Goal: Task Accomplishment & Management: Use online tool/utility

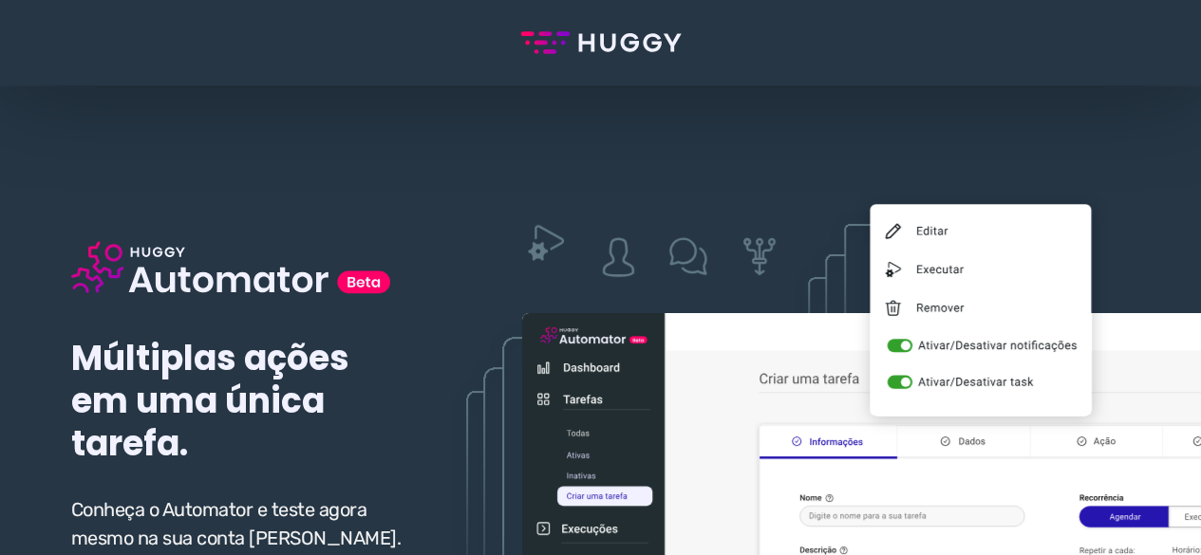
scroll to position [95, 0]
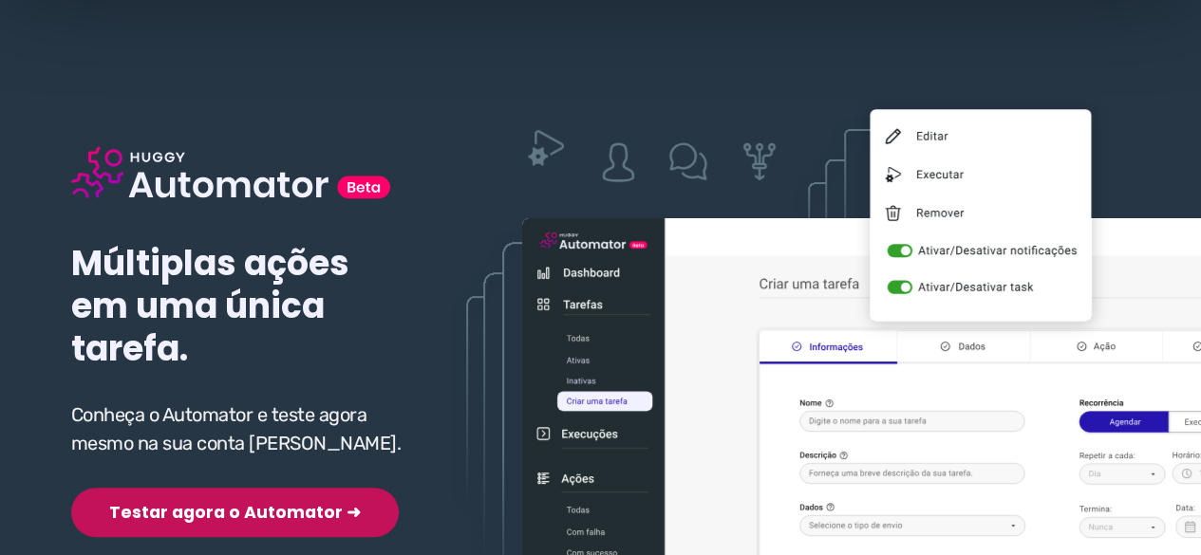
click at [225, 470] on div "Múltiplas ações em uma única tarefa. Conheça o Automator e teste agora mesmo na…" at bounding box center [240, 311] width 338 height 452
click at [218, 506] on button "Testar agora o Automator ➜" at bounding box center [234, 512] width 327 height 49
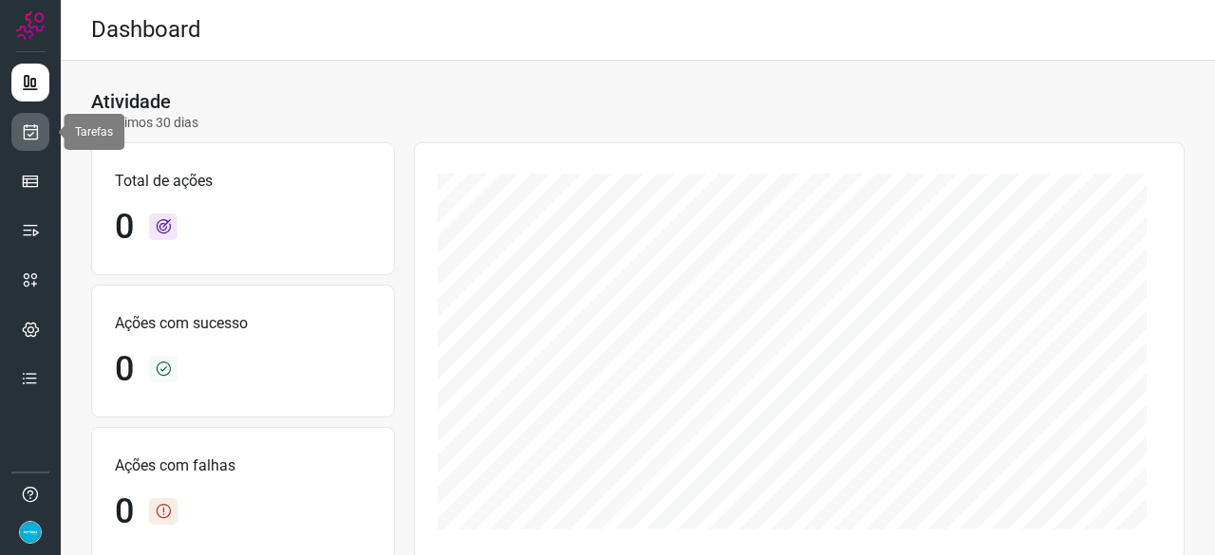
click at [36, 126] on icon at bounding box center [31, 131] width 20 height 19
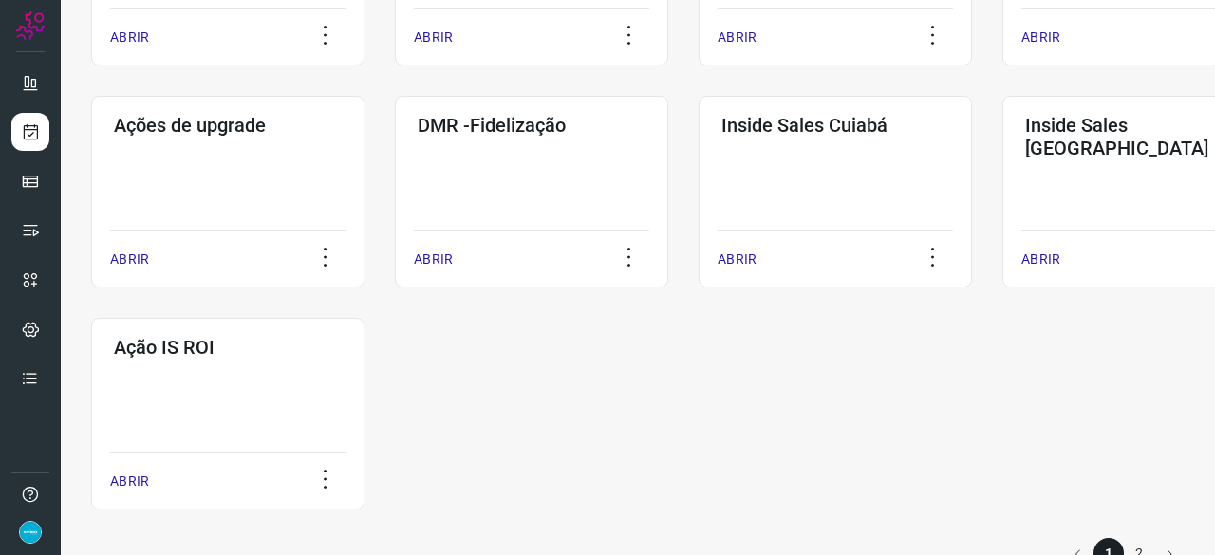
scroll to position [949, 0]
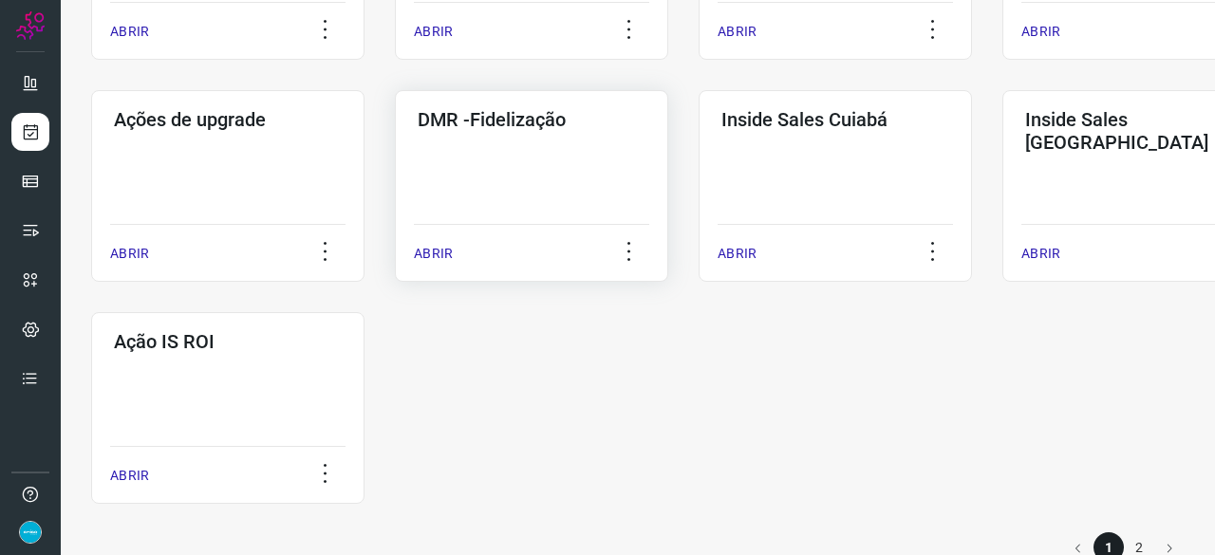
click at [438, 251] on p "ABRIR" at bounding box center [433, 254] width 39 height 20
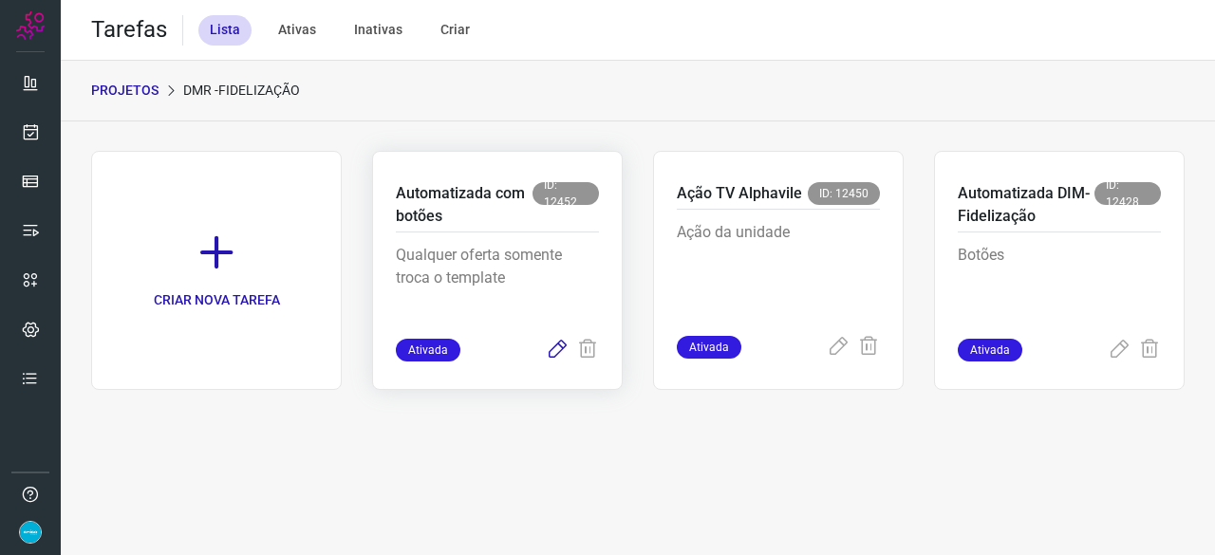
click at [550, 351] on icon at bounding box center [557, 350] width 23 height 23
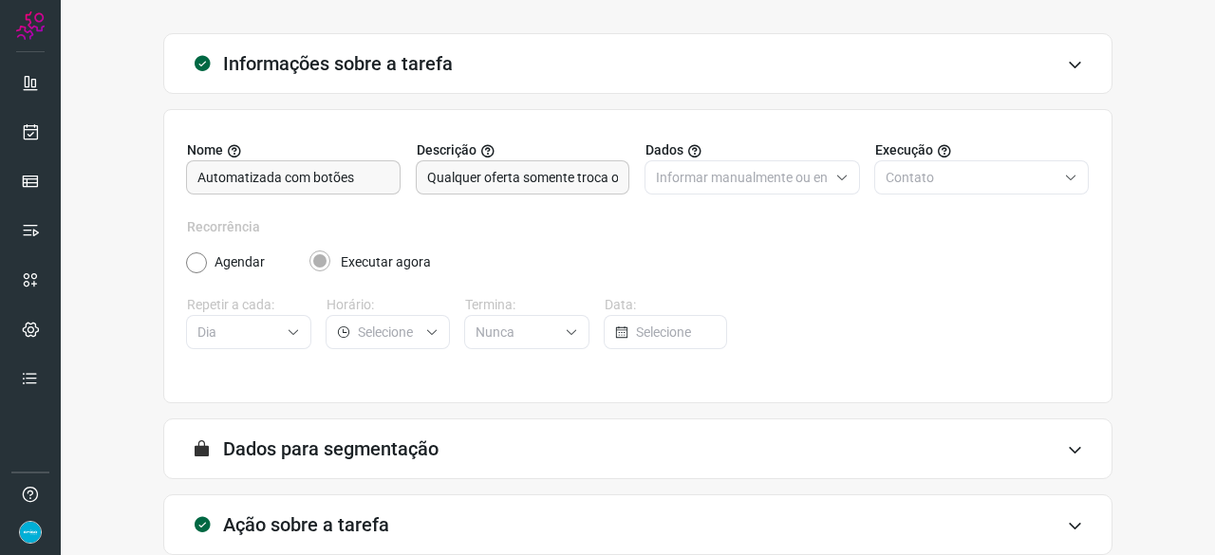
scroll to position [185, 0]
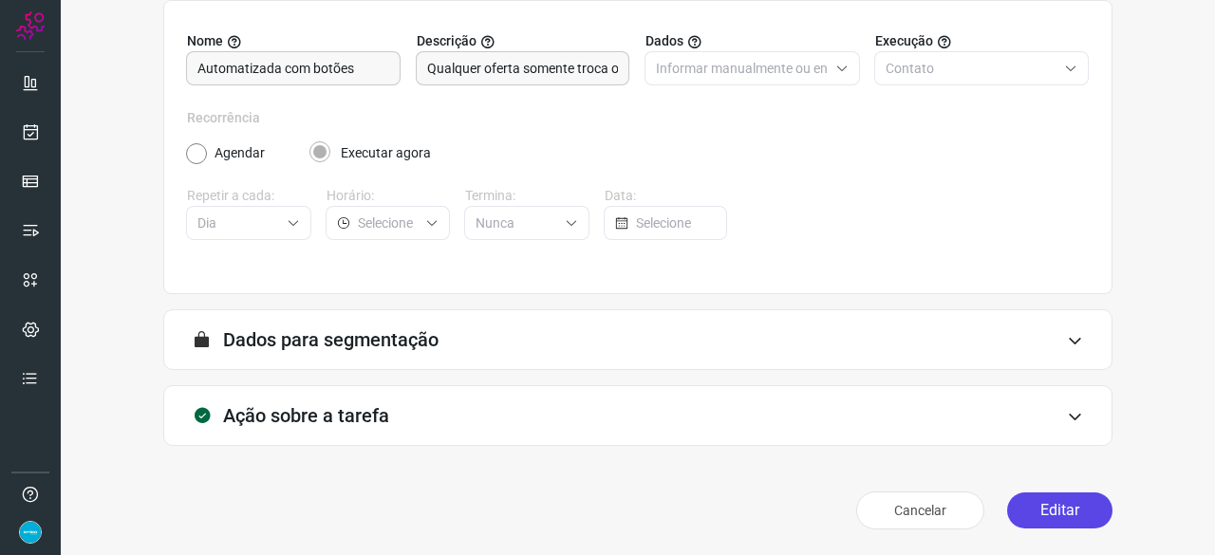
click at [1059, 506] on button "Editar" at bounding box center [1059, 511] width 105 height 36
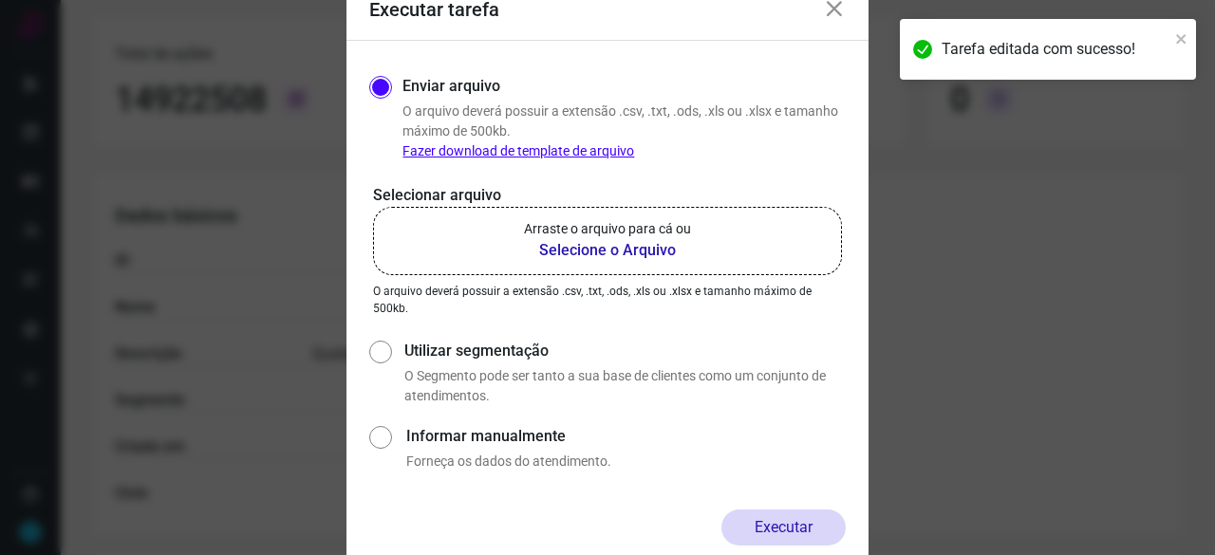
click at [617, 249] on b "Selecione o Arquivo" at bounding box center [607, 250] width 167 height 23
click at [0, 0] on input "Arraste o arquivo para cá ou Selecione o Arquivo" at bounding box center [0, 0] width 0 height 0
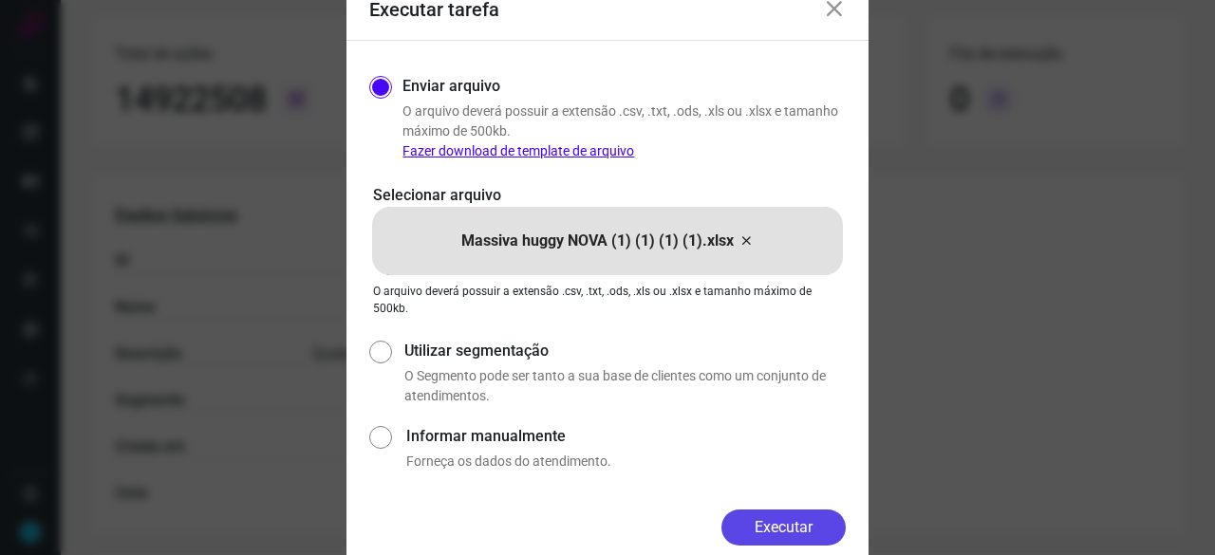
click at [790, 530] on button "Executar" at bounding box center [783, 528] width 124 height 36
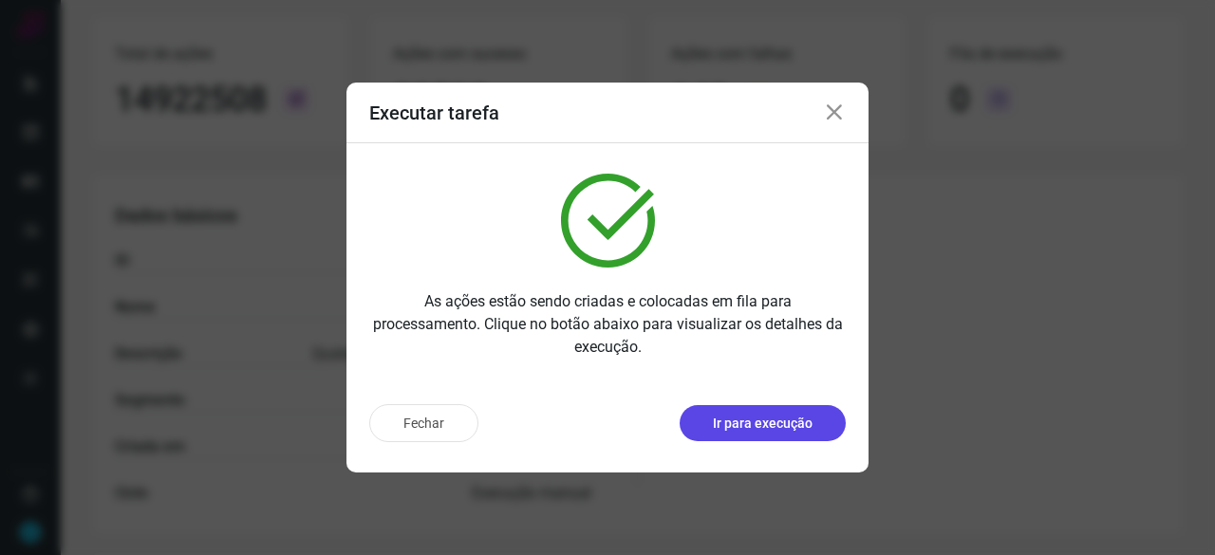
click at [740, 432] on p "Ir para execução" at bounding box center [763, 424] width 100 height 20
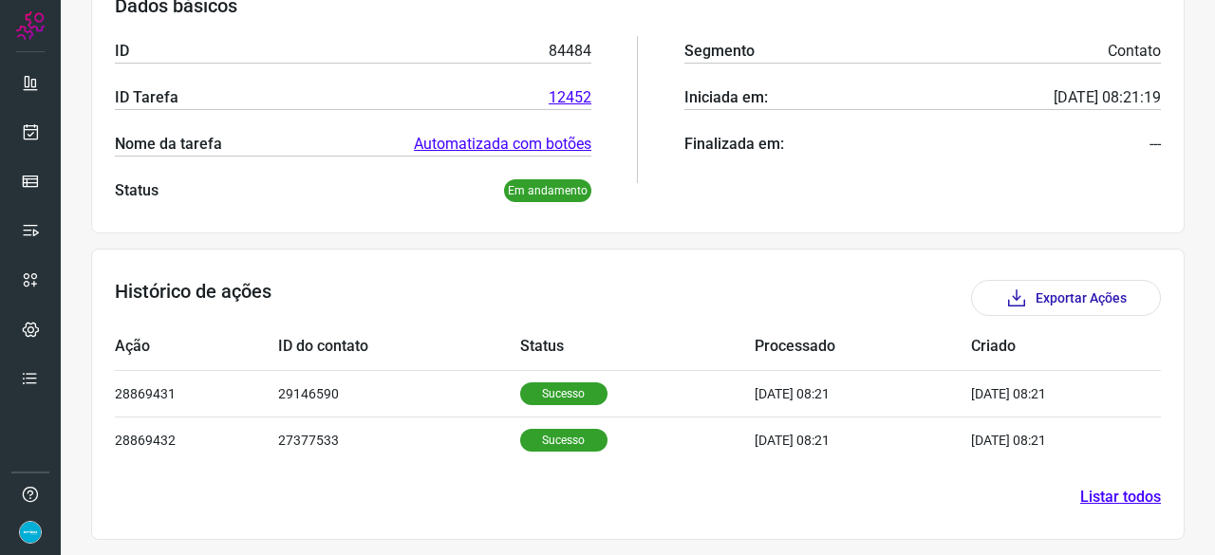
scroll to position [318, 0]
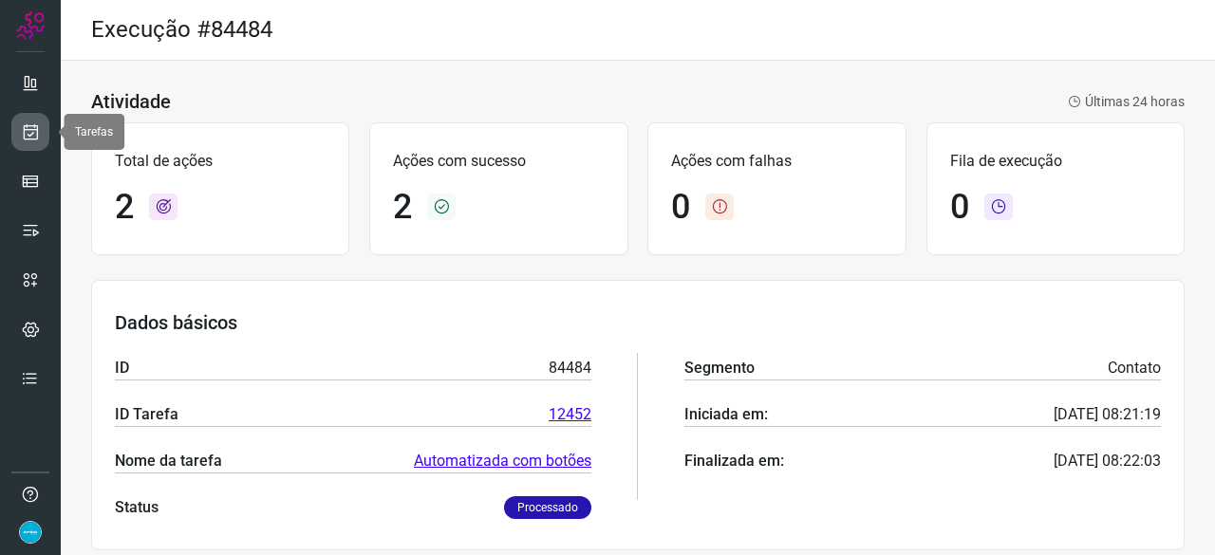
click at [30, 132] on icon at bounding box center [31, 131] width 20 height 19
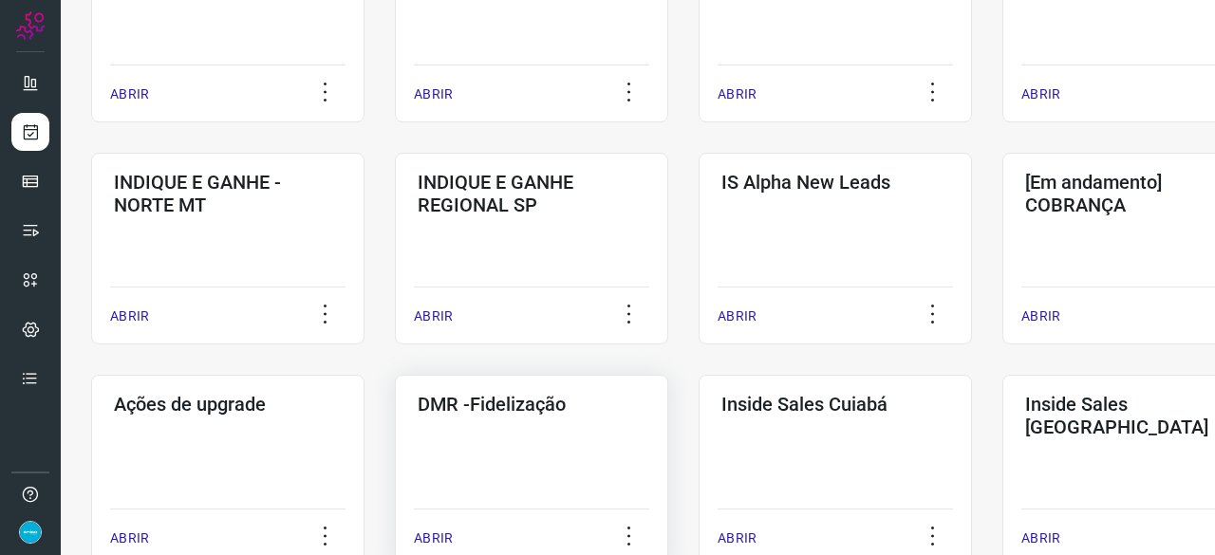
scroll to position [991, 0]
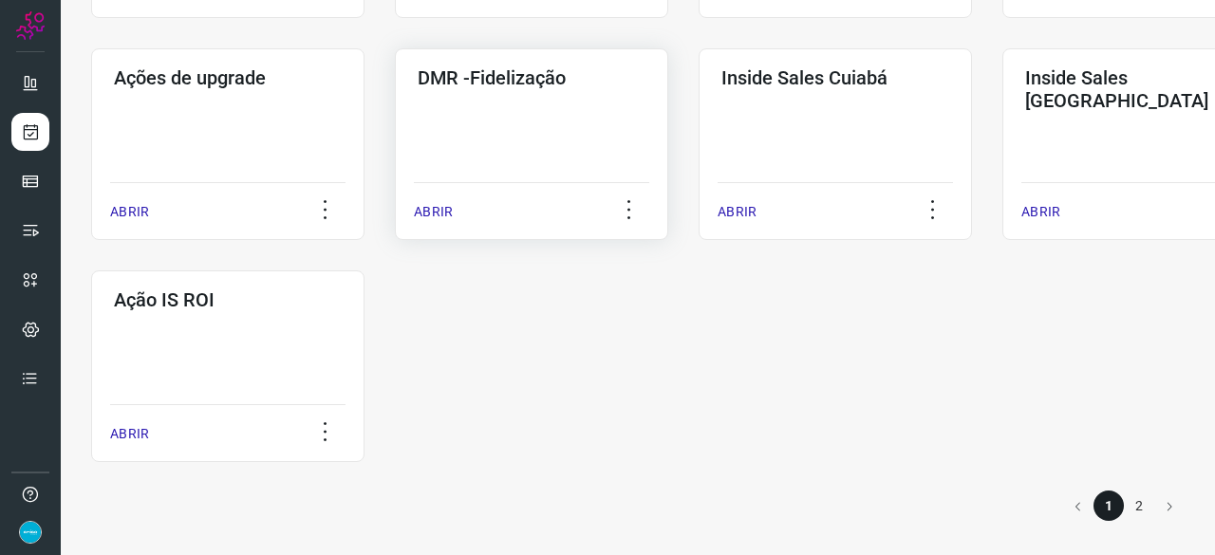
click at [435, 214] on p "ABRIR" at bounding box center [433, 212] width 39 height 20
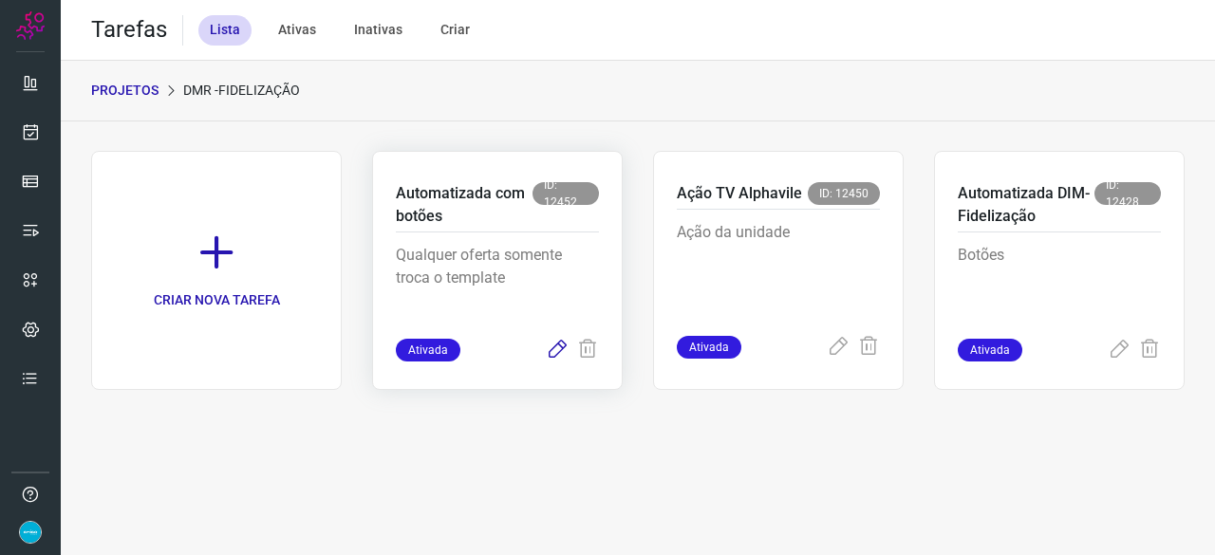
click at [564, 348] on icon at bounding box center [557, 350] width 23 height 23
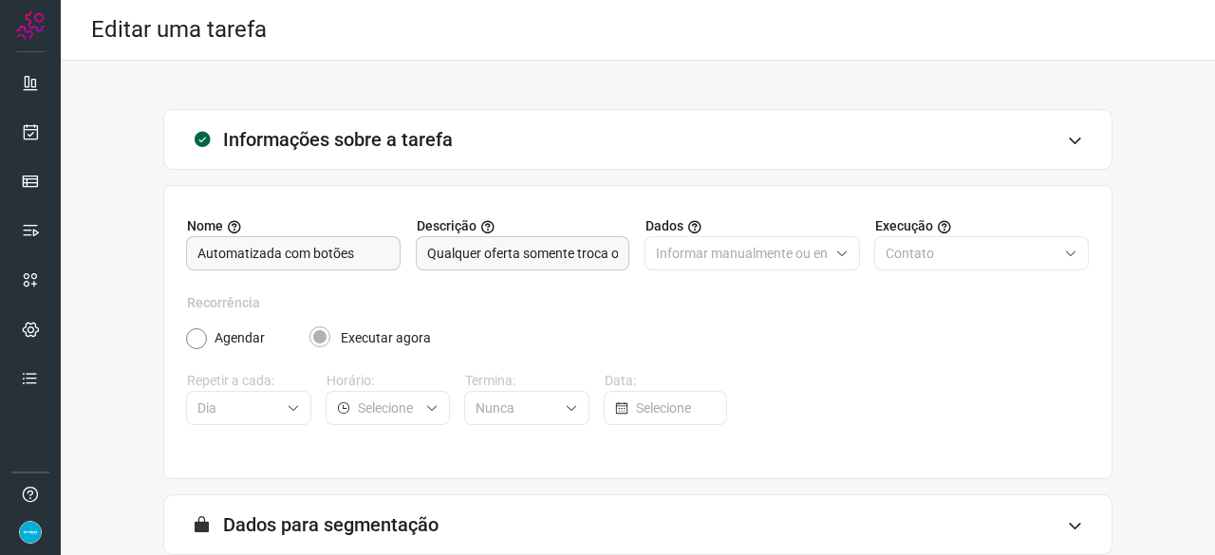
scroll to position [185, 0]
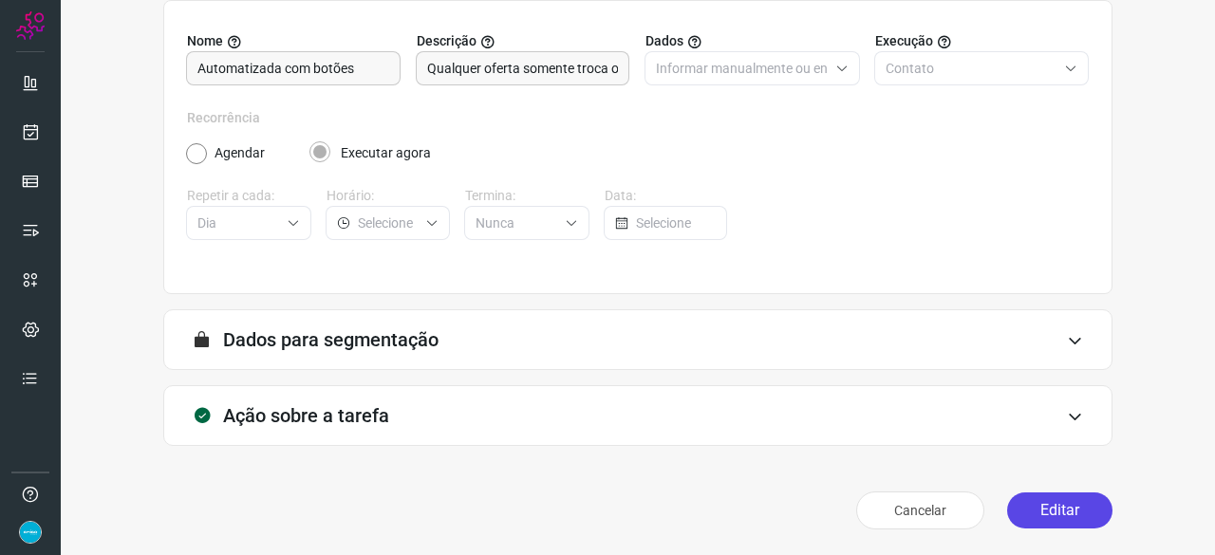
click at [1025, 513] on button "Editar" at bounding box center [1059, 511] width 105 height 36
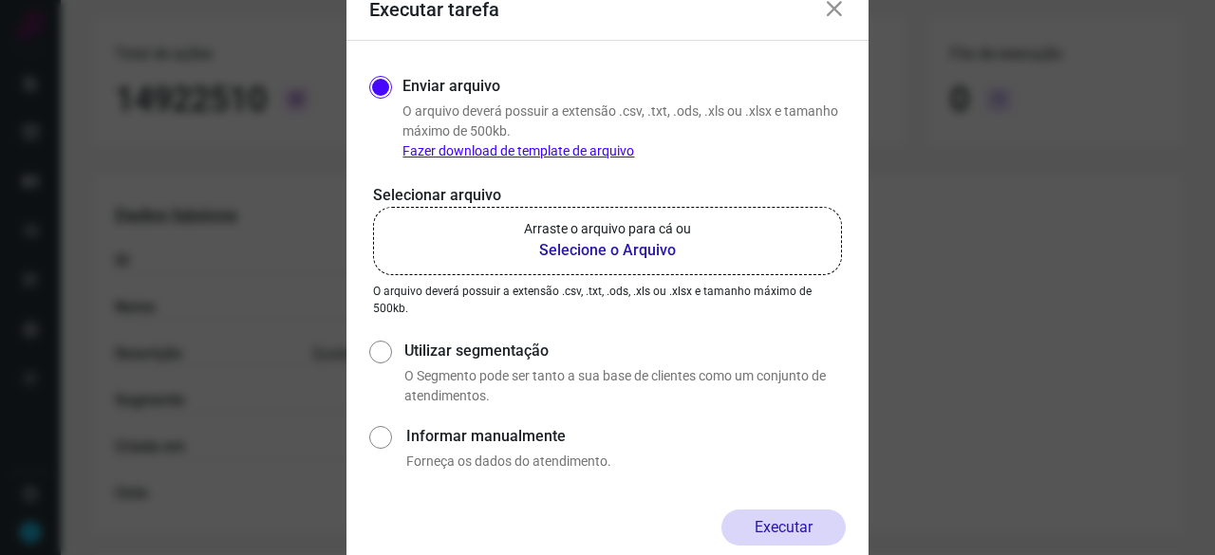
click at [561, 250] on b "Selecione o Arquivo" at bounding box center [607, 250] width 167 height 23
click at [0, 0] on input "Arraste o arquivo para cá ou Selecione o Arquivo" at bounding box center [0, 0] width 0 height 0
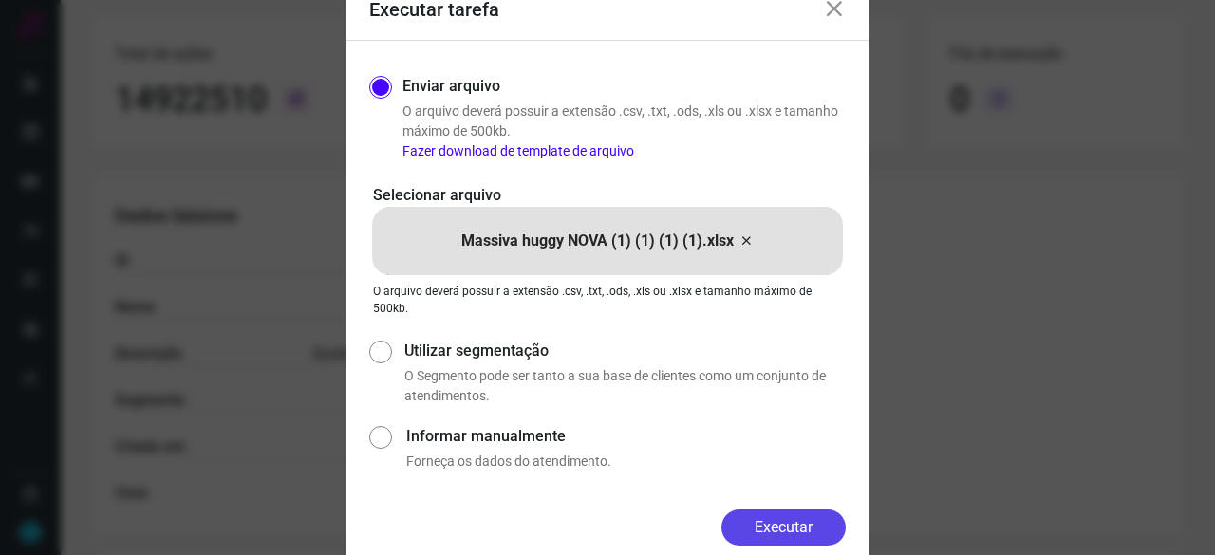
click at [767, 513] on button "Executar" at bounding box center [783, 528] width 124 height 36
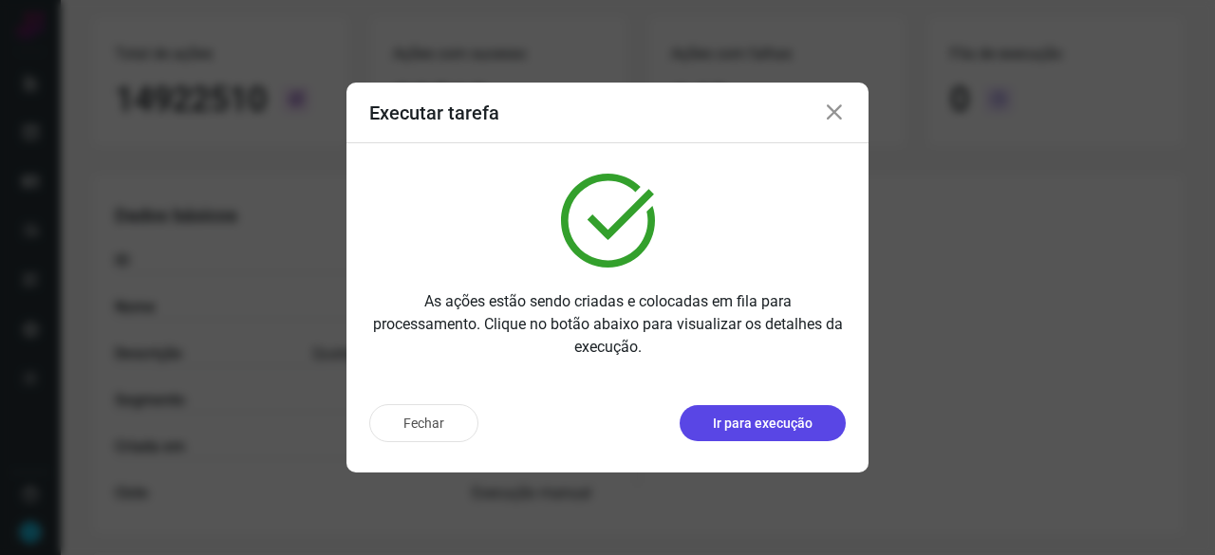
click at [729, 427] on p "Ir para execução" at bounding box center [763, 424] width 100 height 20
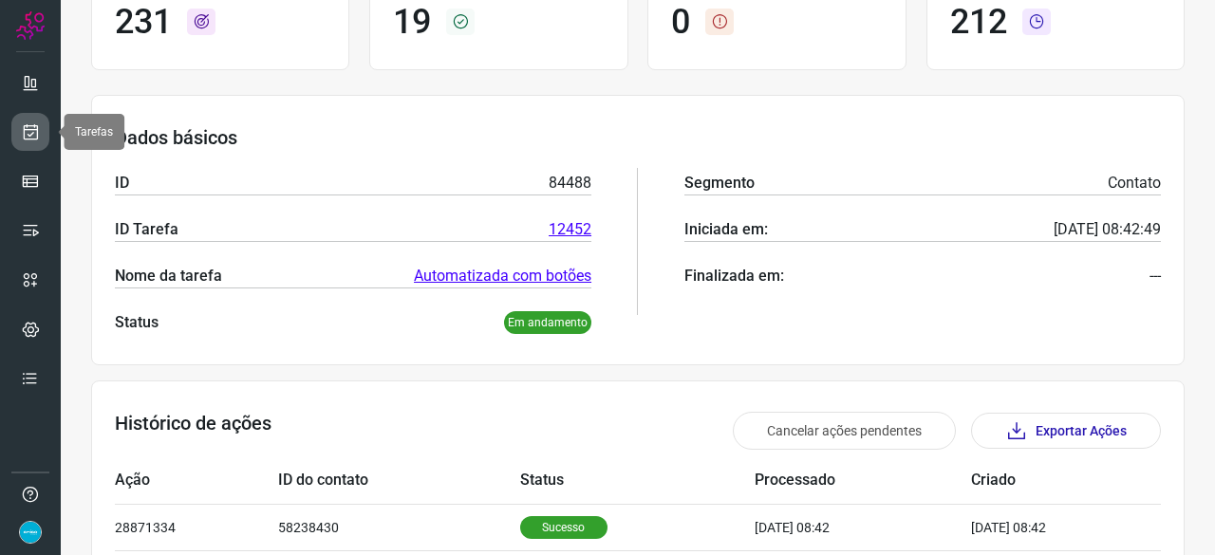
click at [27, 134] on icon at bounding box center [31, 131] width 20 height 19
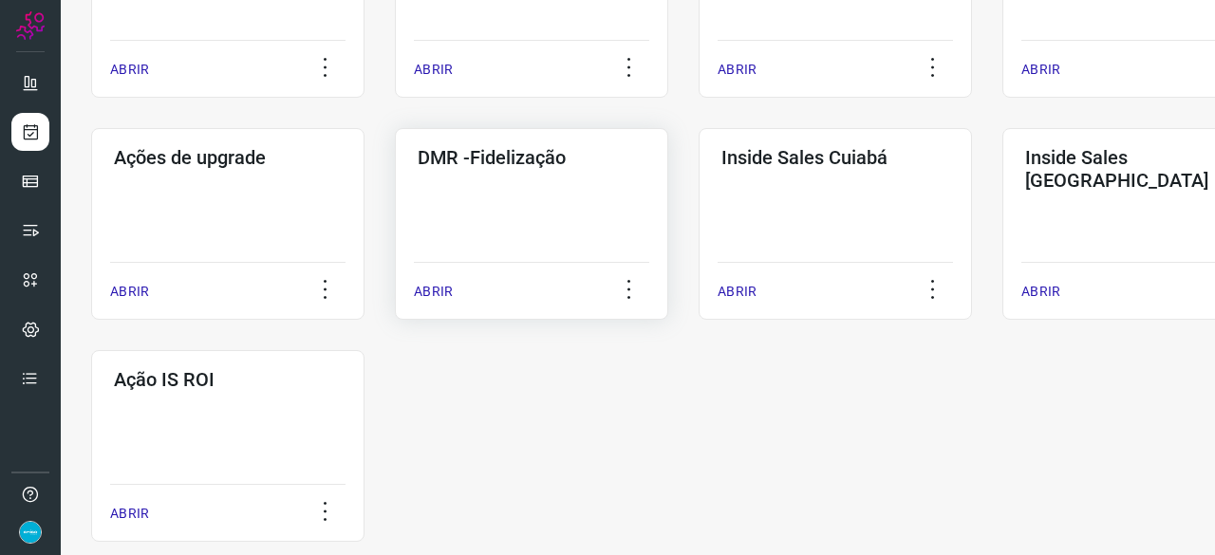
click at [437, 293] on p "ABRIR" at bounding box center [433, 292] width 39 height 20
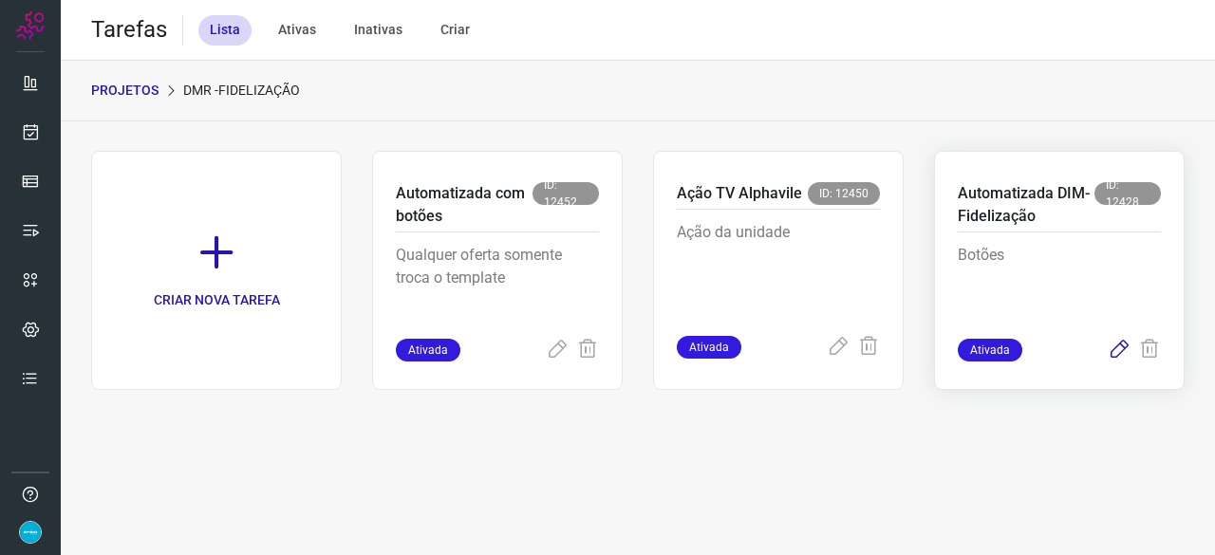
click at [1115, 351] on icon at bounding box center [1119, 350] width 23 height 23
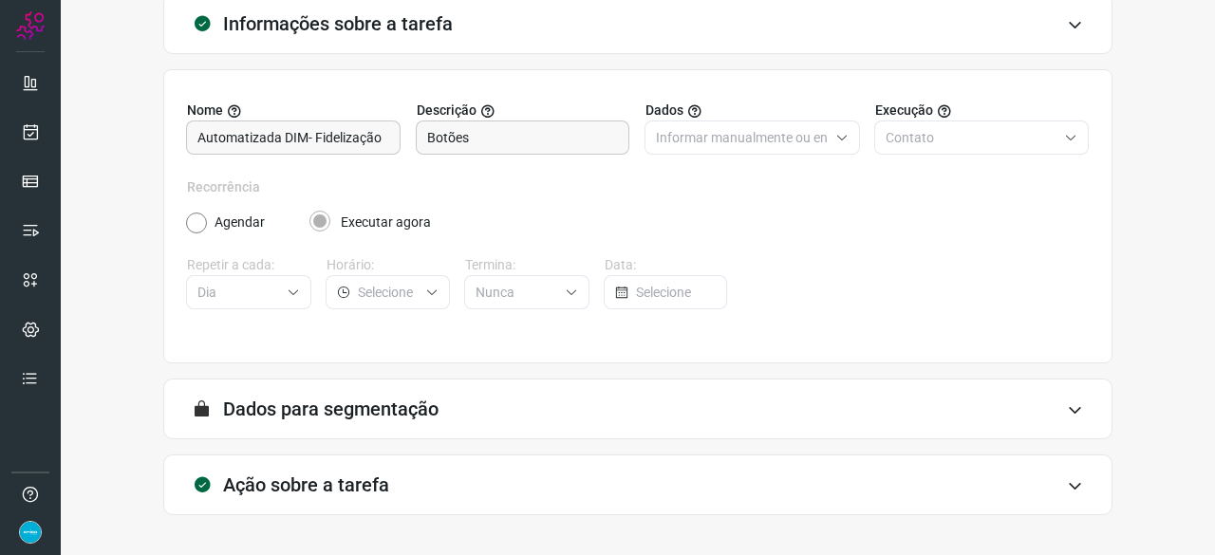
scroll to position [185, 0]
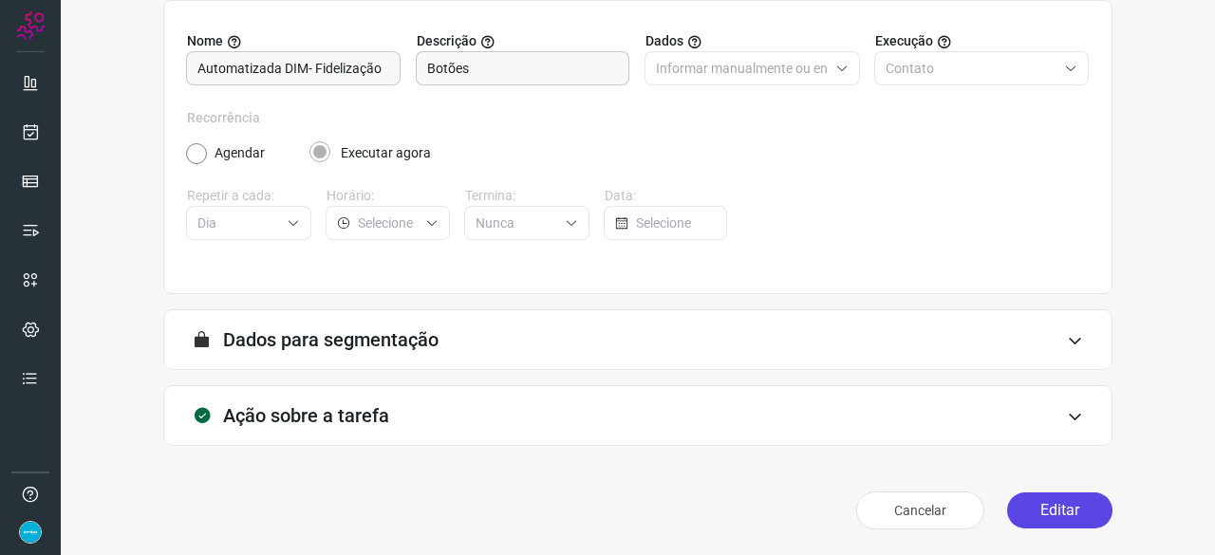
click at [1038, 517] on button "Editar" at bounding box center [1059, 511] width 105 height 36
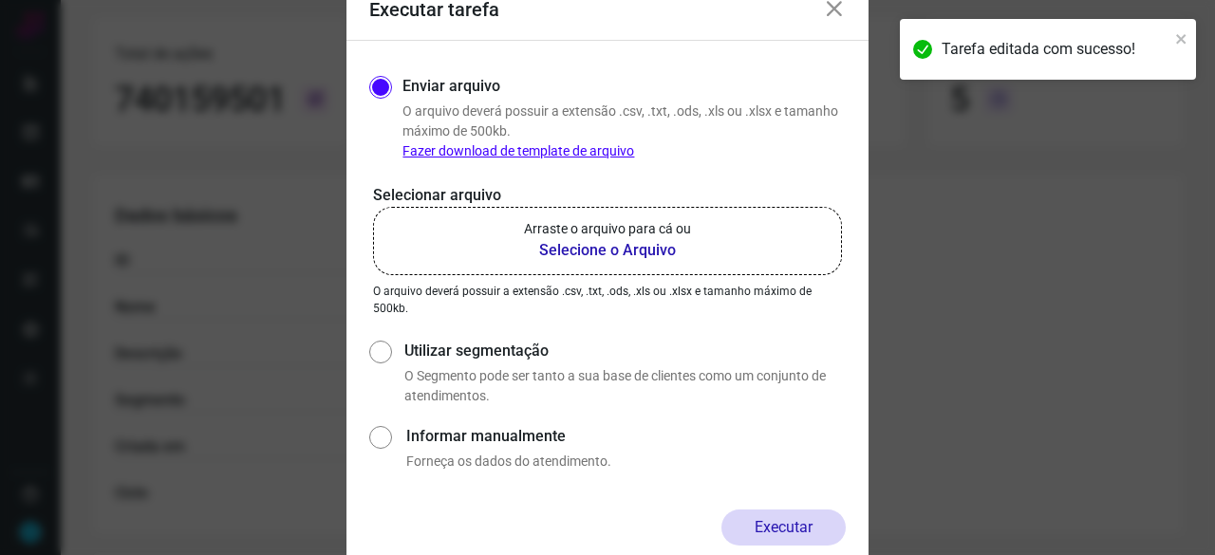
click at [571, 251] on b "Selecione o Arquivo" at bounding box center [607, 250] width 167 height 23
click at [0, 0] on input "Arraste o arquivo para cá ou Selecione o Arquivo" at bounding box center [0, 0] width 0 height 0
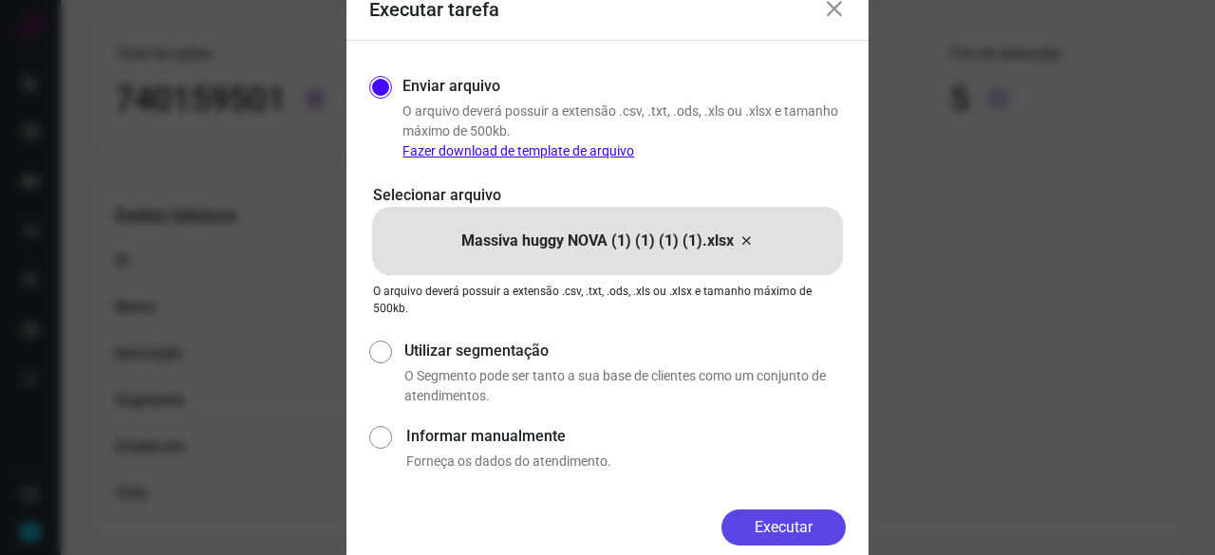
click at [824, 524] on button "Executar" at bounding box center [783, 528] width 124 height 36
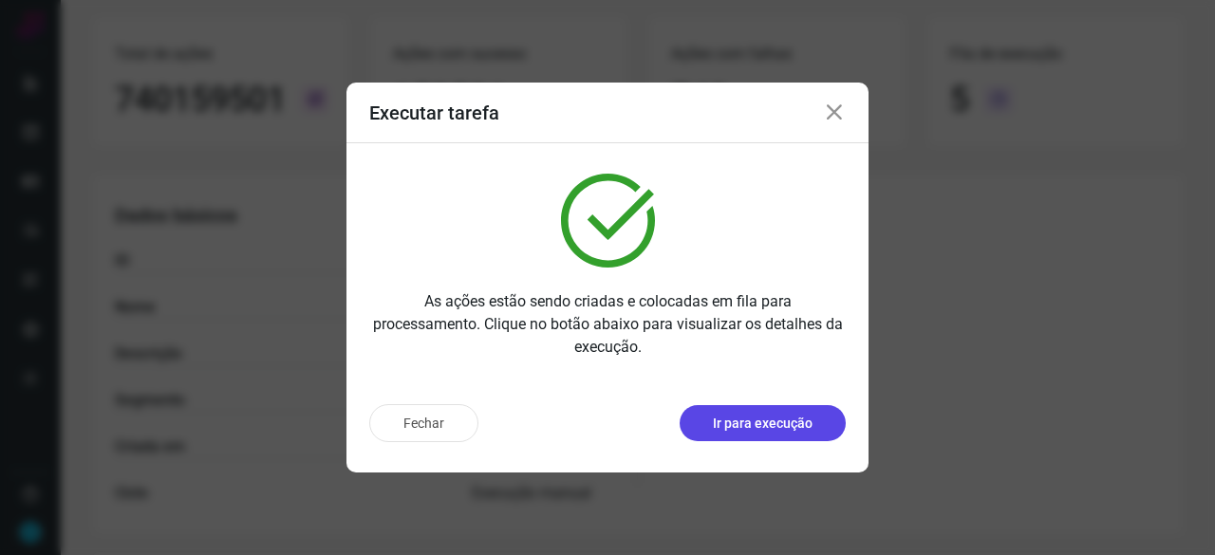
click at [801, 426] on p "Ir para execução" at bounding box center [763, 424] width 100 height 20
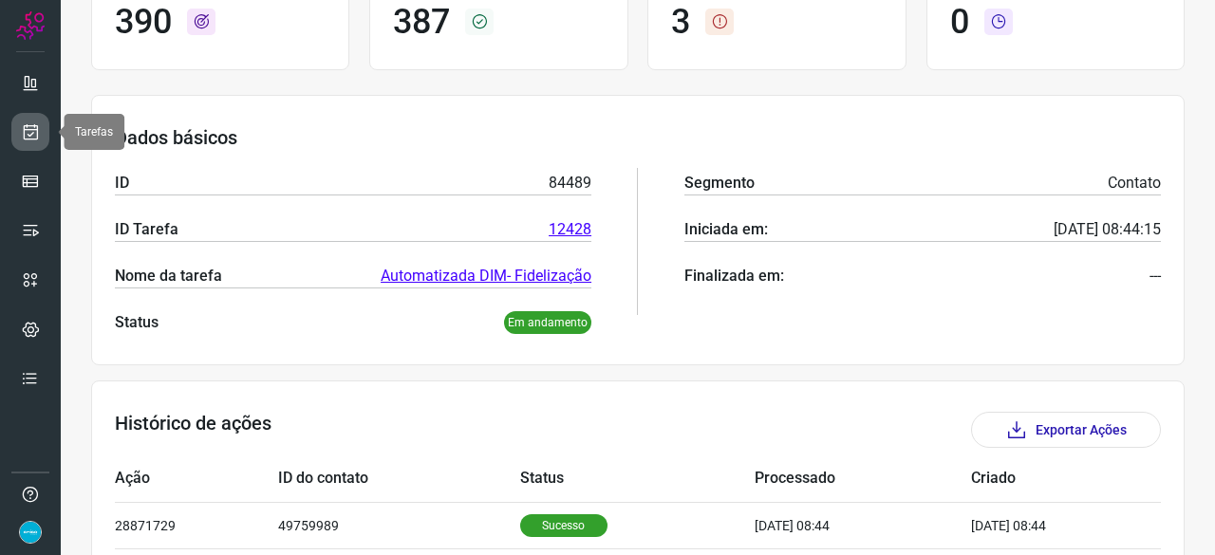
click at [27, 132] on icon at bounding box center [31, 131] width 20 height 19
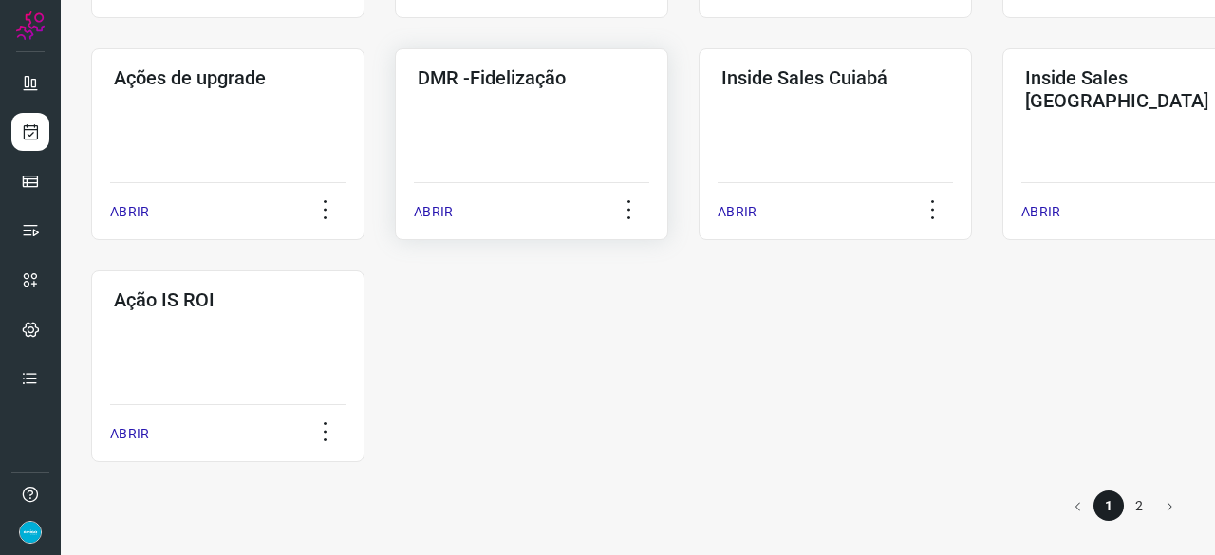
click at [439, 213] on p "ABRIR" at bounding box center [433, 212] width 39 height 20
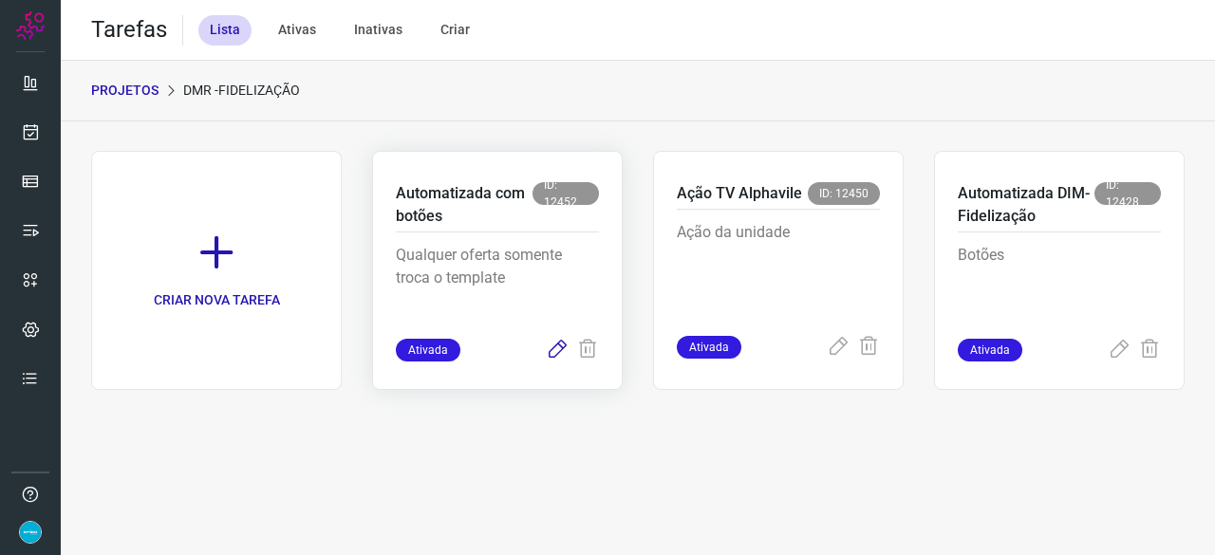
click at [552, 354] on icon at bounding box center [557, 350] width 23 height 23
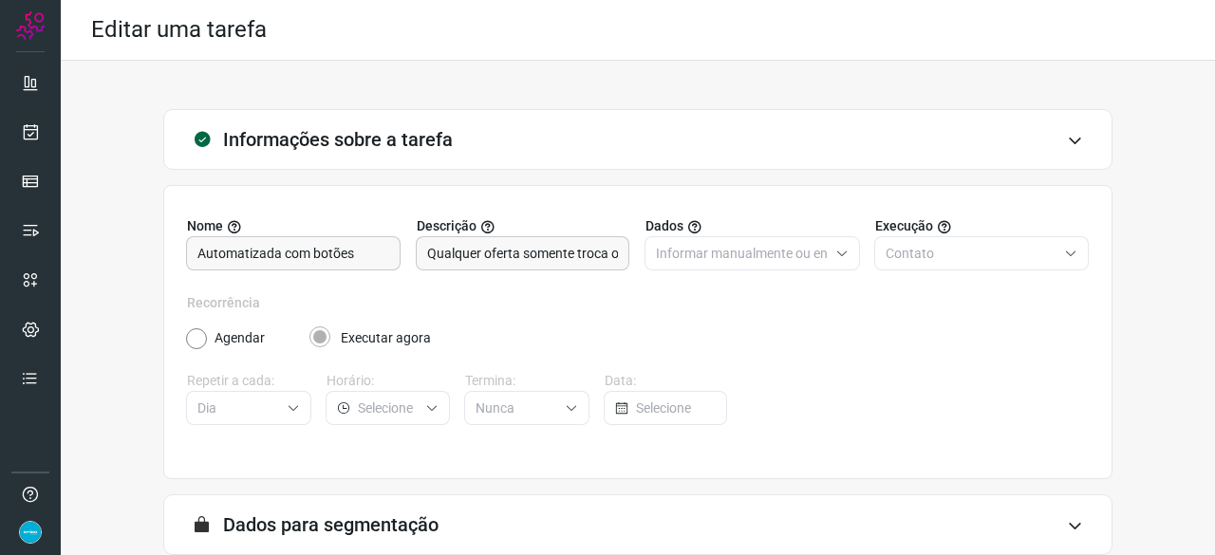
scroll to position [185, 0]
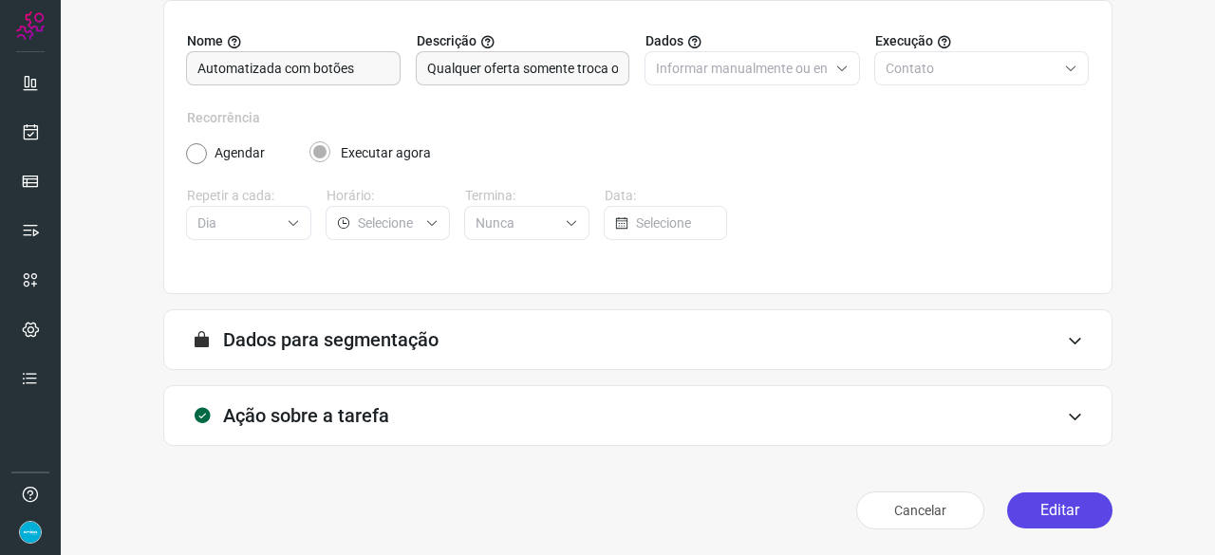
click at [1053, 505] on button "Editar" at bounding box center [1059, 511] width 105 height 36
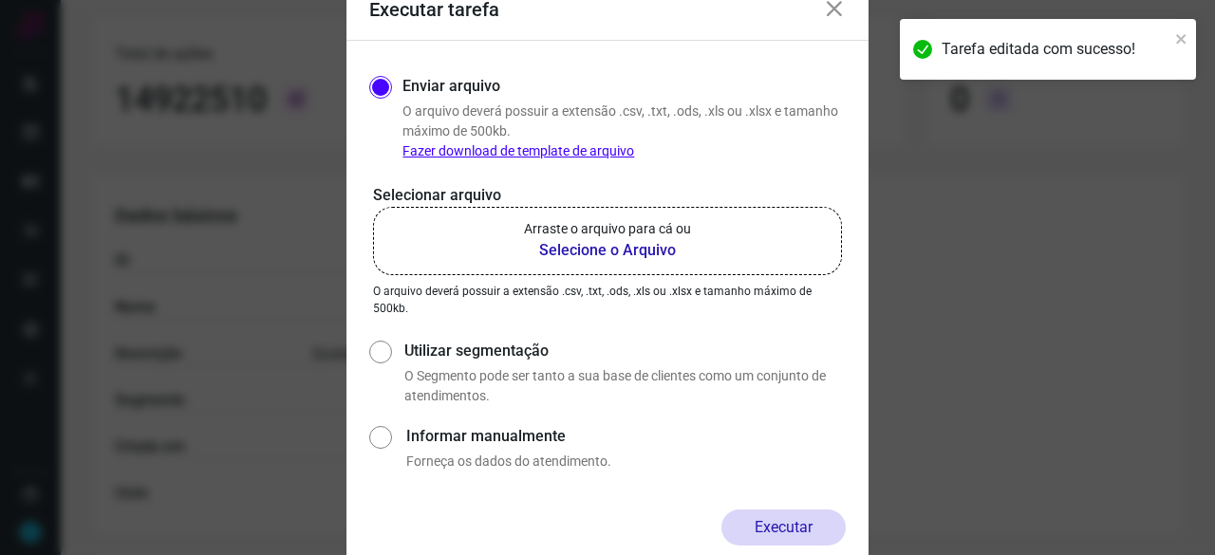
click at [568, 251] on b "Selecione o Arquivo" at bounding box center [607, 250] width 167 height 23
click at [0, 0] on input "Arraste o arquivo para cá ou Selecione o Arquivo" at bounding box center [0, 0] width 0 height 0
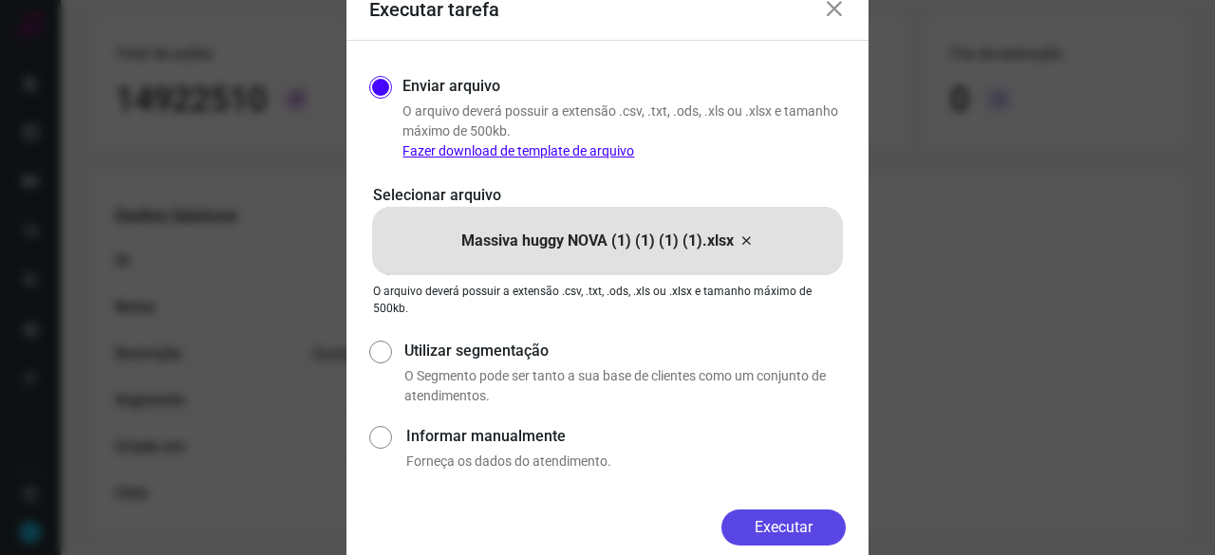
click at [812, 522] on button "Executar" at bounding box center [783, 528] width 124 height 36
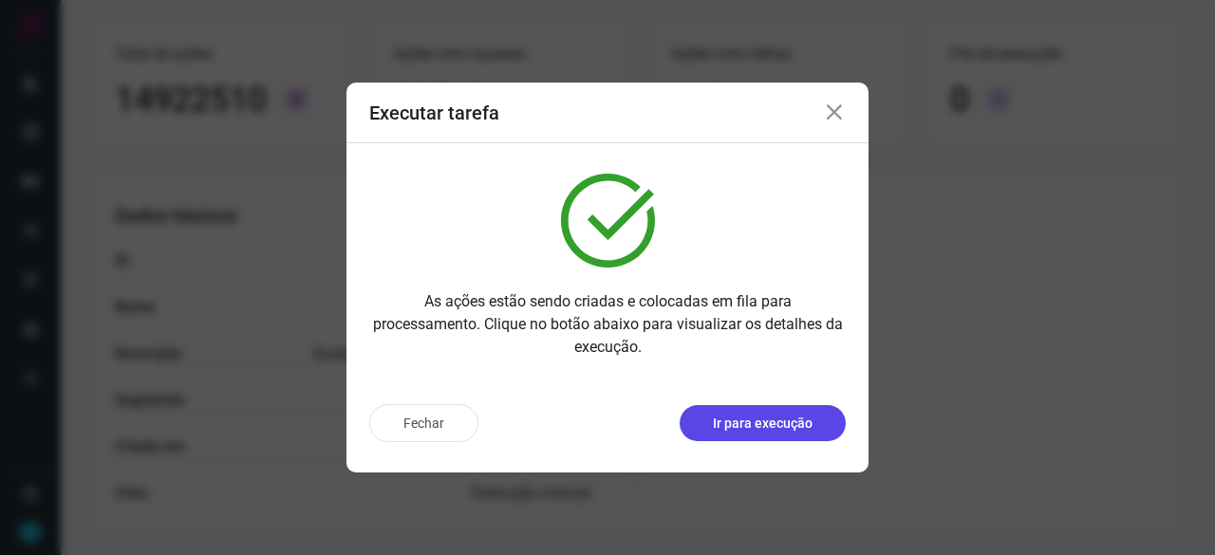
click at [787, 423] on p "Ir para execução" at bounding box center [763, 424] width 100 height 20
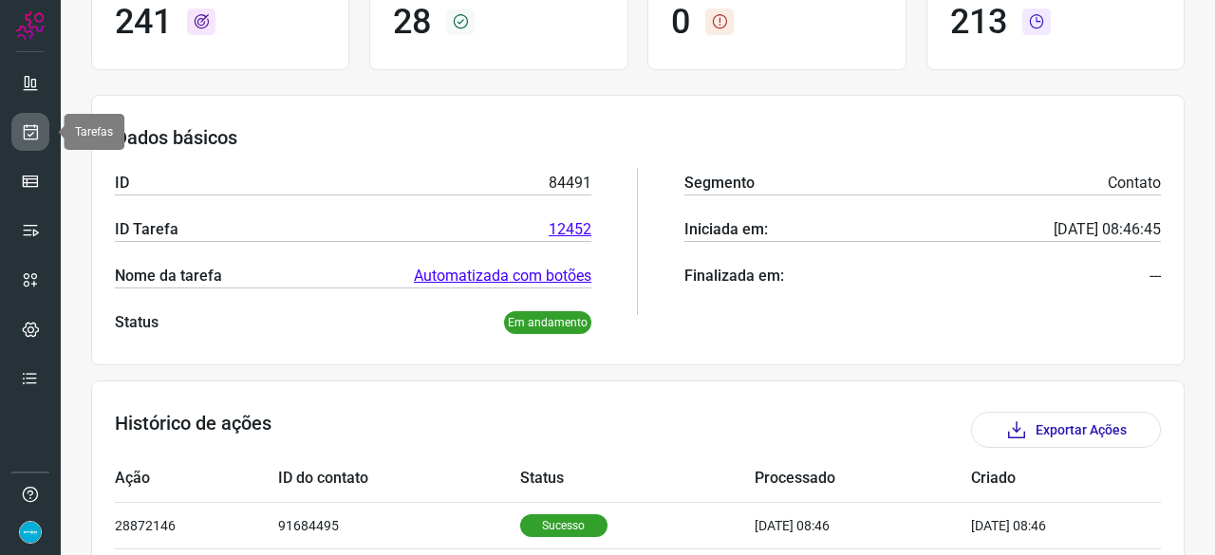
click at [40, 135] on link at bounding box center [30, 132] width 38 height 38
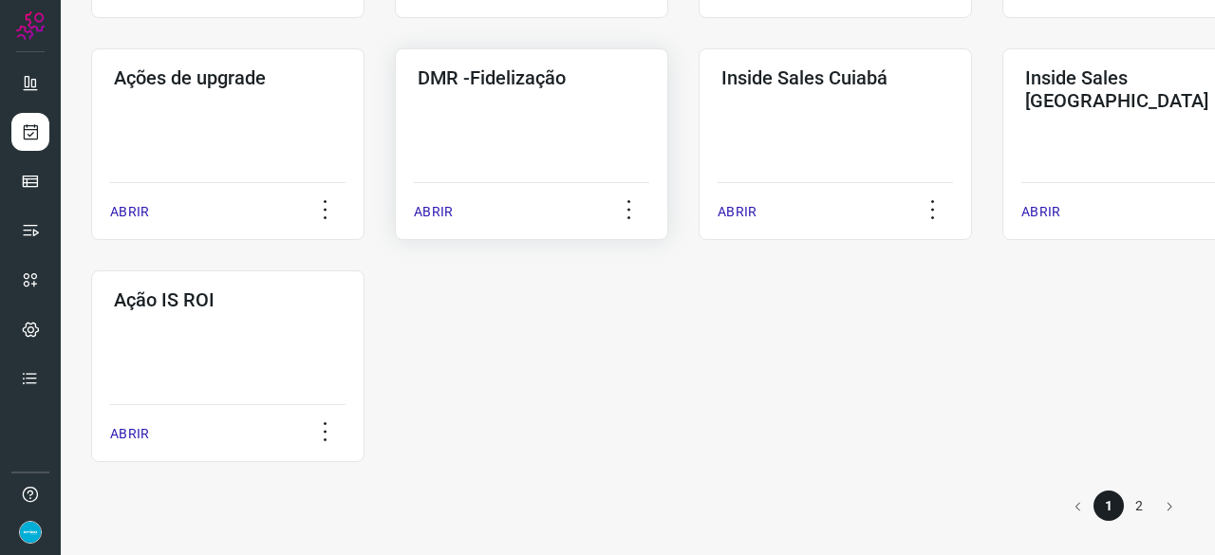
click at [429, 204] on p "ABRIR" at bounding box center [433, 212] width 39 height 20
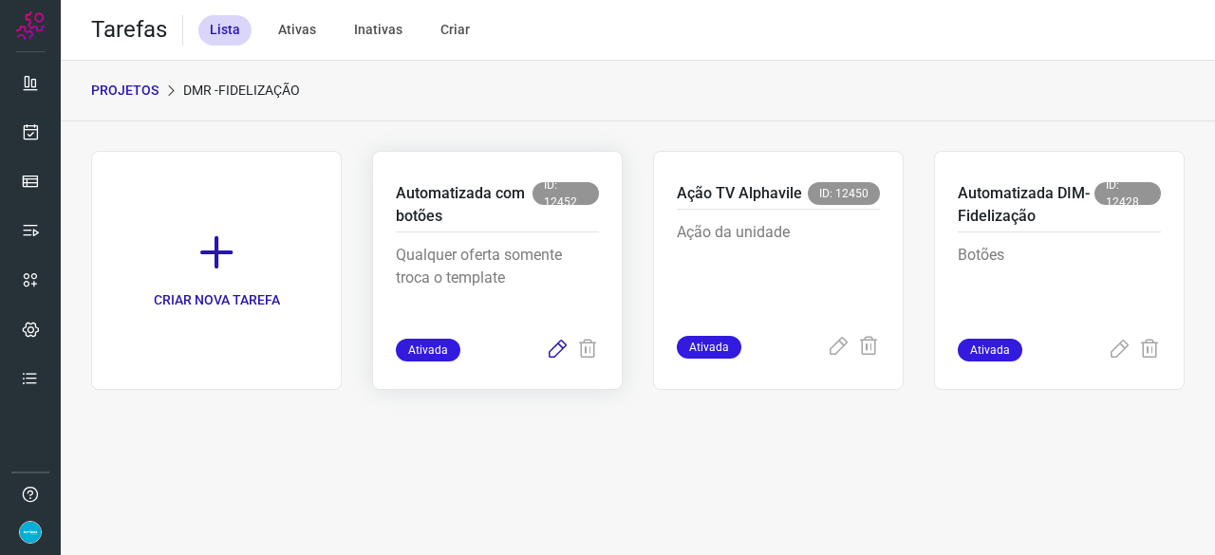
click at [563, 348] on icon at bounding box center [557, 350] width 23 height 23
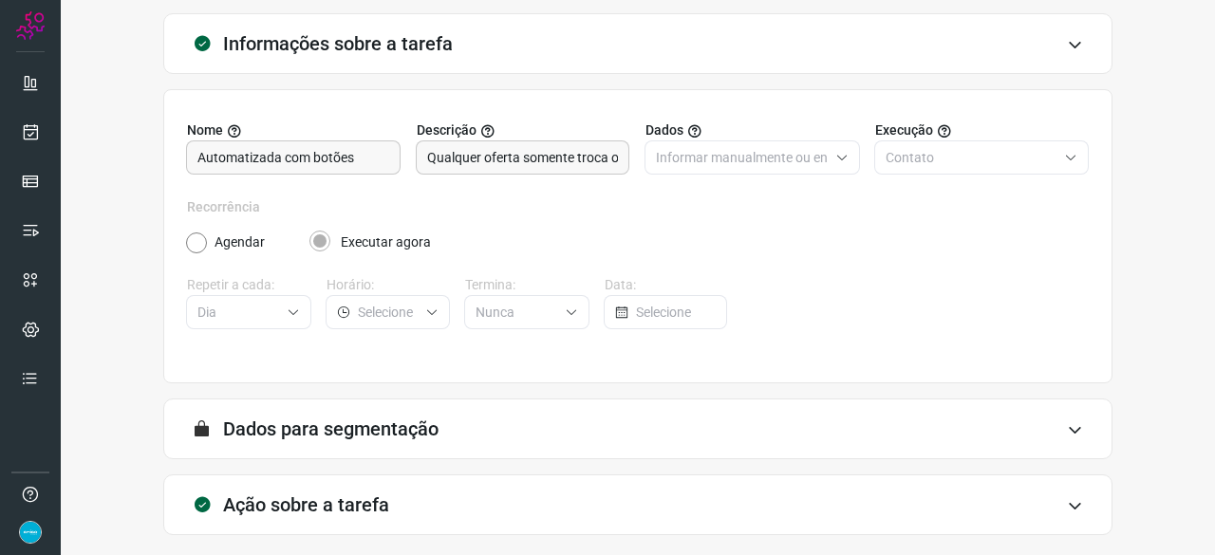
scroll to position [185, 0]
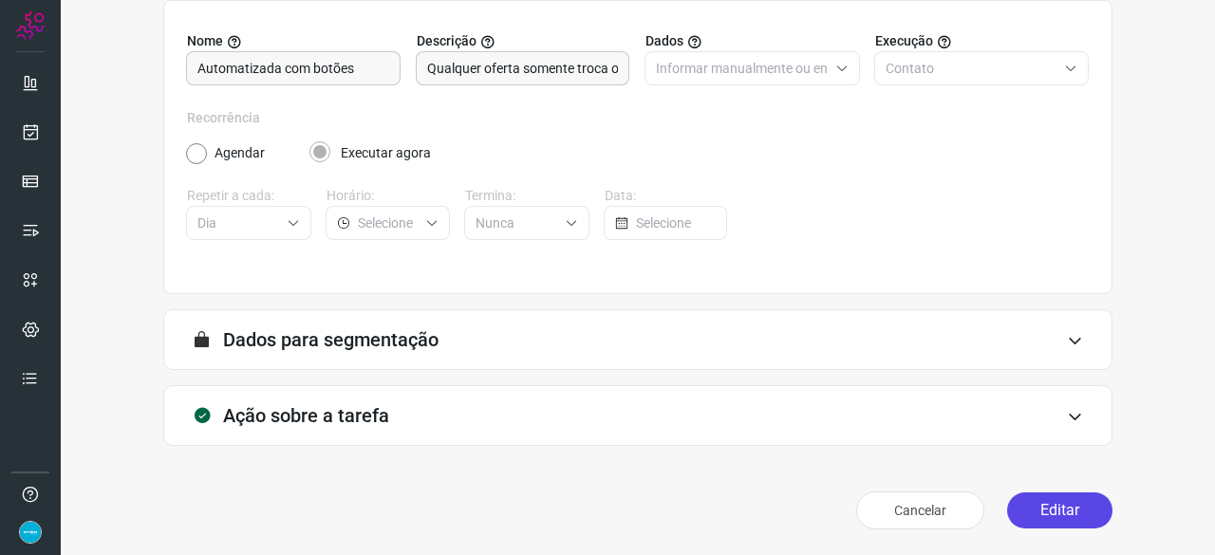
click at [1052, 500] on button "Editar" at bounding box center [1059, 511] width 105 height 36
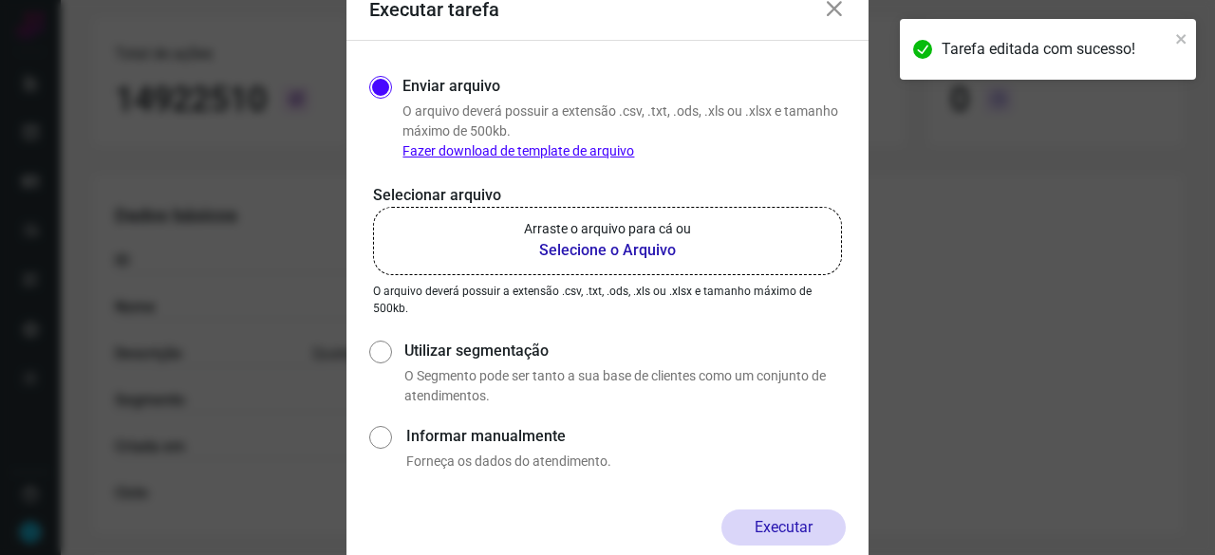
click at [560, 248] on b "Selecione o Arquivo" at bounding box center [607, 250] width 167 height 23
click at [0, 0] on input "Arraste o arquivo para cá ou Selecione o Arquivo" at bounding box center [0, 0] width 0 height 0
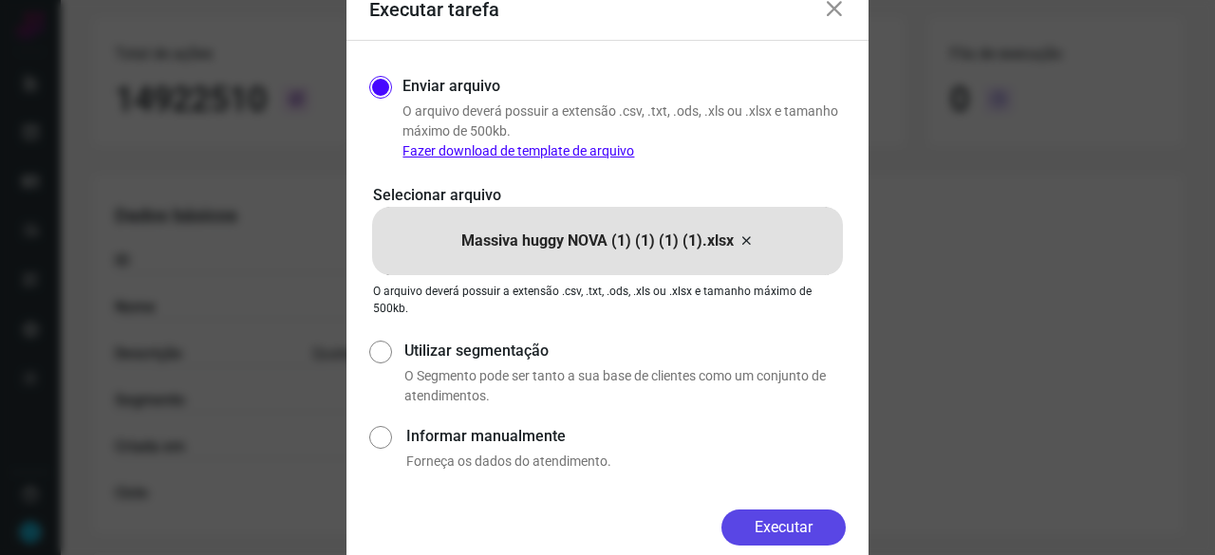
click at [795, 534] on button "Executar" at bounding box center [783, 528] width 124 height 36
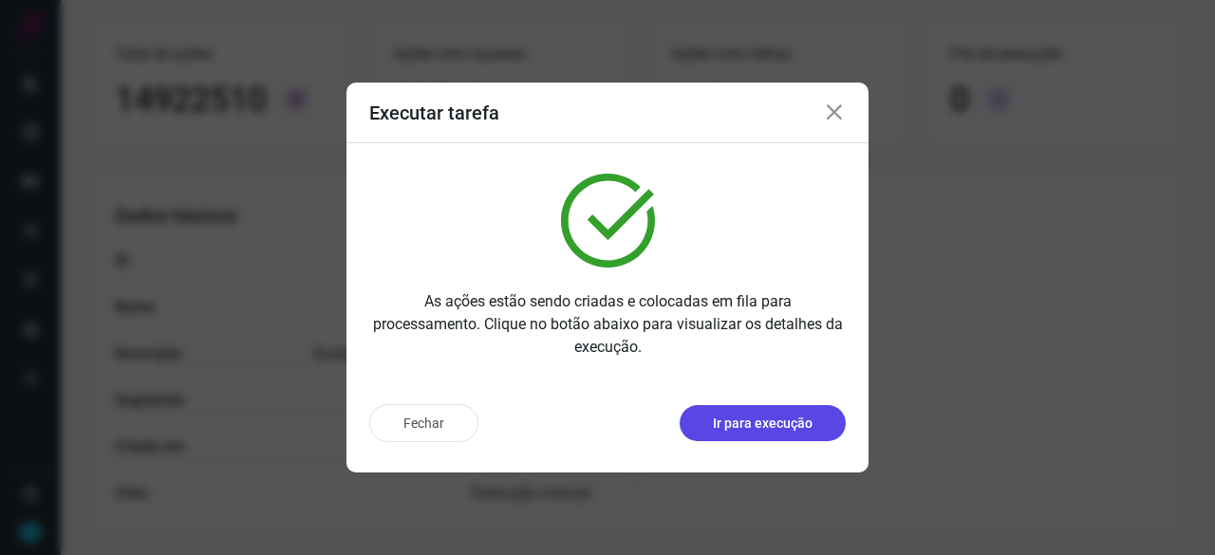
click at [729, 429] on p "Ir para execução" at bounding box center [763, 424] width 100 height 20
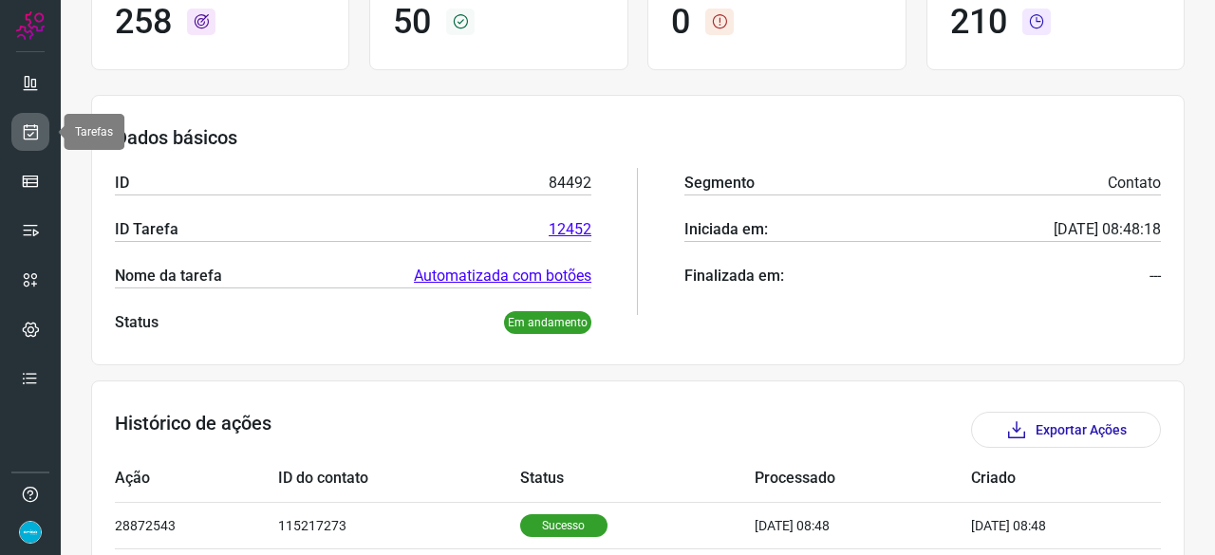
click at [36, 129] on icon at bounding box center [31, 131] width 20 height 19
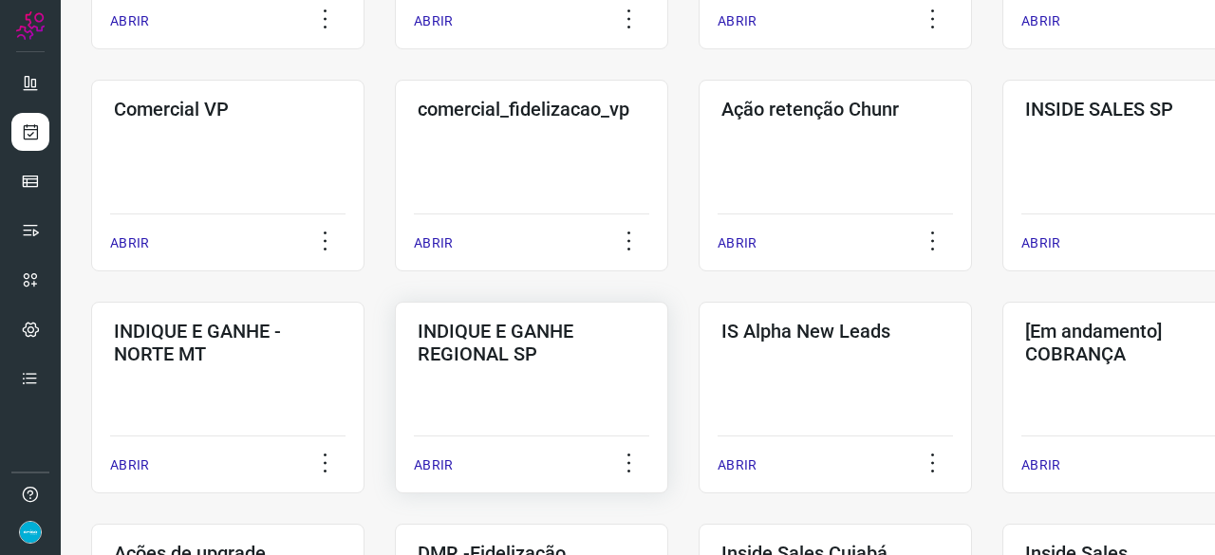
scroll to position [626, 0]
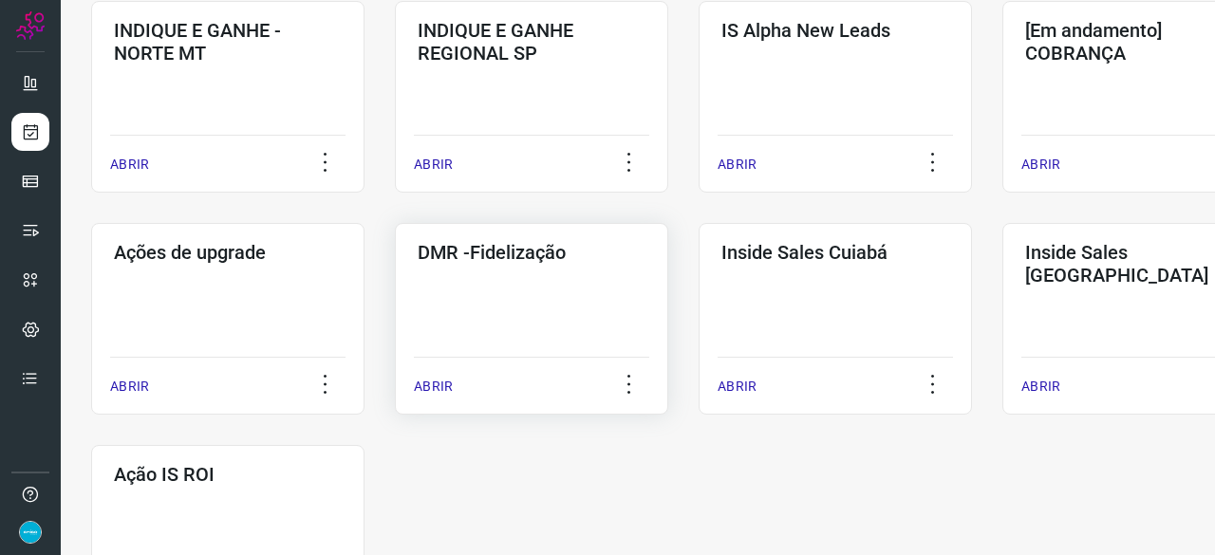
click at [444, 387] on p "ABRIR" at bounding box center [433, 387] width 39 height 20
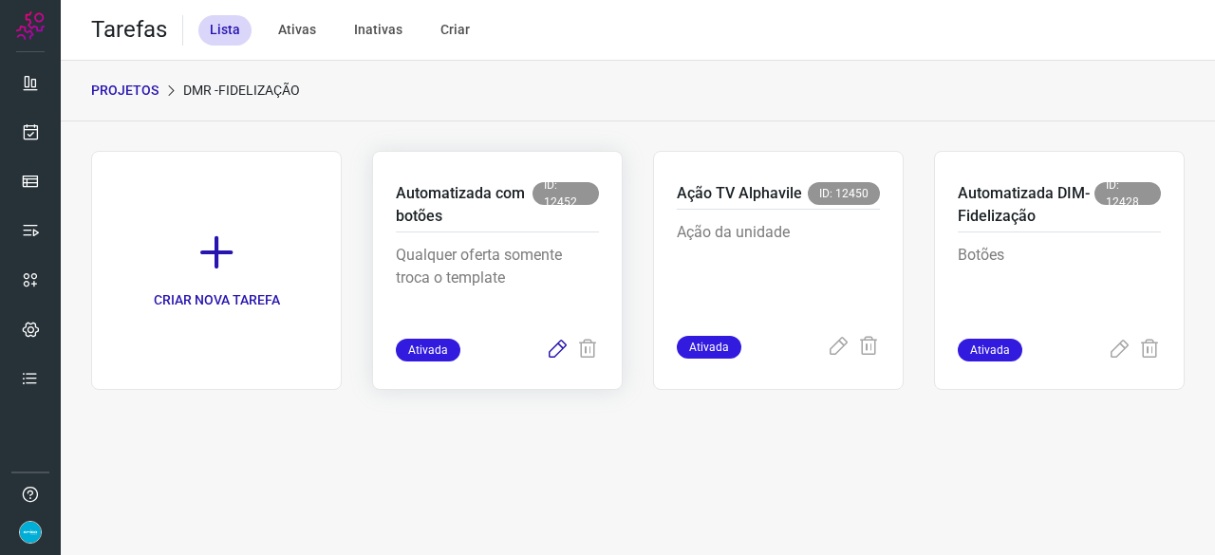
click at [560, 346] on icon at bounding box center [557, 350] width 23 height 23
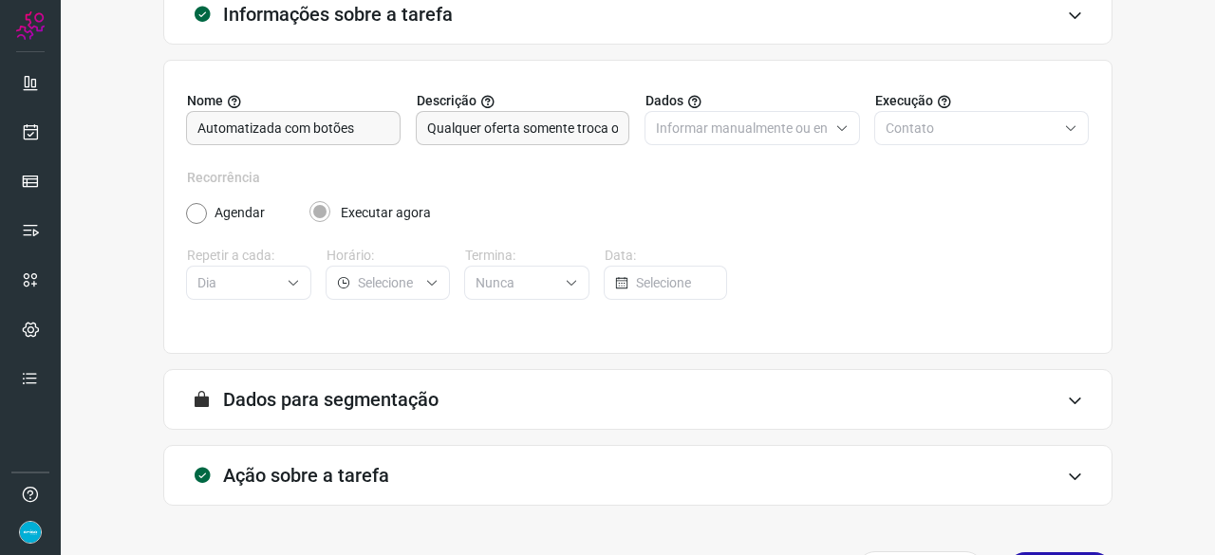
scroll to position [185, 0]
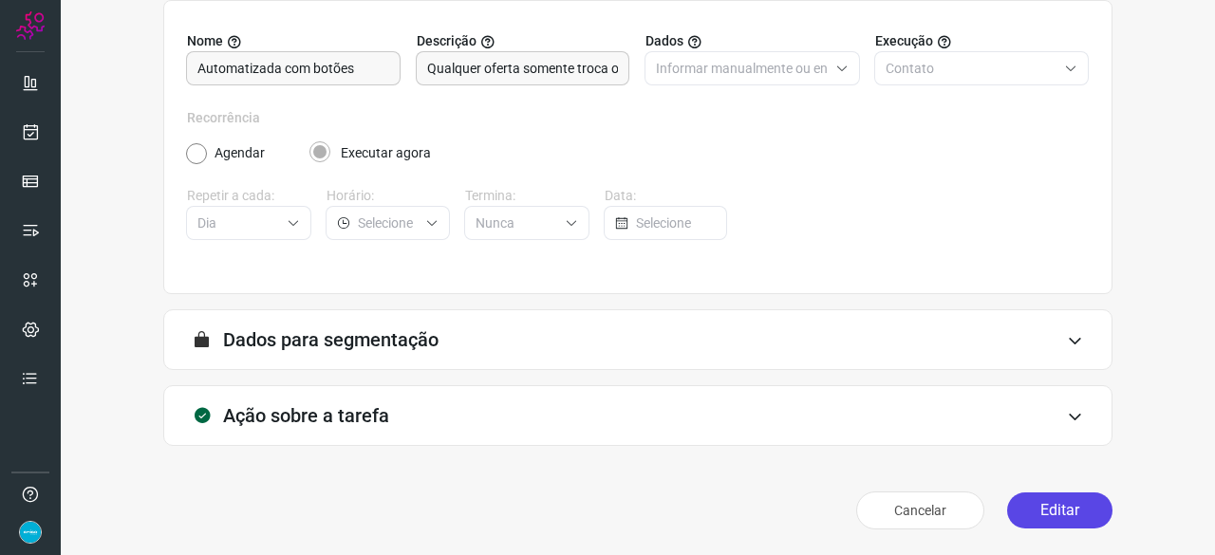
click at [1032, 512] on button "Editar" at bounding box center [1059, 511] width 105 height 36
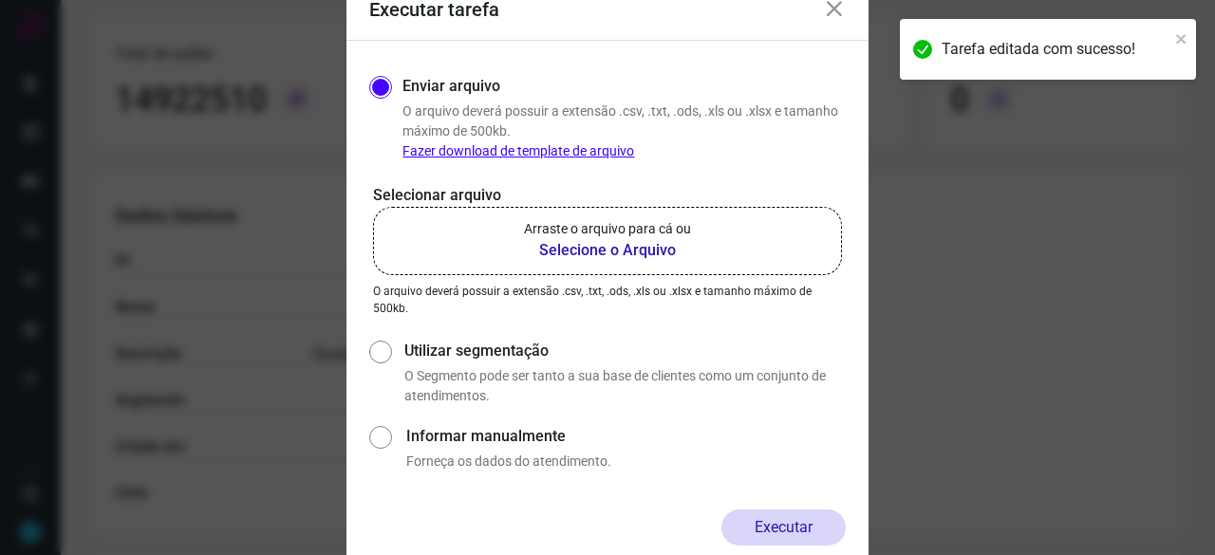
click at [566, 251] on b "Selecione o Arquivo" at bounding box center [607, 250] width 167 height 23
click at [0, 0] on input "Arraste o arquivo para cá ou Selecione o Arquivo" at bounding box center [0, 0] width 0 height 0
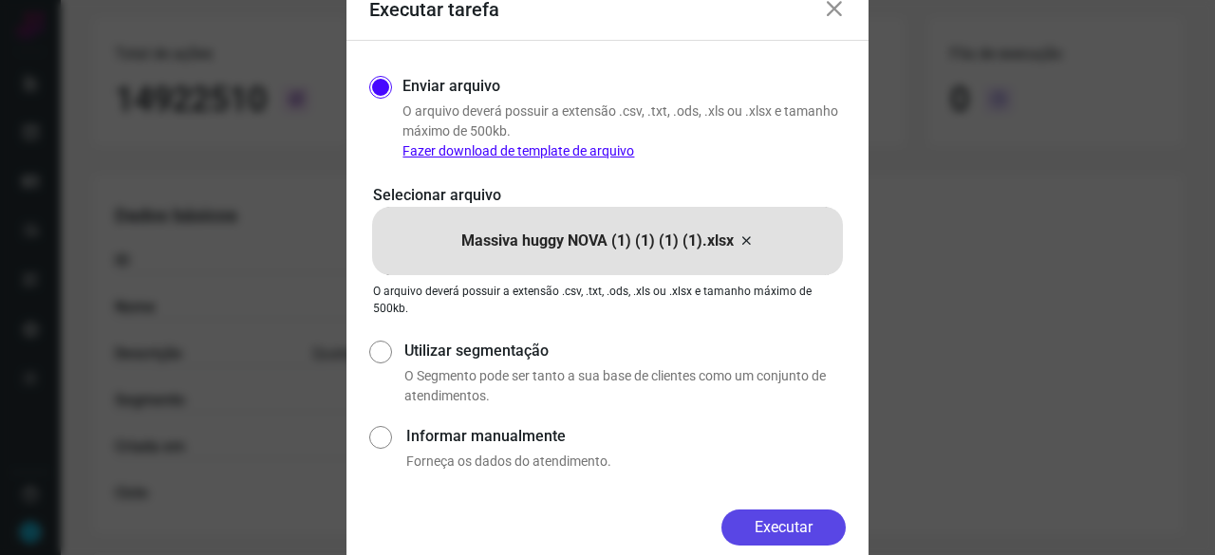
click at [792, 526] on button "Executar" at bounding box center [783, 528] width 124 height 36
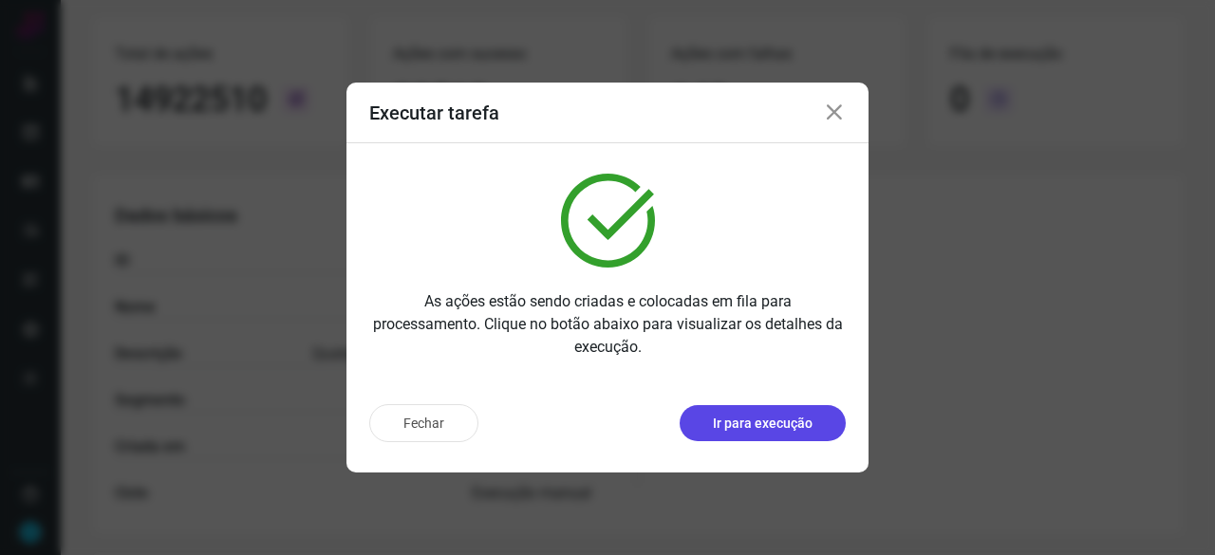
click at [752, 428] on p "Ir para execução" at bounding box center [763, 424] width 100 height 20
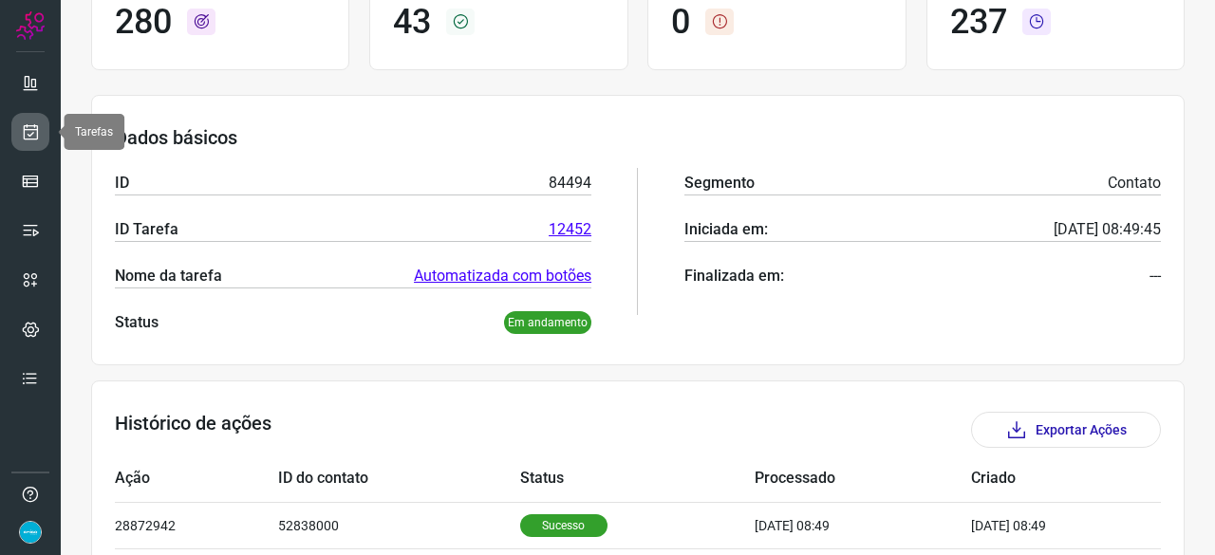
click at [34, 125] on icon at bounding box center [31, 131] width 20 height 19
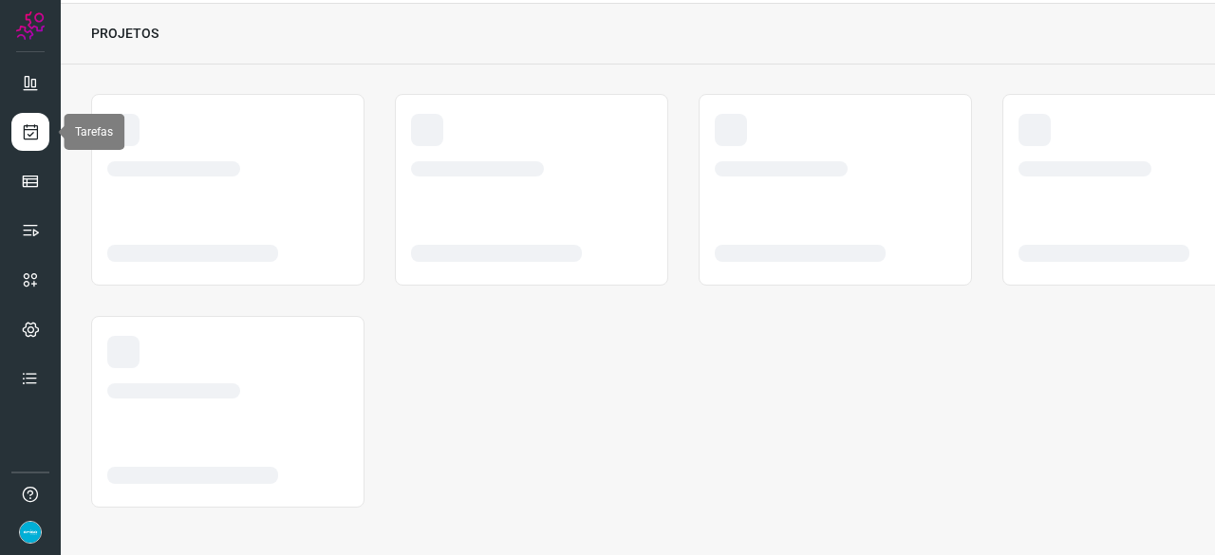
scroll to position [57, 0]
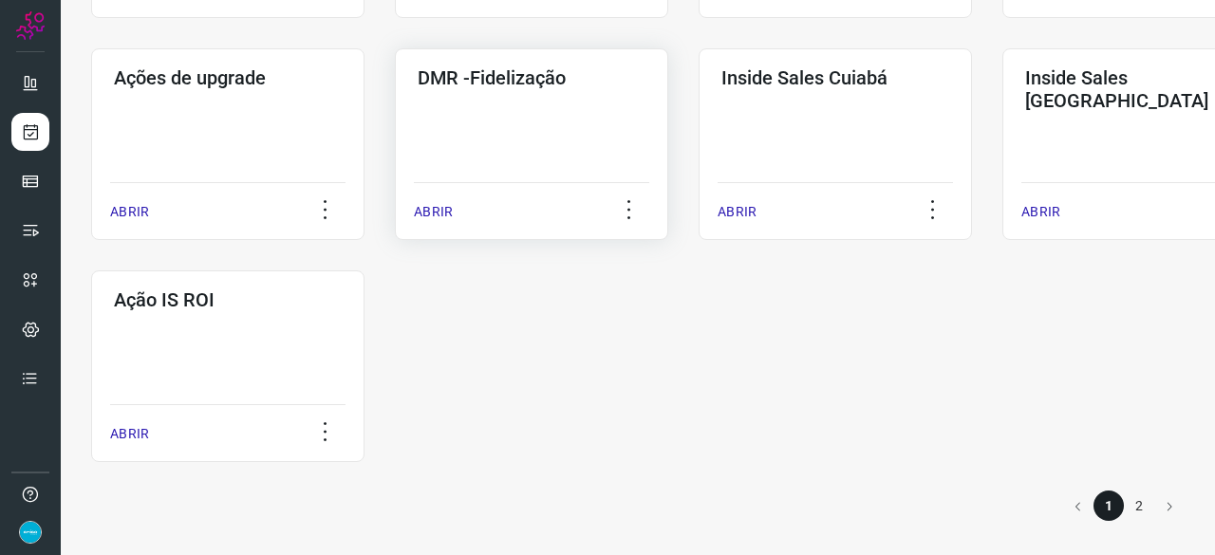
click at [440, 214] on p "ABRIR" at bounding box center [433, 212] width 39 height 20
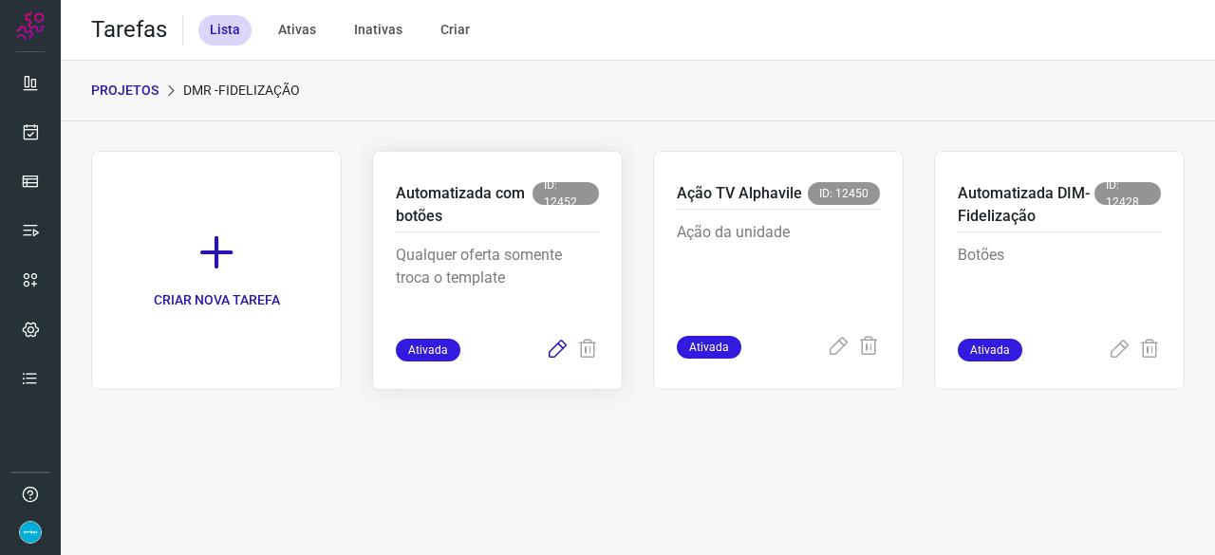
click at [558, 350] on icon at bounding box center [557, 350] width 23 height 23
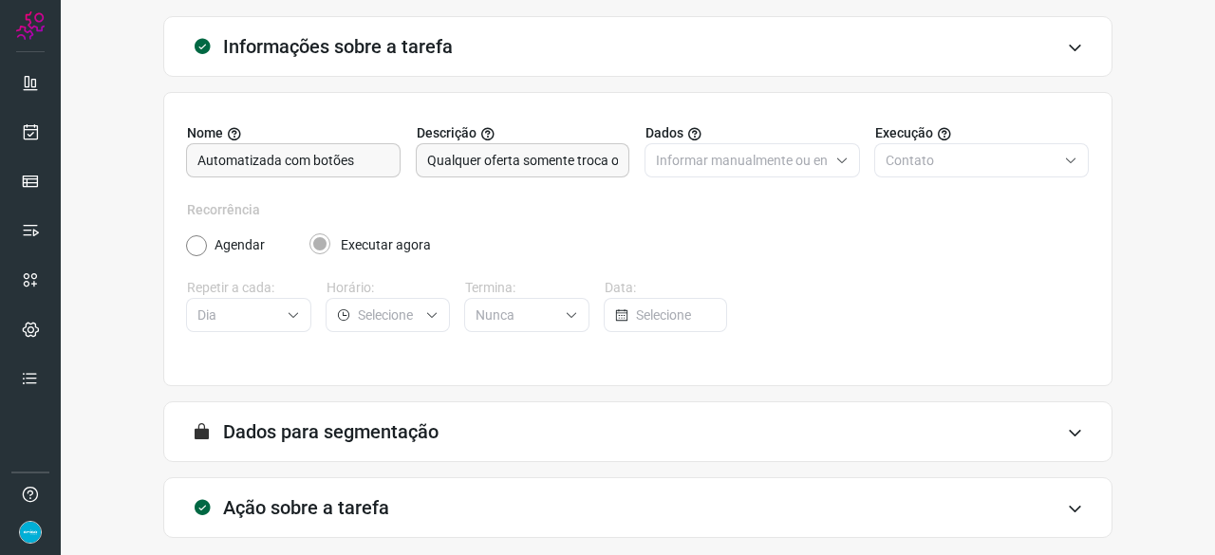
scroll to position [185, 0]
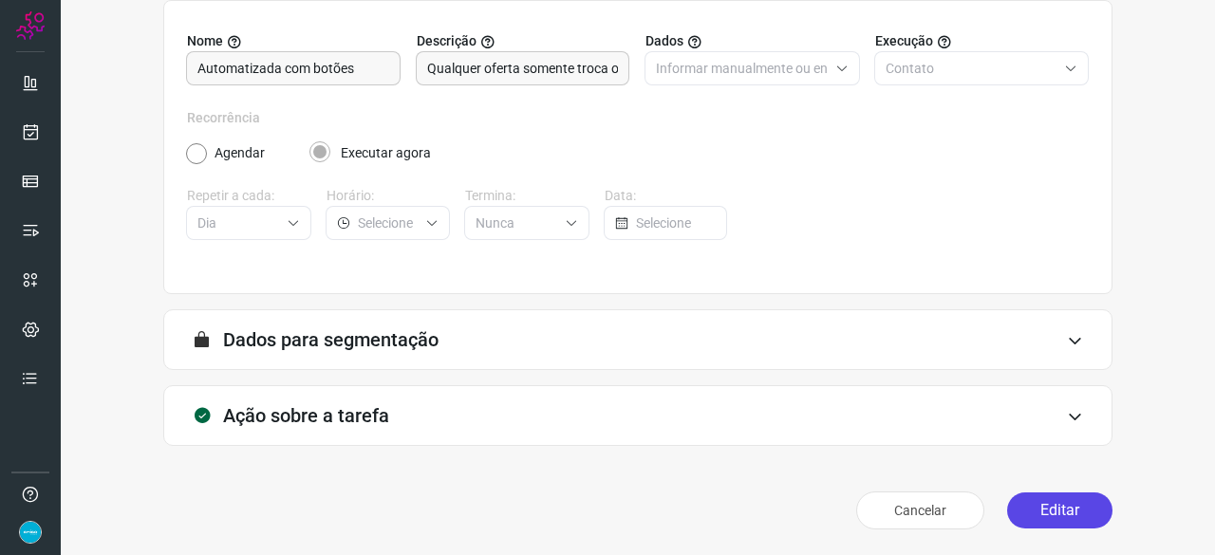
click at [1059, 512] on button "Editar" at bounding box center [1059, 511] width 105 height 36
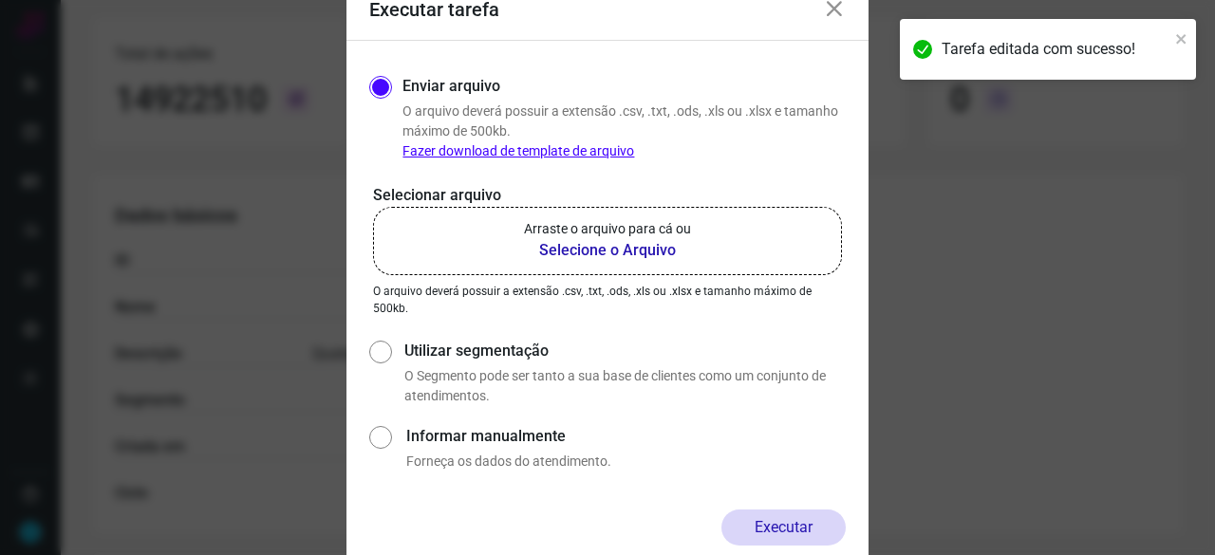
click at [573, 245] on b "Selecione o Arquivo" at bounding box center [607, 250] width 167 height 23
click at [0, 0] on input "Arraste o arquivo para cá ou Selecione o Arquivo" at bounding box center [0, 0] width 0 height 0
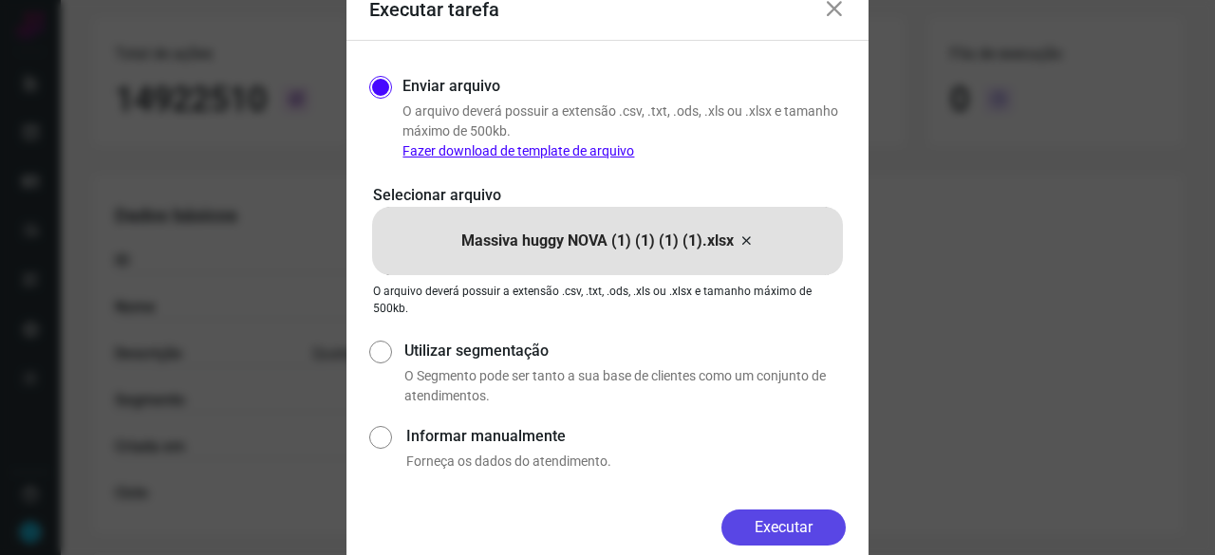
click at [772, 528] on button "Executar" at bounding box center [783, 528] width 124 height 36
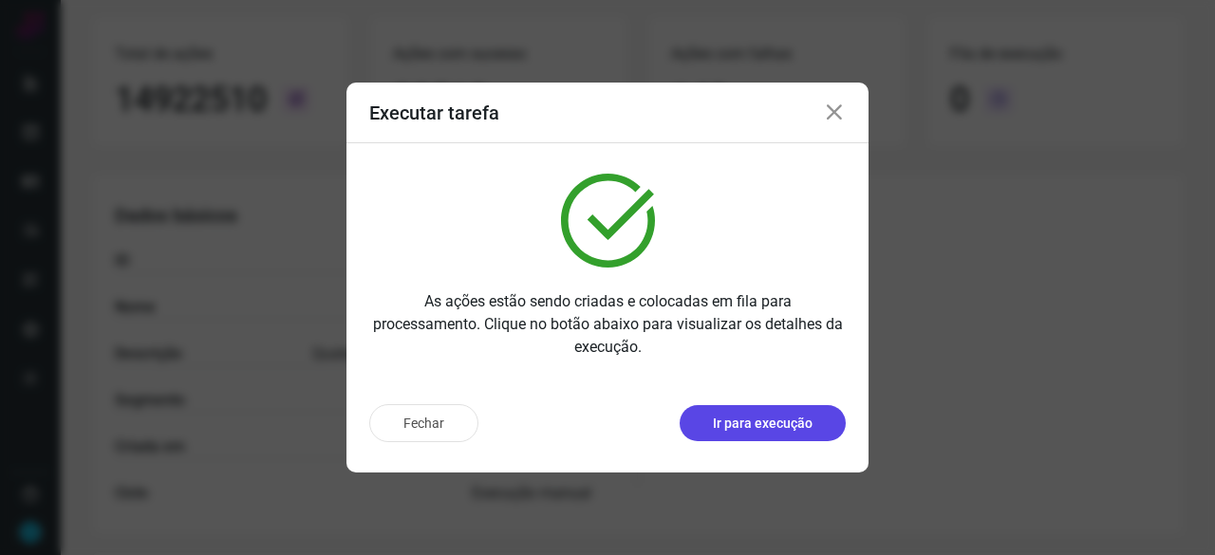
click at [745, 427] on p "Ir para execução" at bounding box center [763, 424] width 100 height 20
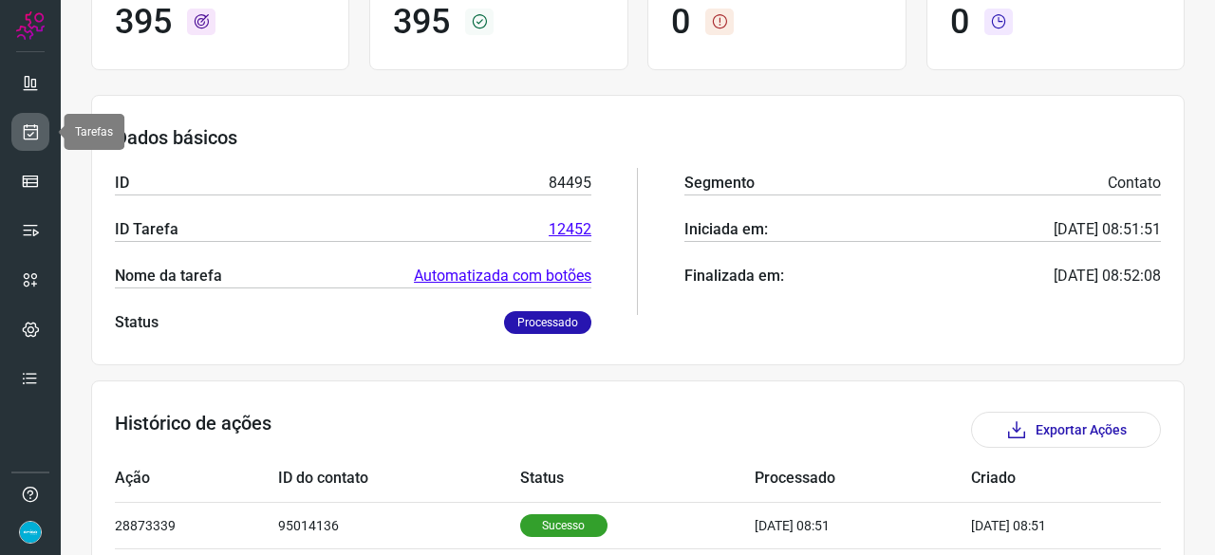
click at [33, 130] on icon at bounding box center [31, 131] width 20 height 19
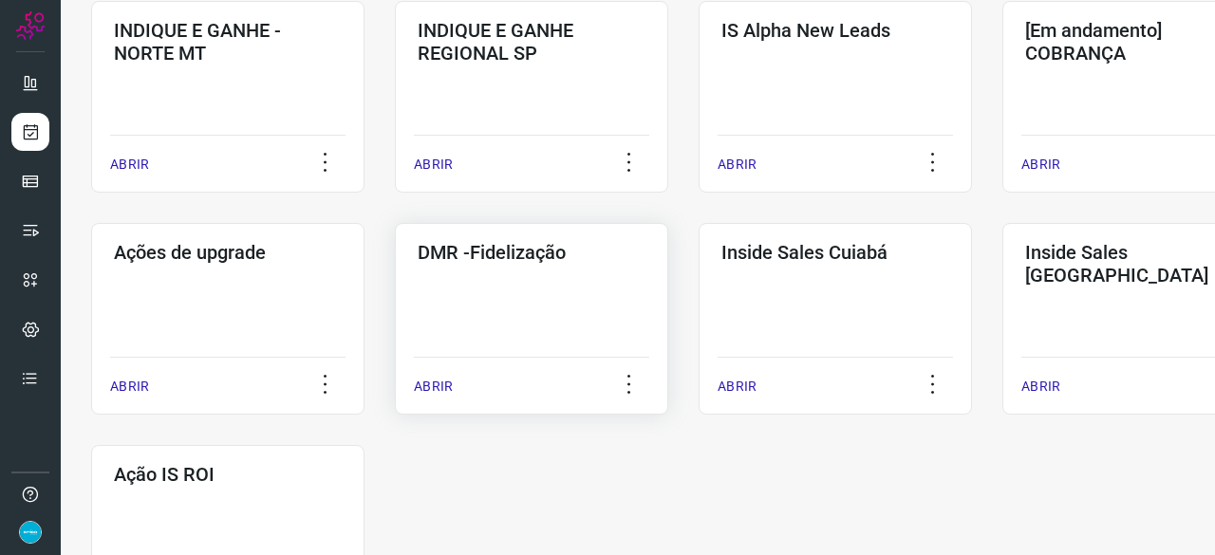
click at [436, 388] on p "ABRIR" at bounding box center [433, 387] width 39 height 20
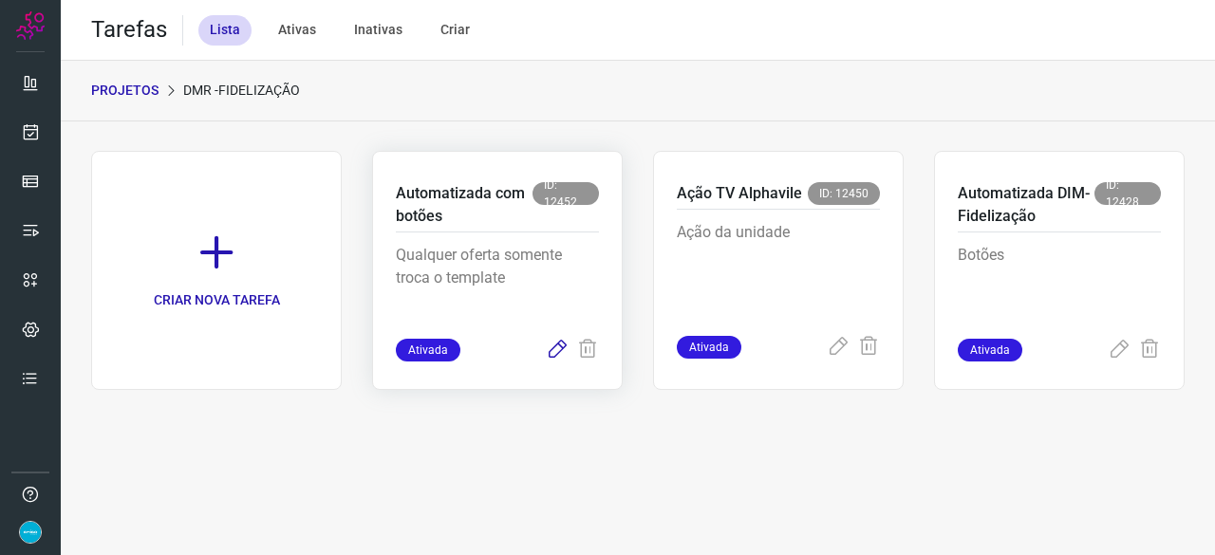
click at [560, 348] on icon at bounding box center [557, 350] width 23 height 23
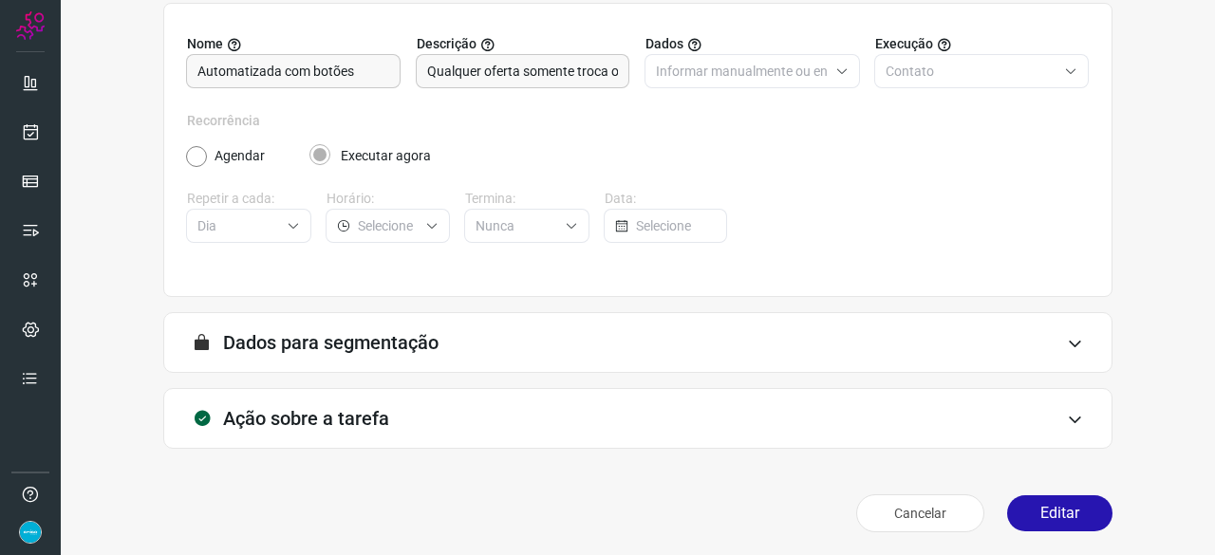
scroll to position [185, 0]
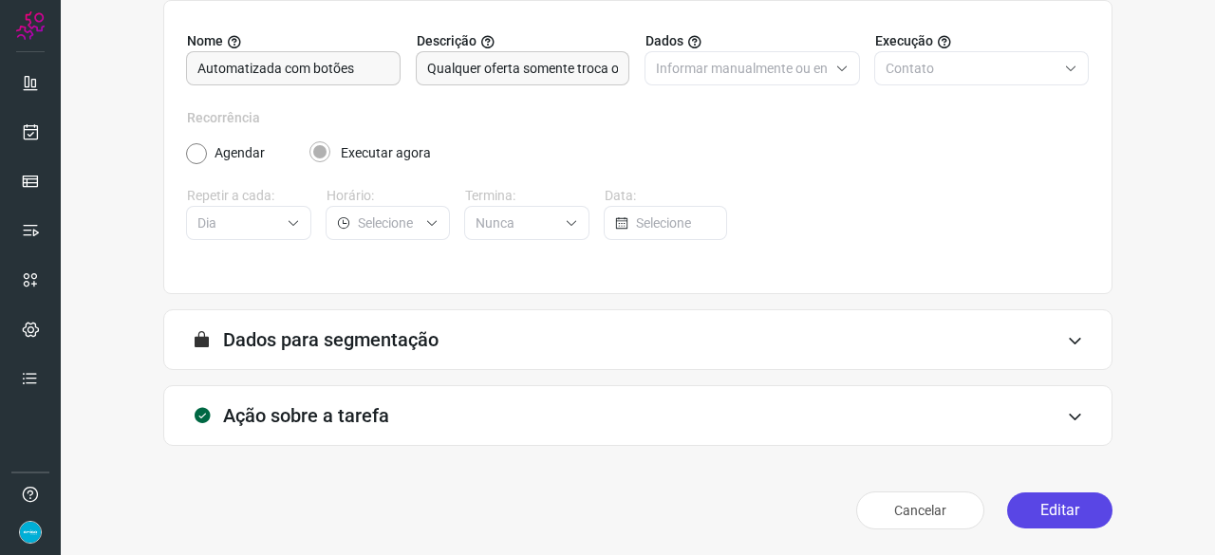
click at [1038, 512] on button "Editar" at bounding box center [1059, 511] width 105 height 36
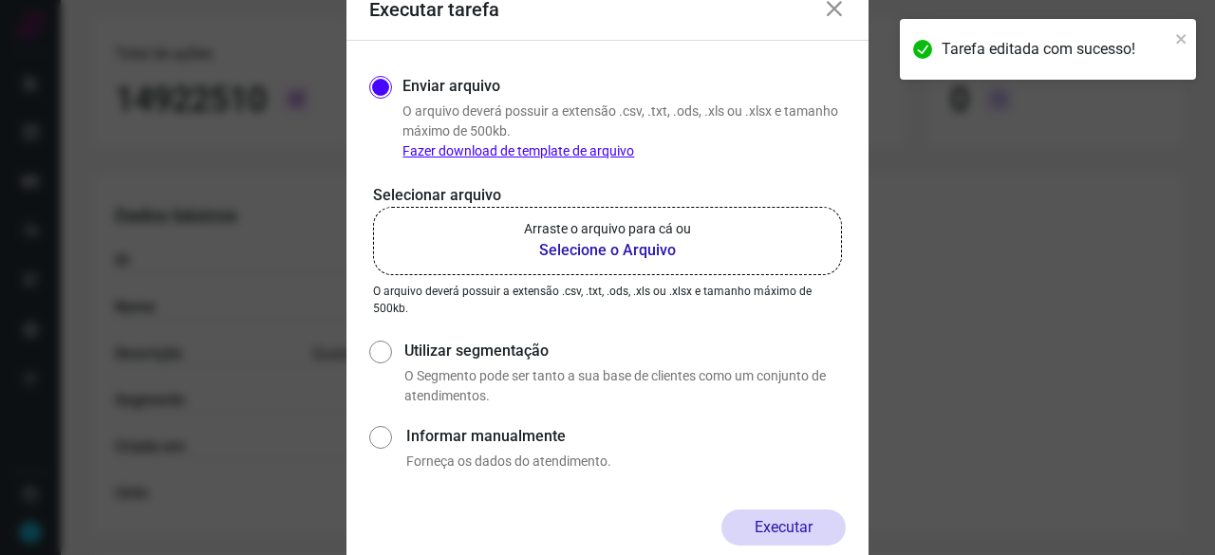
click at [563, 251] on b "Selecione o Arquivo" at bounding box center [607, 250] width 167 height 23
click at [0, 0] on input "Arraste o arquivo para cá ou Selecione o Arquivo" at bounding box center [0, 0] width 0 height 0
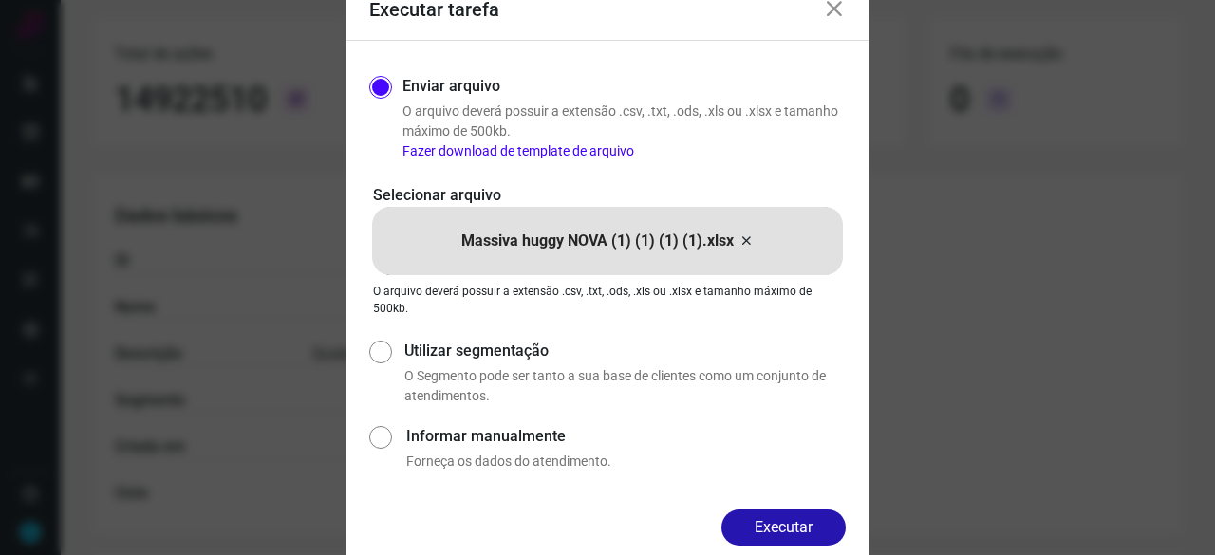
click at [771, 530] on button "Executar" at bounding box center [783, 528] width 124 height 36
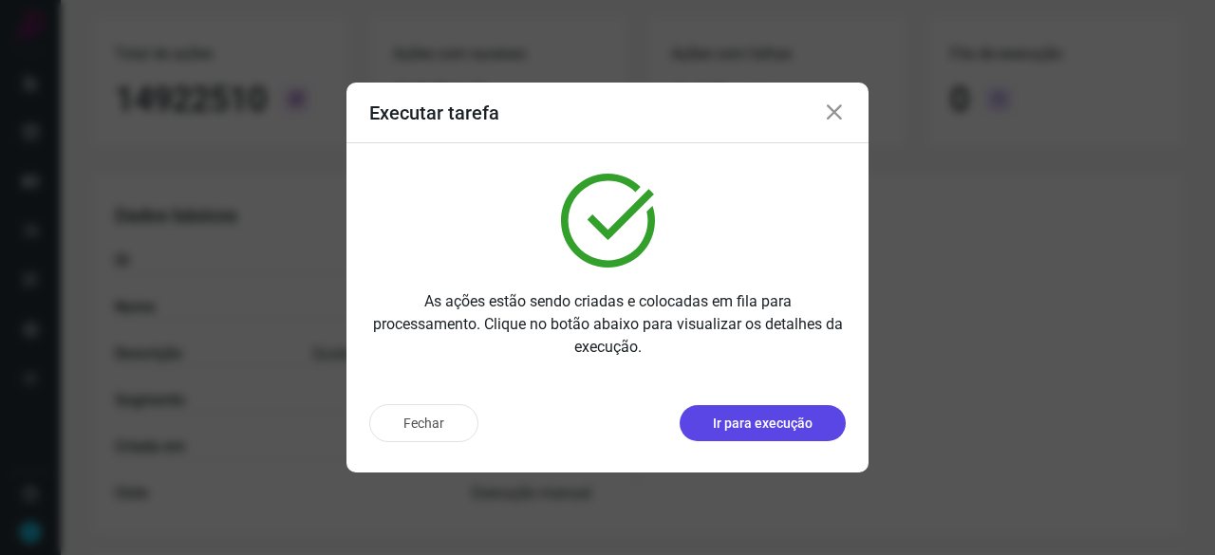
click at [775, 423] on p "Ir para execução" at bounding box center [763, 424] width 100 height 20
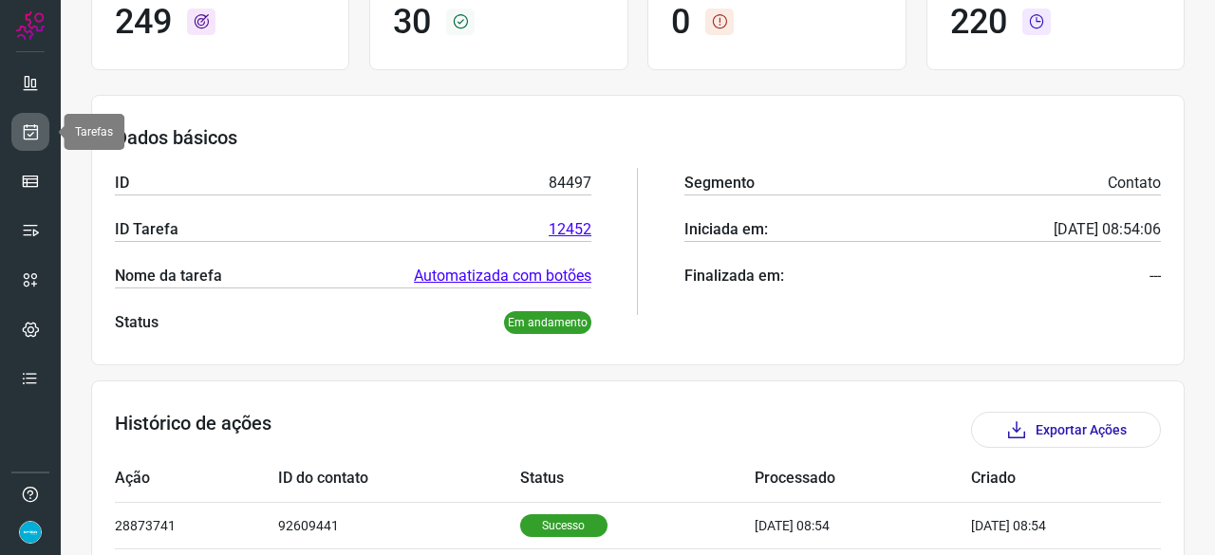
click at [36, 124] on icon at bounding box center [31, 131] width 20 height 19
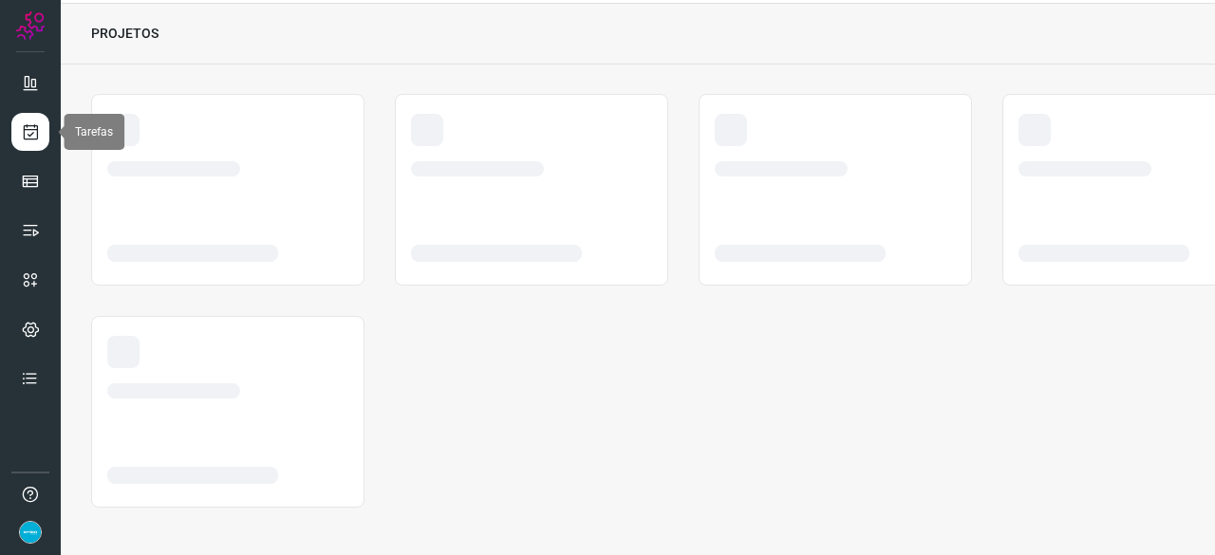
scroll to position [57, 0]
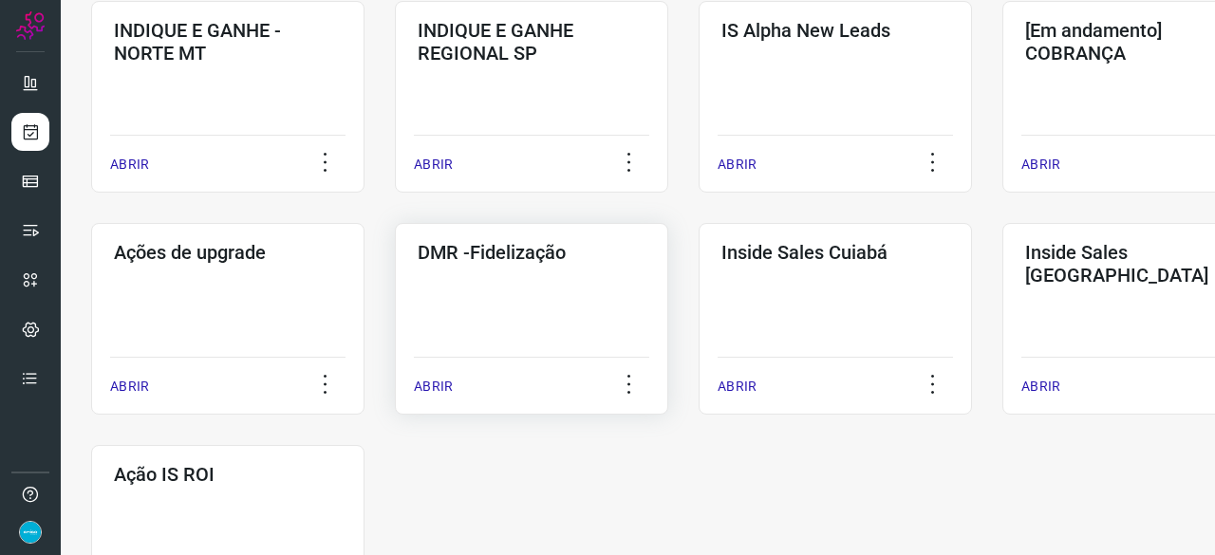
click at [432, 390] on p "ABRIR" at bounding box center [433, 387] width 39 height 20
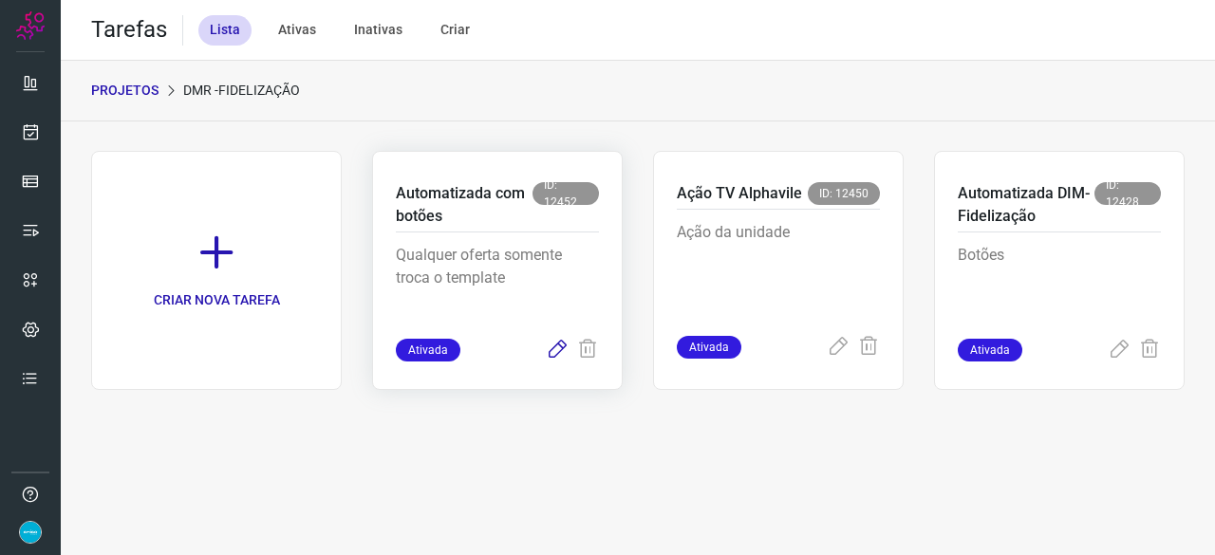
click at [558, 349] on icon at bounding box center [557, 350] width 23 height 23
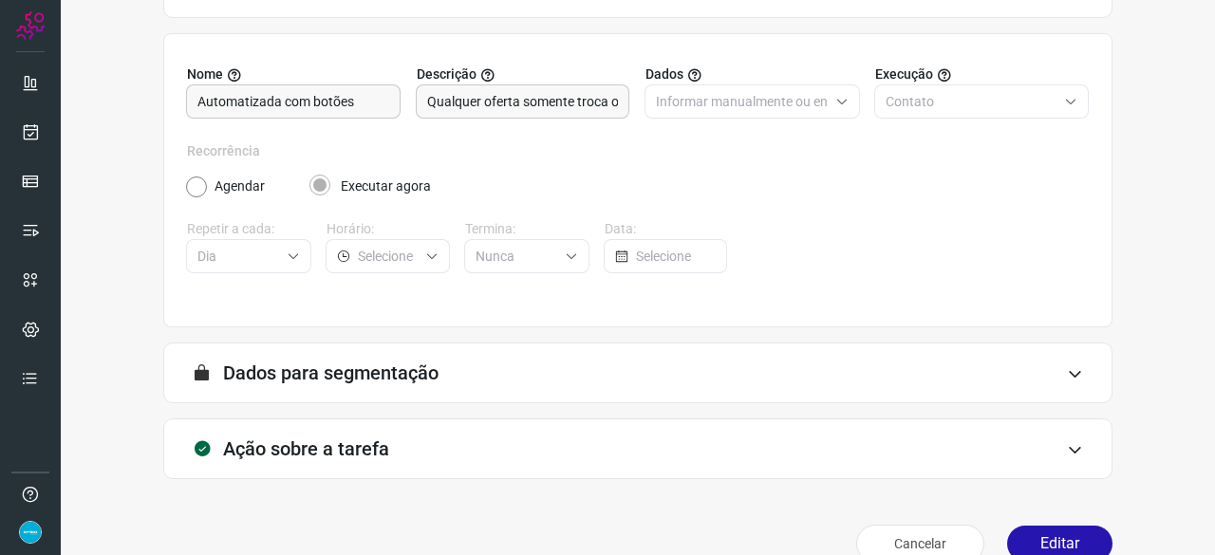
scroll to position [185, 0]
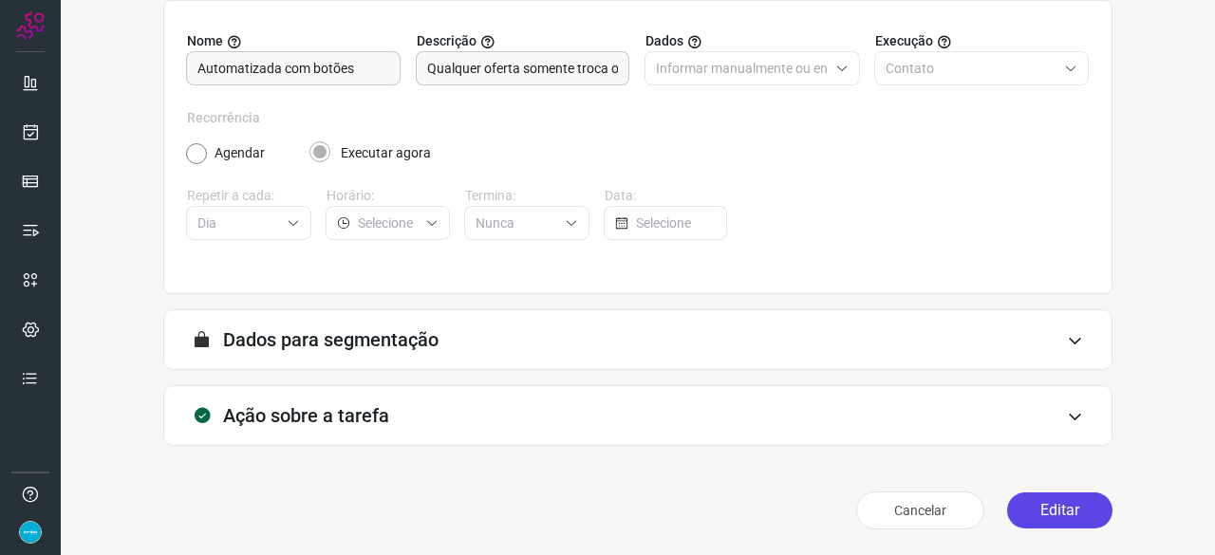
click at [1027, 504] on button "Editar" at bounding box center [1059, 511] width 105 height 36
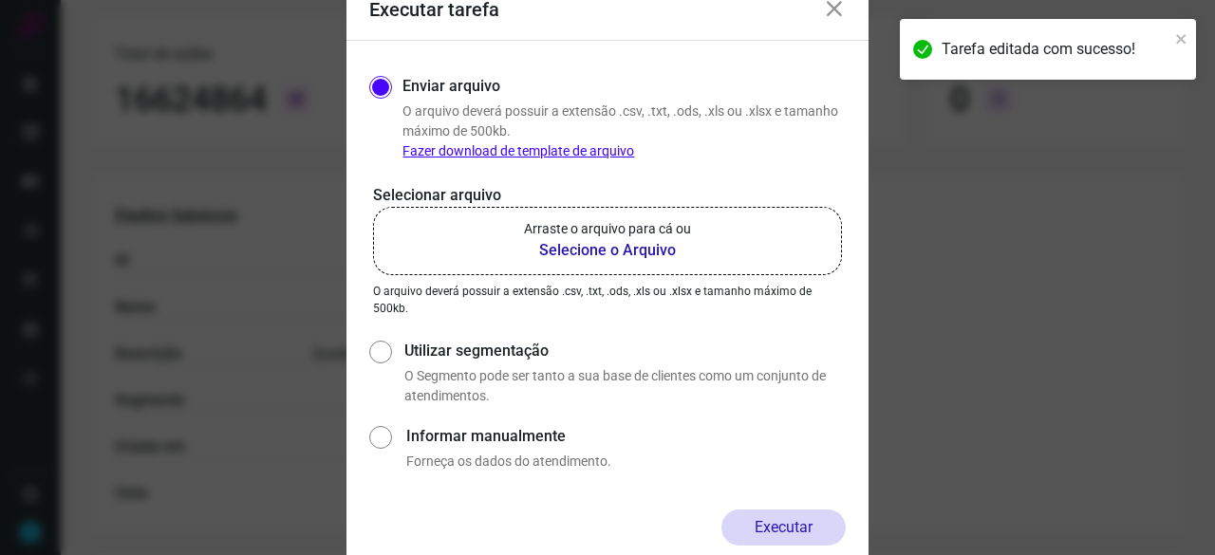
click at [608, 251] on b "Selecione o Arquivo" at bounding box center [607, 250] width 167 height 23
click at [0, 0] on input "Arraste o arquivo para cá ou Selecione o Arquivo" at bounding box center [0, 0] width 0 height 0
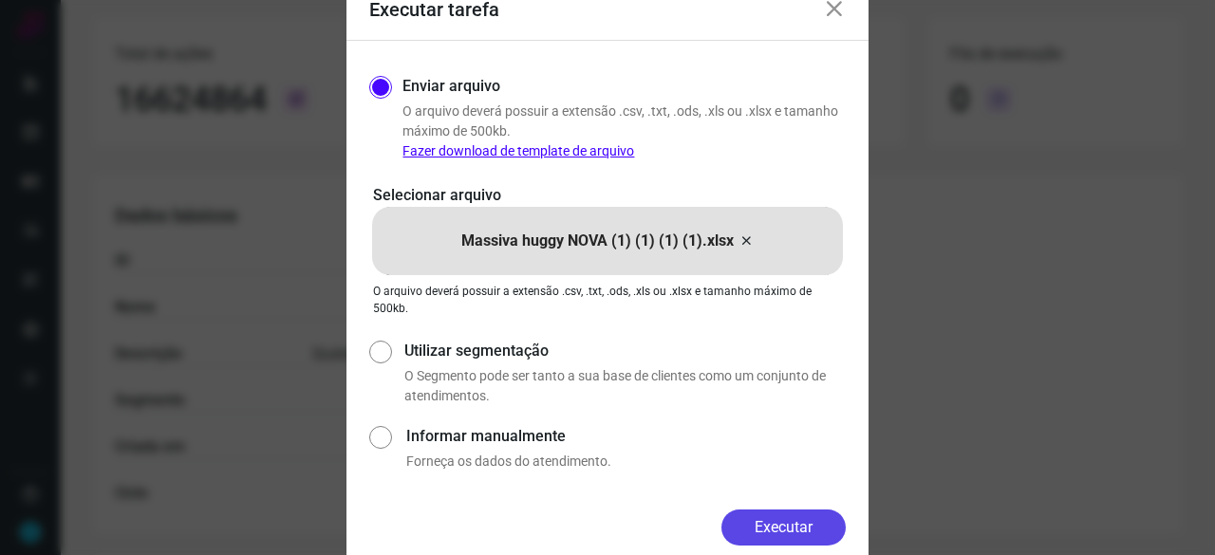
click at [803, 527] on button "Executar" at bounding box center [783, 528] width 124 height 36
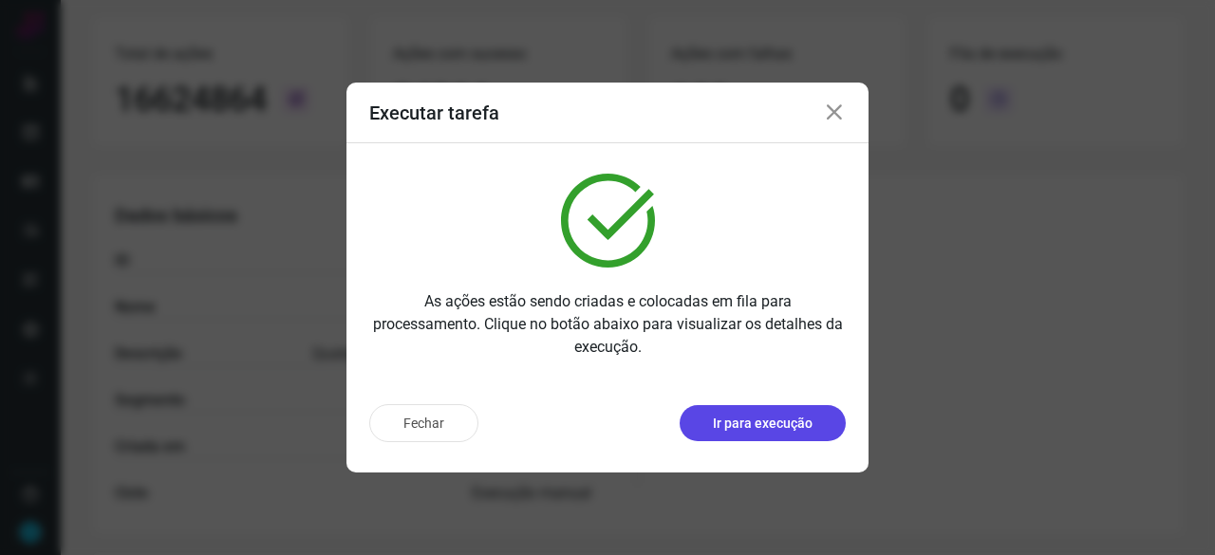
click at [773, 419] on p "Ir para execução" at bounding box center [763, 424] width 100 height 20
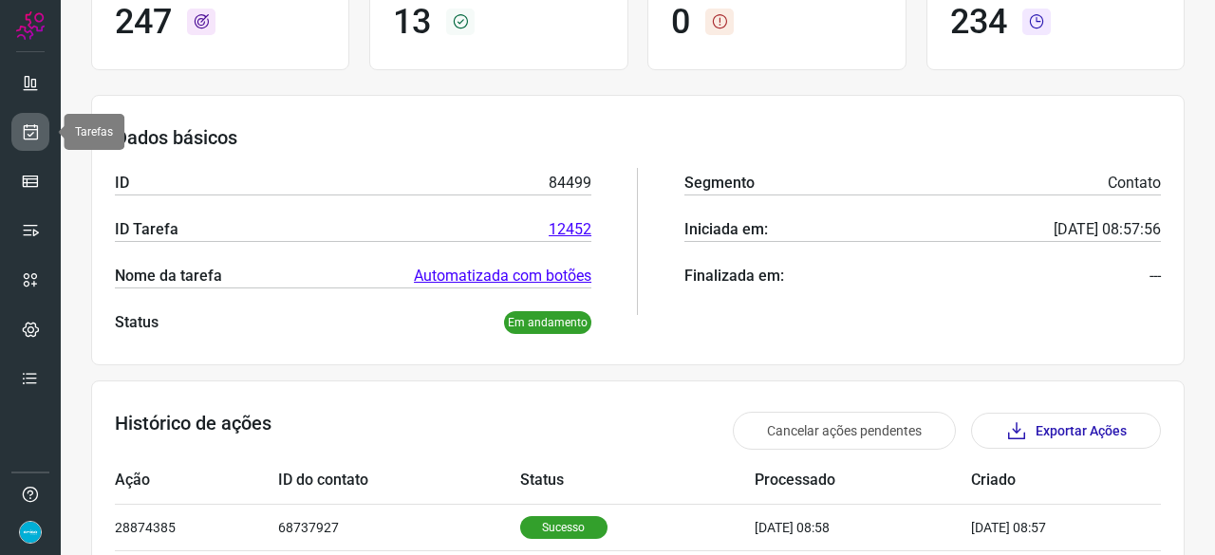
click at [36, 122] on icon at bounding box center [31, 131] width 20 height 19
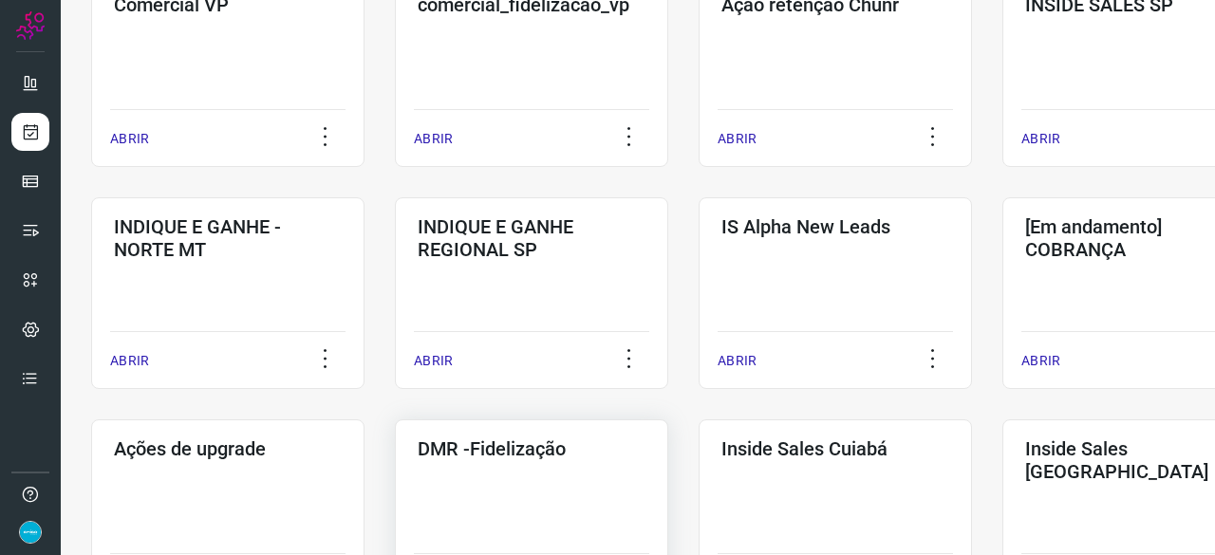
scroll to position [721, 0]
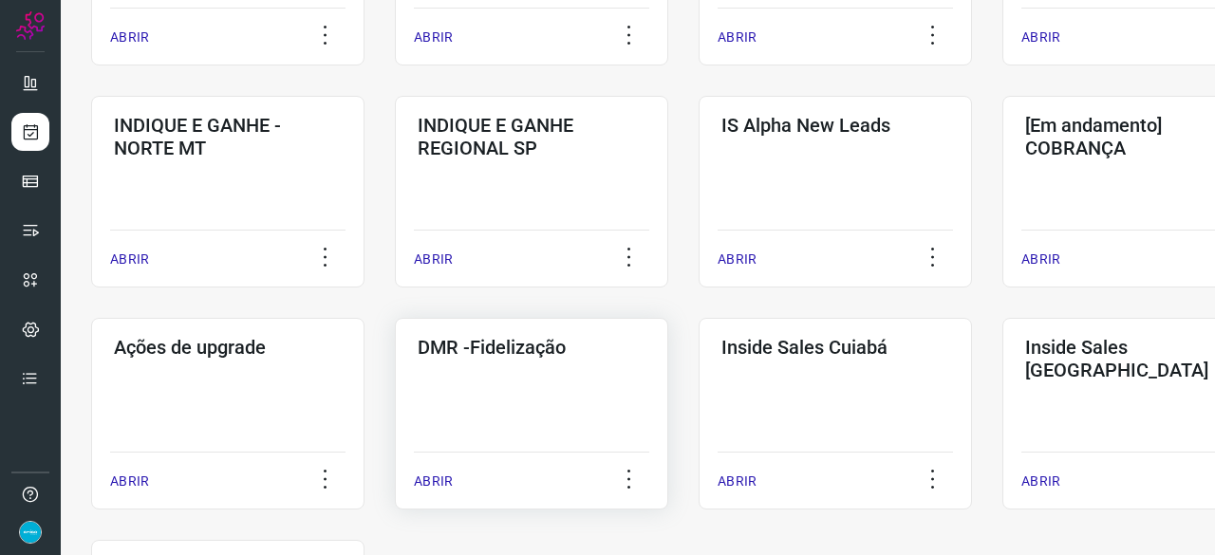
click at [440, 477] on p "ABRIR" at bounding box center [433, 482] width 39 height 20
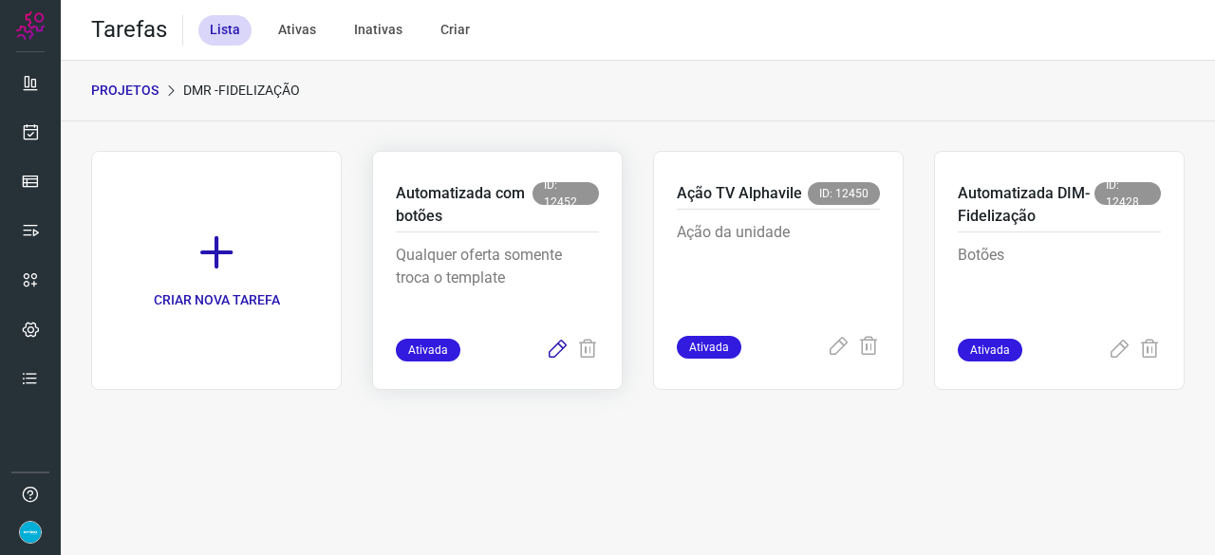
click at [556, 348] on icon at bounding box center [557, 350] width 23 height 23
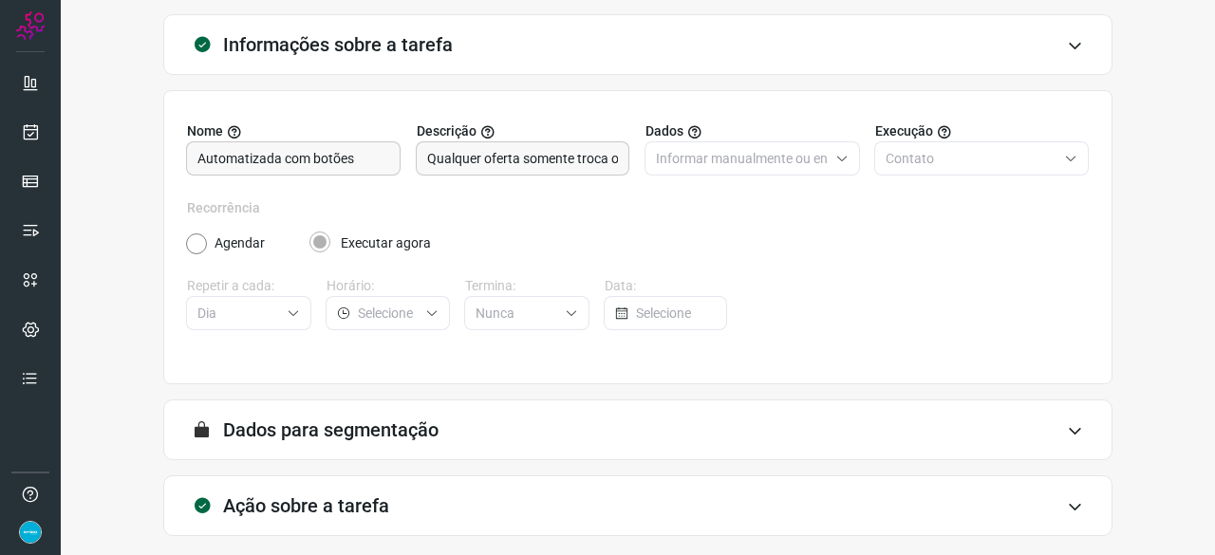
scroll to position [185, 0]
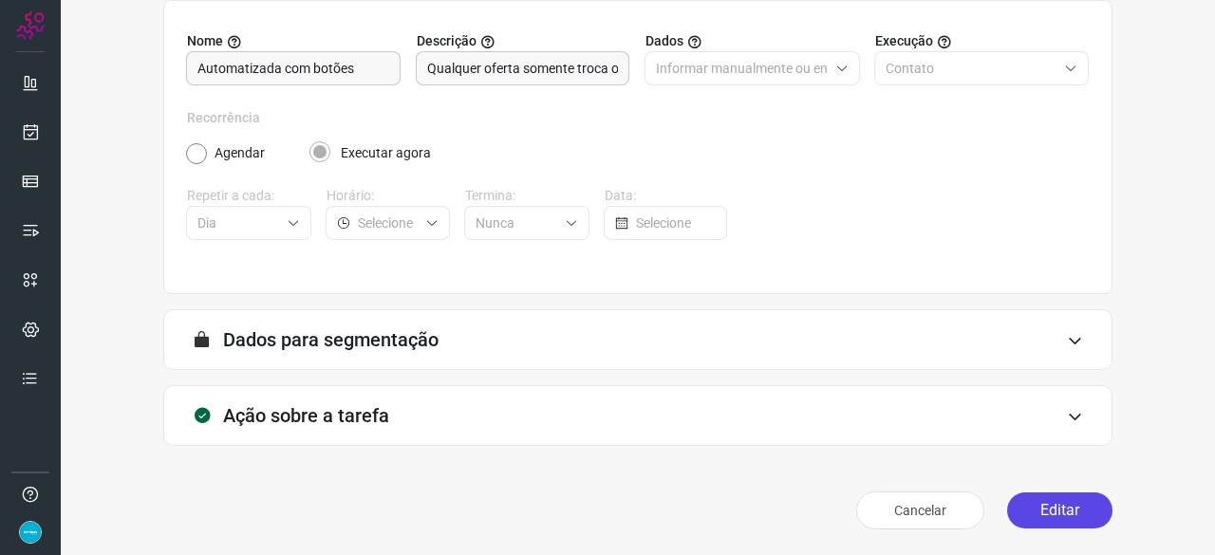
click at [1034, 502] on button "Editar" at bounding box center [1059, 511] width 105 height 36
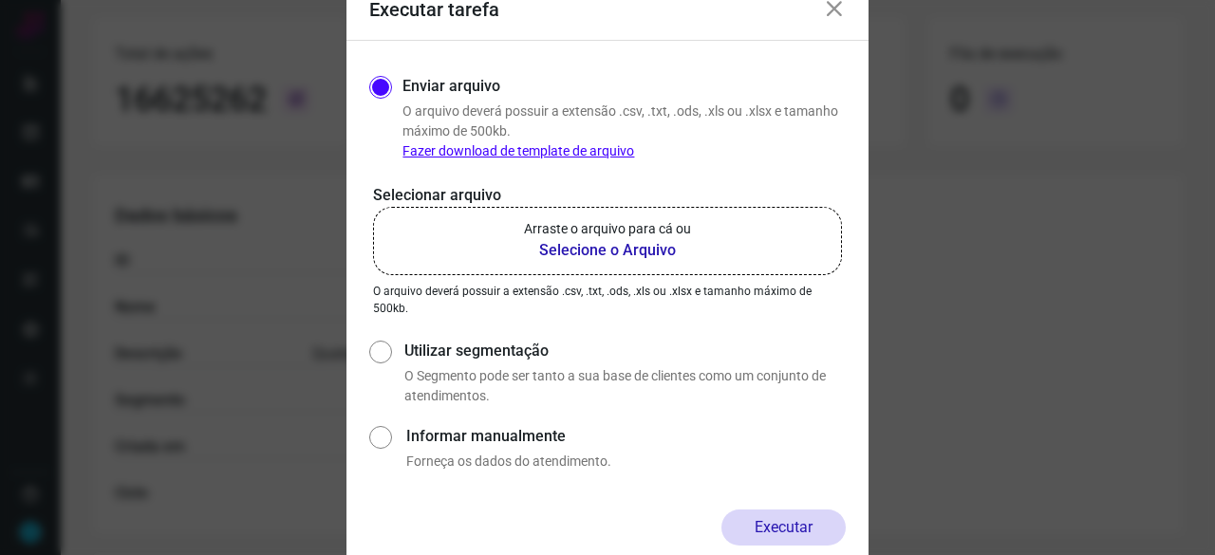
click at [566, 248] on b "Selecione o Arquivo" at bounding box center [607, 250] width 167 height 23
click at [0, 0] on input "Arraste o arquivo para cá ou Selecione o Arquivo" at bounding box center [0, 0] width 0 height 0
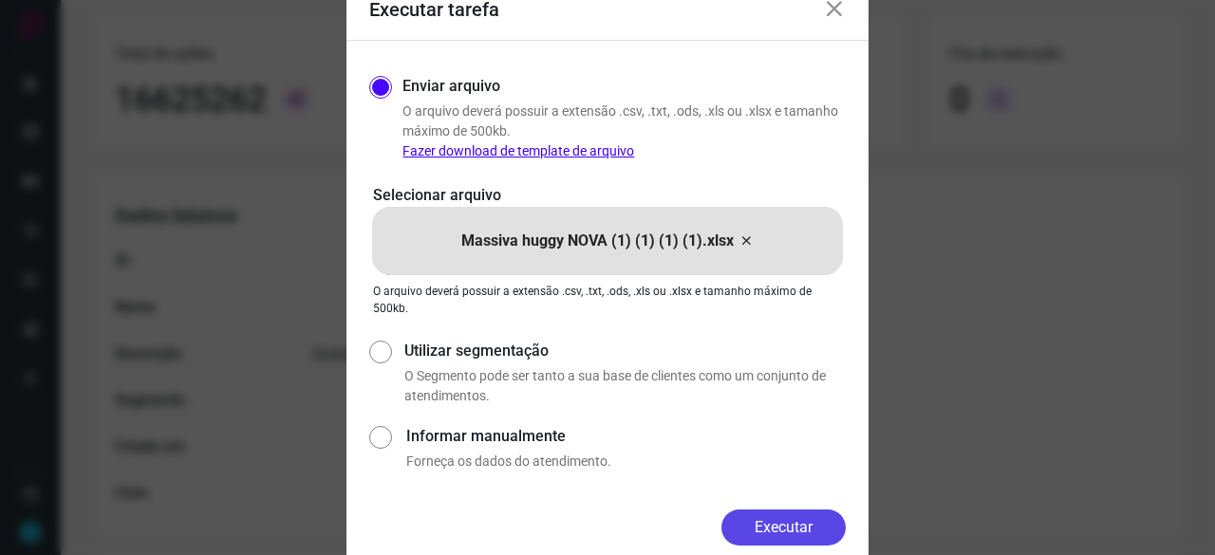
click at [798, 523] on button "Executar" at bounding box center [783, 528] width 124 height 36
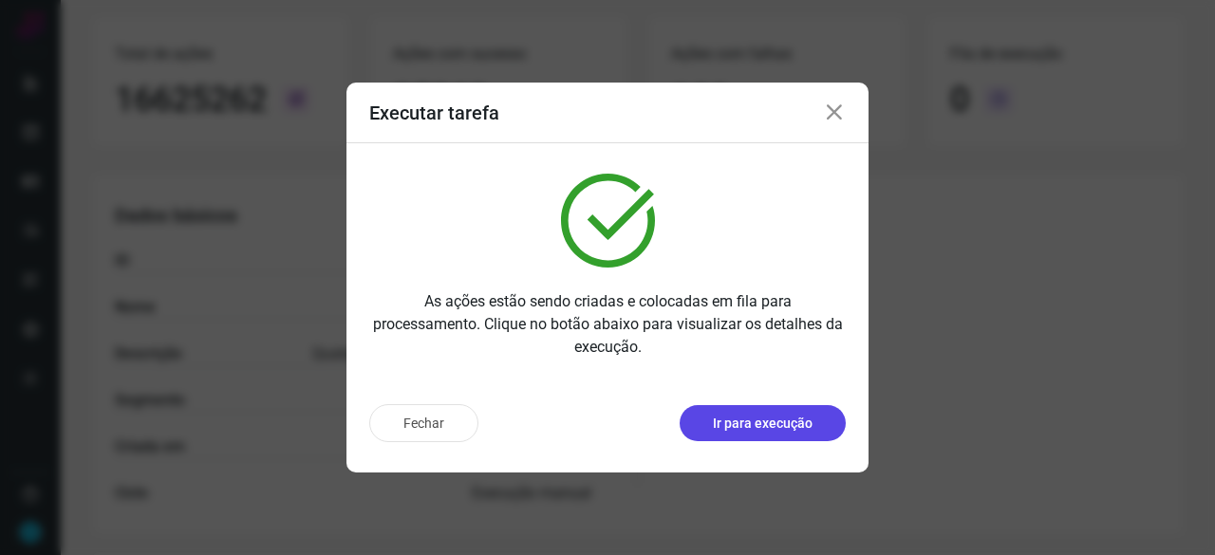
click at [809, 423] on p "Ir para execução" at bounding box center [763, 424] width 100 height 20
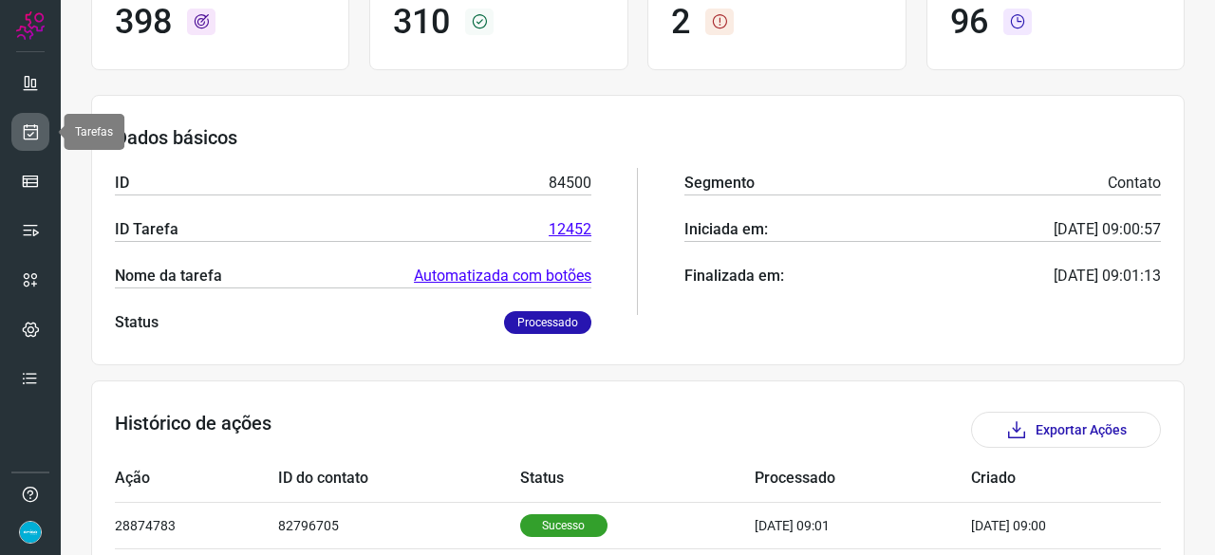
click at [25, 122] on icon at bounding box center [31, 131] width 20 height 19
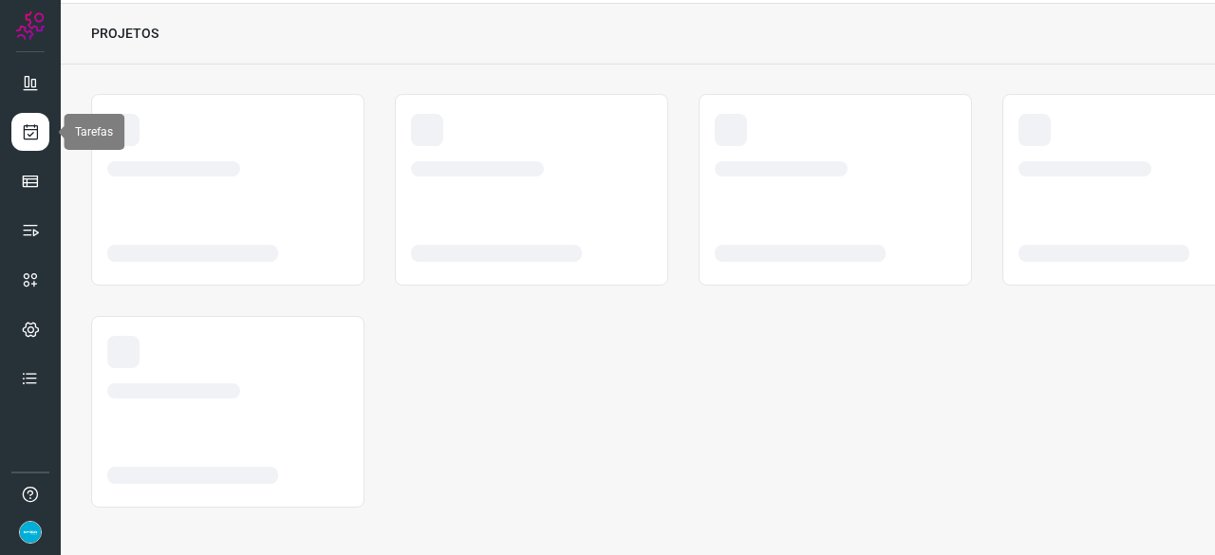
scroll to position [57, 0]
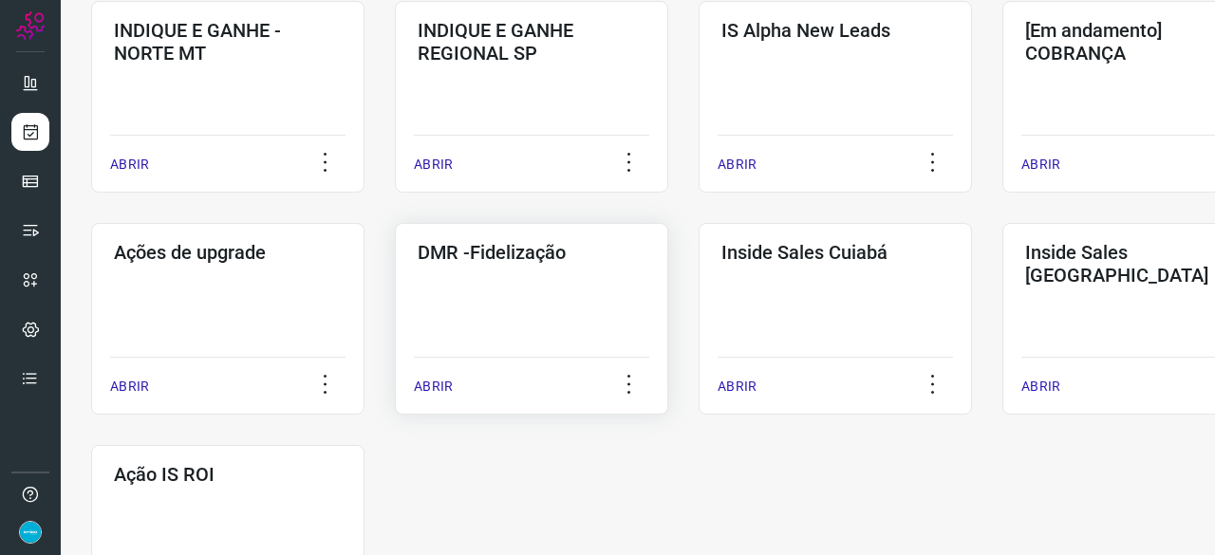
click at [439, 389] on p "ABRIR" at bounding box center [433, 387] width 39 height 20
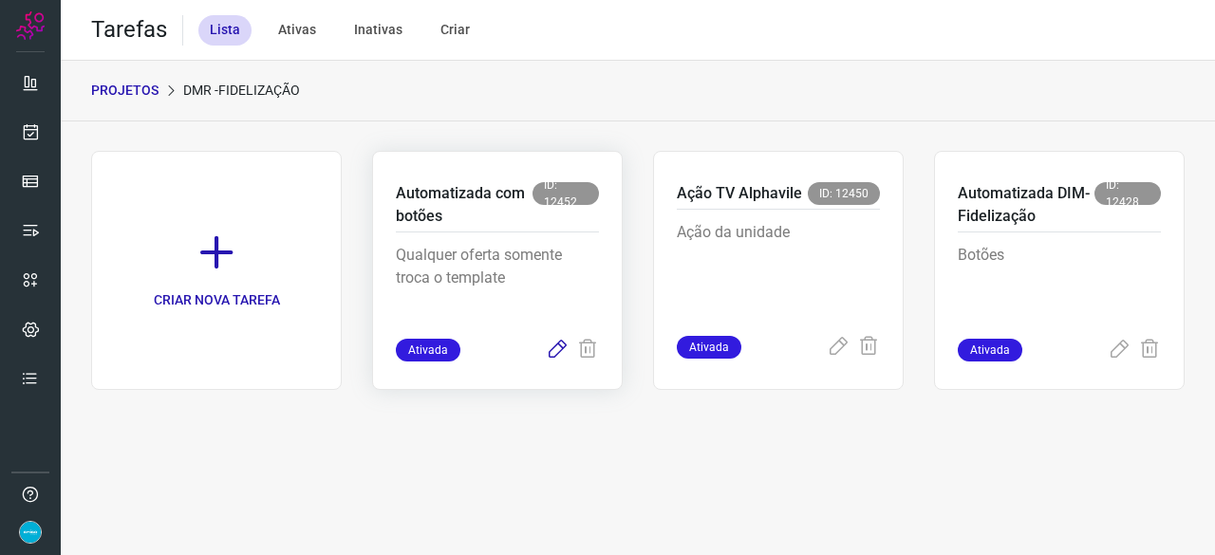
click at [556, 353] on icon at bounding box center [557, 350] width 23 height 23
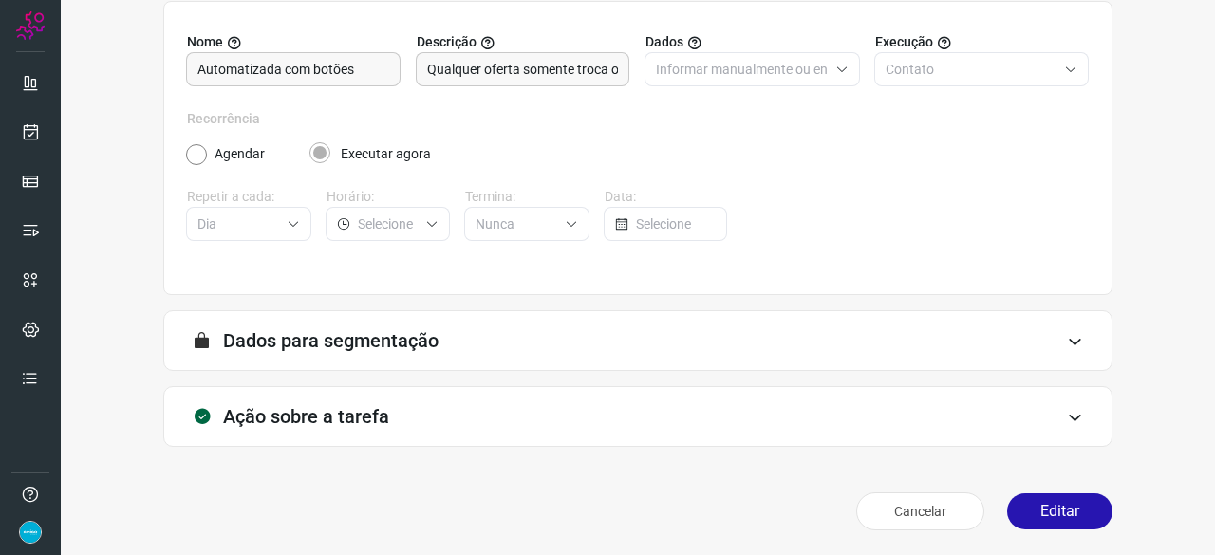
scroll to position [185, 0]
click at [28, 229] on icon at bounding box center [30, 230] width 19 height 19
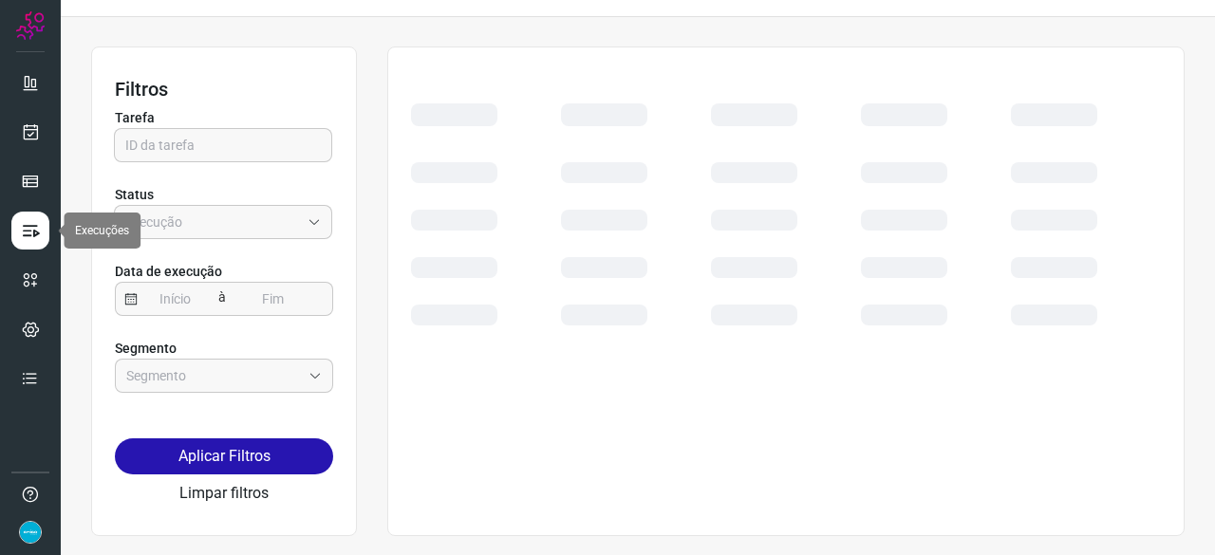
scroll to position [43, 0]
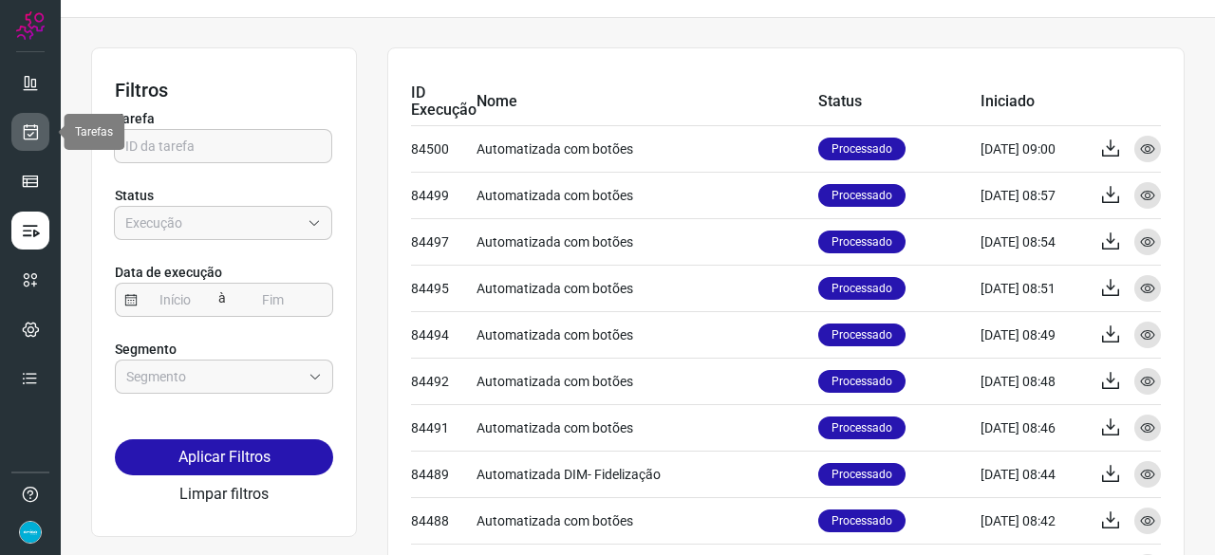
click at [28, 132] on icon at bounding box center [31, 131] width 20 height 19
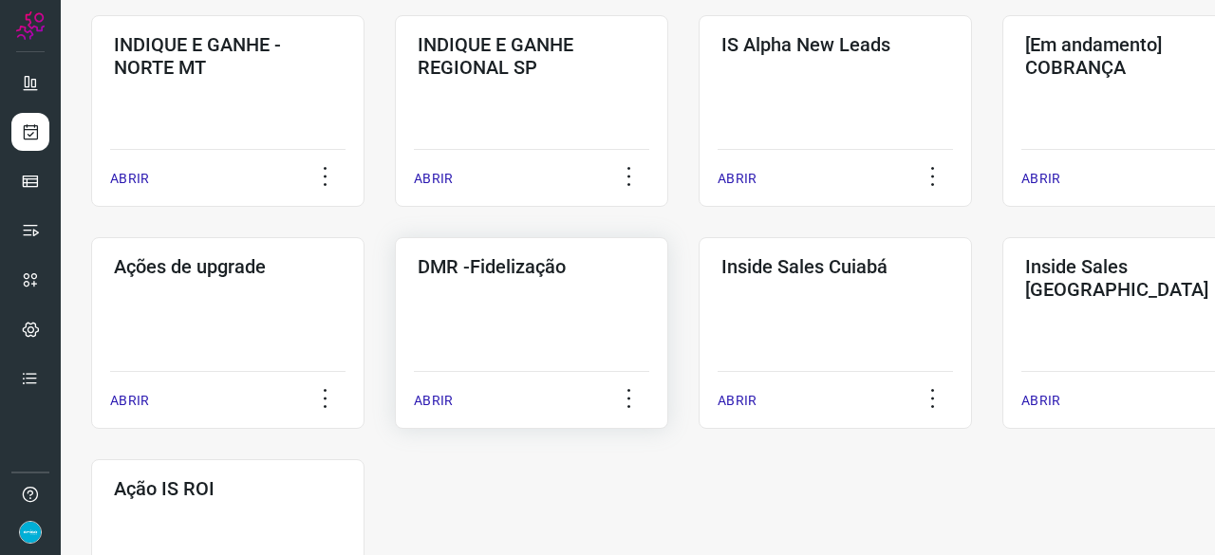
click at [429, 397] on p "ABRIR" at bounding box center [433, 401] width 39 height 20
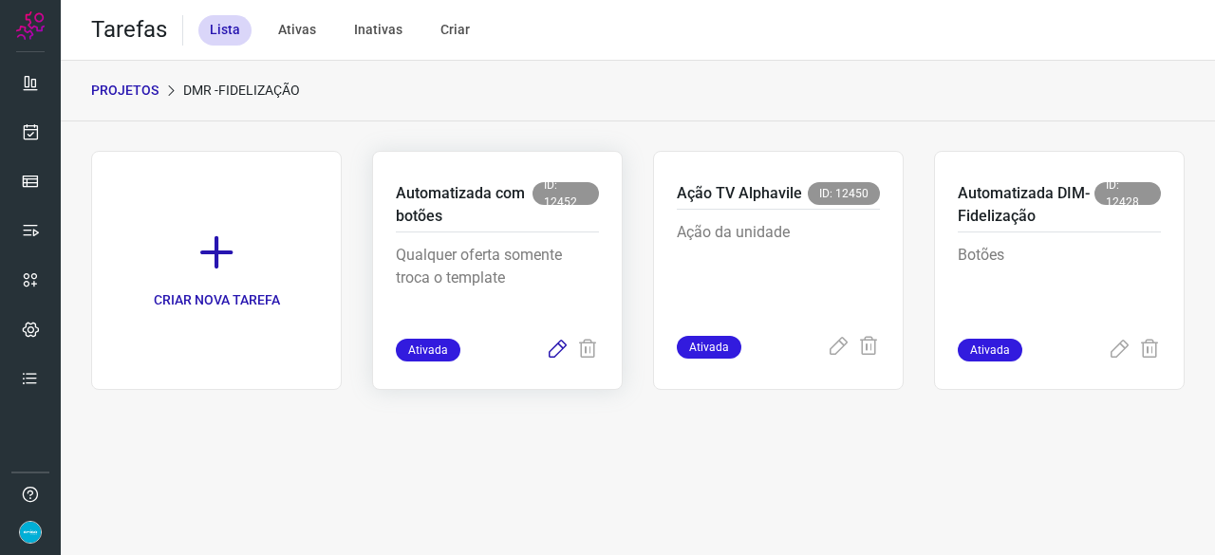
click at [555, 345] on icon at bounding box center [557, 350] width 23 height 23
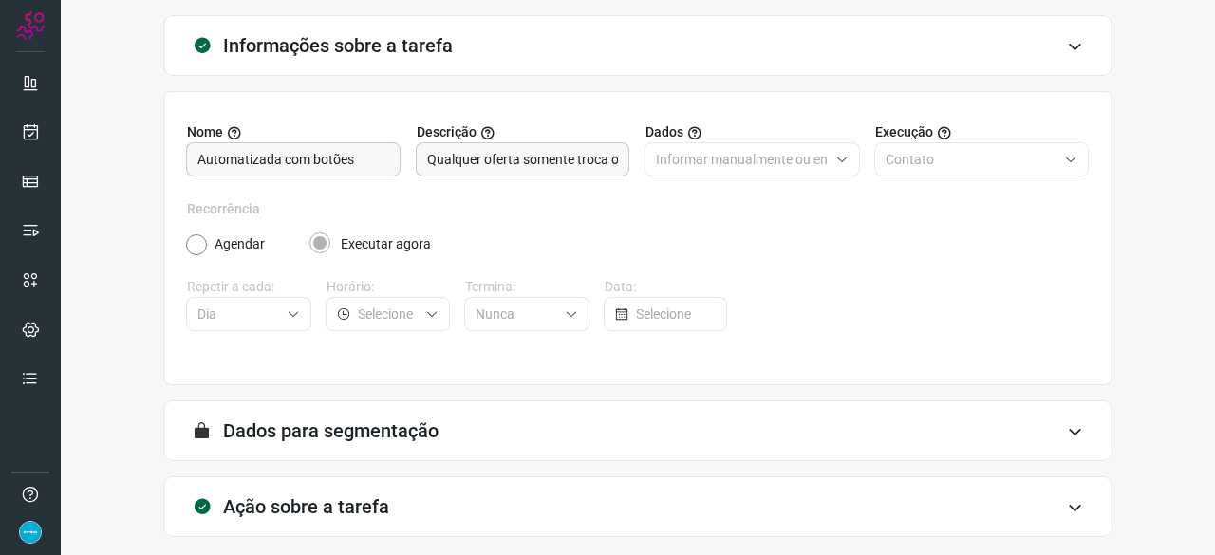
scroll to position [185, 0]
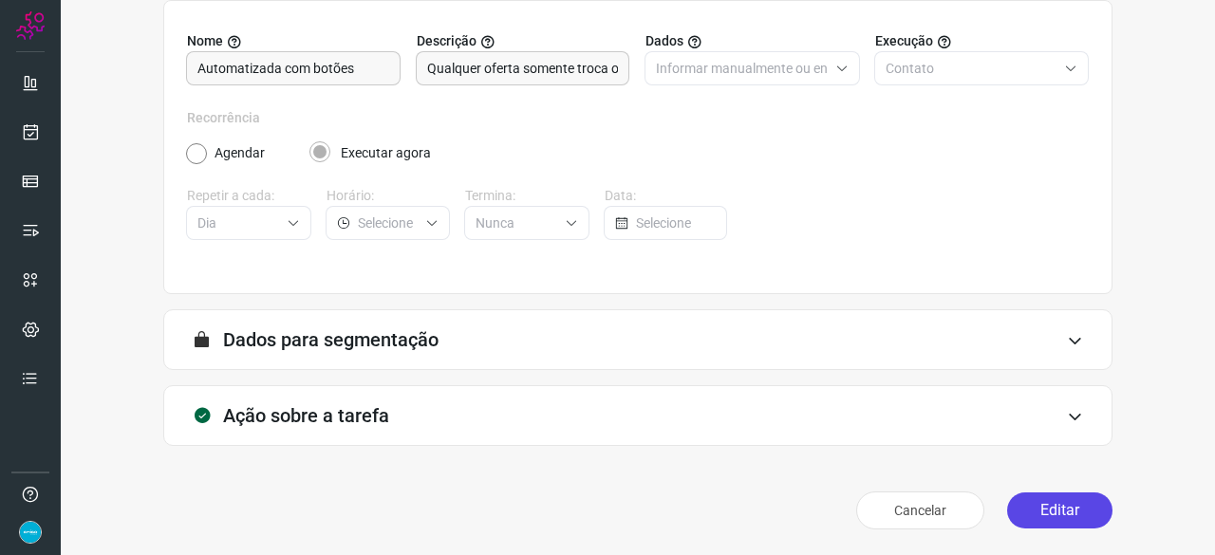
click at [1063, 508] on button "Editar" at bounding box center [1059, 511] width 105 height 36
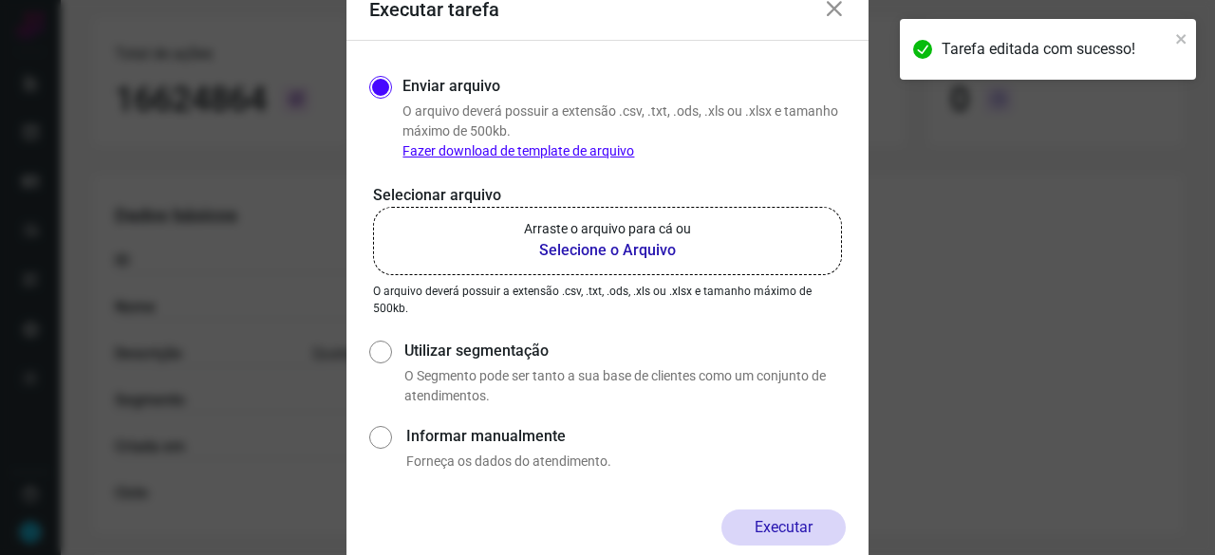
click at [553, 246] on b "Selecione o Arquivo" at bounding box center [607, 250] width 167 height 23
click at [0, 0] on input "Arraste o arquivo para cá ou Selecione o Arquivo" at bounding box center [0, 0] width 0 height 0
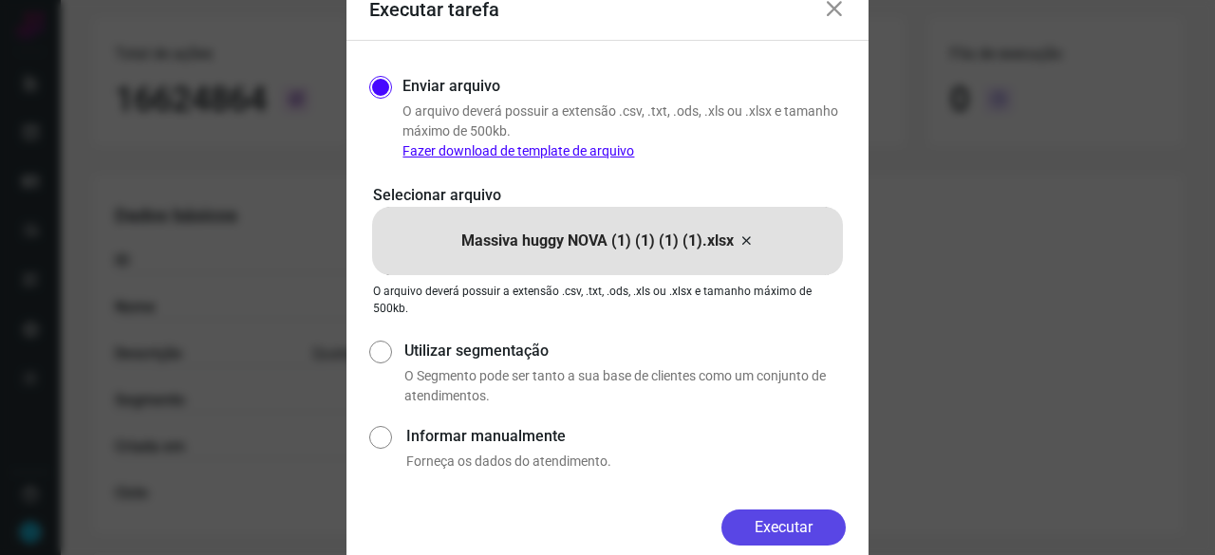
click at [795, 515] on button "Executar" at bounding box center [783, 528] width 124 height 36
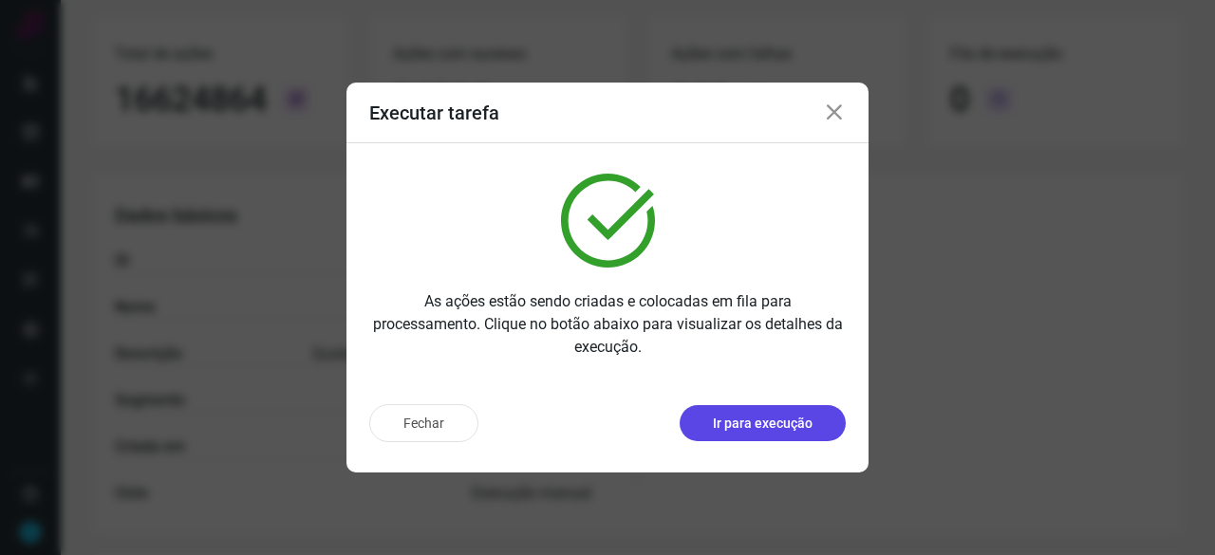
click at [752, 426] on p "Ir para execução" at bounding box center [763, 424] width 100 height 20
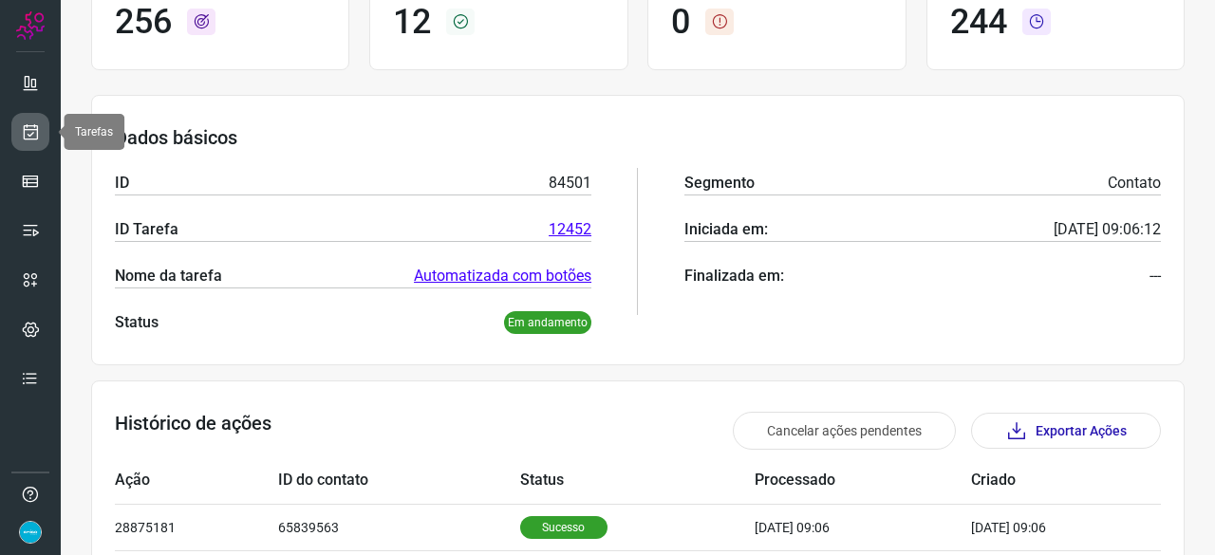
click at [31, 136] on icon at bounding box center [31, 131] width 20 height 19
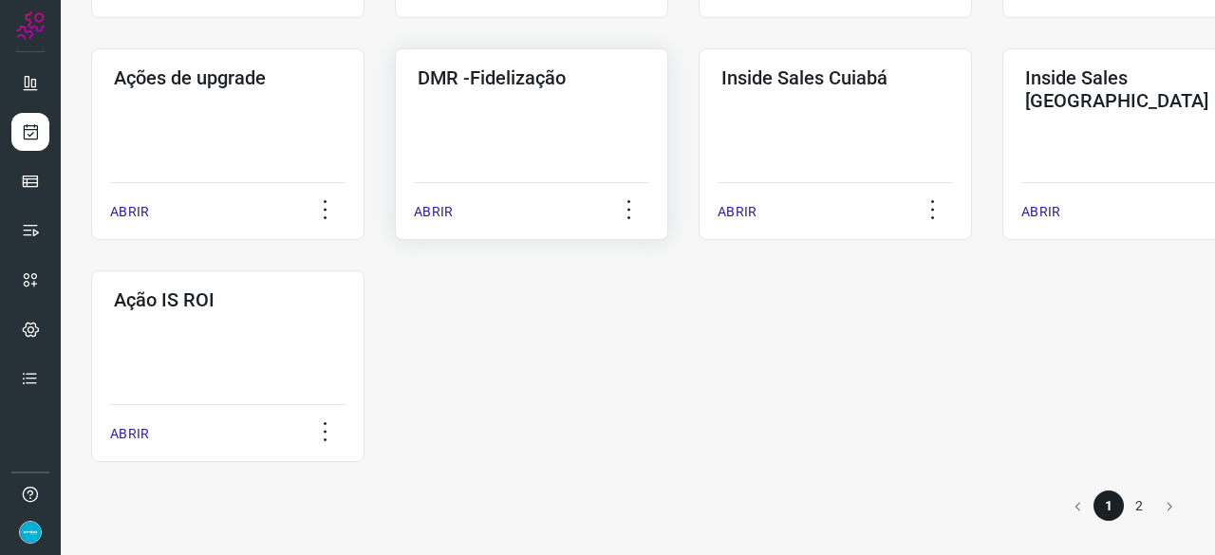
click at [429, 219] on p "ABRIR" at bounding box center [433, 212] width 39 height 20
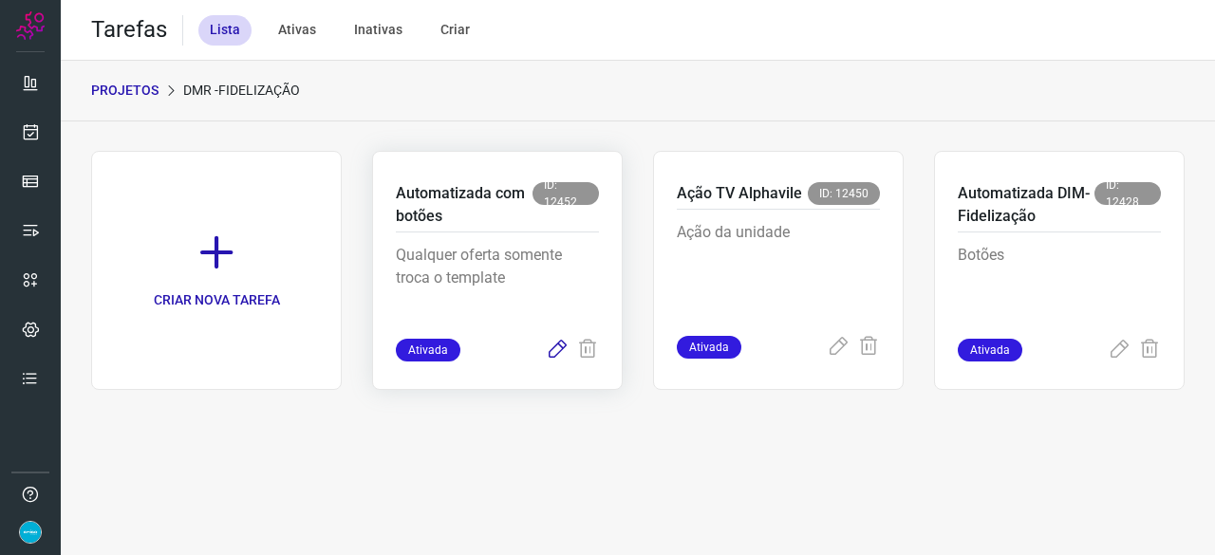
click at [554, 348] on icon at bounding box center [557, 350] width 23 height 23
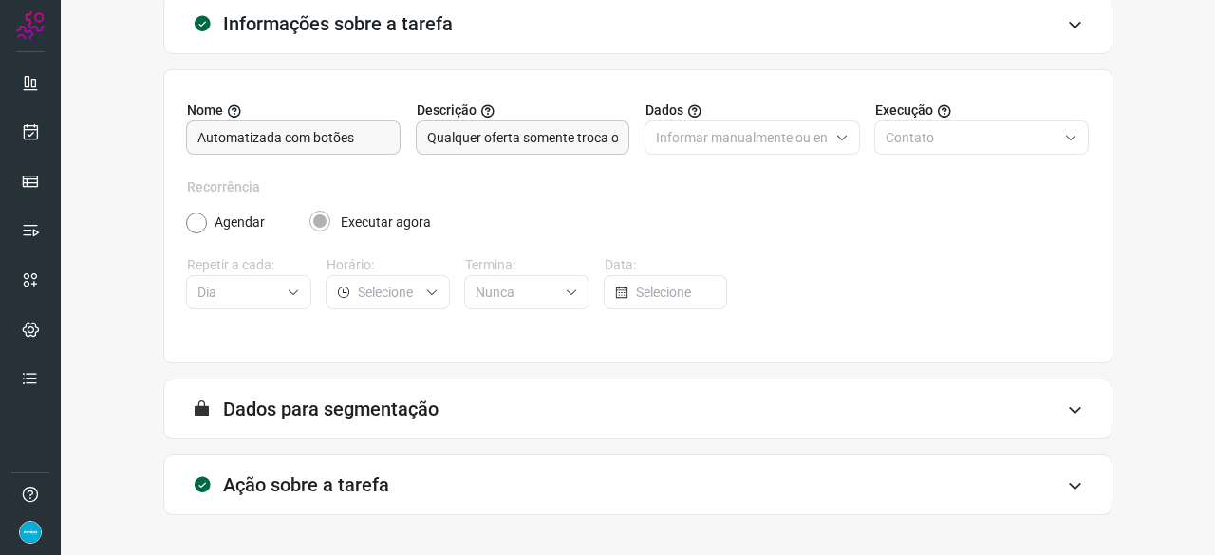
scroll to position [185, 0]
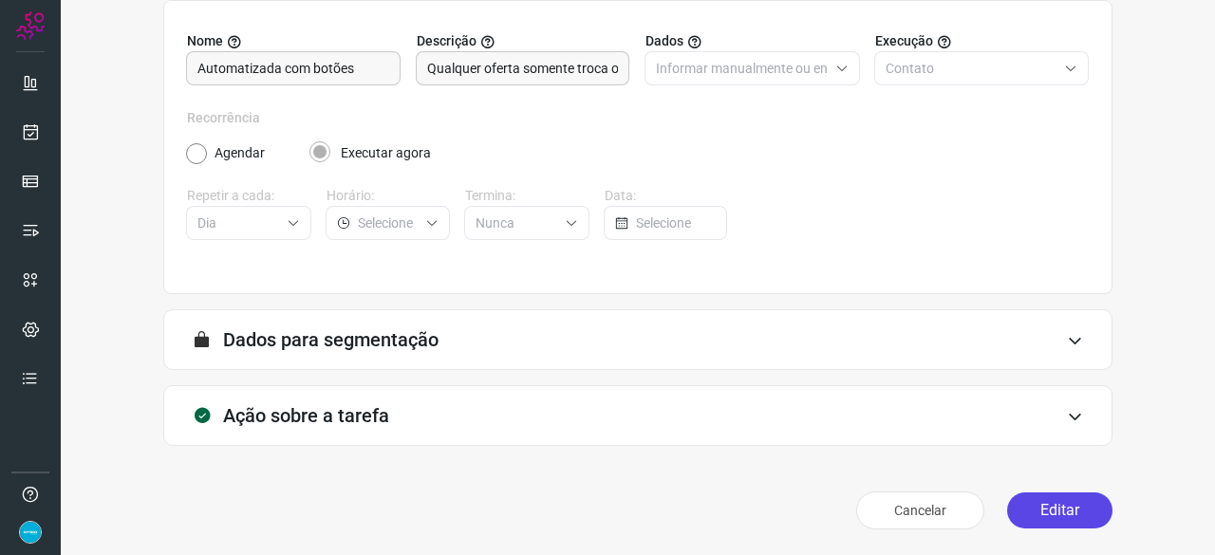
click at [1022, 516] on button "Editar" at bounding box center [1059, 511] width 105 height 36
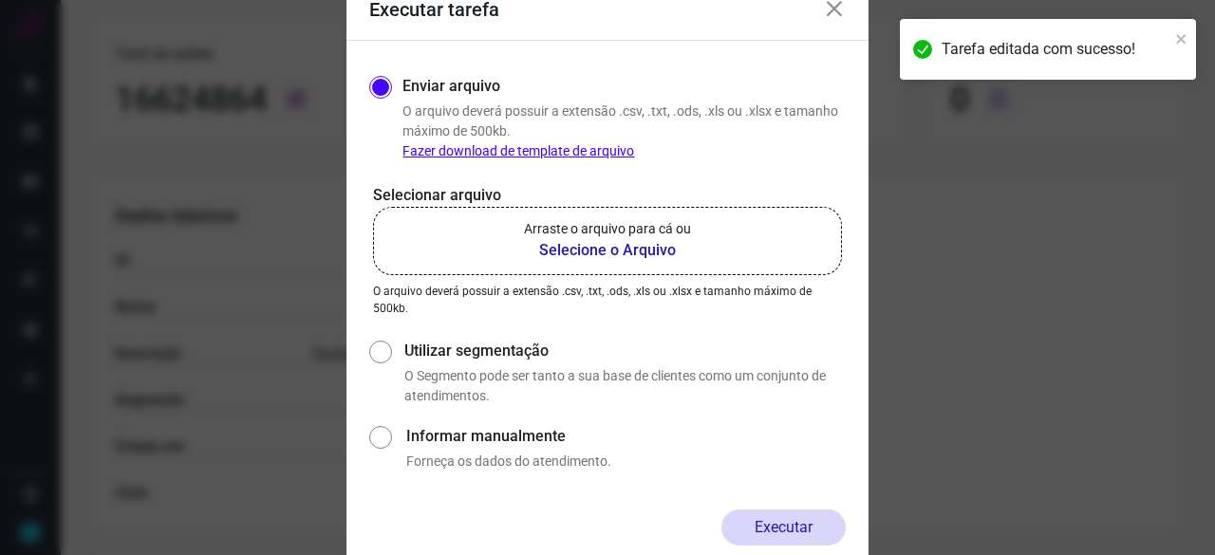
click at [581, 251] on b "Selecione o Arquivo" at bounding box center [607, 250] width 167 height 23
click at [0, 0] on input "Arraste o arquivo para cá ou Selecione o Arquivo" at bounding box center [0, 0] width 0 height 0
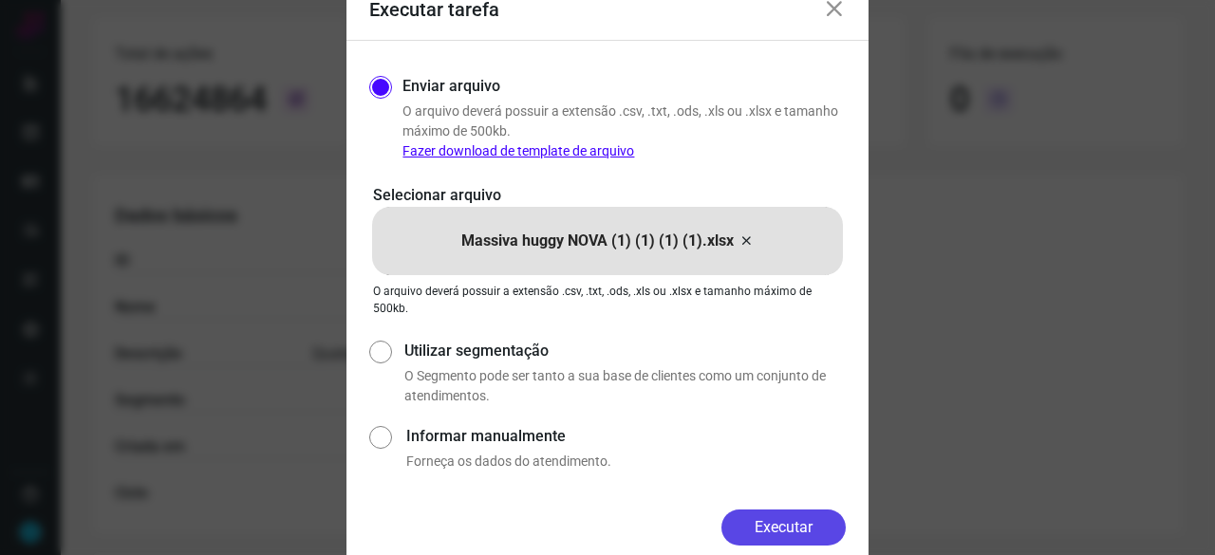
click at [812, 521] on button "Executar" at bounding box center [783, 528] width 124 height 36
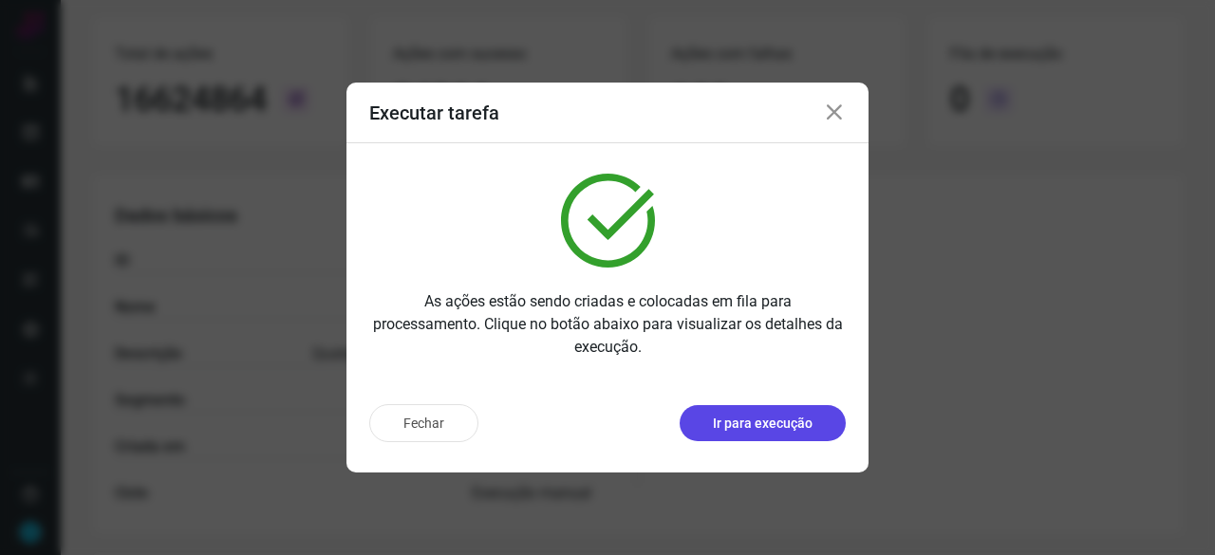
click at [778, 428] on p "Ir para execução" at bounding box center [763, 424] width 100 height 20
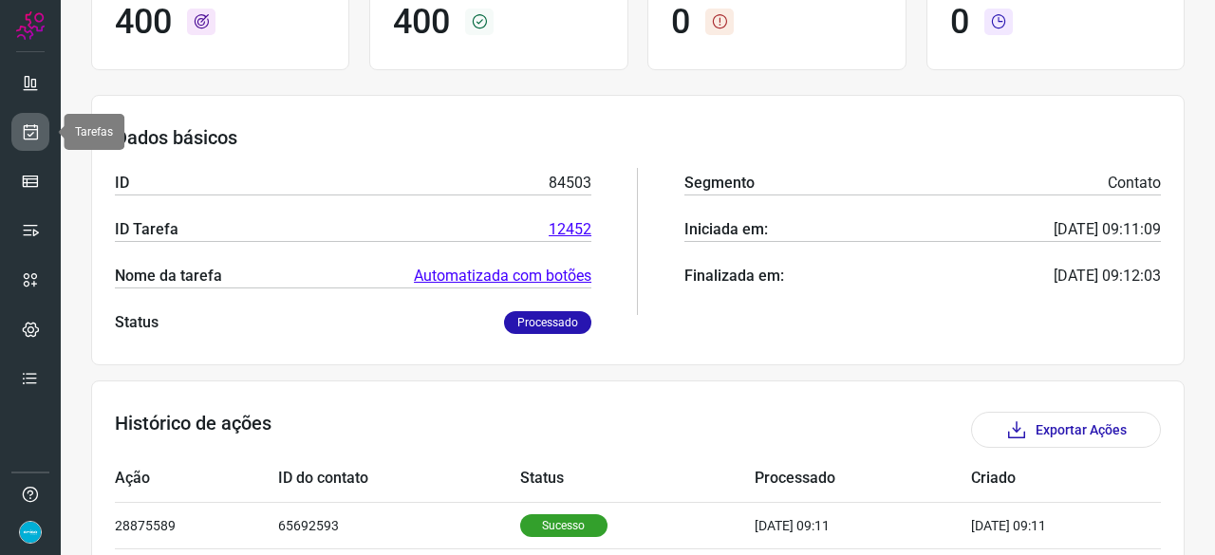
click at [36, 127] on icon at bounding box center [31, 131] width 20 height 19
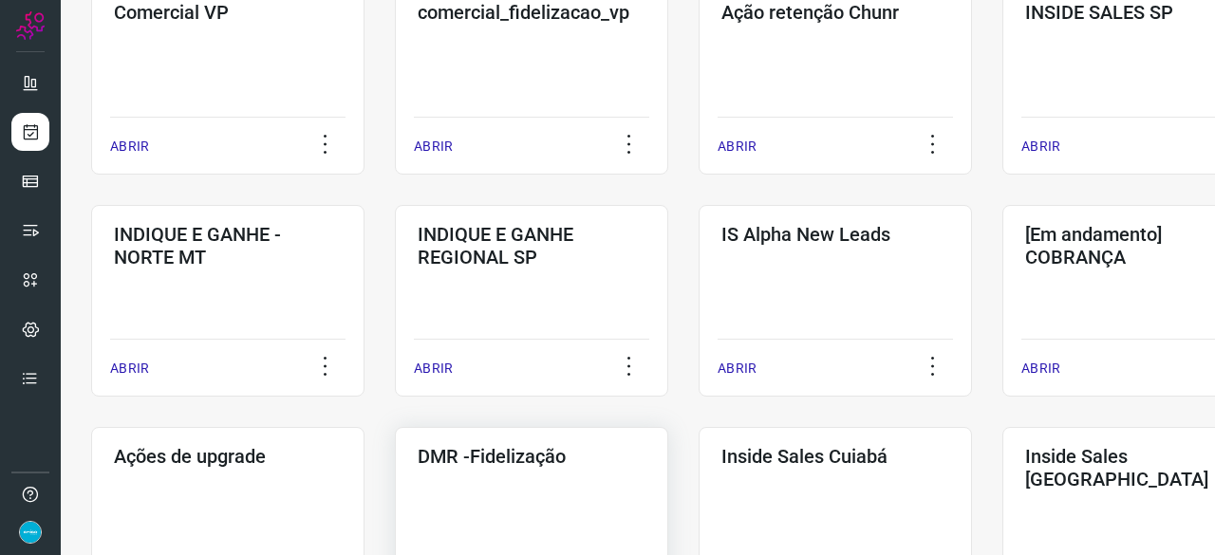
scroll to position [816, 0]
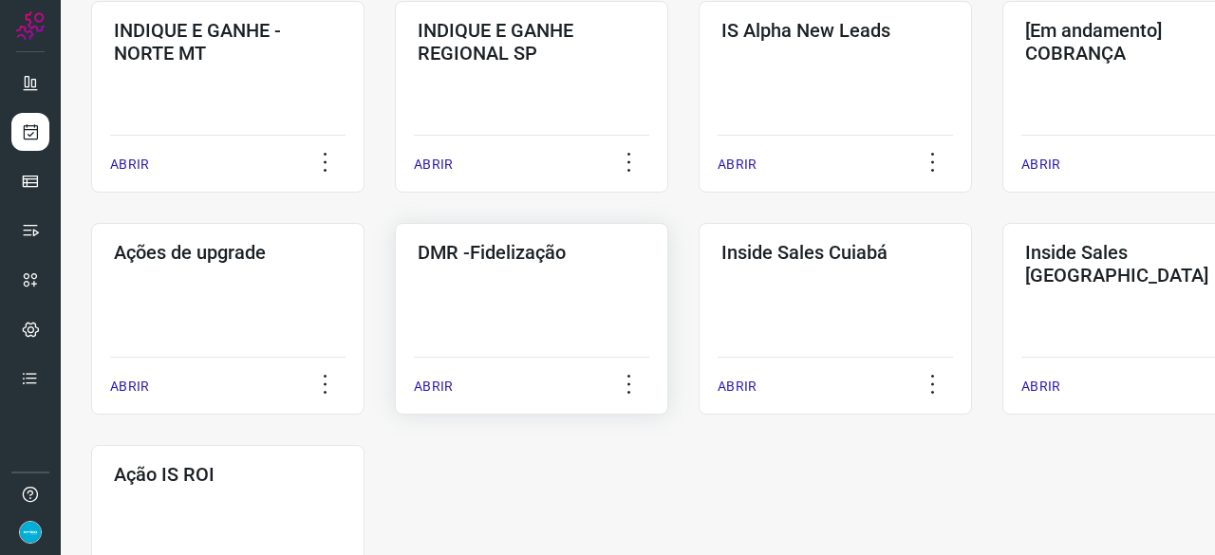
click at [419, 388] on p "ABRIR" at bounding box center [433, 387] width 39 height 20
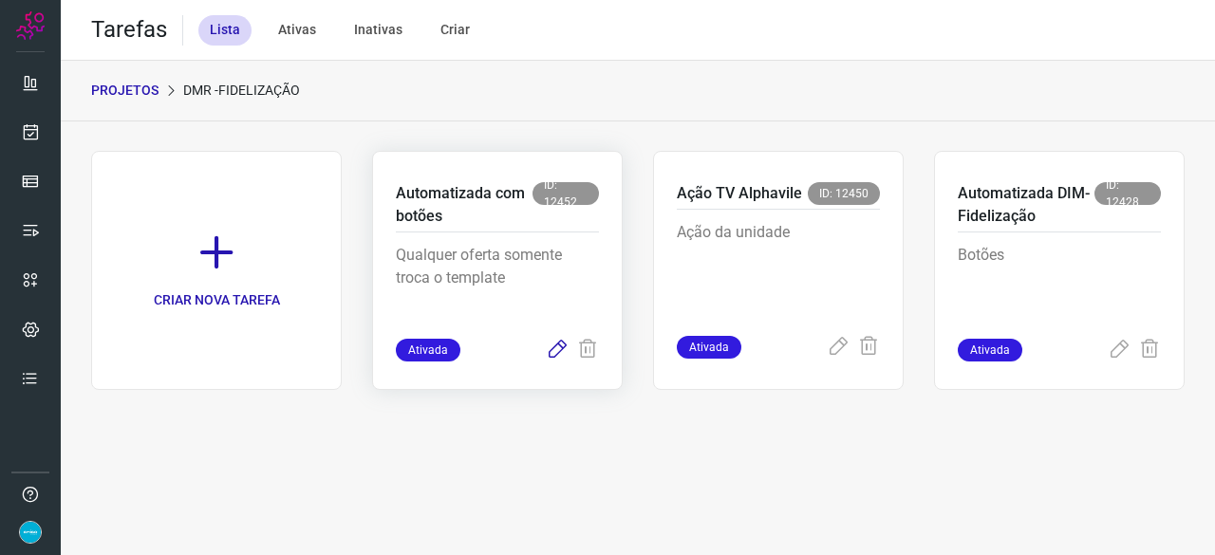
click at [556, 348] on icon at bounding box center [557, 350] width 23 height 23
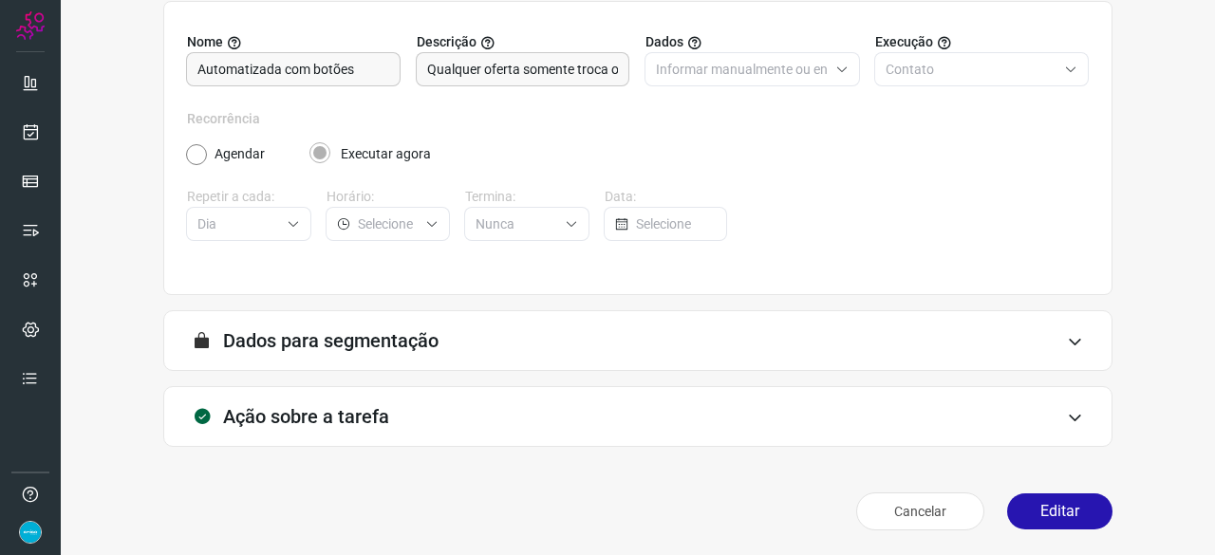
scroll to position [185, 0]
click at [1054, 517] on button "Editar" at bounding box center [1059, 511] width 105 height 36
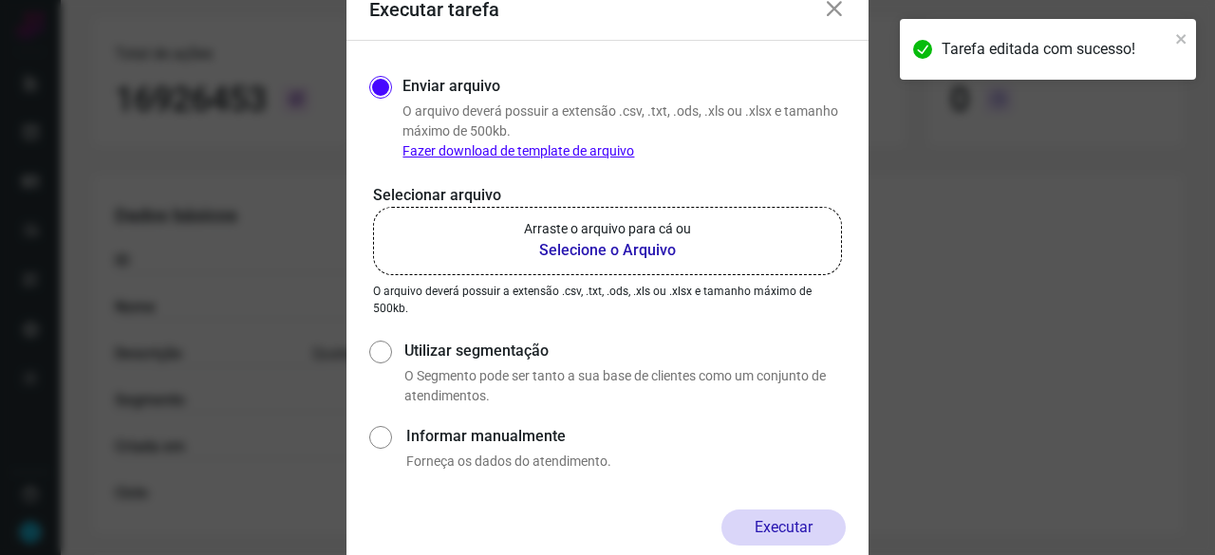
click at [588, 247] on b "Selecione o Arquivo" at bounding box center [607, 250] width 167 height 23
click at [0, 0] on input "Arraste o arquivo para cá ou Selecione o Arquivo" at bounding box center [0, 0] width 0 height 0
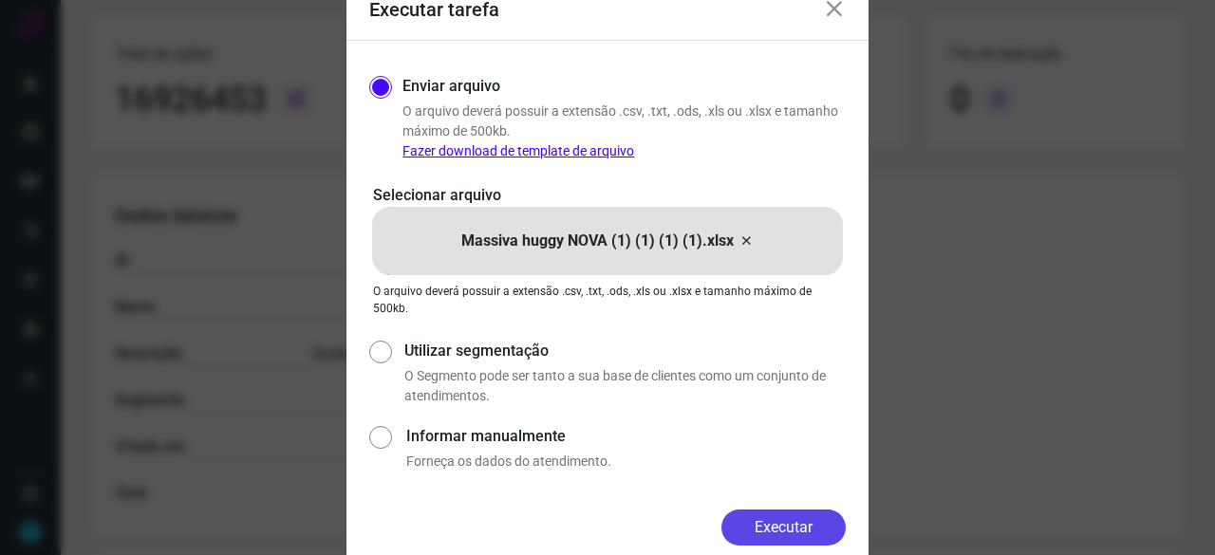
click at [771, 518] on button "Executar" at bounding box center [783, 528] width 124 height 36
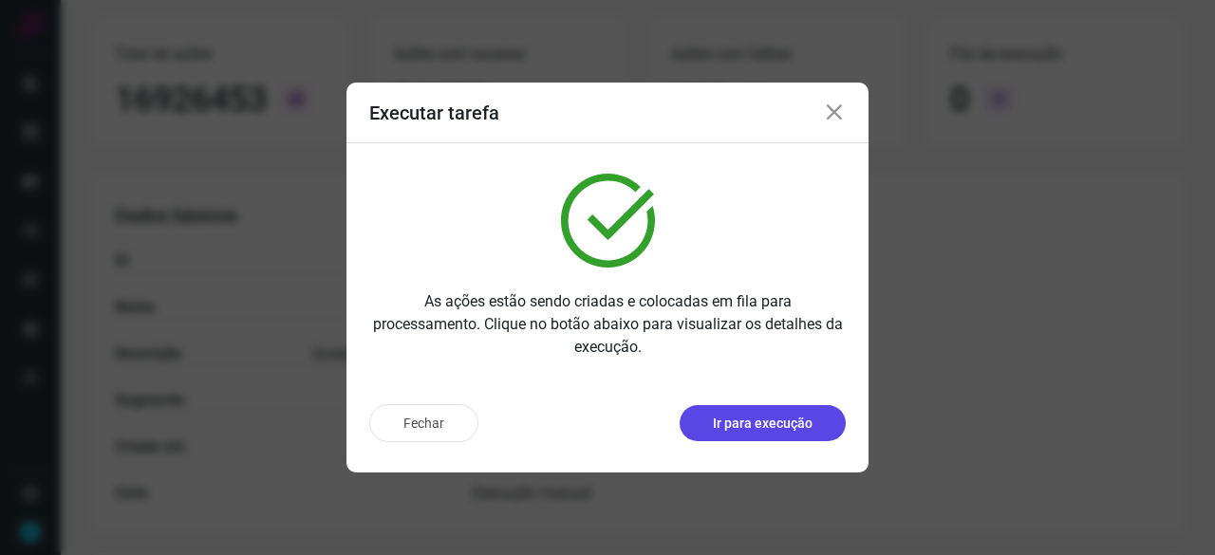
click at [807, 424] on p "Ir para execução" at bounding box center [763, 424] width 100 height 20
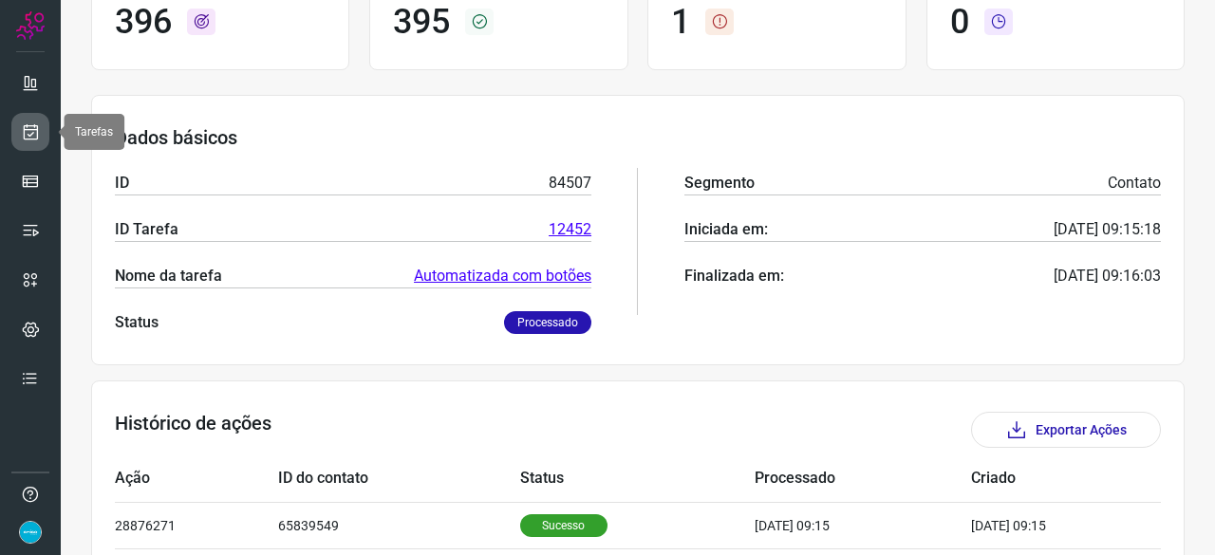
click at [28, 123] on icon at bounding box center [31, 131] width 20 height 19
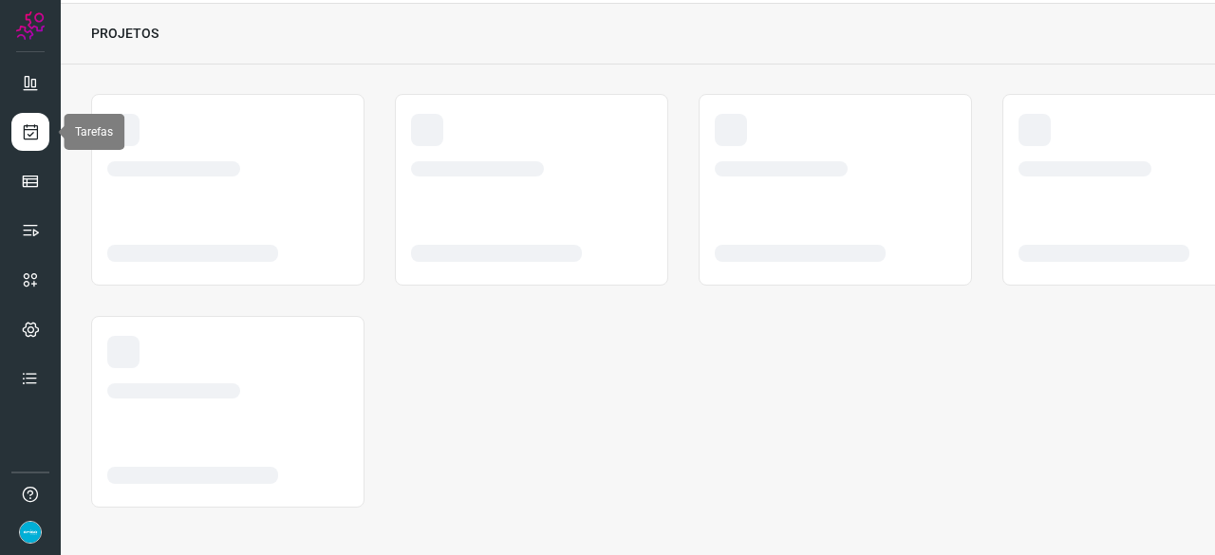
scroll to position [57, 0]
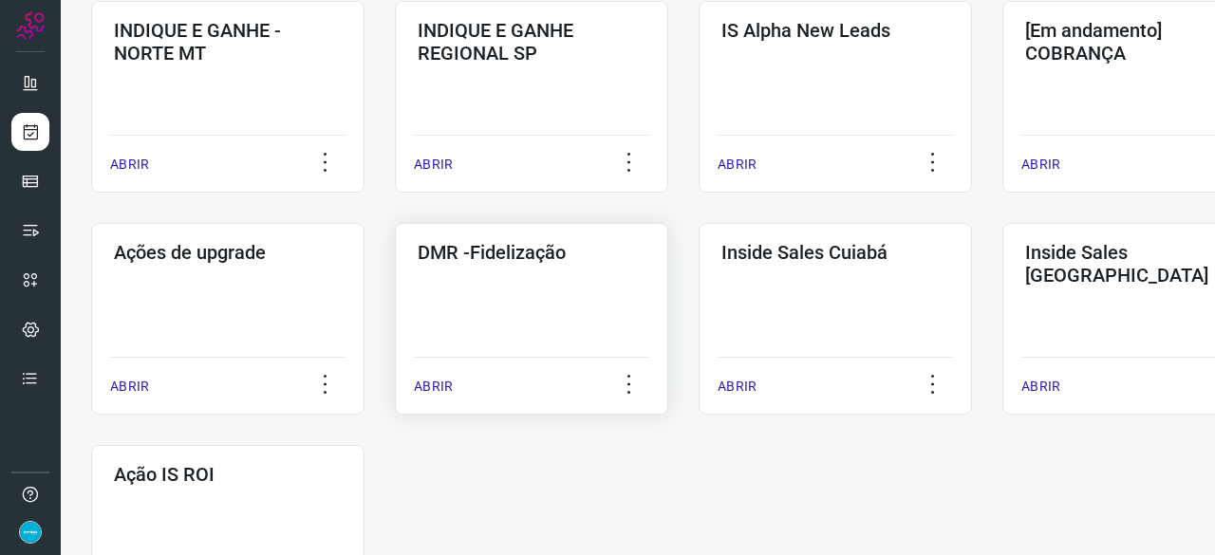
click at [433, 381] on p "ABRIR" at bounding box center [433, 387] width 39 height 20
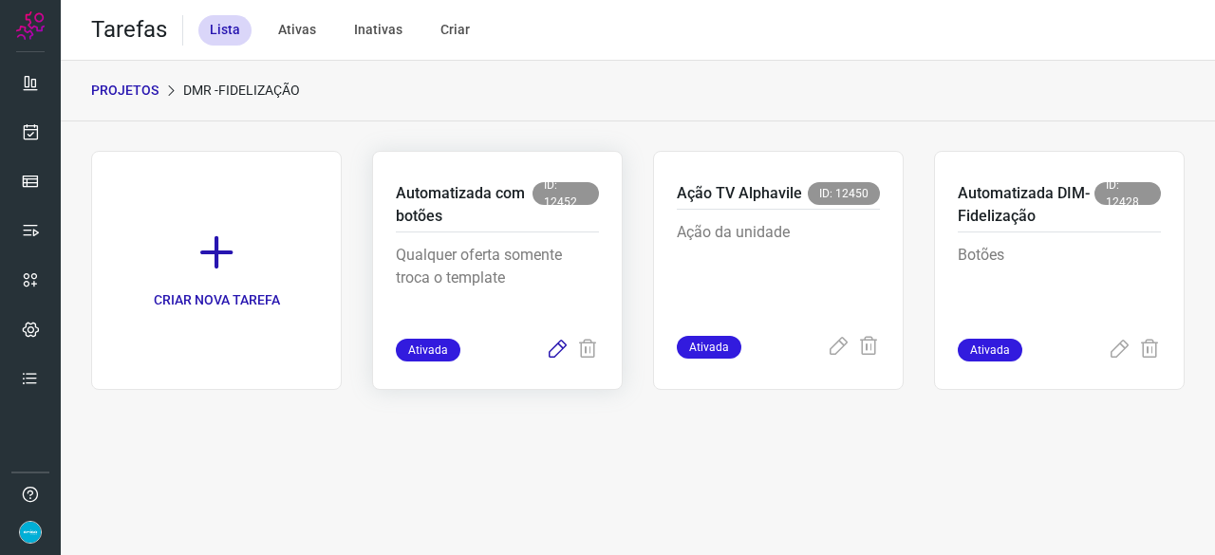
click at [559, 348] on icon at bounding box center [557, 350] width 23 height 23
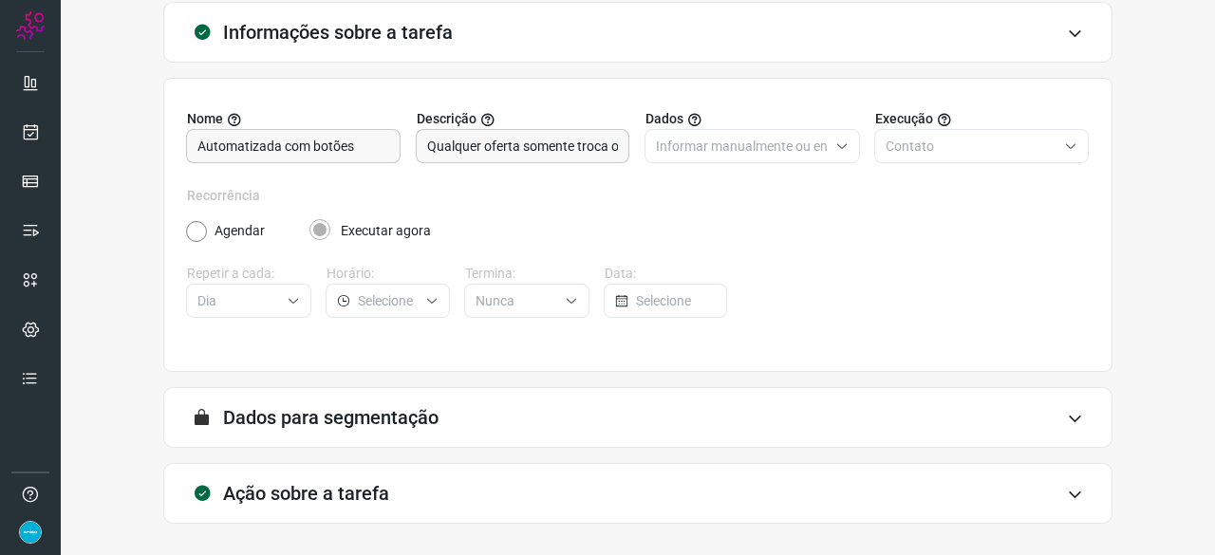
scroll to position [185, 0]
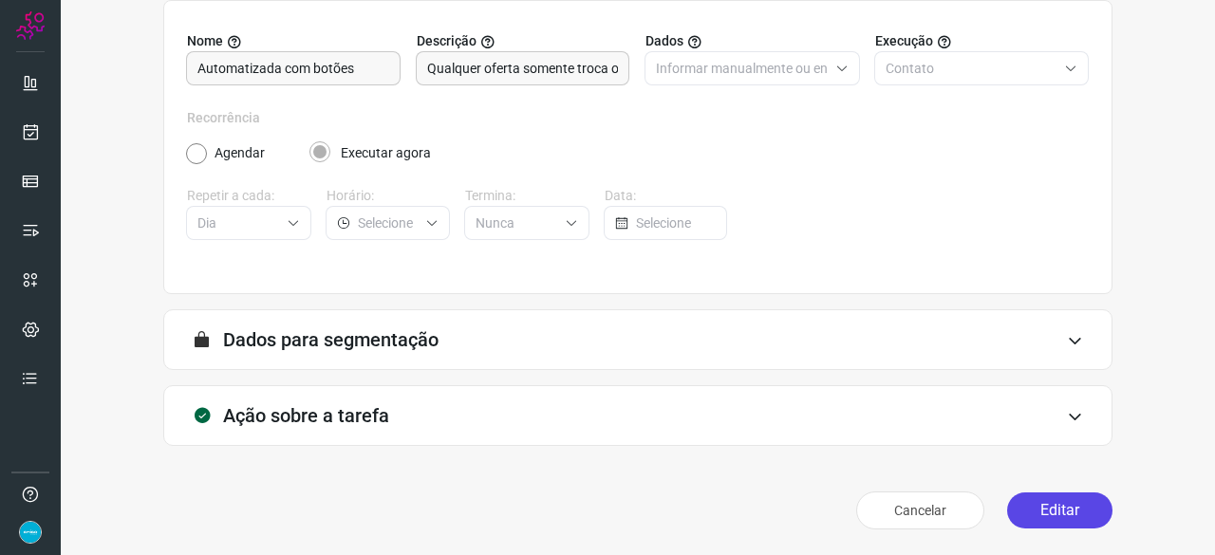
click at [1044, 510] on button "Editar" at bounding box center [1059, 511] width 105 height 36
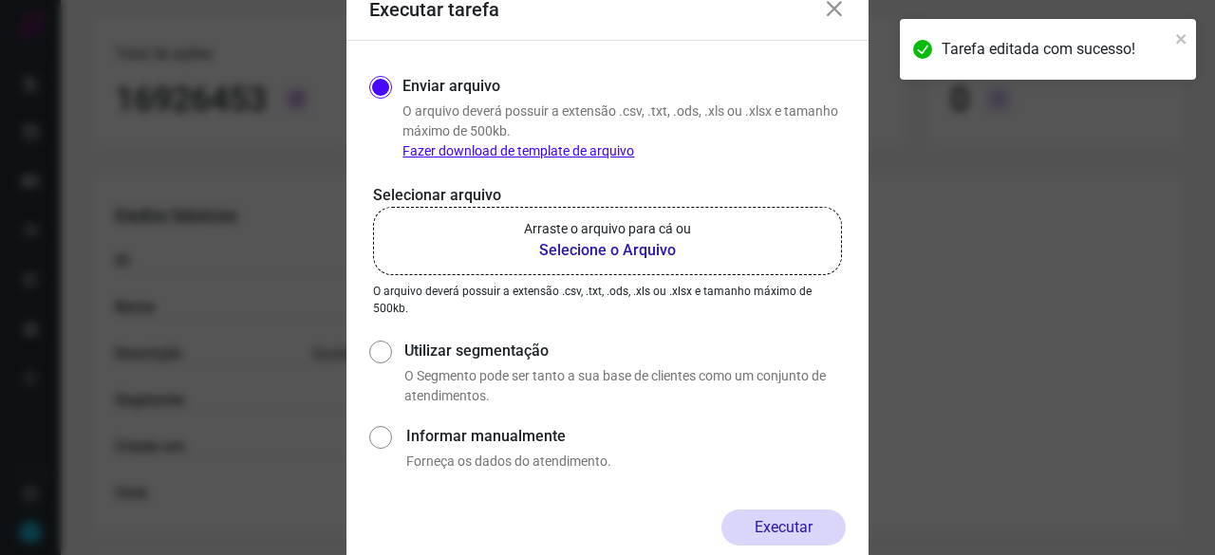
click at [552, 248] on b "Selecione o Arquivo" at bounding box center [607, 250] width 167 height 23
click at [0, 0] on input "Arraste o arquivo para cá ou Selecione o Arquivo" at bounding box center [0, 0] width 0 height 0
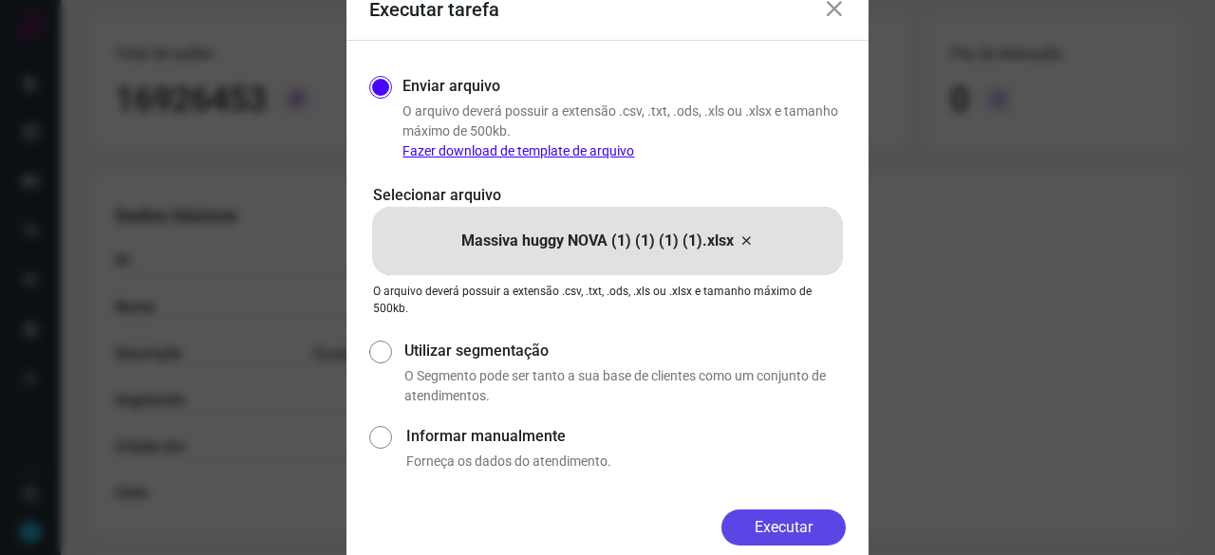
click at [792, 527] on button "Executar" at bounding box center [783, 528] width 124 height 36
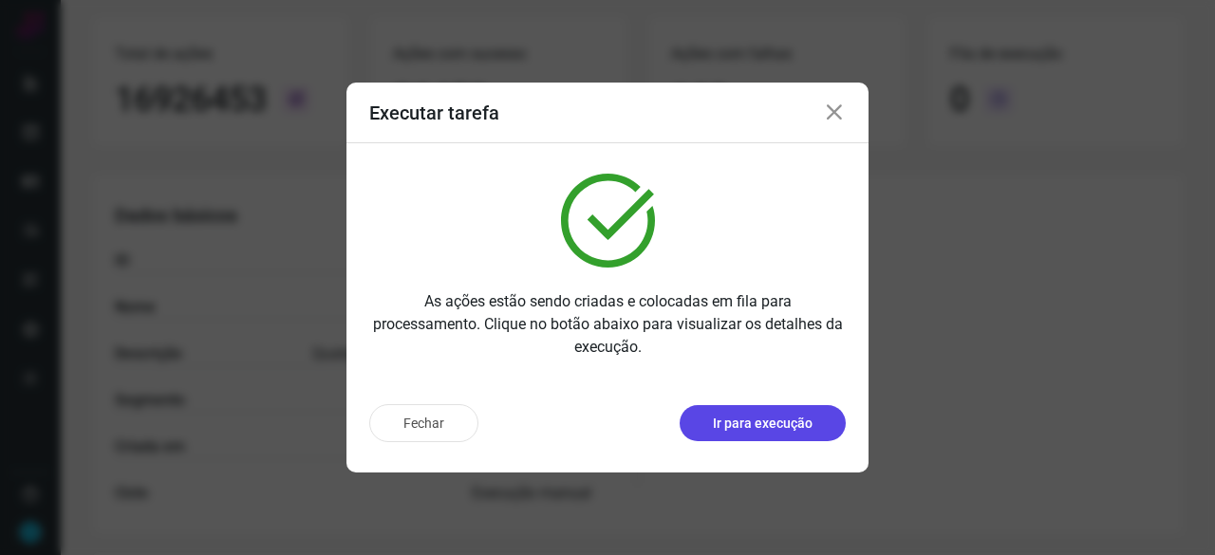
click at [726, 432] on p "Ir para execução" at bounding box center [763, 424] width 100 height 20
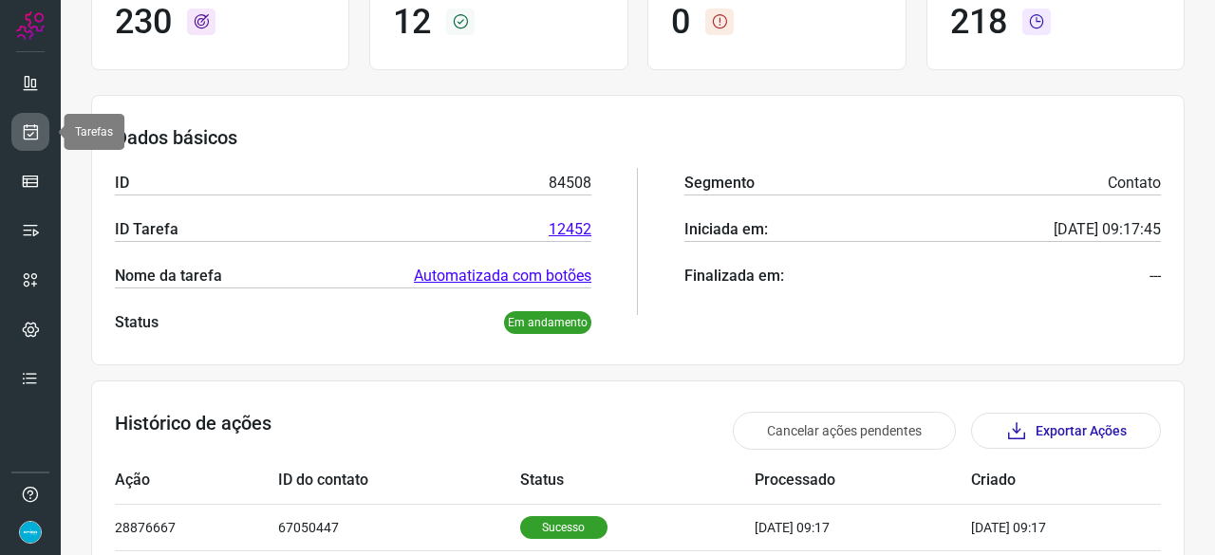
click at [27, 131] on icon at bounding box center [31, 131] width 20 height 19
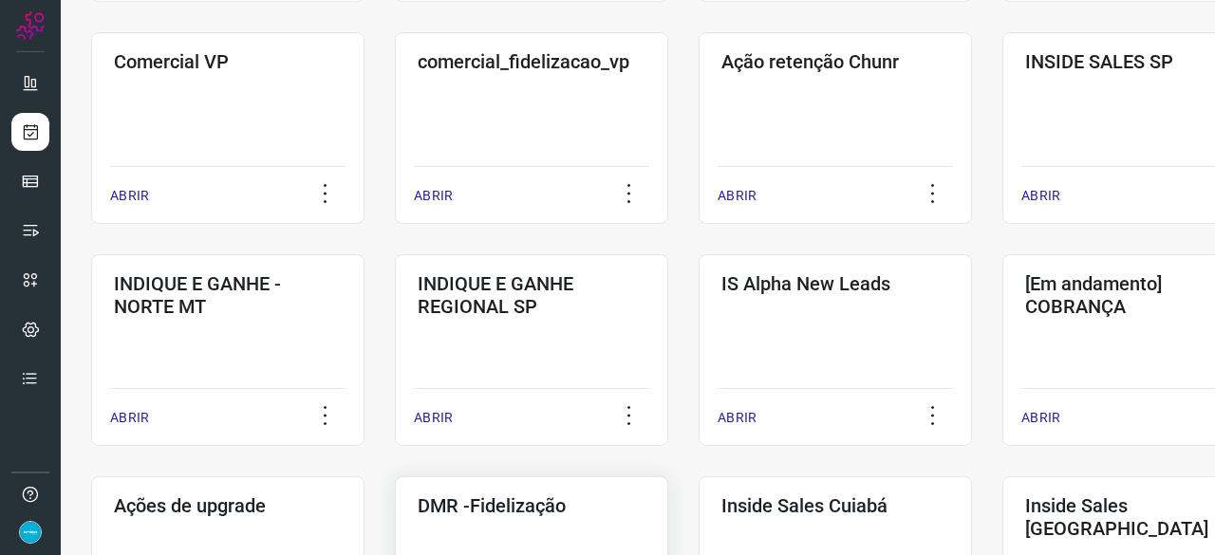
scroll to position [721, 0]
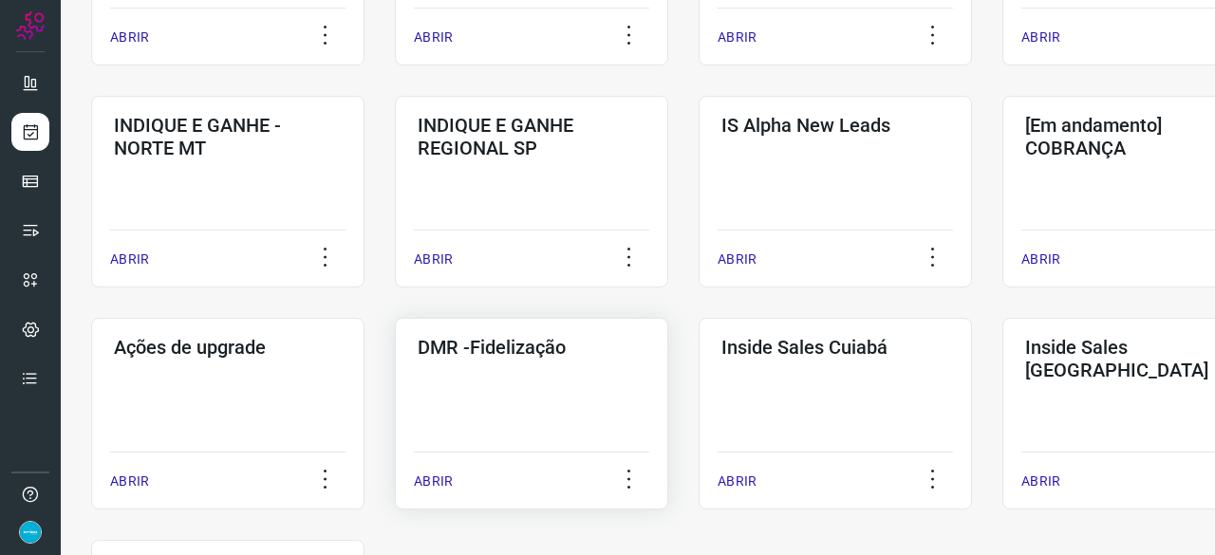
click at [443, 476] on p "ABRIR" at bounding box center [433, 482] width 39 height 20
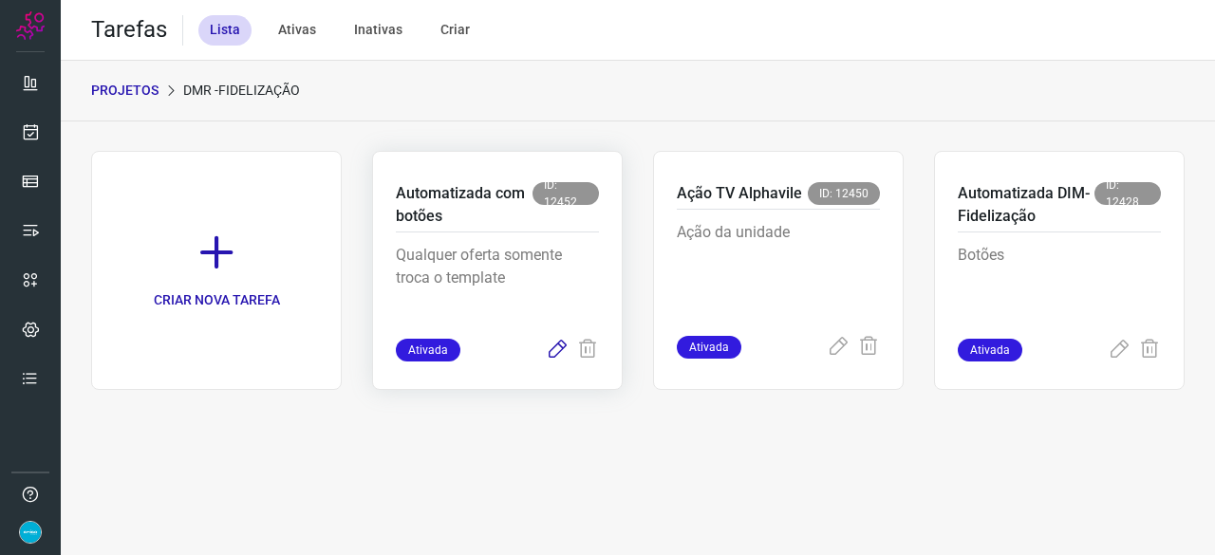
click at [552, 351] on icon at bounding box center [557, 350] width 23 height 23
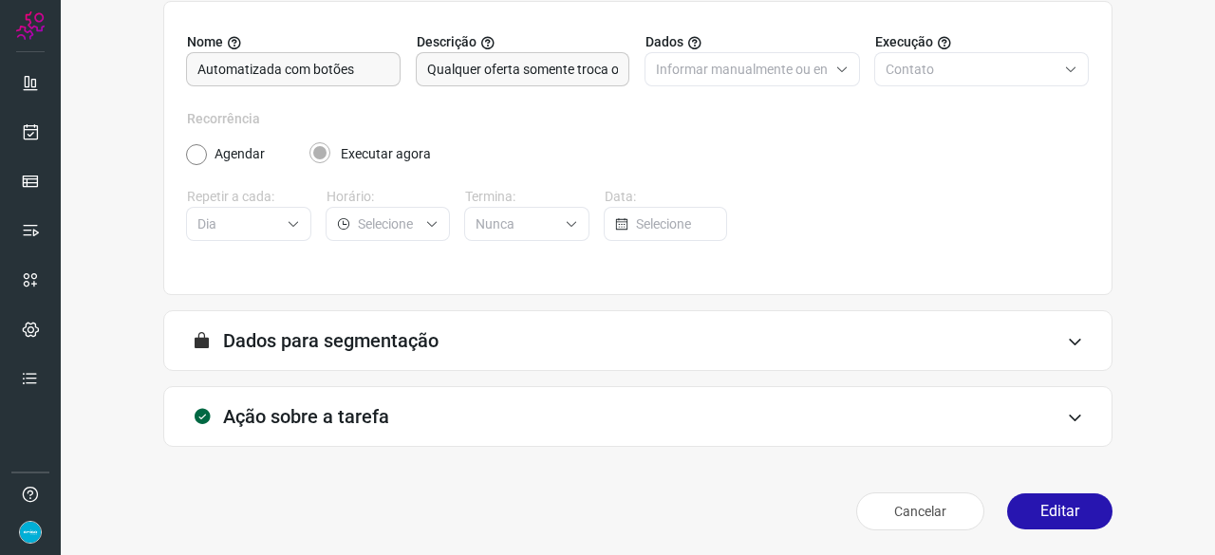
scroll to position [185, 0]
click at [1045, 513] on button "Editar" at bounding box center [1059, 511] width 105 height 36
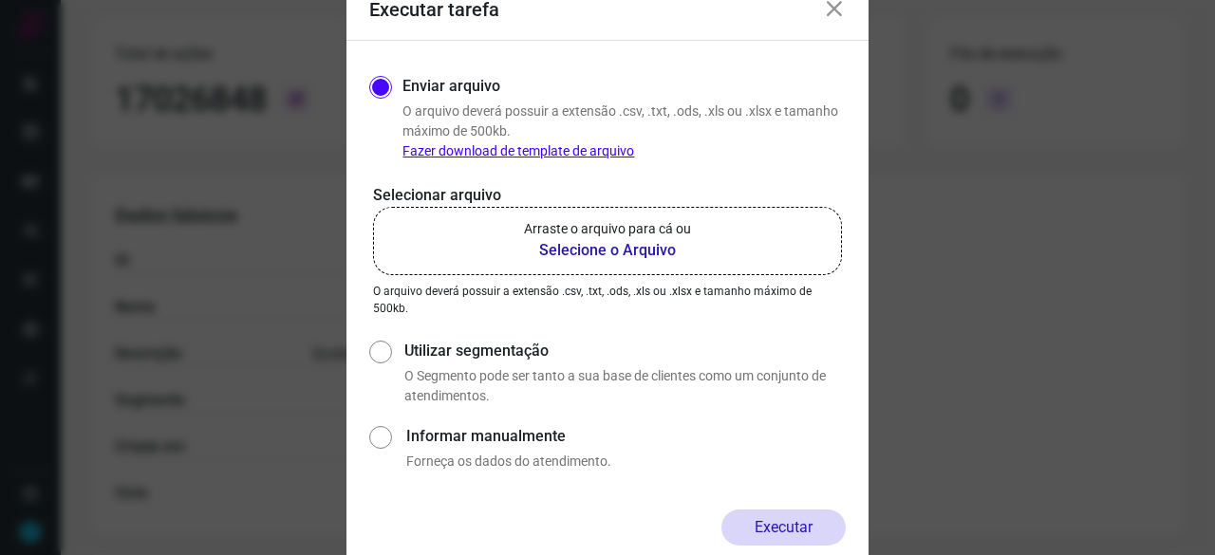
click at [556, 247] on b "Selecione o Arquivo" at bounding box center [607, 250] width 167 height 23
click at [0, 0] on input "Arraste o arquivo para cá ou Selecione o Arquivo" at bounding box center [0, 0] width 0 height 0
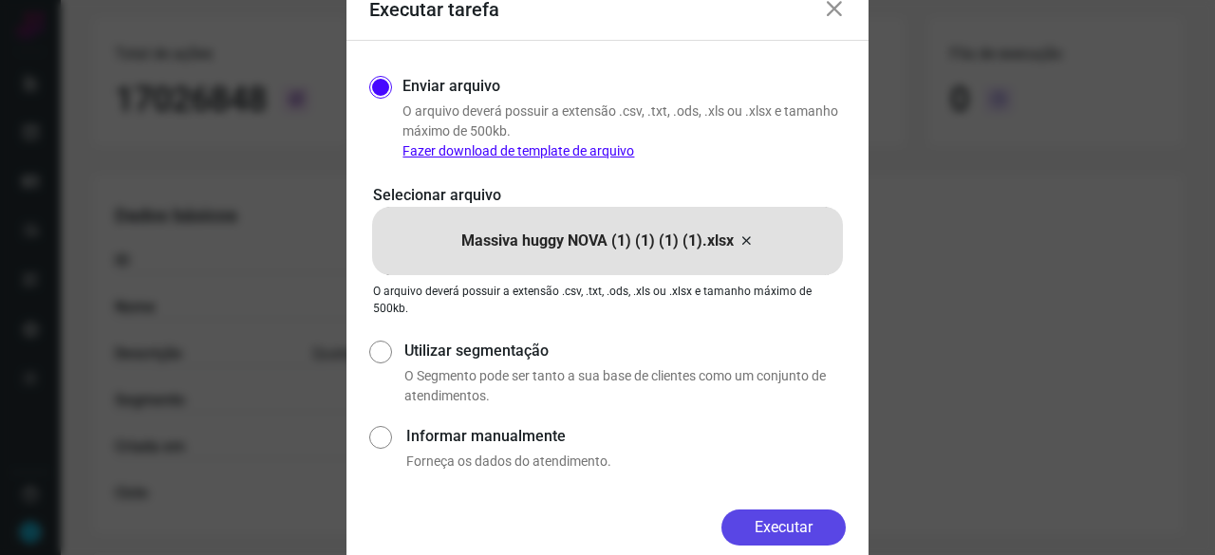
click at [788, 534] on button "Executar" at bounding box center [783, 528] width 124 height 36
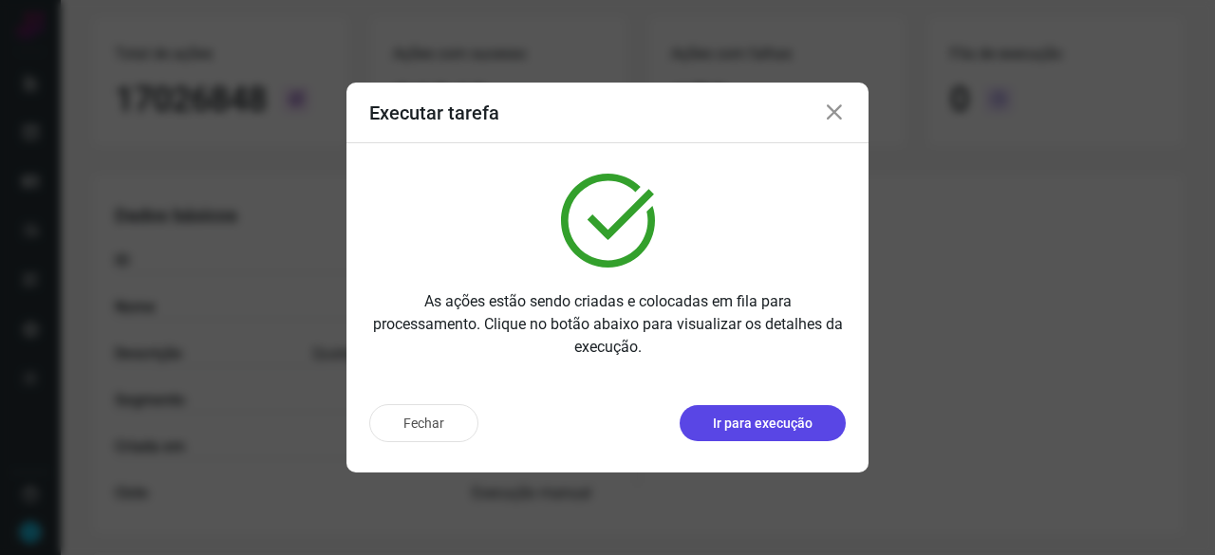
click at [761, 426] on p "Ir para execução" at bounding box center [763, 424] width 100 height 20
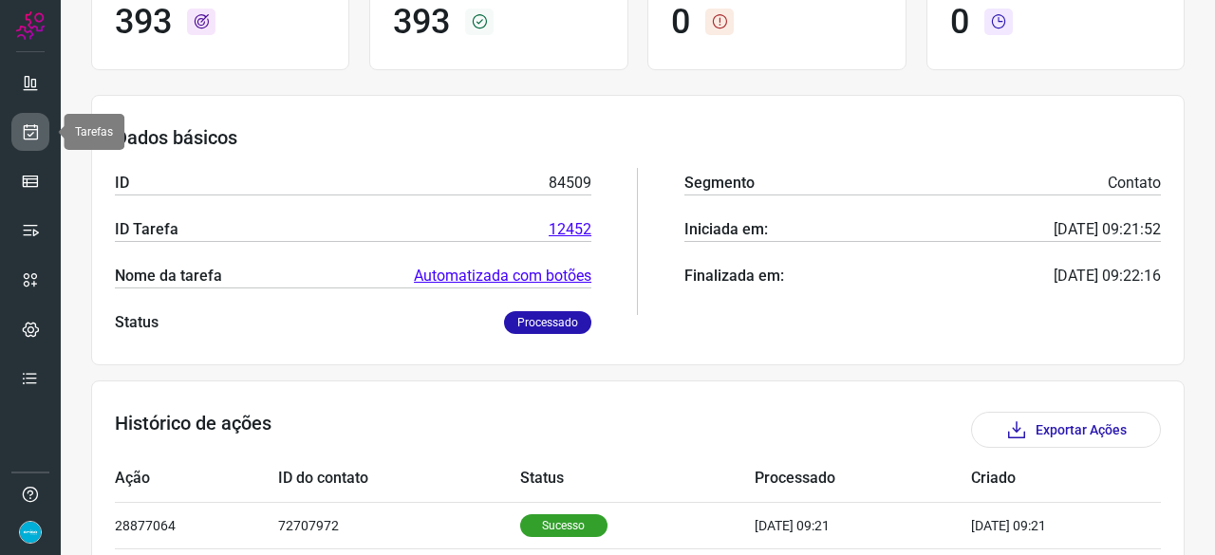
click at [34, 132] on icon at bounding box center [31, 131] width 20 height 19
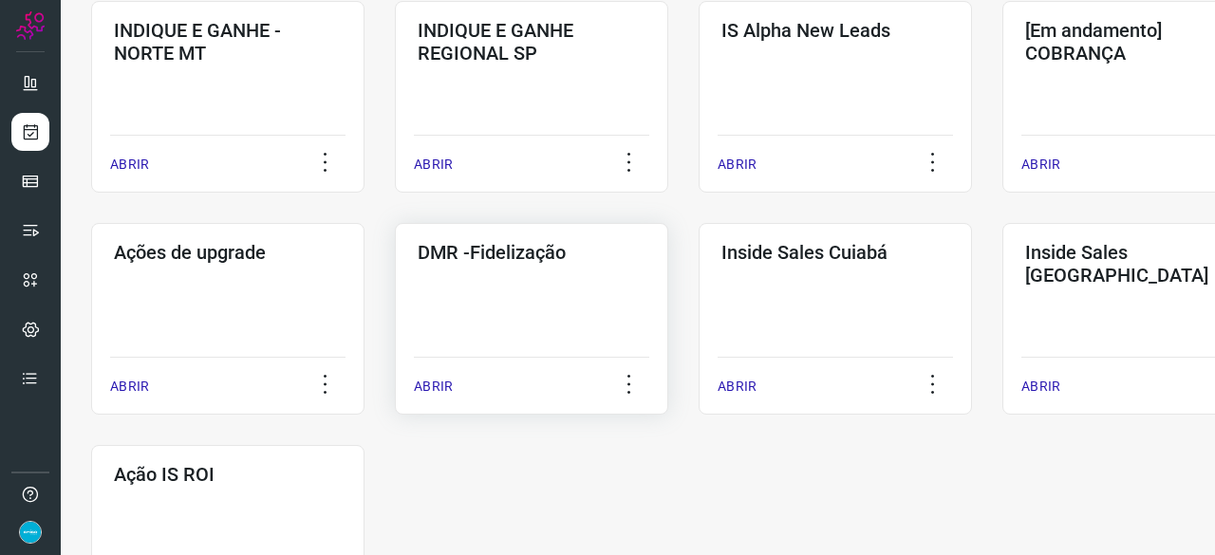
click at [431, 389] on p "ABRIR" at bounding box center [433, 387] width 39 height 20
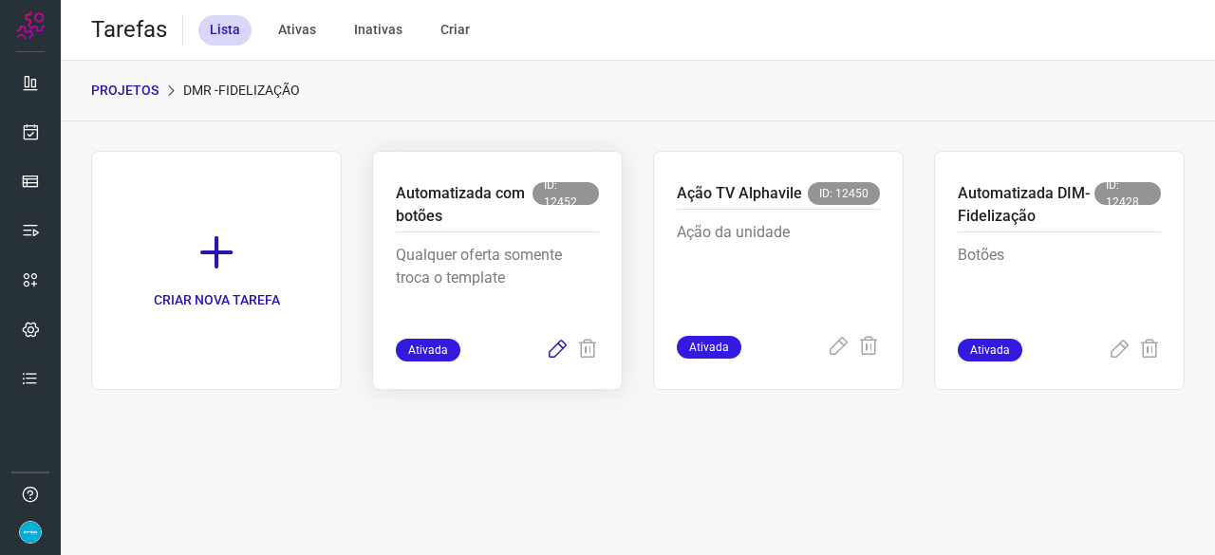
click at [554, 354] on icon at bounding box center [557, 350] width 23 height 23
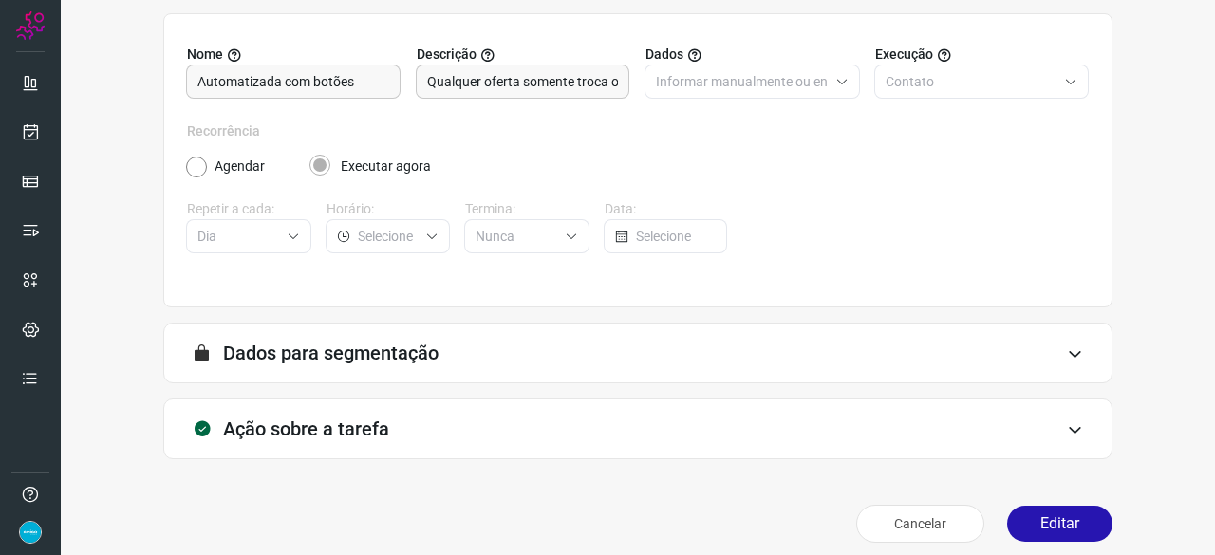
scroll to position [185, 0]
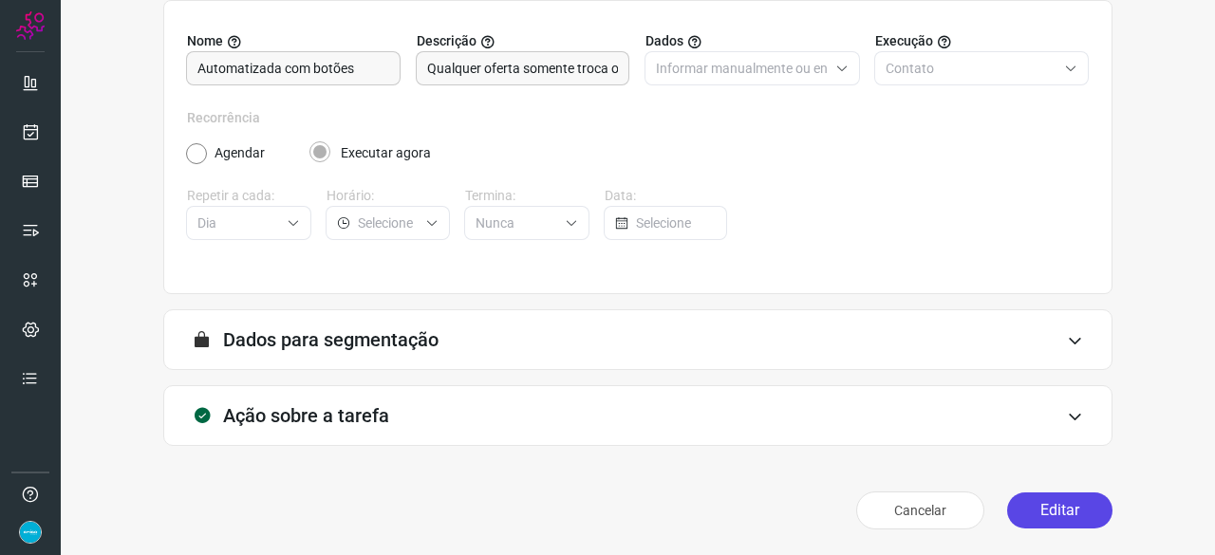
click at [1060, 504] on button "Editar" at bounding box center [1059, 511] width 105 height 36
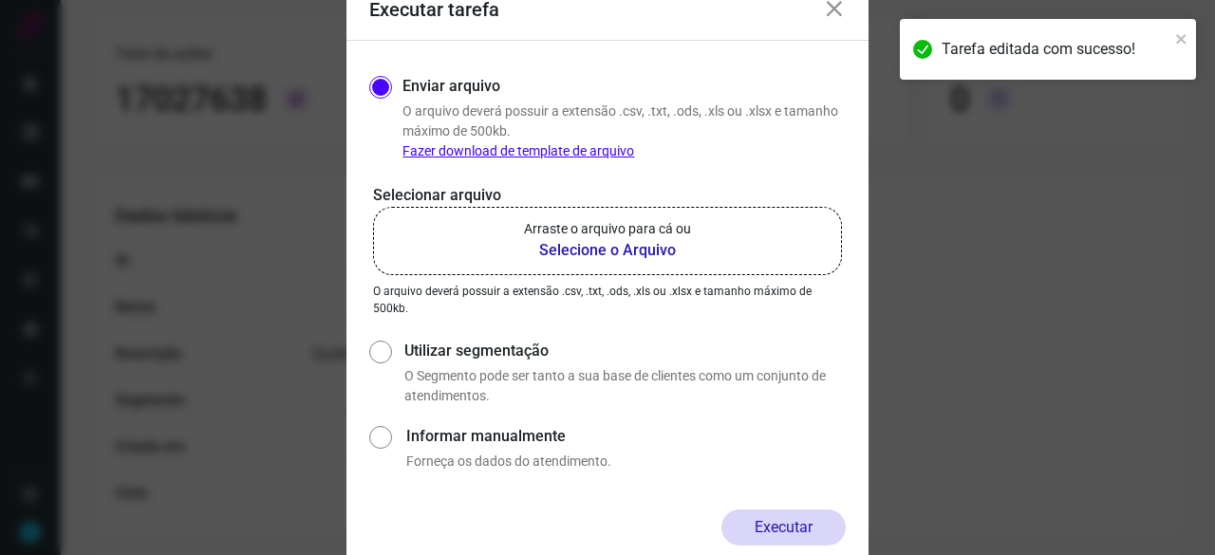
click at [558, 248] on b "Selecione o Arquivo" at bounding box center [607, 250] width 167 height 23
click at [0, 0] on input "Arraste o arquivo para cá ou Selecione o Arquivo" at bounding box center [0, 0] width 0 height 0
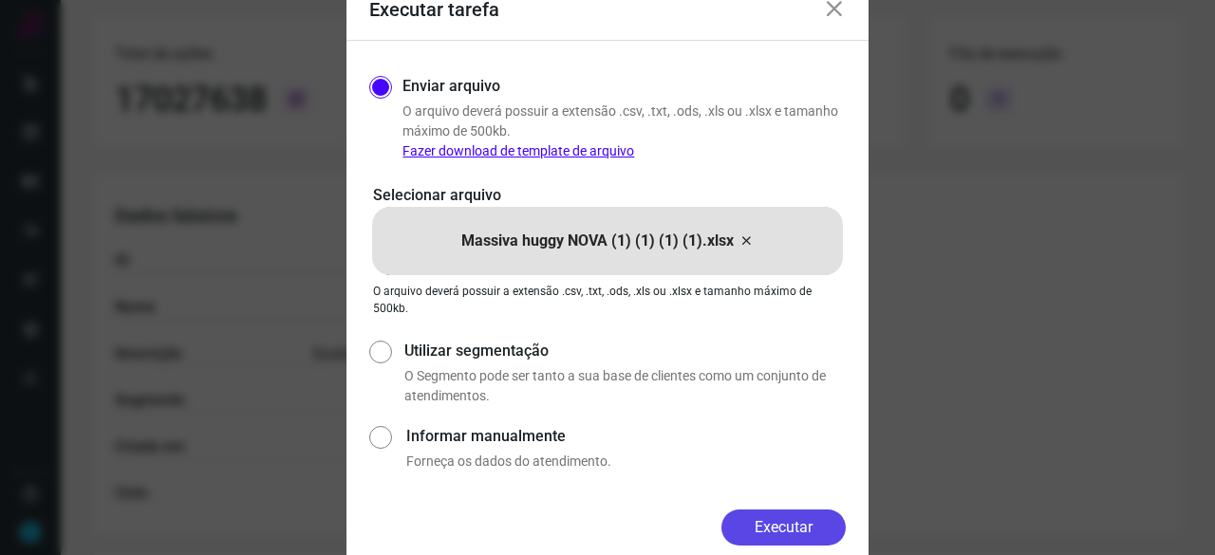
click at [736, 518] on button "Executar" at bounding box center [783, 528] width 124 height 36
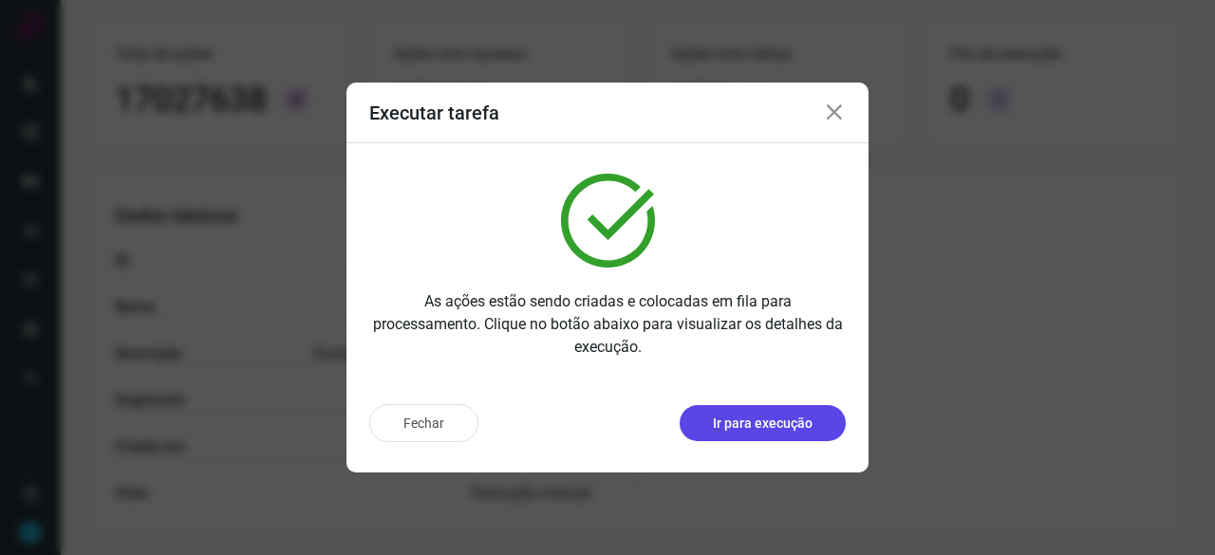
click at [807, 434] on button "Ir para execução" at bounding box center [763, 423] width 166 height 36
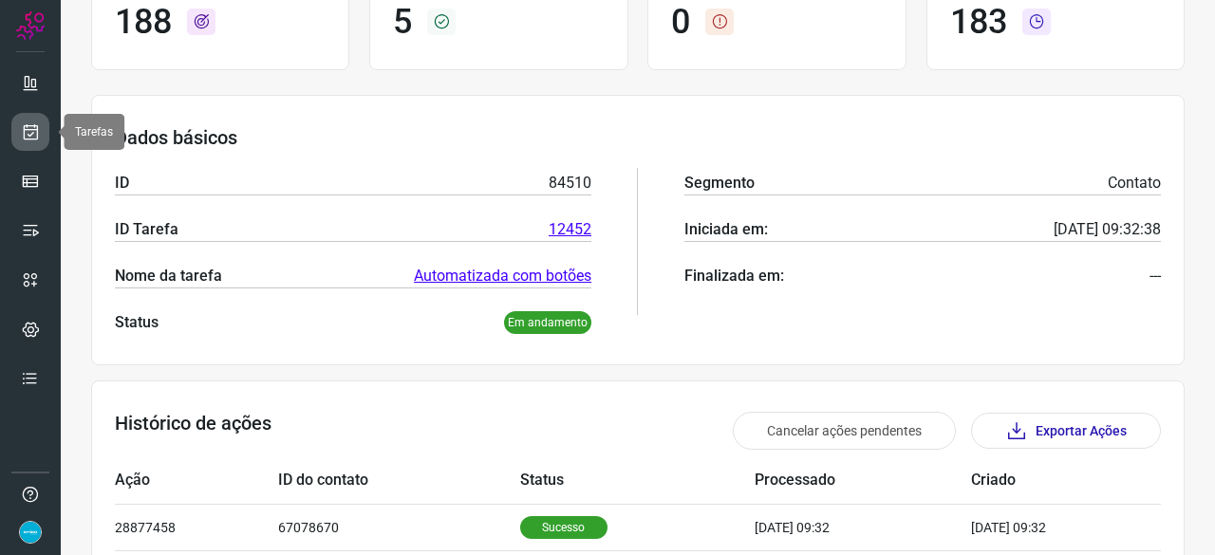
click at [31, 129] on icon at bounding box center [31, 131] width 20 height 19
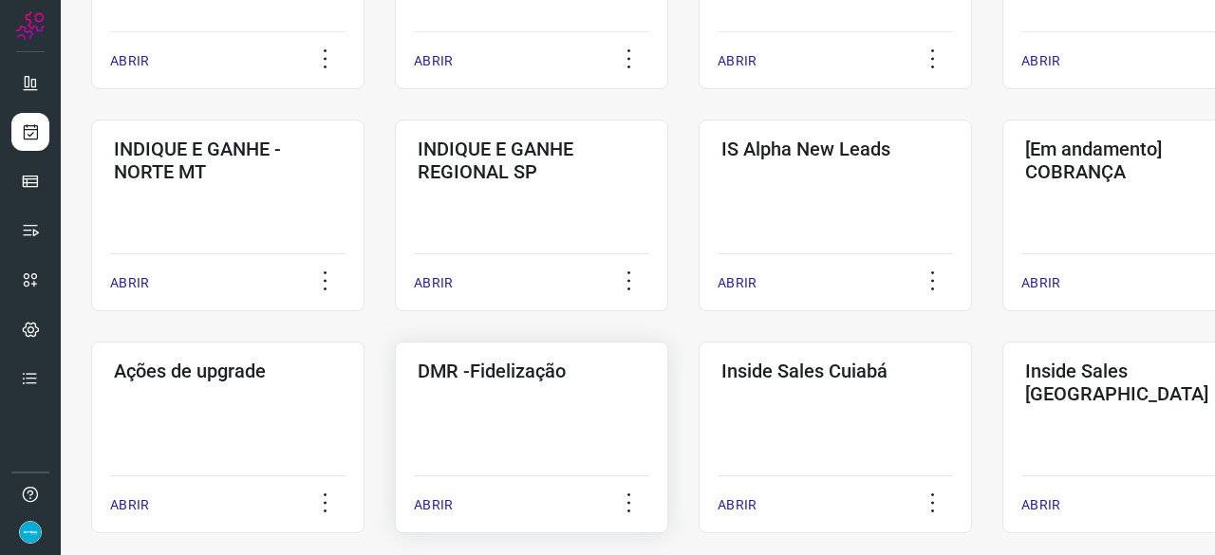
scroll to position [721, 0]
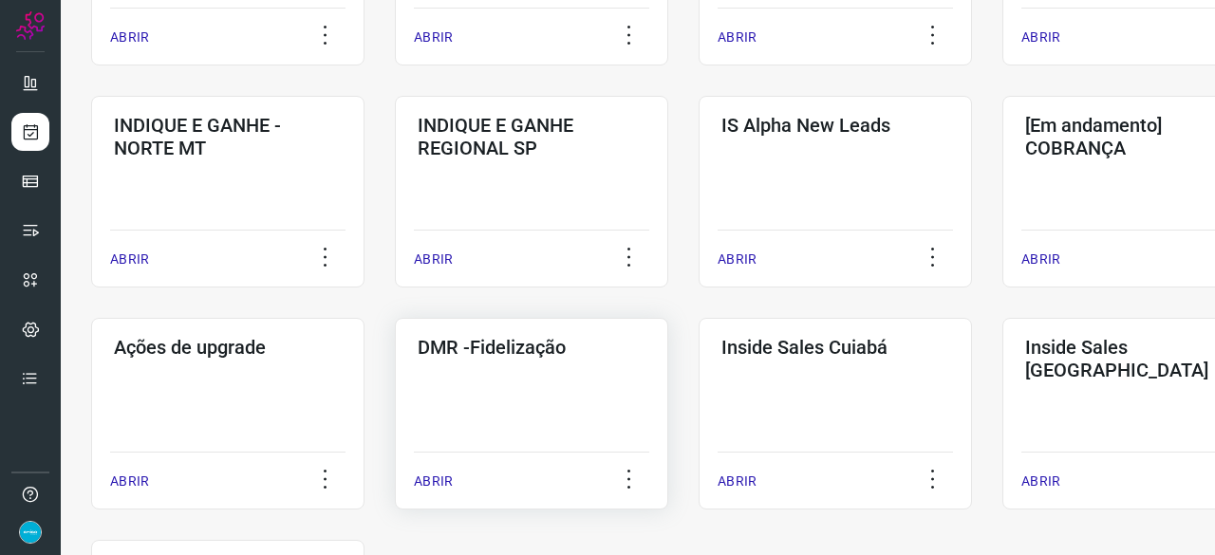
click at [440, 477] on p "ABRIR" at bounding box center [433, 482] width 39 height 20
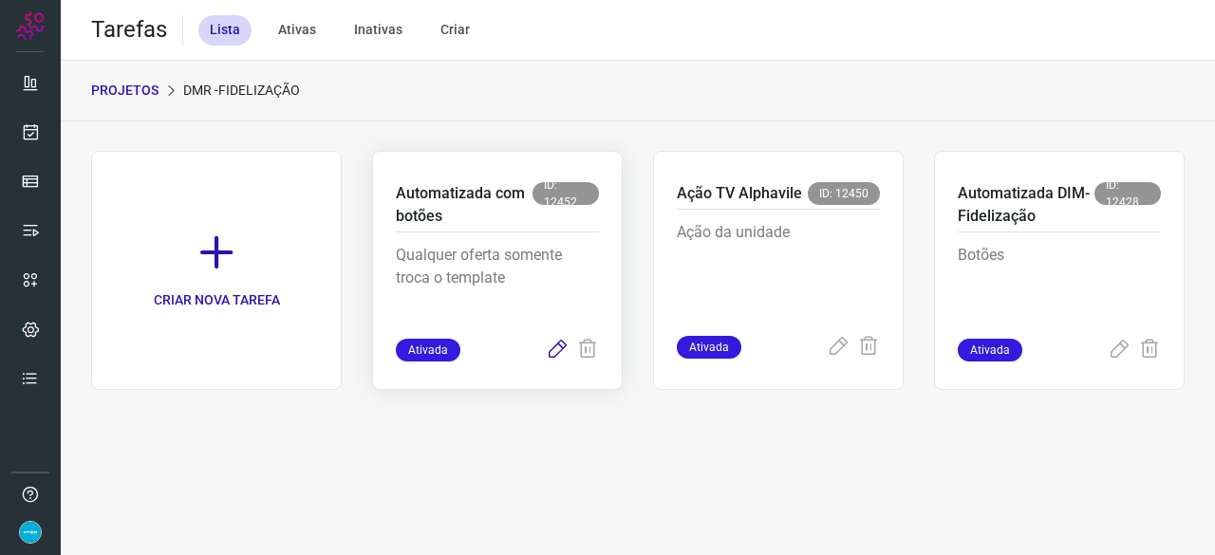
click at [554, 352] on icon at bounding box center [557, 350] width 23 height 23
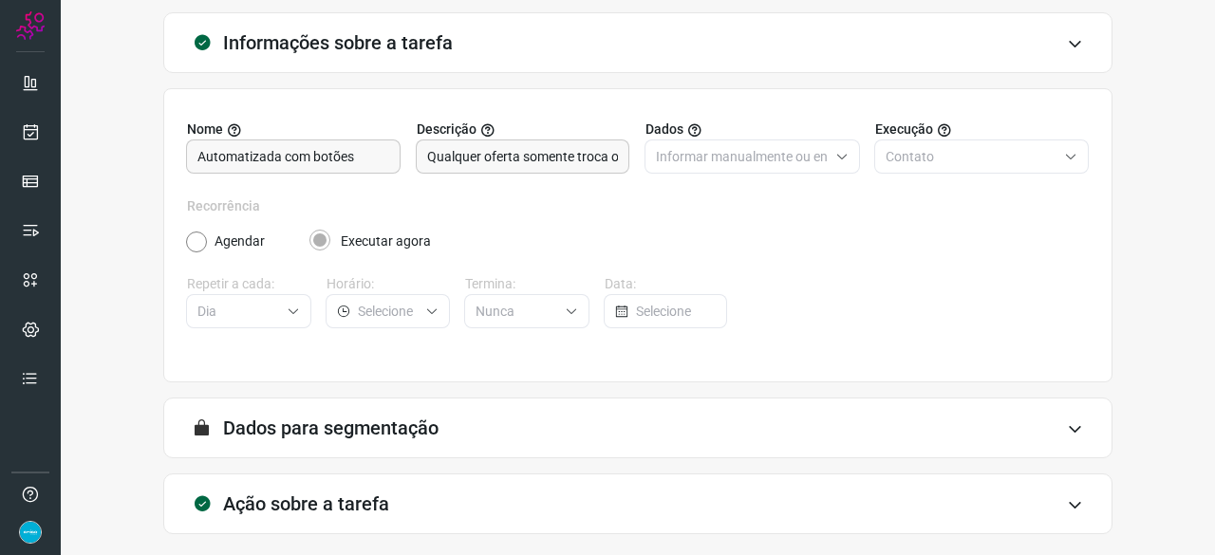
scroll to position [185, 0]
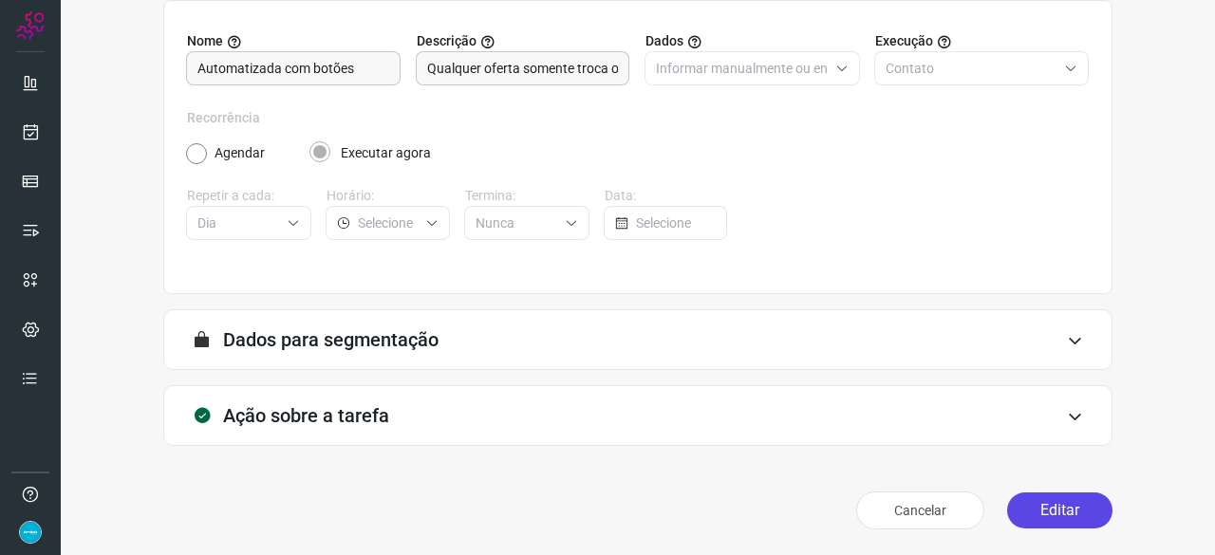
click at [1069, 498] on button "Editar" at bounding box center [1059, 511] width 105 height 36
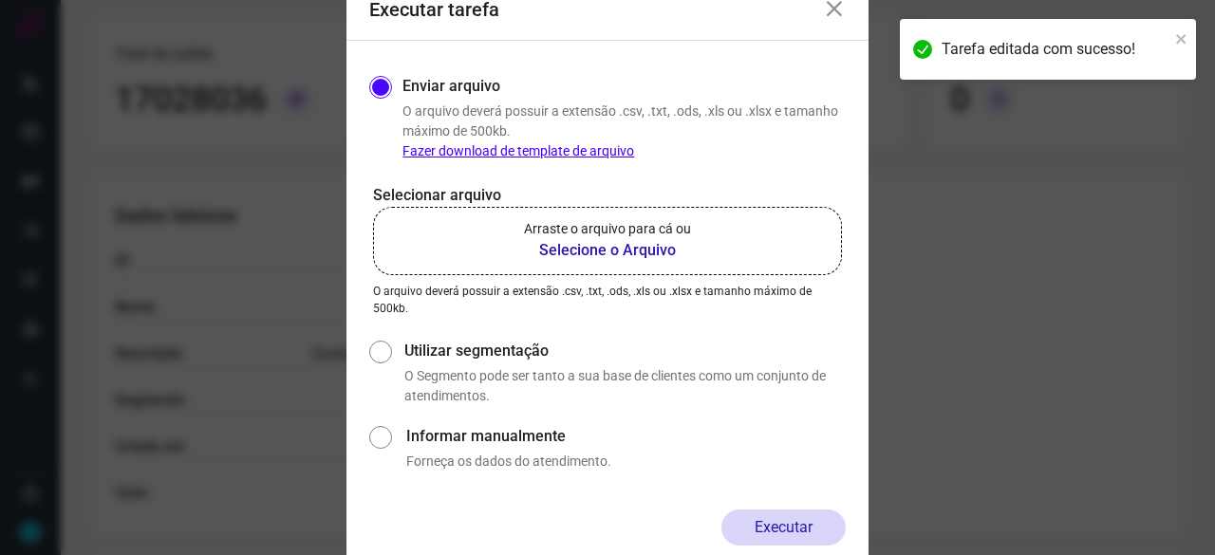
click at [569, 248] on b "Selecione o Arquivo" at bounding box center [607, 250] width 167 height 23
click at [0, 0] on input "Arraste o arquivo para cá ou Selecione o Arquivo" at bounding box center [0, 0] width 0 height 0
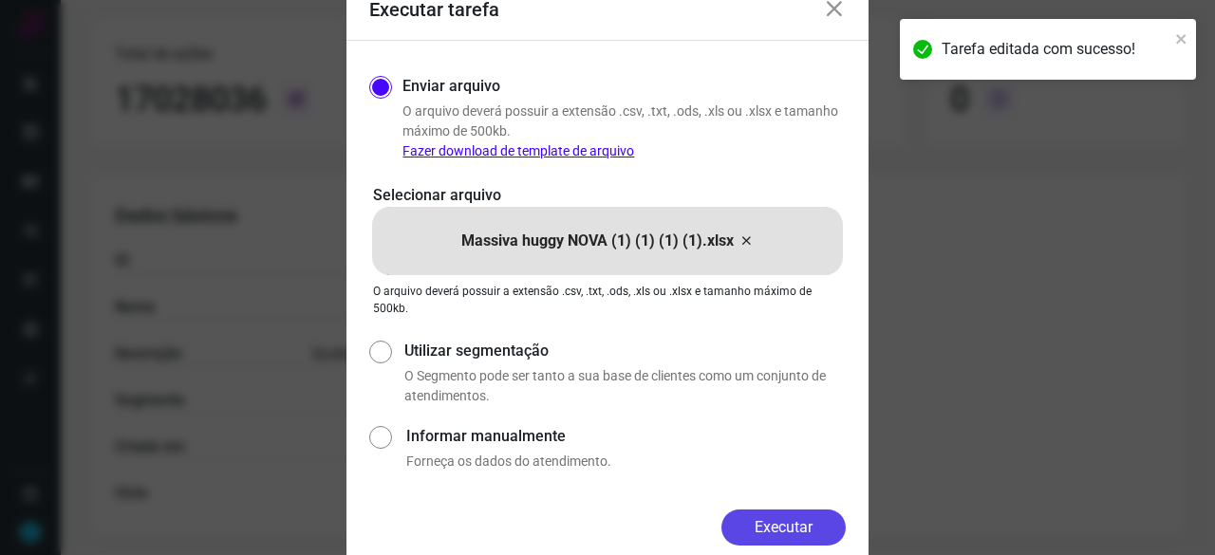
click at [751, 519] on button "Executar" at bounding box center [783, 528] width 124 height 36
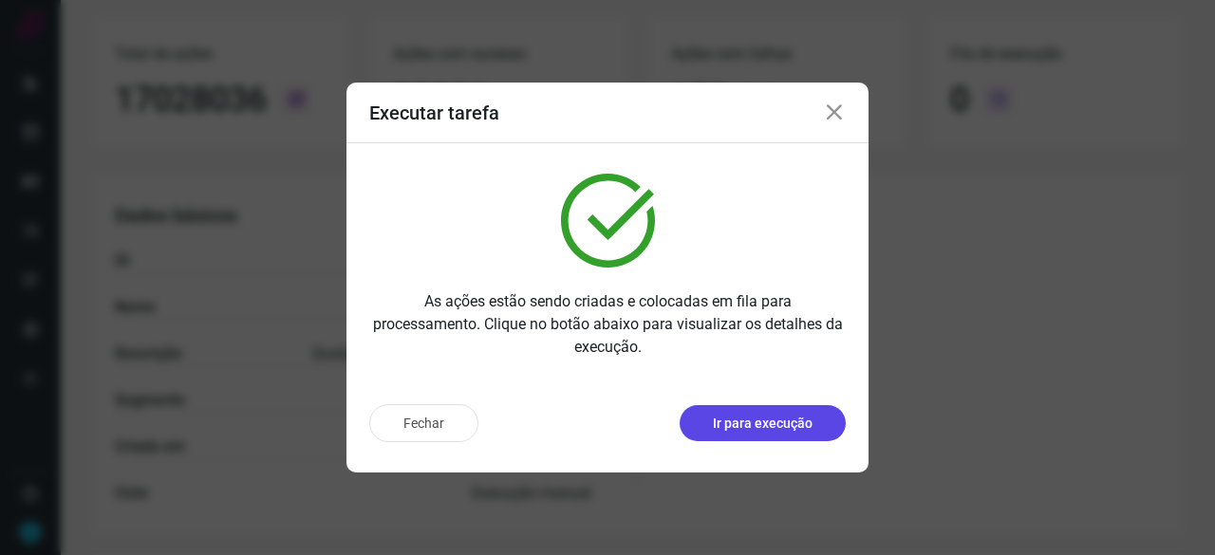
click at [786, 433] on p "Ir para execução" at bounding box center [763, 424] width 100 height 20
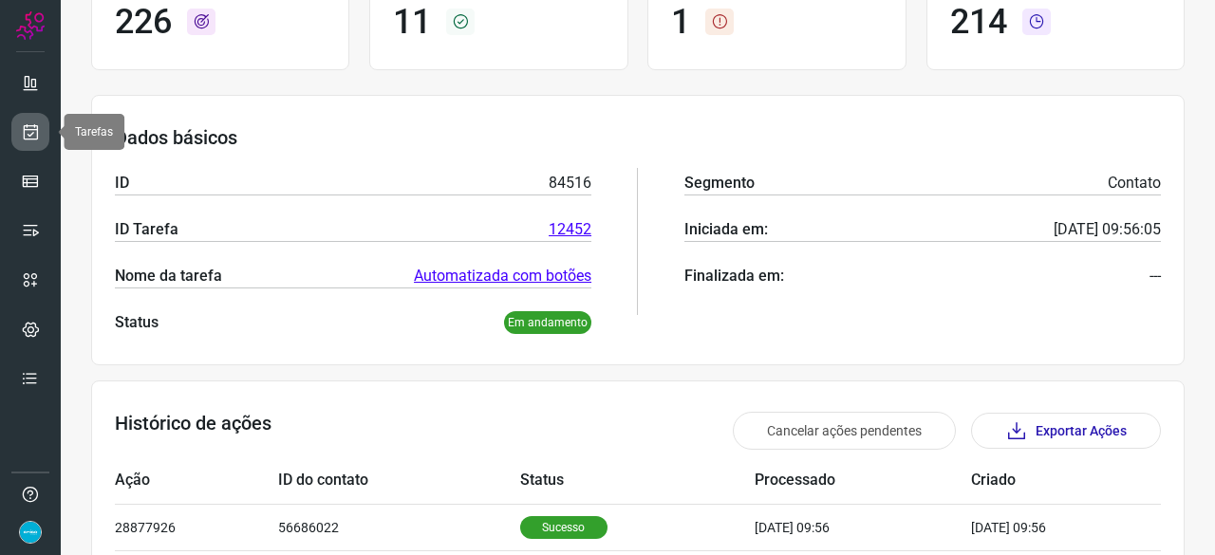
click at [34, 127] on icon at bounding box center [31, 131] width 20 height 19
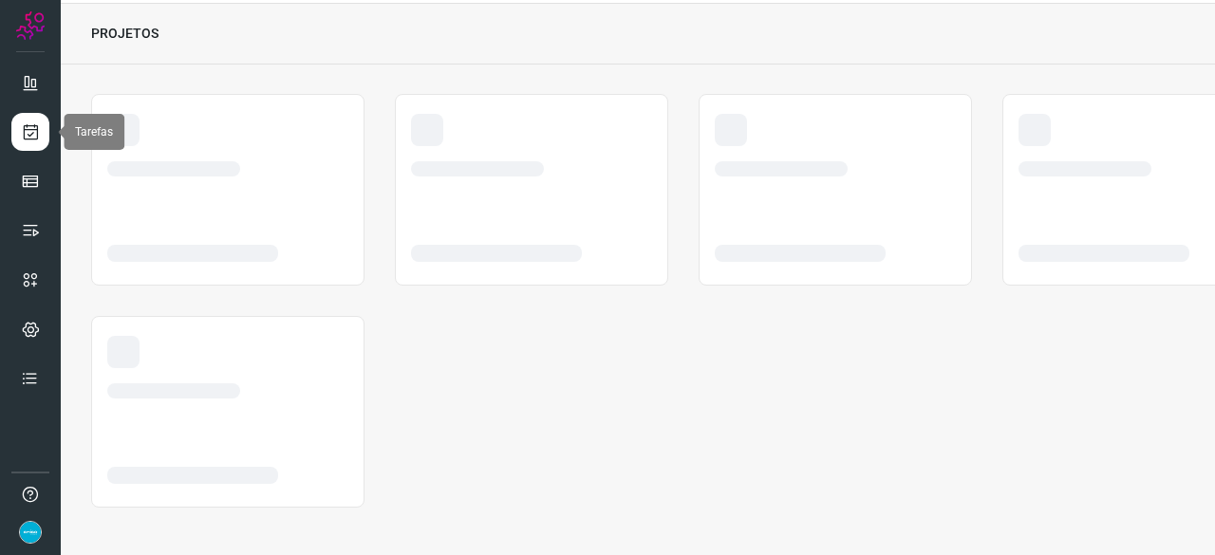
scroll to position [57, 0]
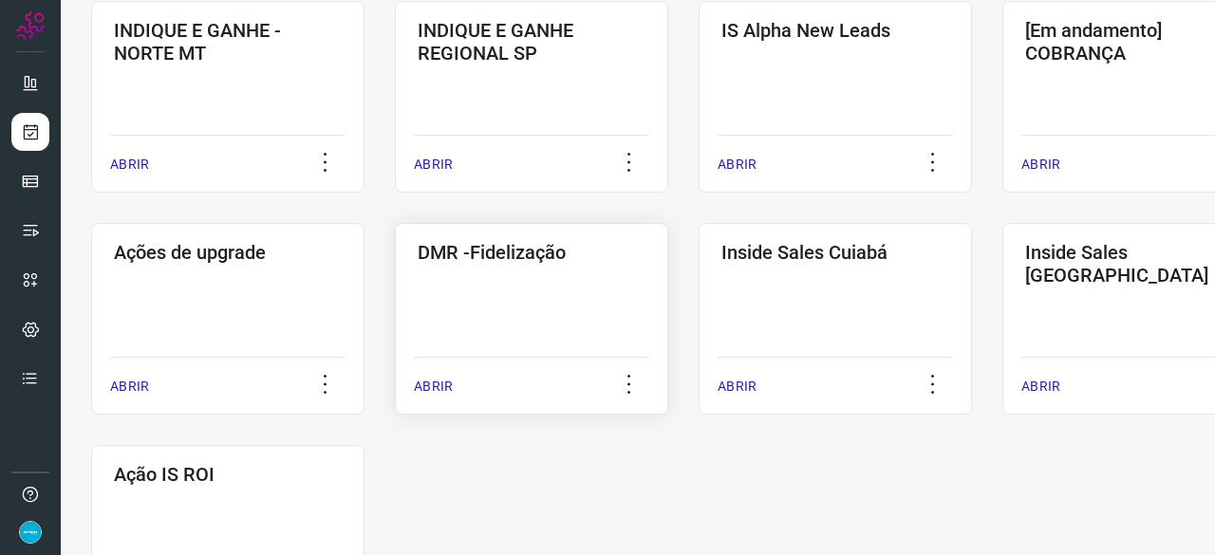
click at [428, 388] on p "ABRIR" at bounding box center [433, 387] width 39 height 20
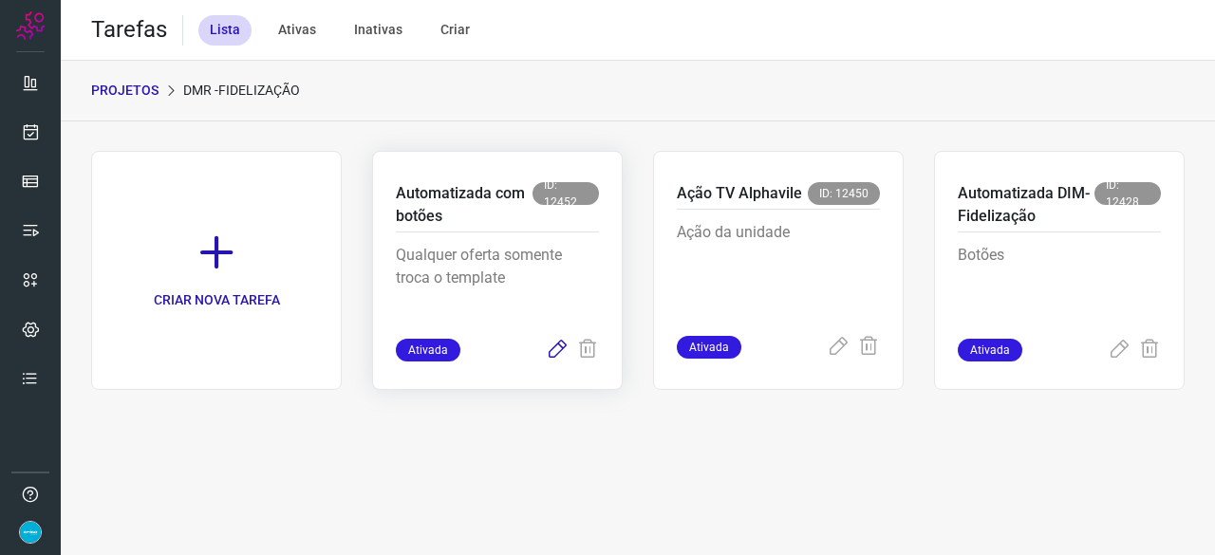
click at [557, 349] on icon at bounding box center [557, 350] width 23 height 23
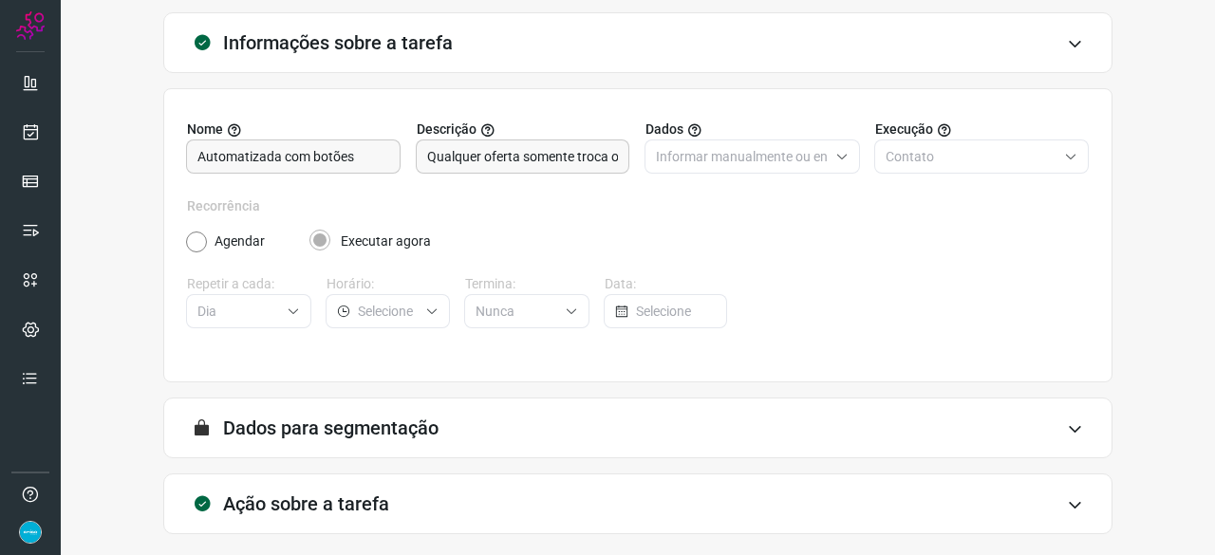
scroll to position [185, 0]
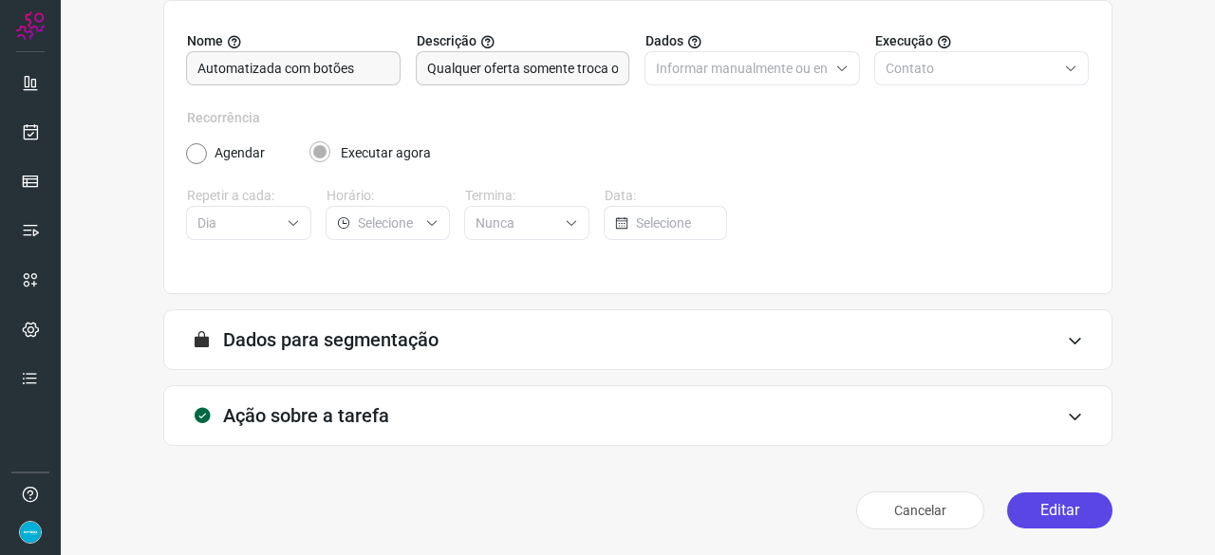
click at [1045, 517] on button "Editar" at bounding box center [1059, 511] width 105 height 36
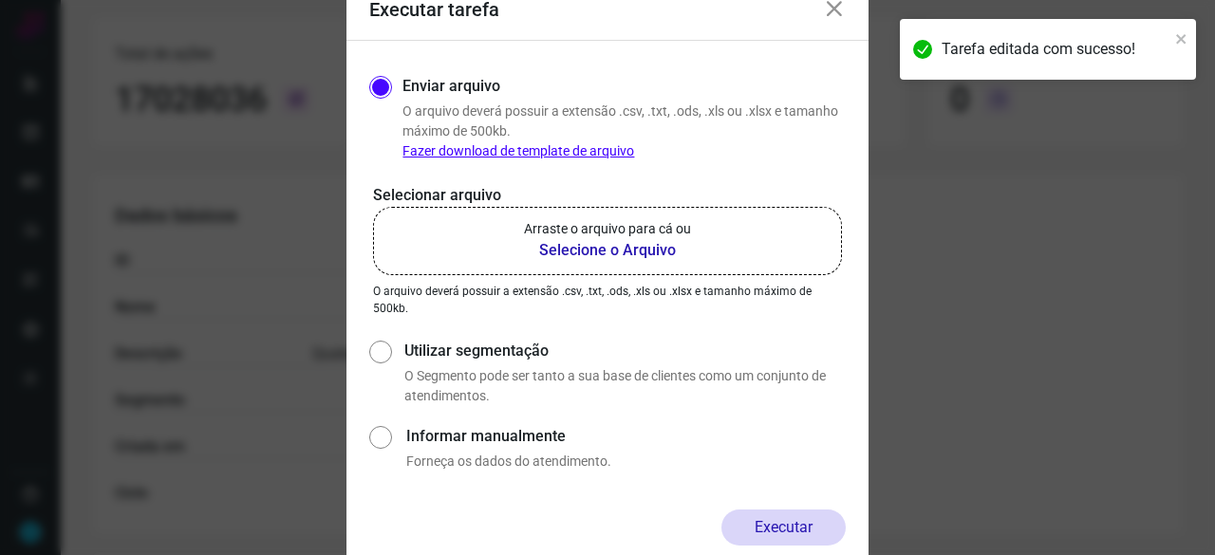
click at [599, 251] on b "Selecione o Arquivo" at bounding box center [607, 250] width 167 height 23
click at [0, 0] on input "Arraste o arquivo para cá ou Selecione o Arquivo" at bounding box center [0, 0] width 0 height 0
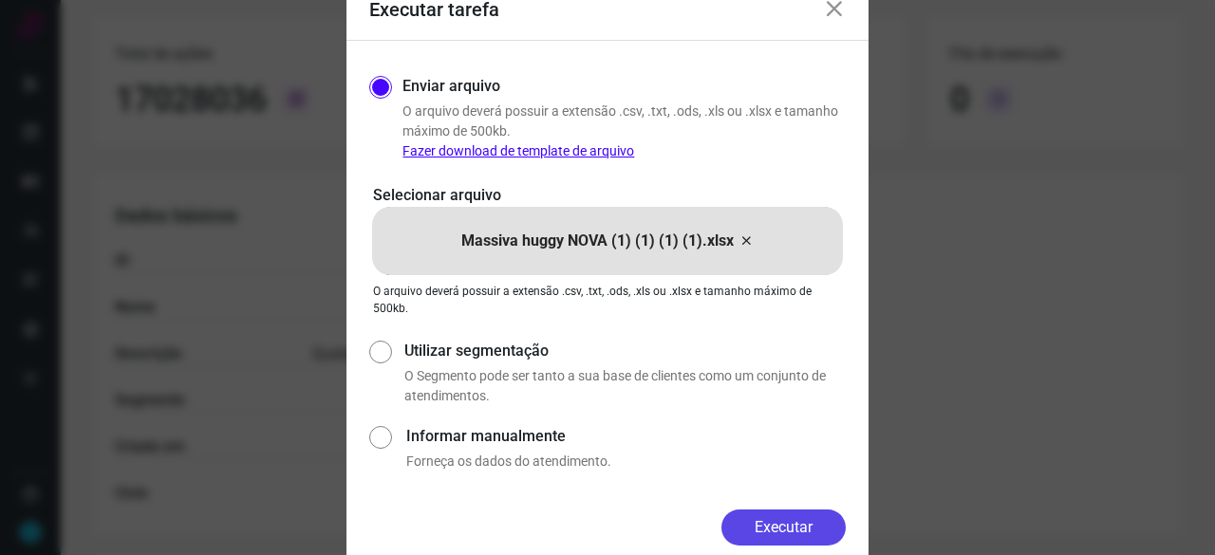
click at [822, 529] on button "Executar" at bounding box center [783, 528] width 124 height 36
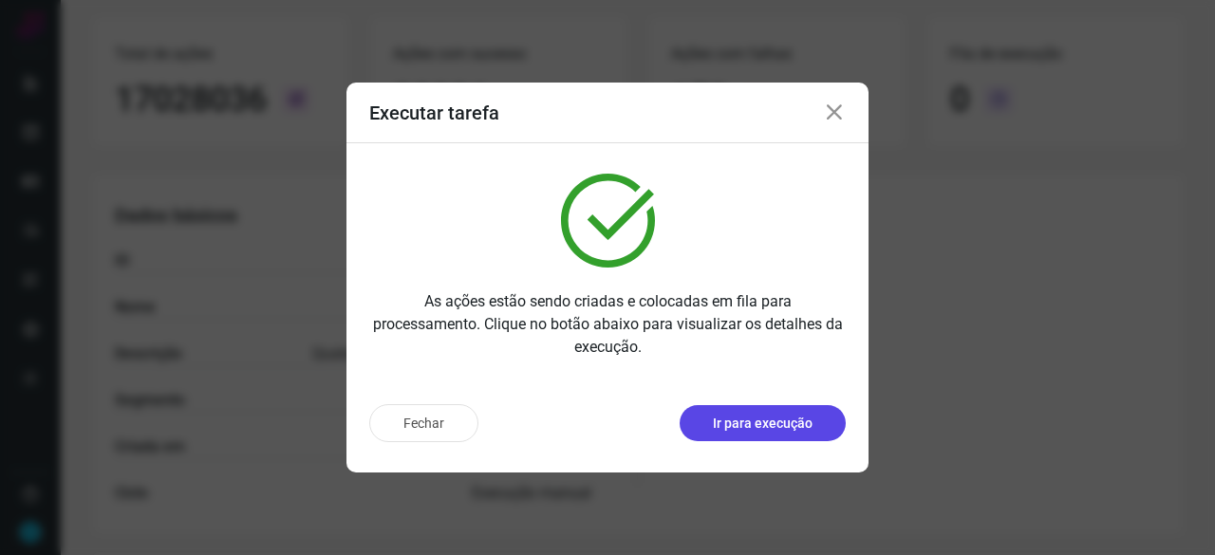
click at [727, 424] on p "Ir para execução" at bounding box center [763, 424] width 100 height 20
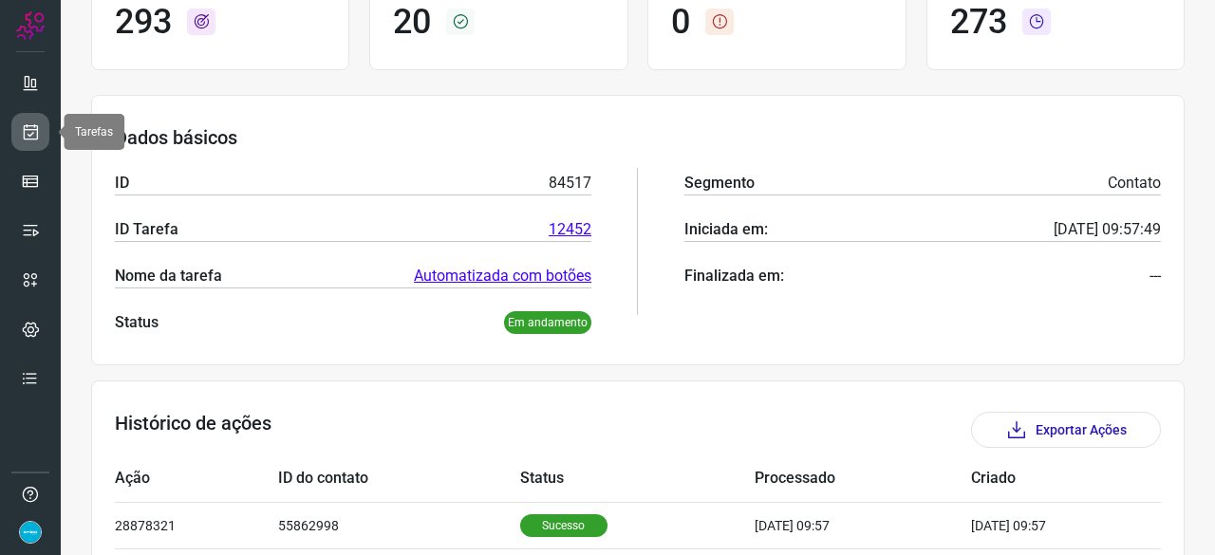
click at [28, 126] on icon at bounding box center [31, 131] width 20 height 19
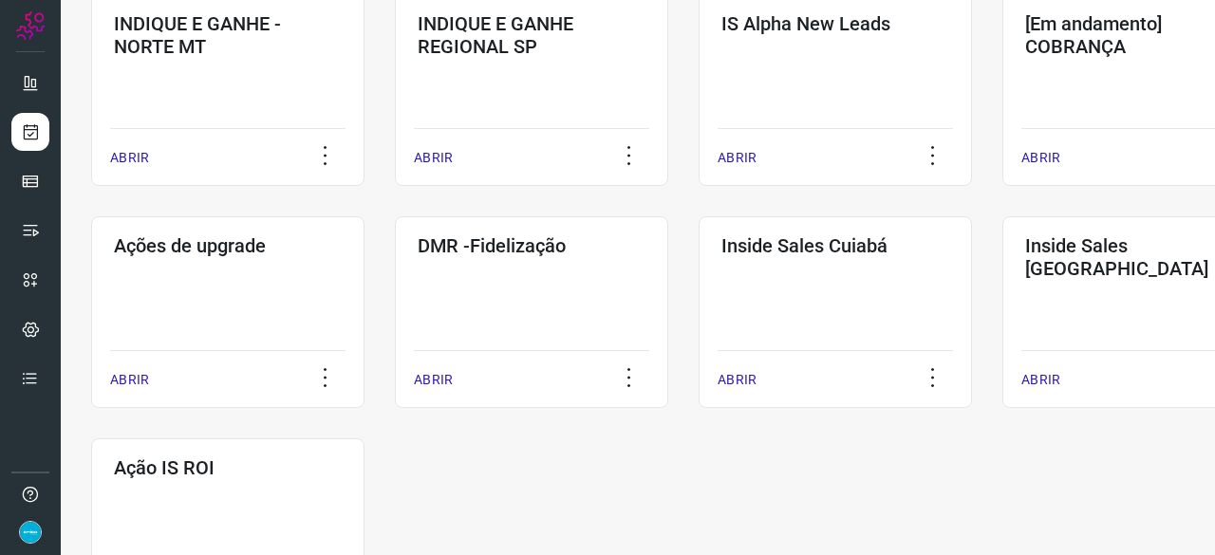
scroll to position [991, 0]
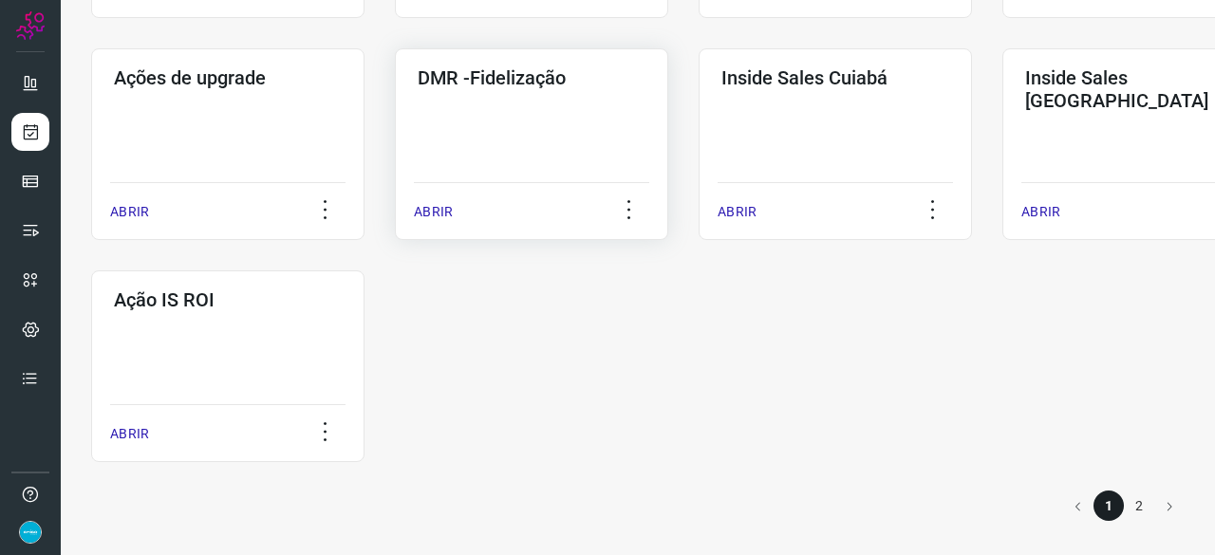
click at [429, 205] on p "ABRIR" at bounding box center [433, 212] width 39 height 20
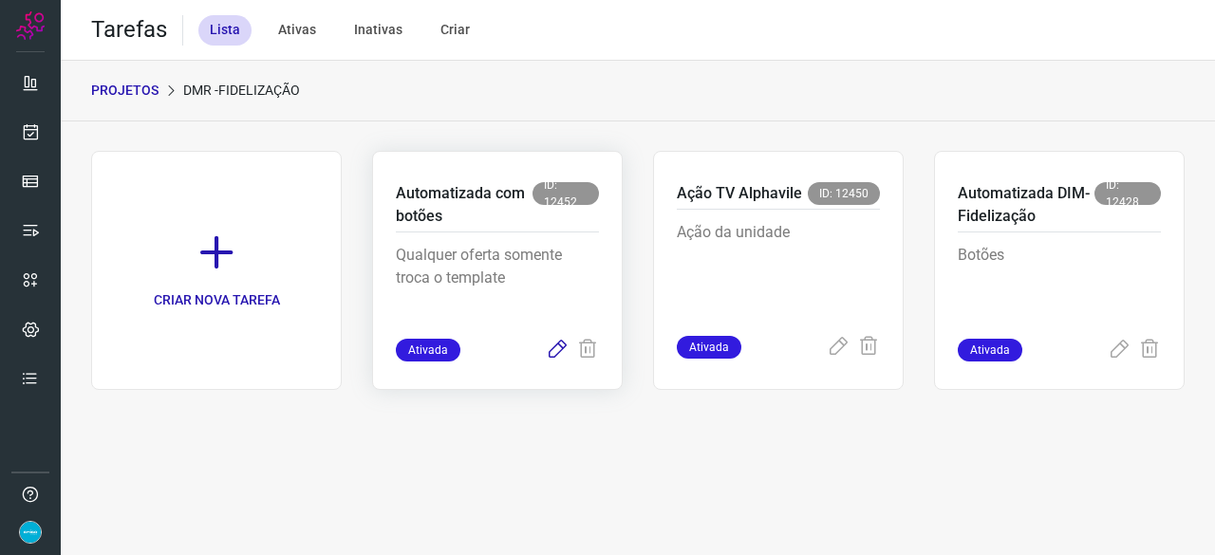
click at [558, 345] on icon at bounding box center [557, 350] width 23 height 23
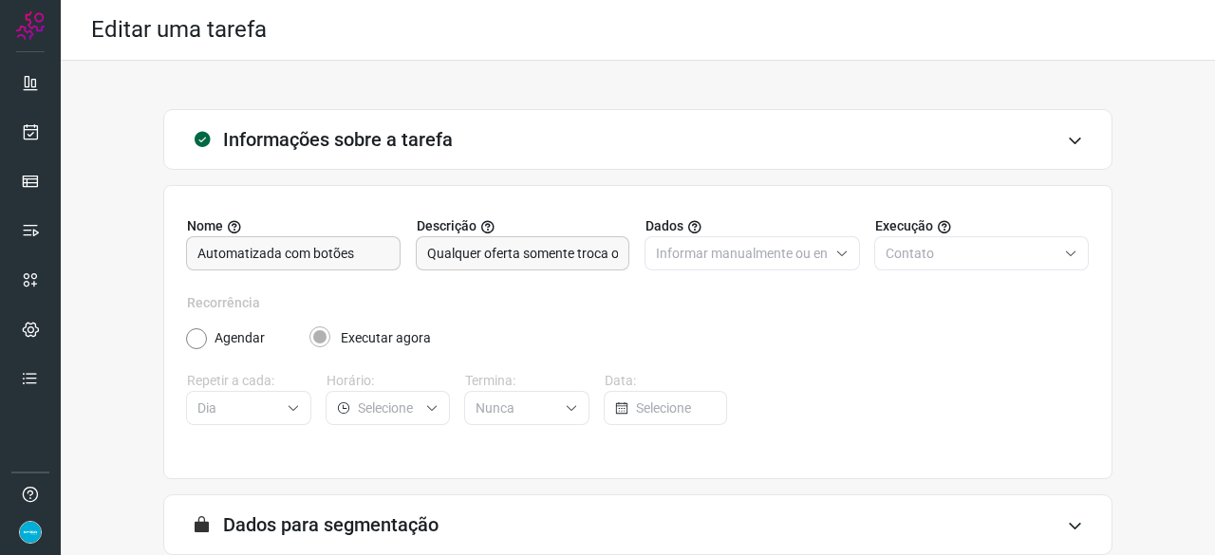
scroll to position [185, 0]
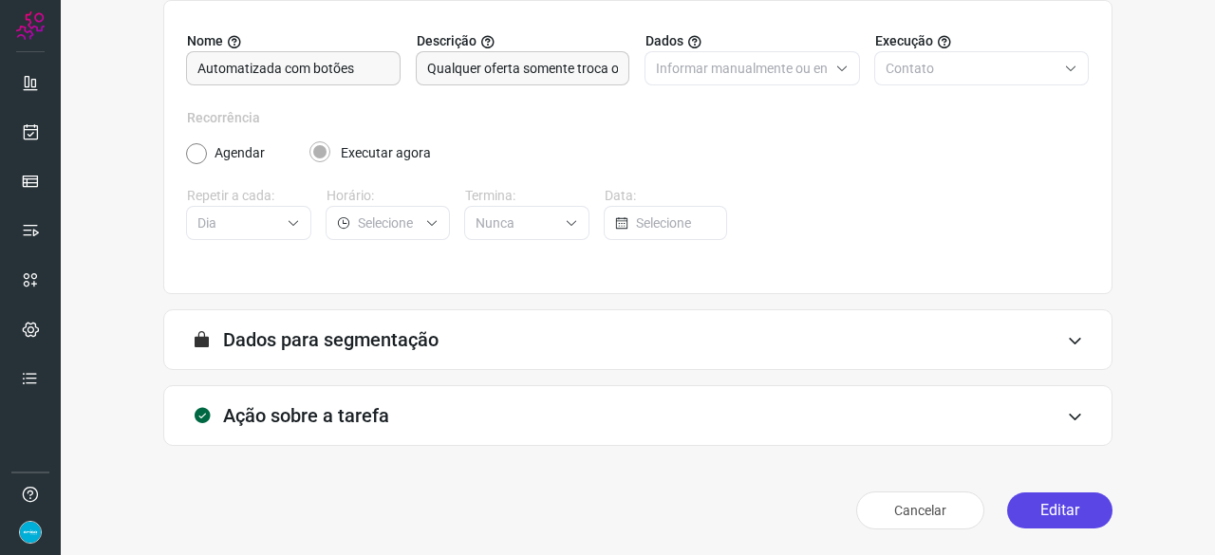
click at [1050, 506] on button "Editar" at bounding box center [1059, 511] width 105 height 36
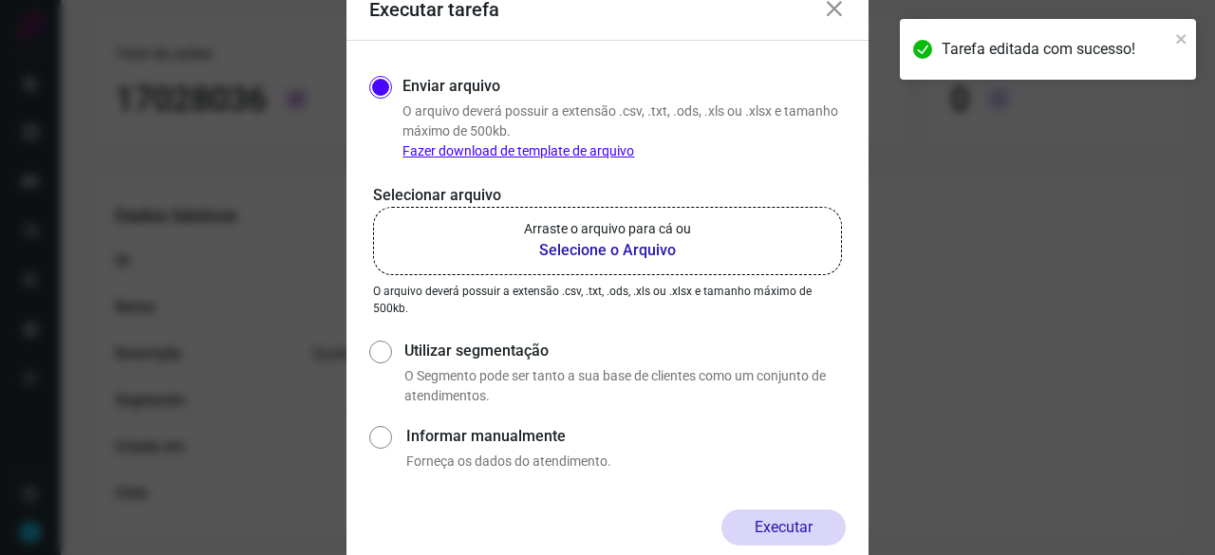
click at [571, 254] on b "Selecione o Arquivo" at bounding box center [607, 250] width 167 height 23
click at [0, 0] on input "Arraste o arquivo para cá ou Selecione o Arquivo" at bounding box center [0, 0] width 0 height 0
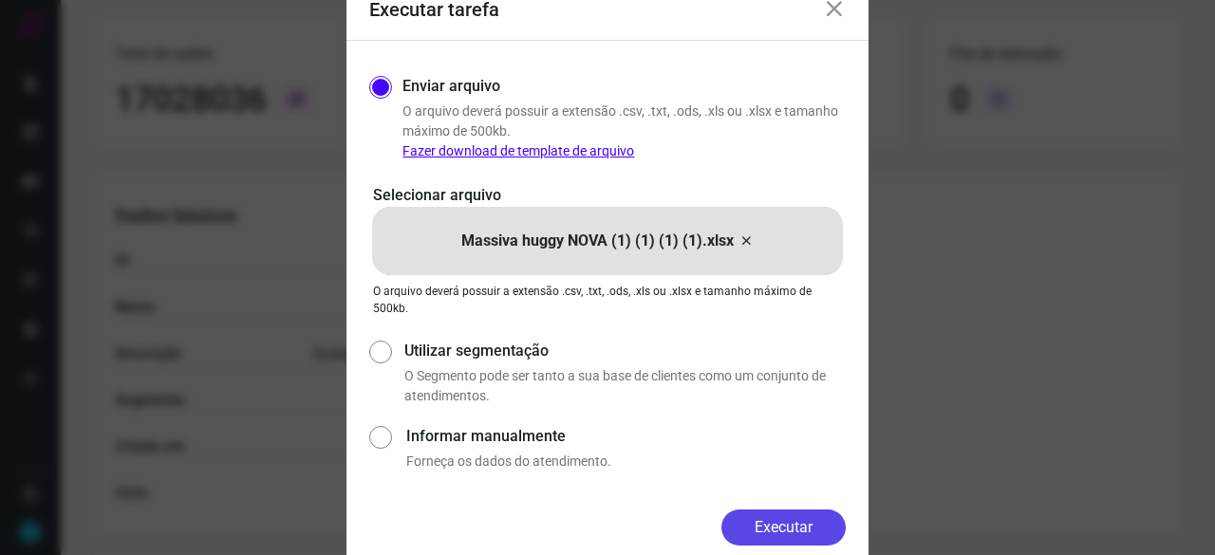
click at [807, 529] on button "Executar" at bounding box center [783, 528] width 124 height 36
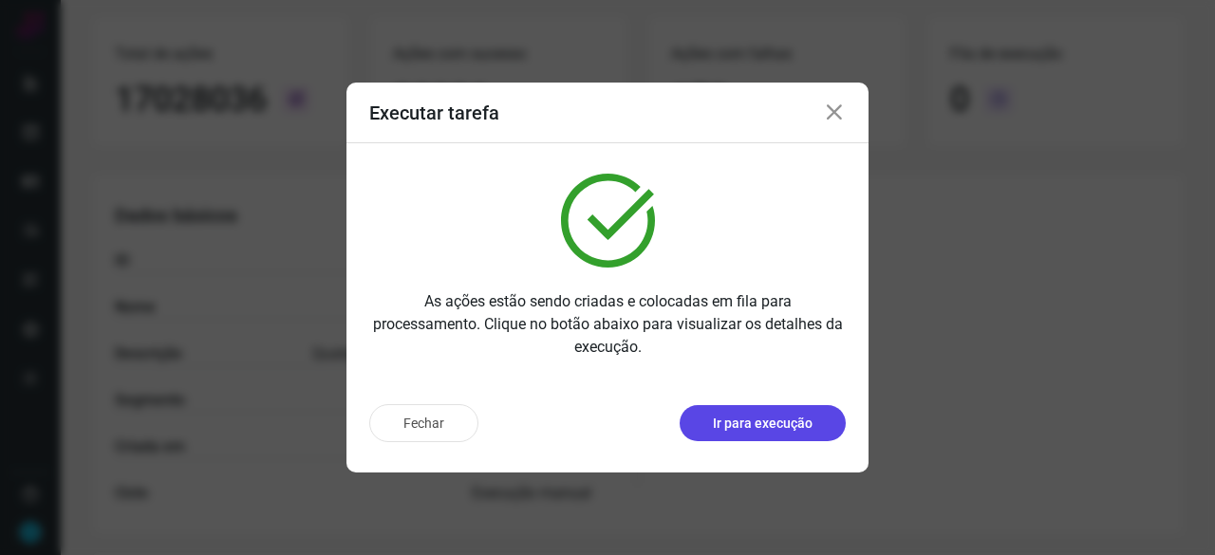
click at [745, 423] on p "Ir para execução" at bounding box center [763, 424] width 100 height 20
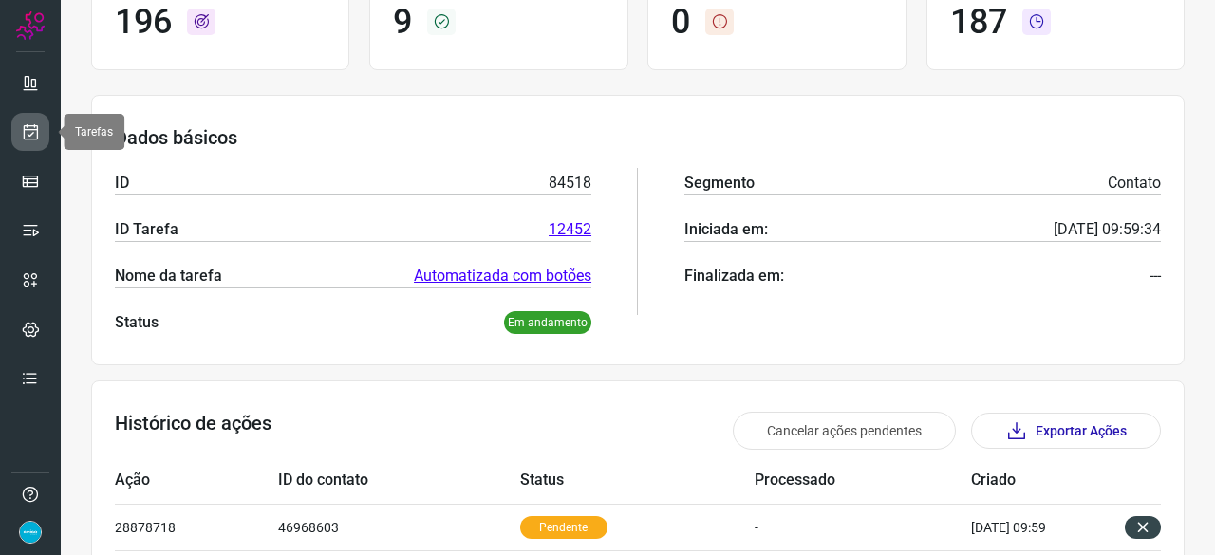
click at [28, 135] on icon at bounding box center [31, 131] width 20 height 19
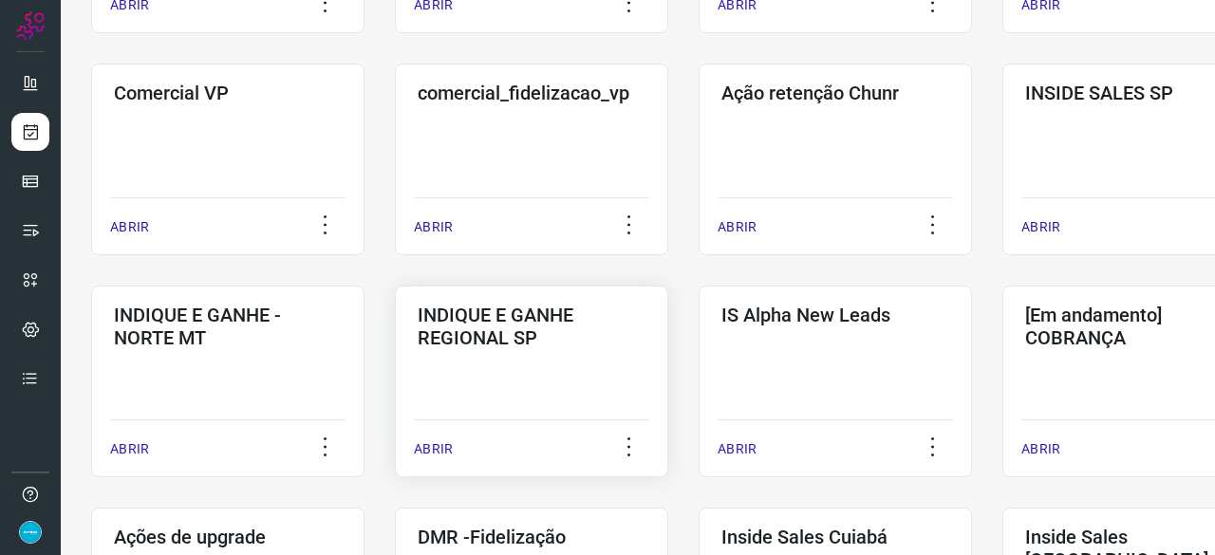
scroll to position [721, 0]
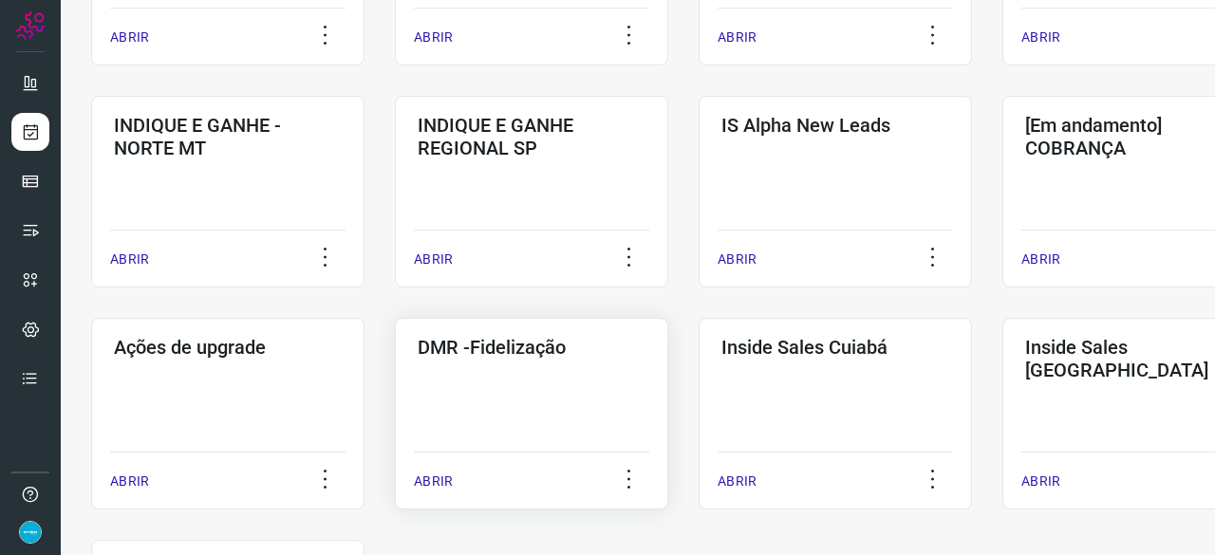
click at [429, 482] on p "ABRIR" at bounding box center [433, 482] width 39 height 20
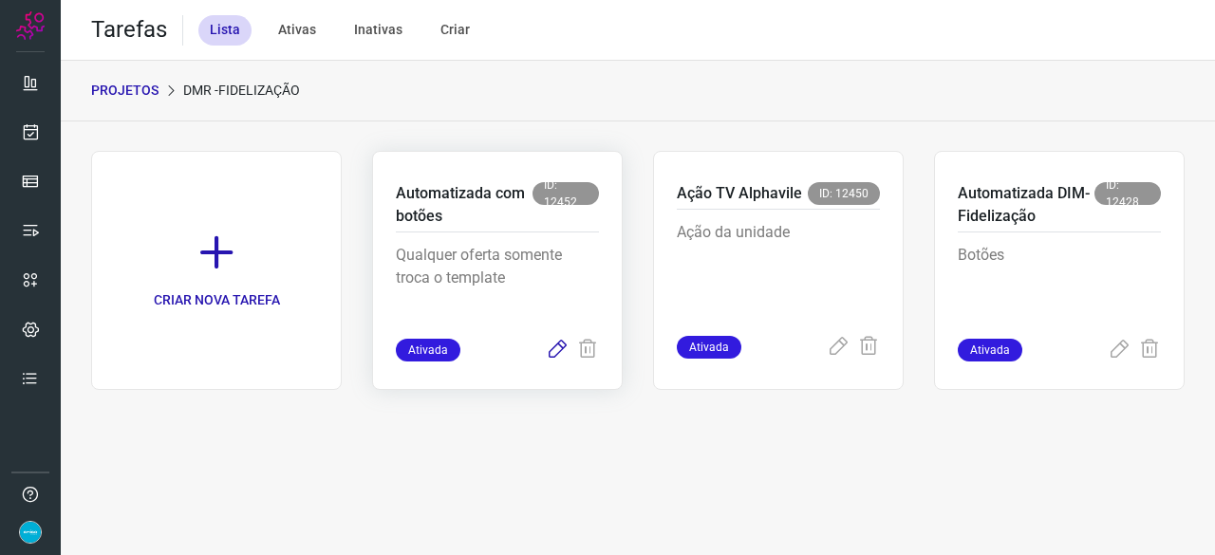
click at [561, 343] on icon at bounding box center [557, 350] width 23 height 23
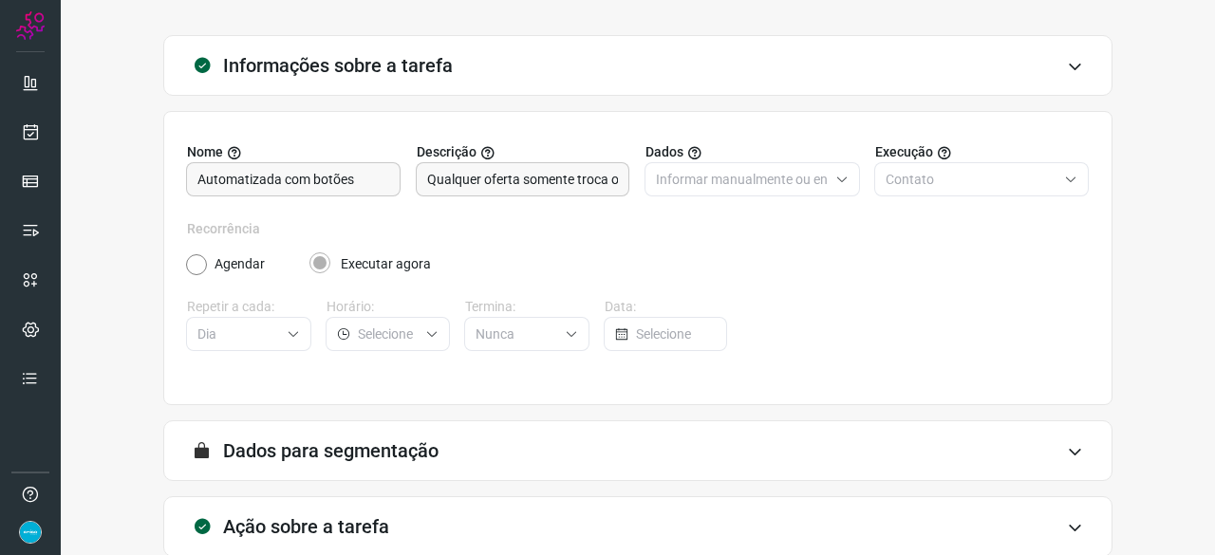
scroll to position [185, 0]
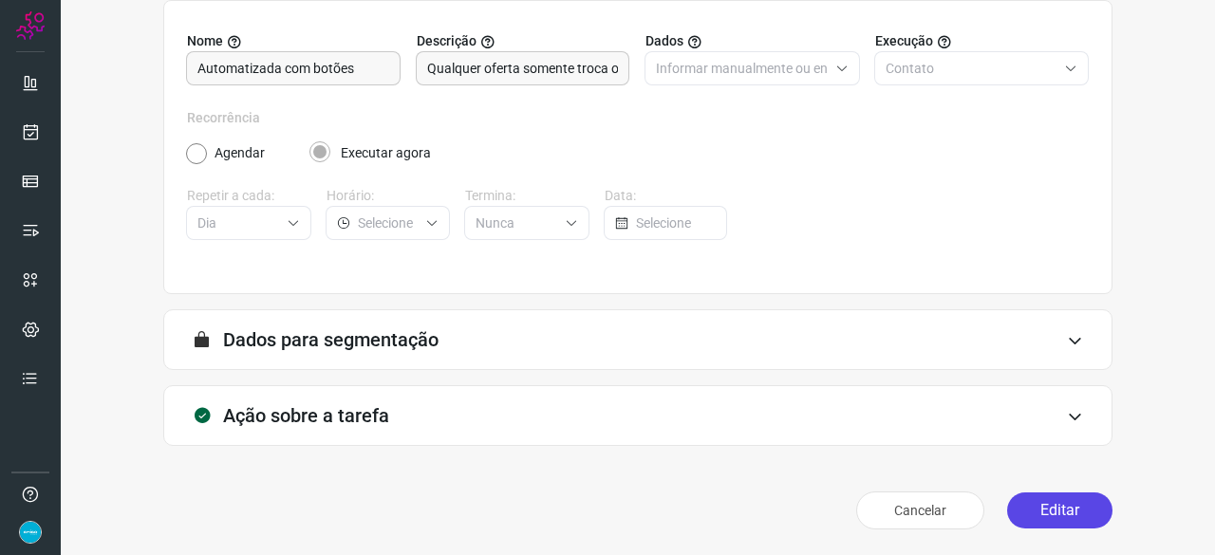
click at [1047, 500] on button "Editar" at bounding box center [1059, 511] width 105 height 36
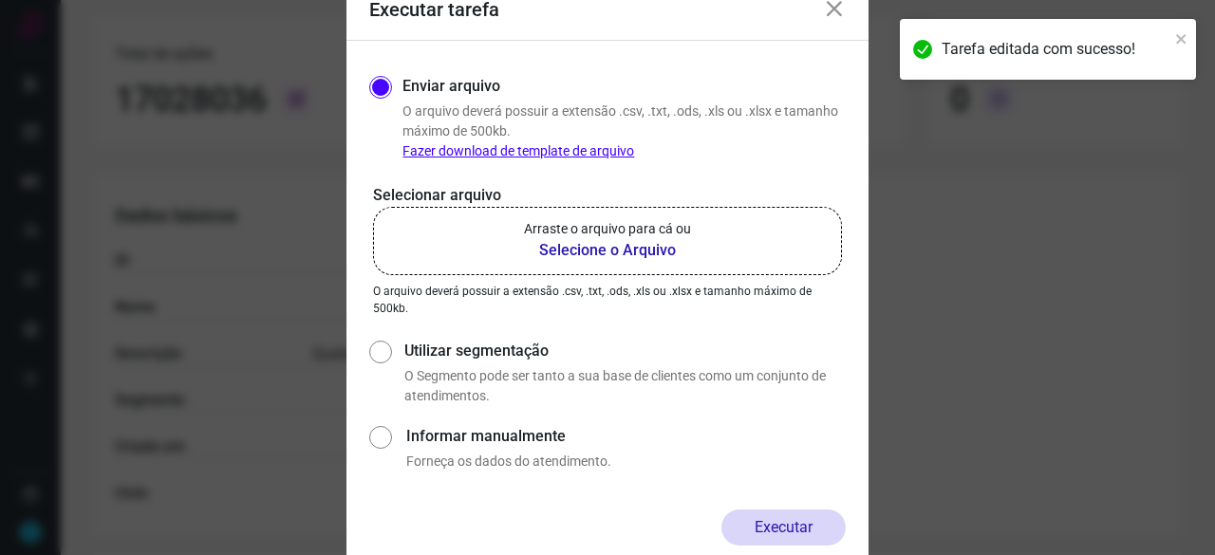
click at [604, 251] on b "Selecione o Arquivo" at bounding box center [607, 250] width 167 height 23
click at [0, 0] on input "Arraste o arquivo para cá ou Selecione o Arquivo" at bounding box center [0, 0] width 0 height 0
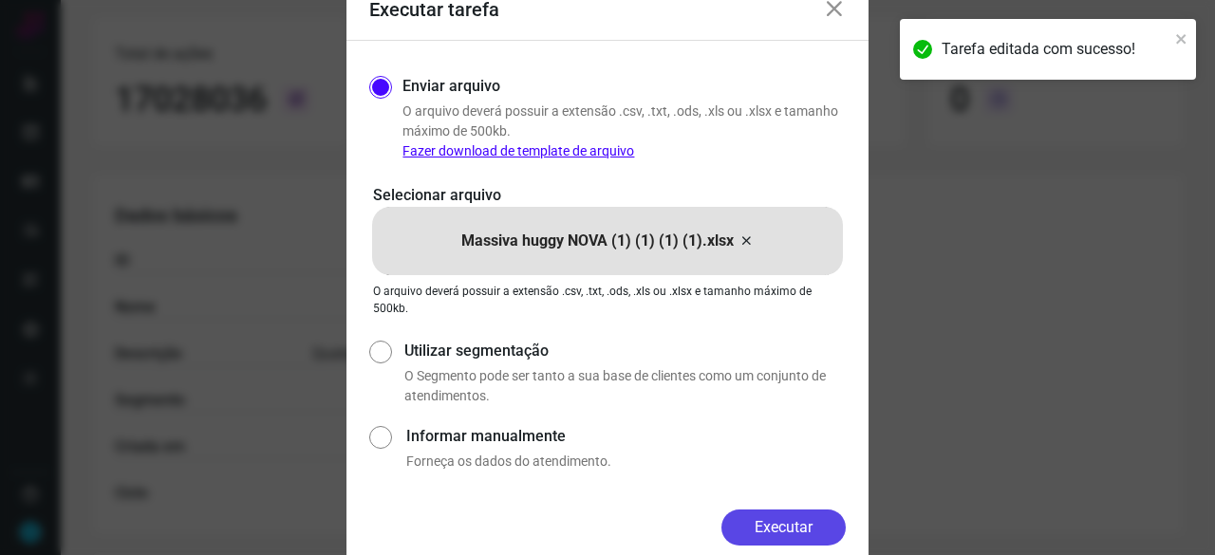
click at [825, 521] on button "Executar" at bounding box center [783, 528] width 124 height 36
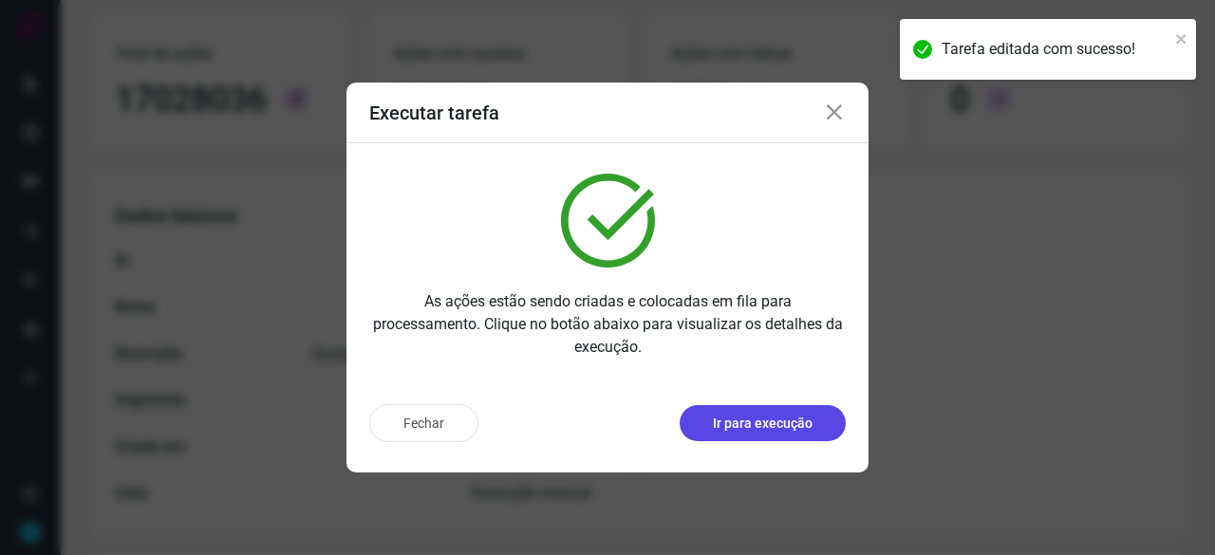
click at [778, 422] on p "Ir para execução" at bounding box center [763, 424] width 100 height 20
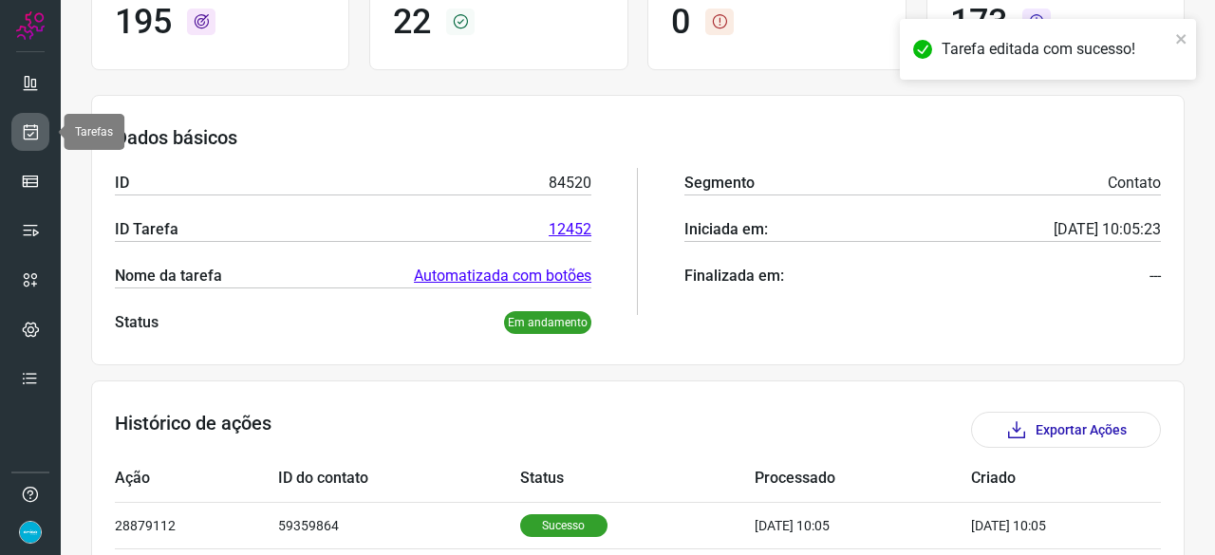
click at [27, 136] on icon at bounding box center [31, 131] width 20 height 19
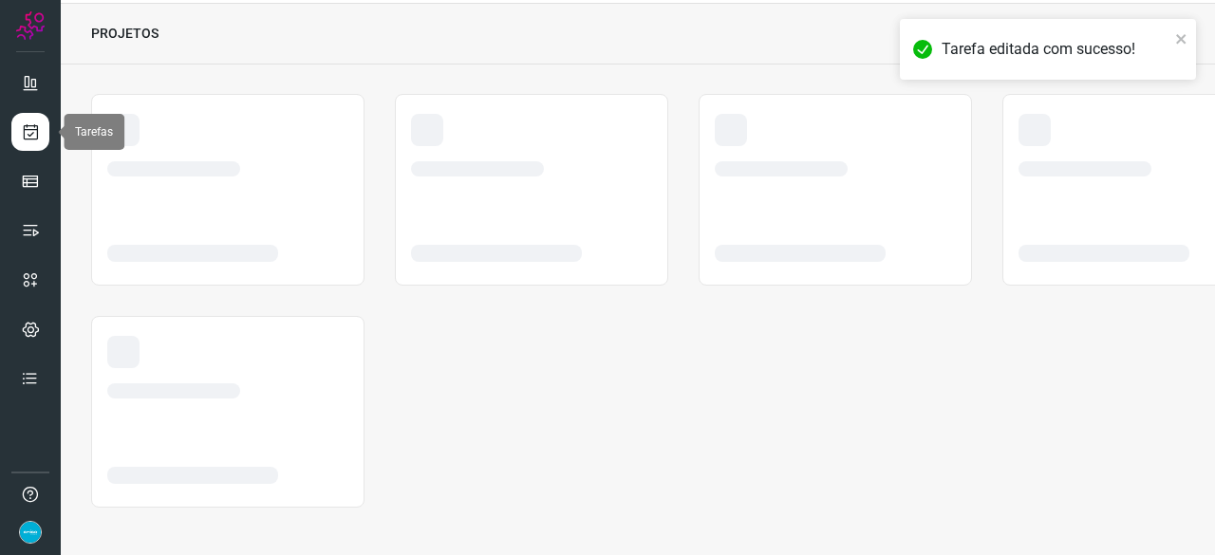
scroll to position [57, 0]
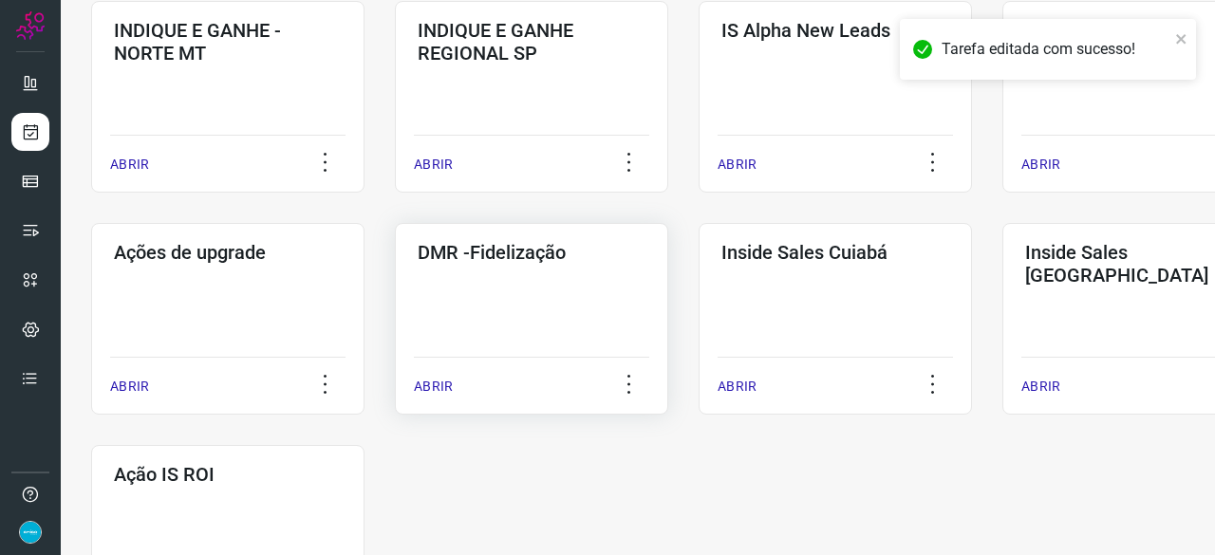
click at [435, 384] on p "ABRIR" at bounding box center [433, 387] width 39 height 20
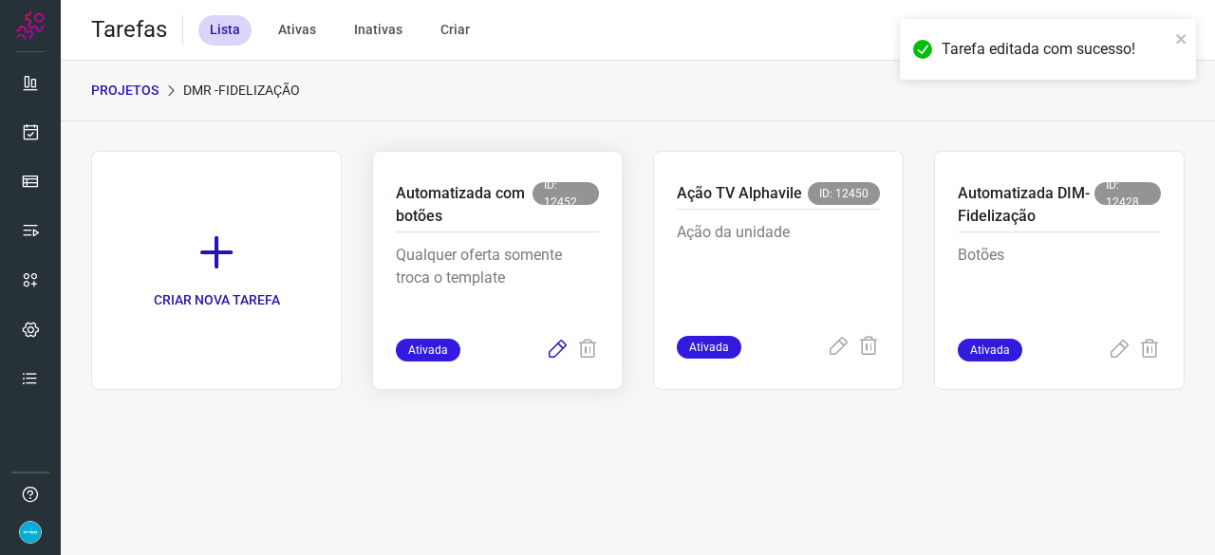
click at [560, 346] on icon at bounding box center [557, 350] width 23 height 23
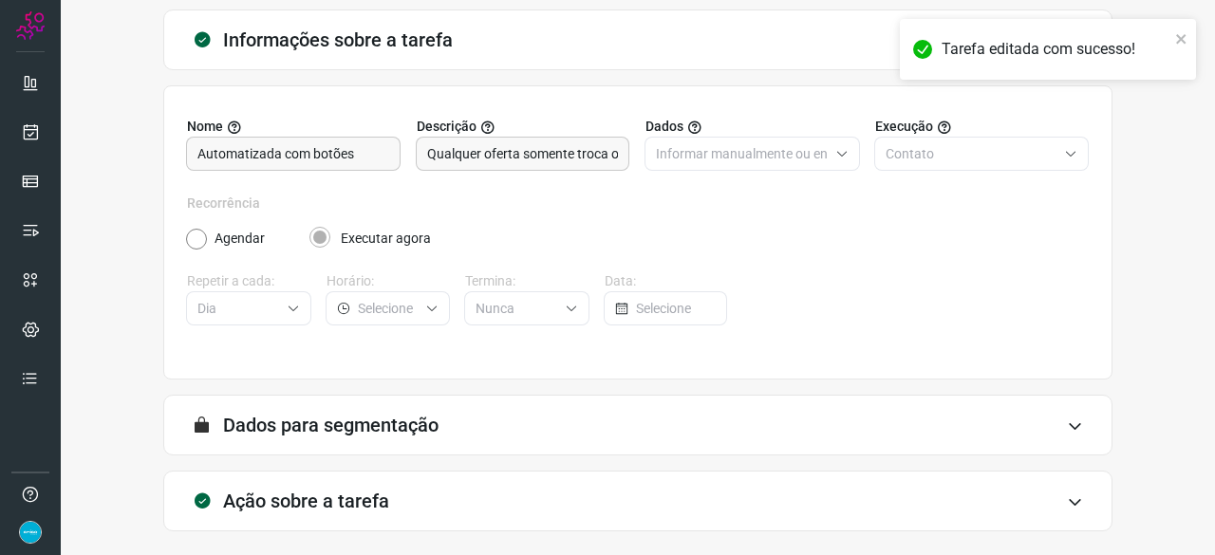
scroll to position [185, 0]
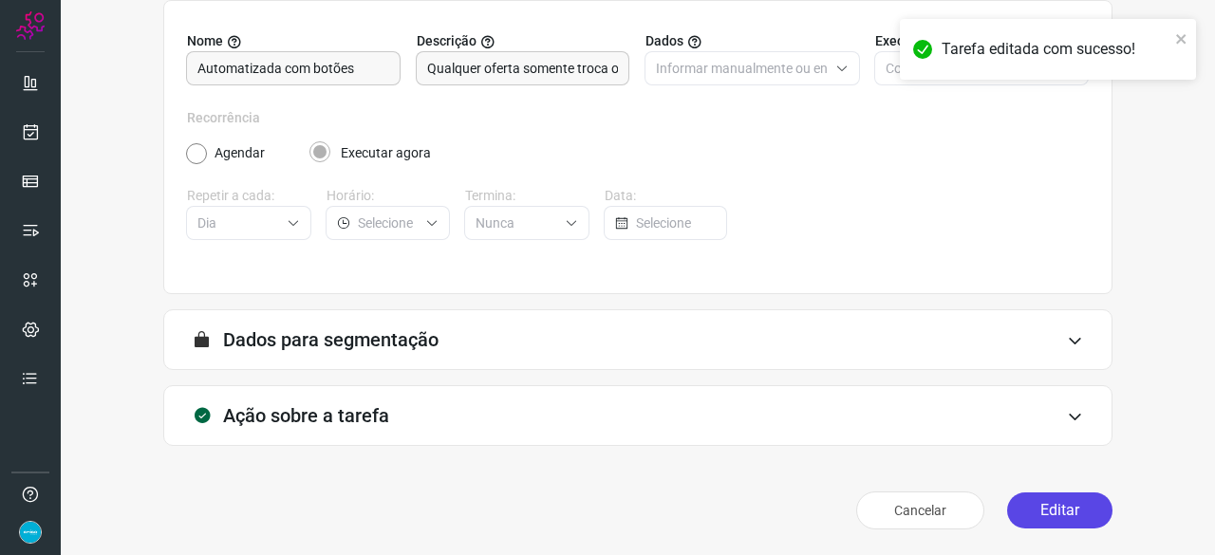
click at [1031, 501] on button "Editar" at bounding box center [1059, 511] width 105 height 36
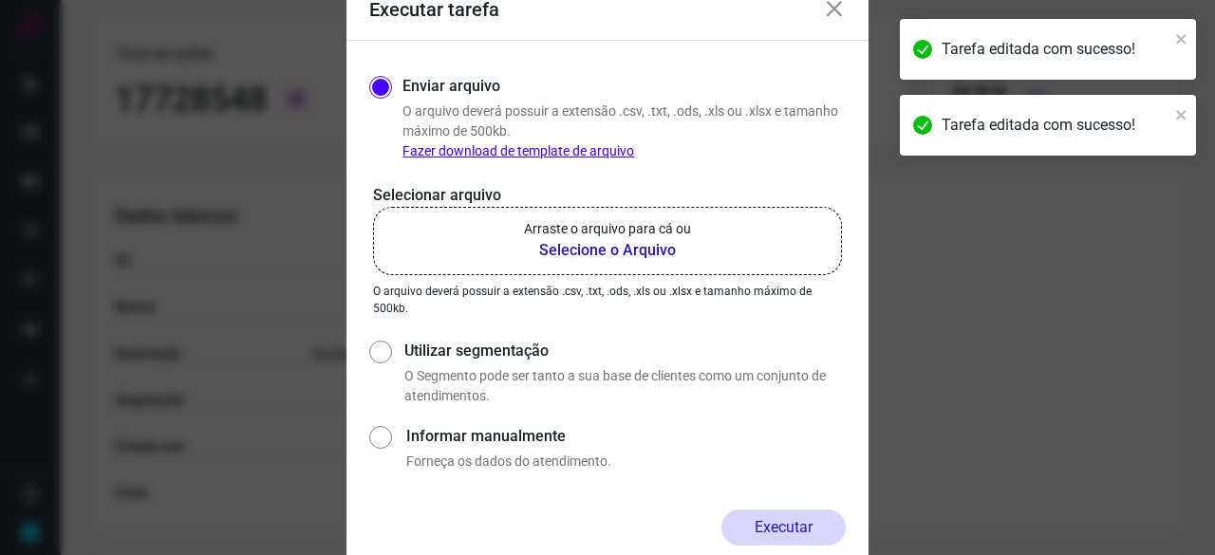
click at [581, 251] on b "Selecione o Arquivo" at bounding box center [607, 250] width 167 height 23
click at [0, 0] on input "Arraste o arquivo para cá ou Selecione o Arquivo" at bounding box center [0, 0] width 0 height 0
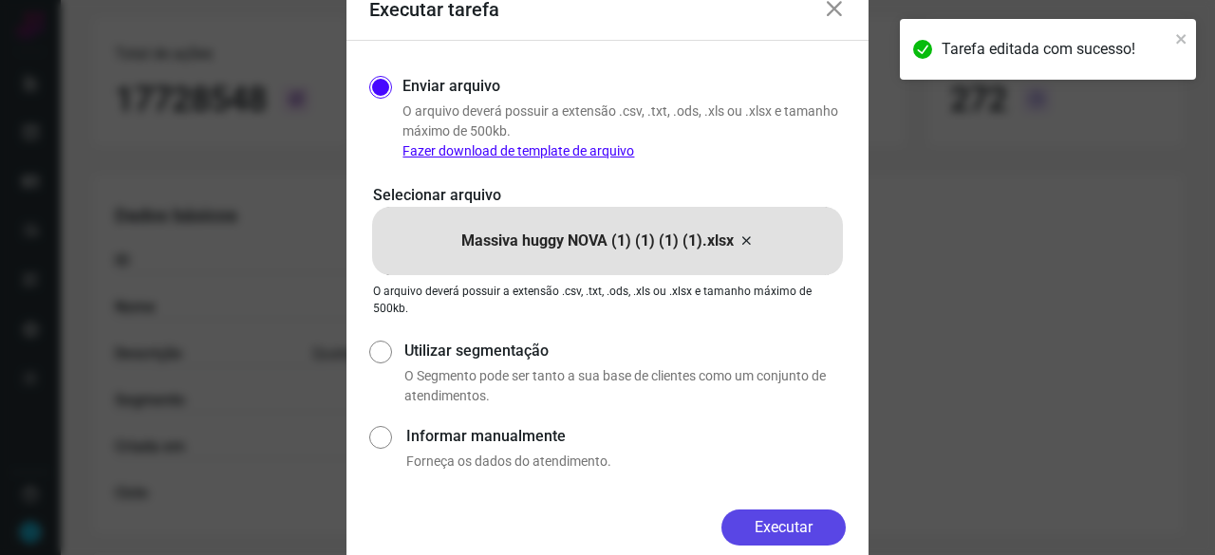
click at [830, 531] on button "Executar" at bounding box center [783, 528] width 124 height 36
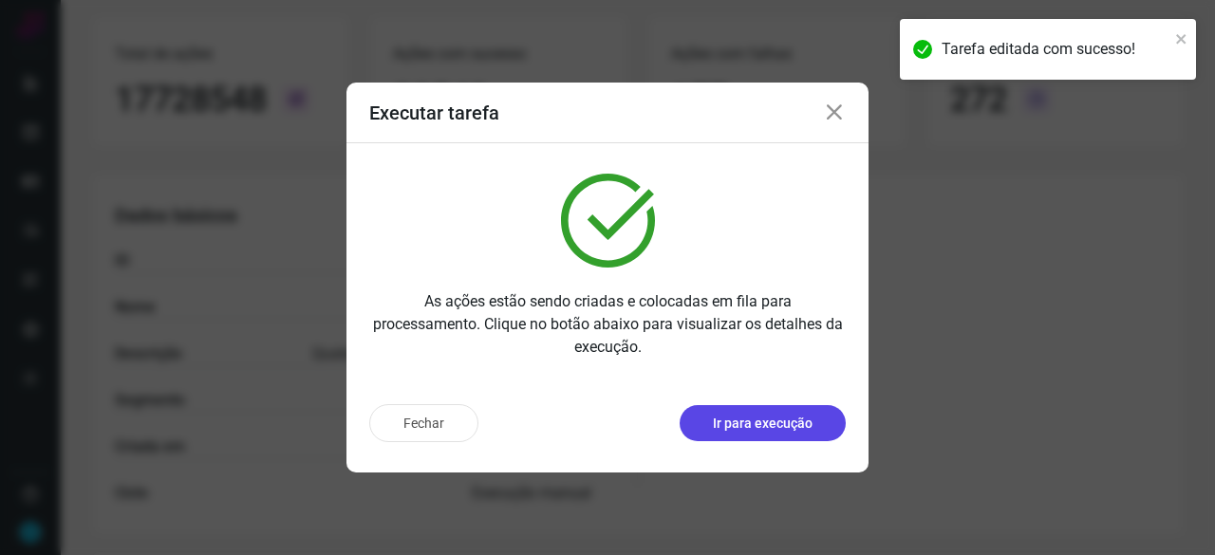
click at [786, 422] on p "Ir para execução" at bounding box center [763, 424] width 100 height 20
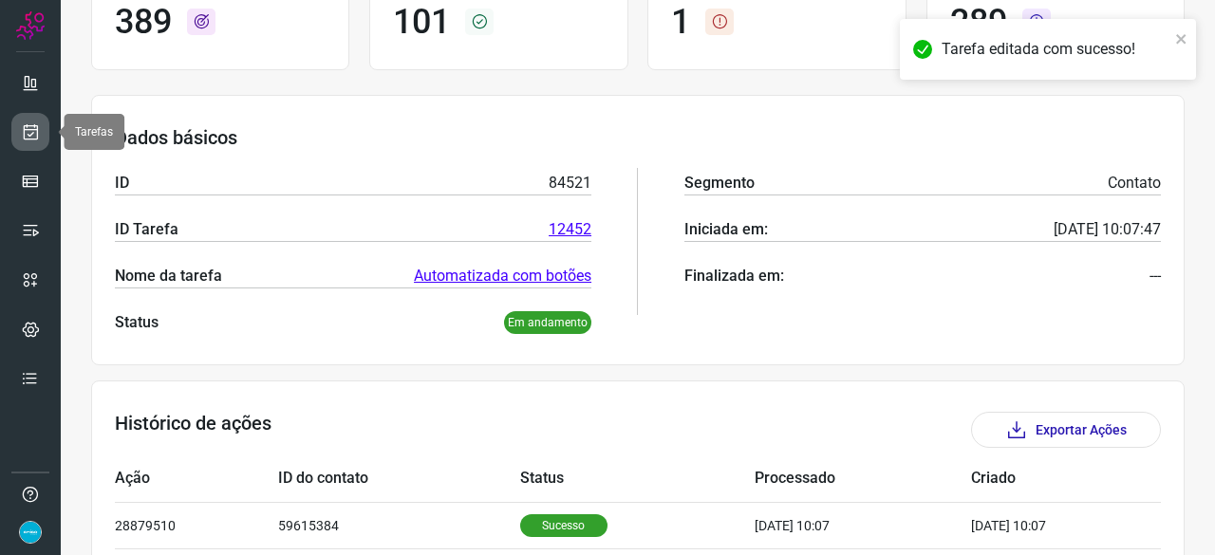
click at [36, 127] on icon at bounding box center [31, 131] width 20 height 19
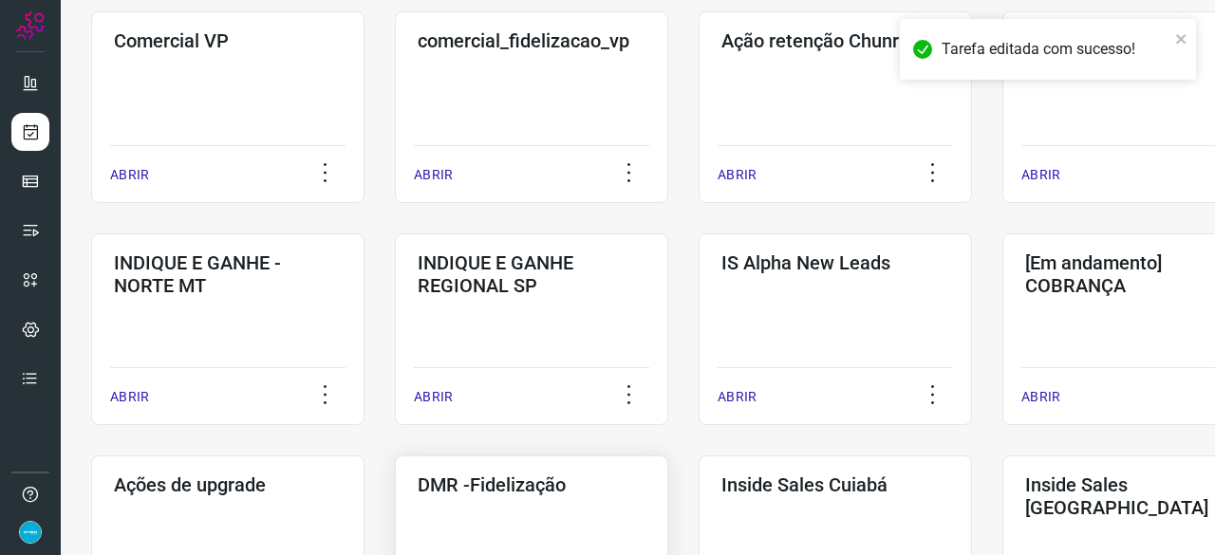
scroll to position [721, 0]
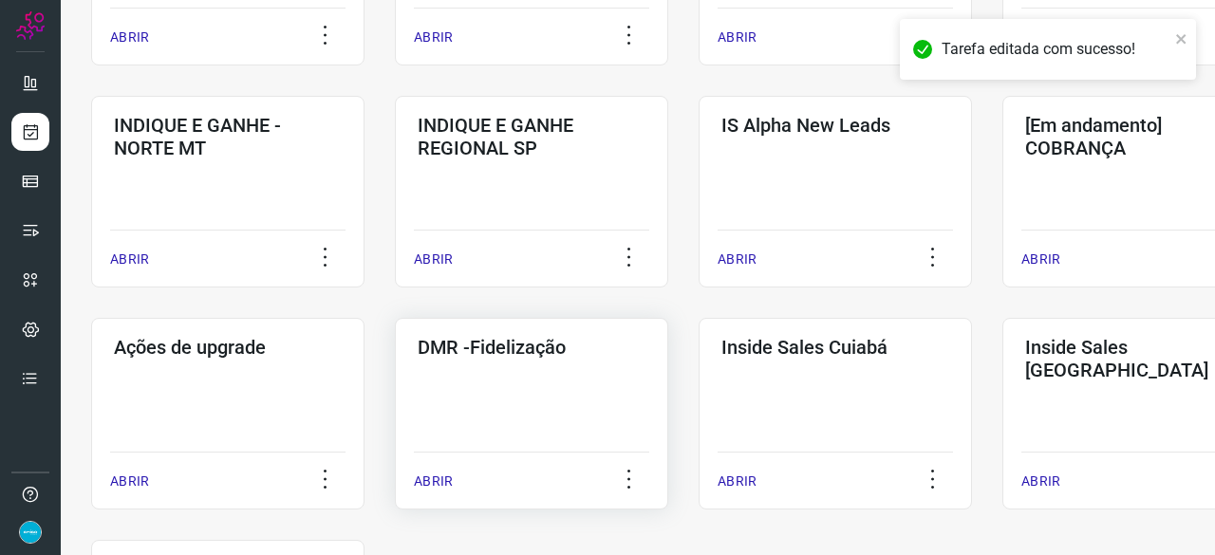
click at [437, 477] on p "ABRIR" at bounding box center [433, 482] width 39 height 20
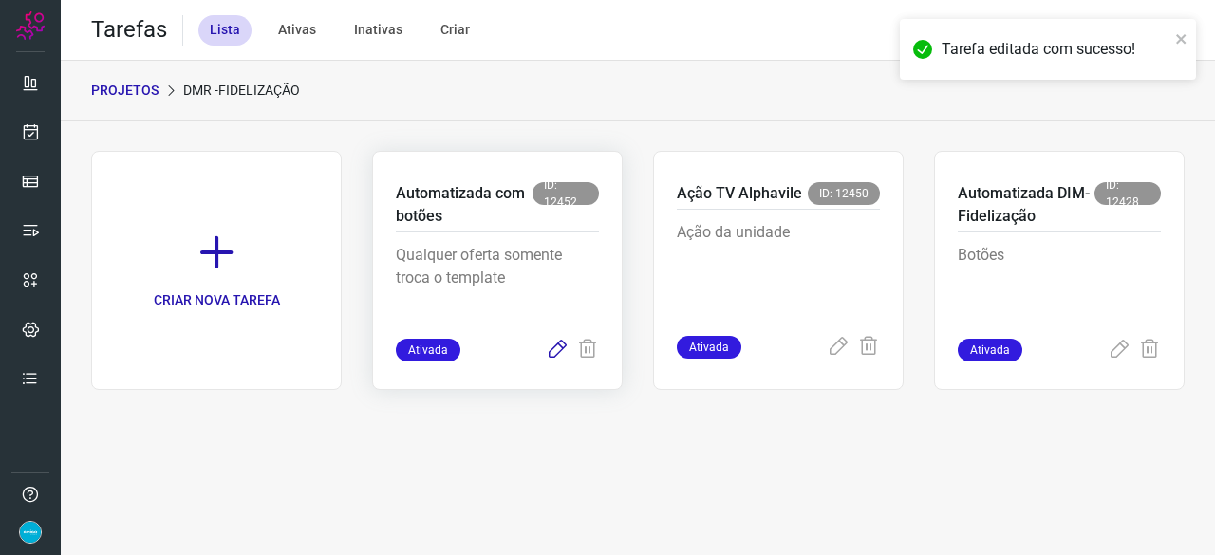
click at [554, 345] on icon at bounding box center [557, 350] width 23 height 23
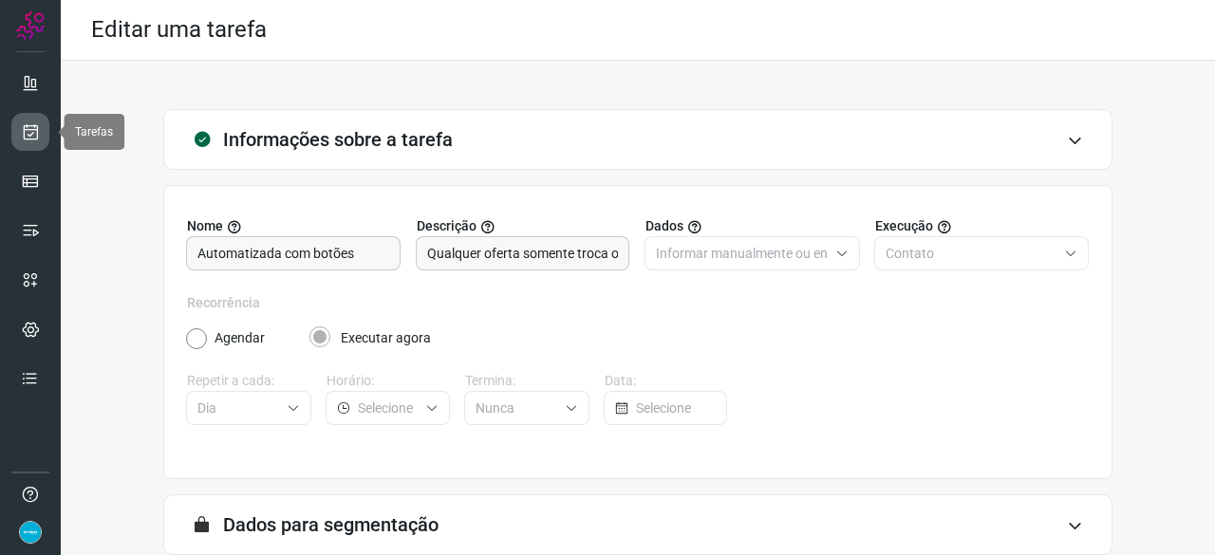
click at [32, 126] on icon at bounding box center [31, 131] width 20 height 19
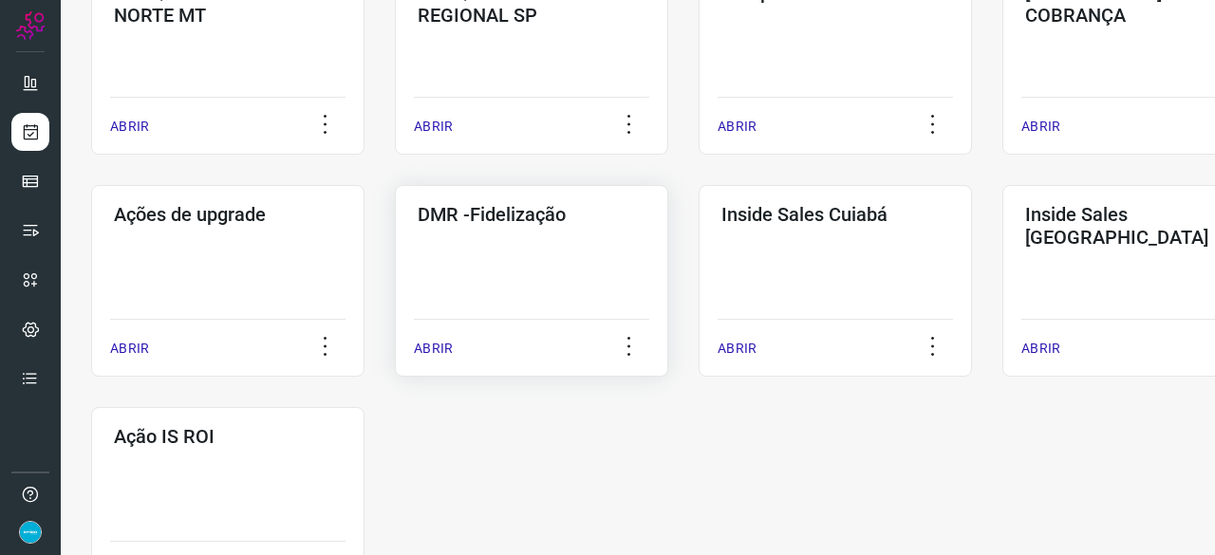
click at [429, 346] on p "ABRIR" at bounding box center [433, 349] width 39 height 20
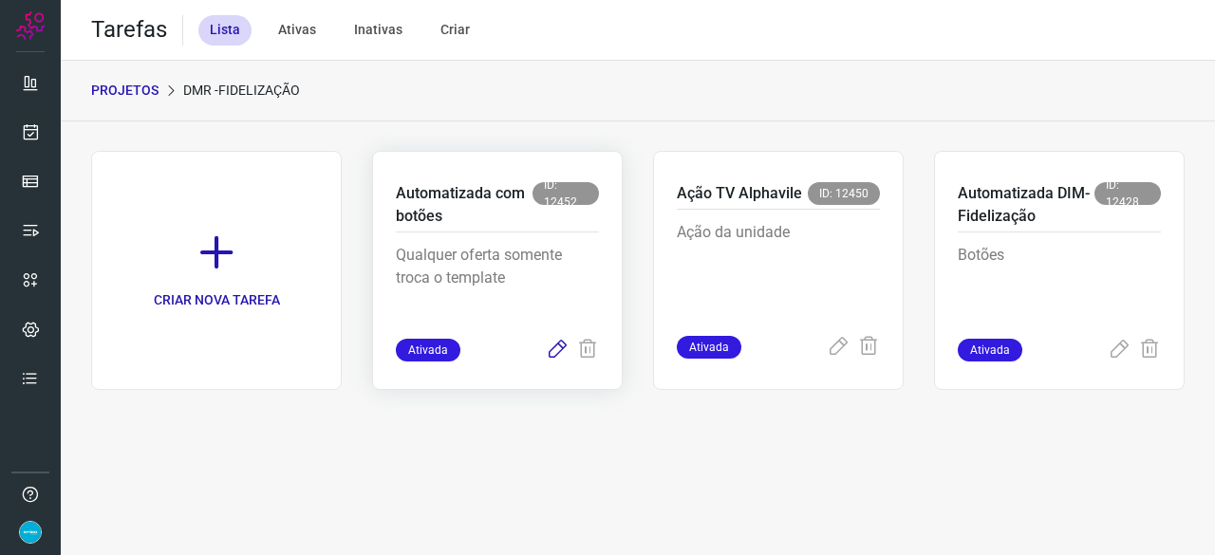
click at [558, 348] on icon at bounding box center [557, 350] width 23 height 23
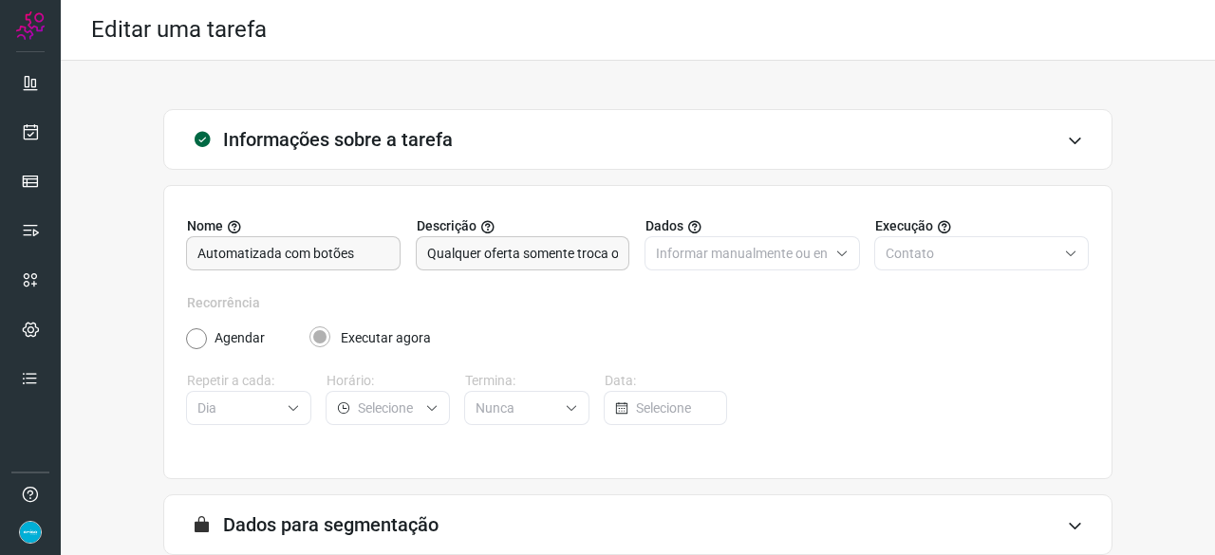
scroll to position [185, 0]
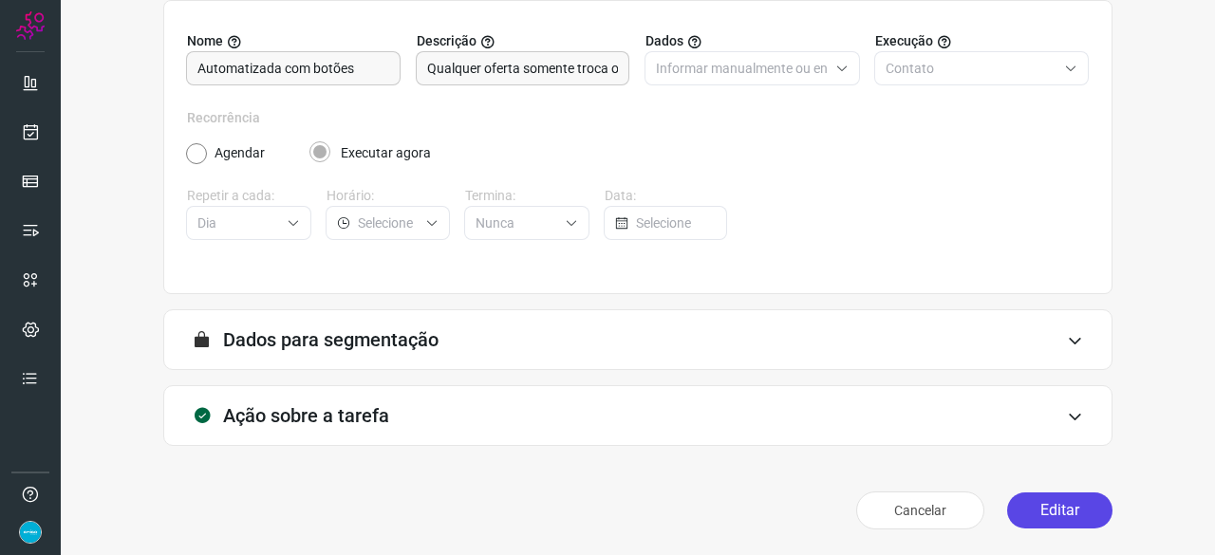
click at [1031, 504] on button "Editar" at bounding box center [1059, 511] width 105 height 36
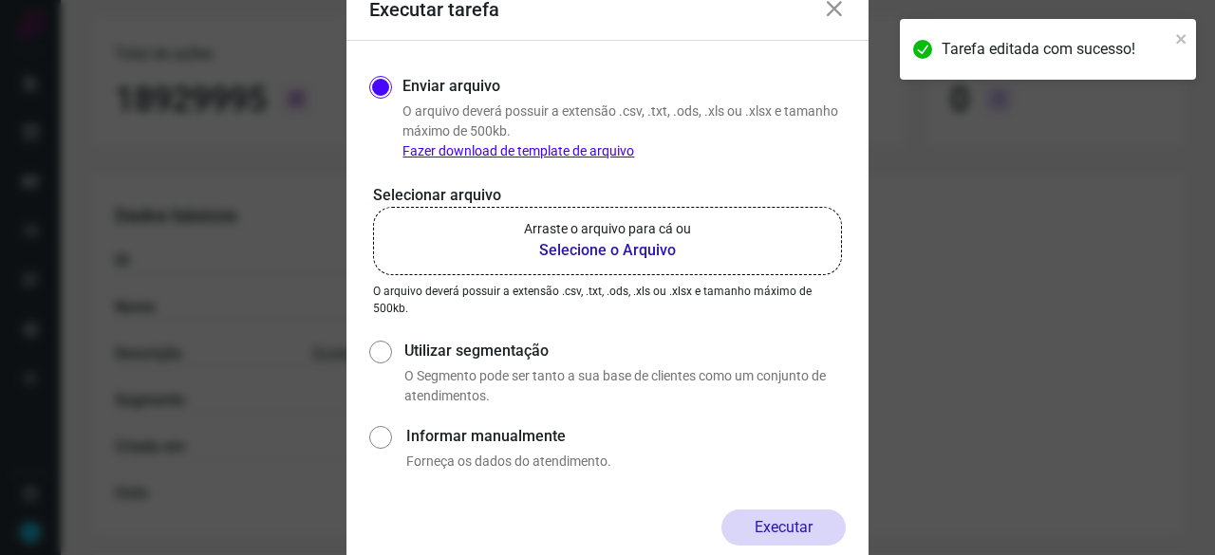
click at [602, 249] on b "Selecione o Arquivo" at bounding box center [607, 250] width 167 height 23
click at [0, 0] on input "Arraste o arquivo para cá ou Selecione o Arquivo" at bounding box center [0, 0] width 0 height 0
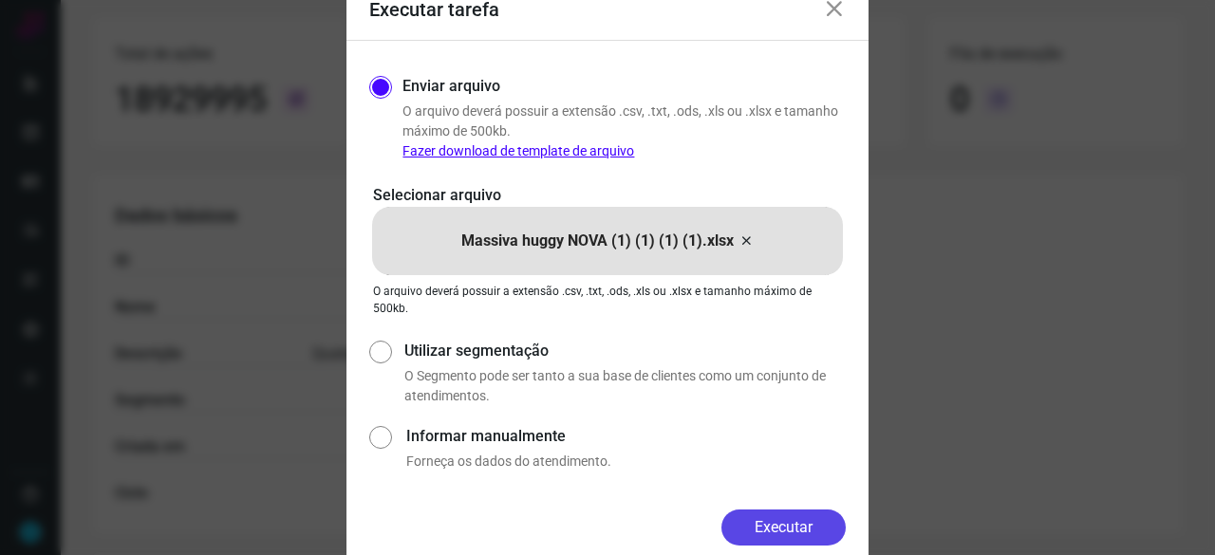
click at [799, 523] on button "Executar" at bounding box center [783, 528] width 124 height 36
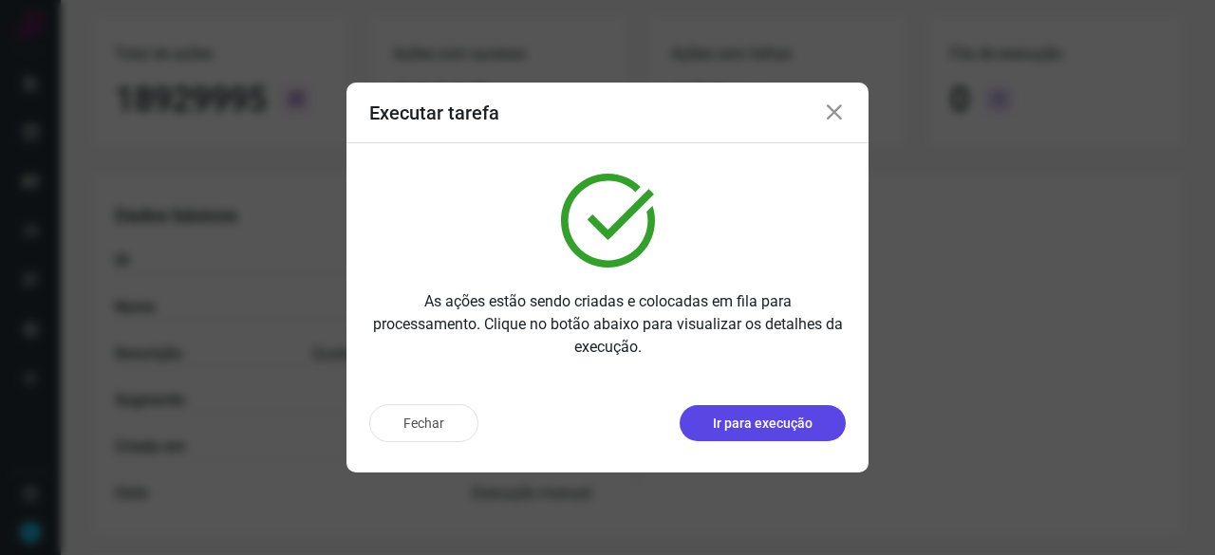
click at [757, 419] on p "Ir para execução" at bounding box center [763, 424] width 100 height 20
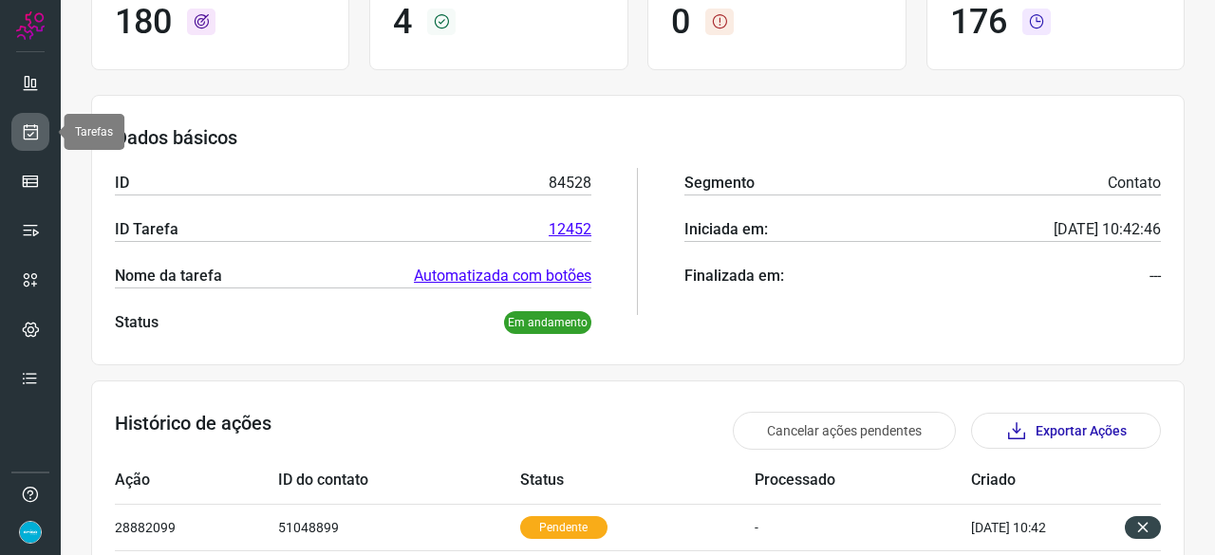
click at [27, 122] on icon at bounding box center [31, 131] width 20 height 19
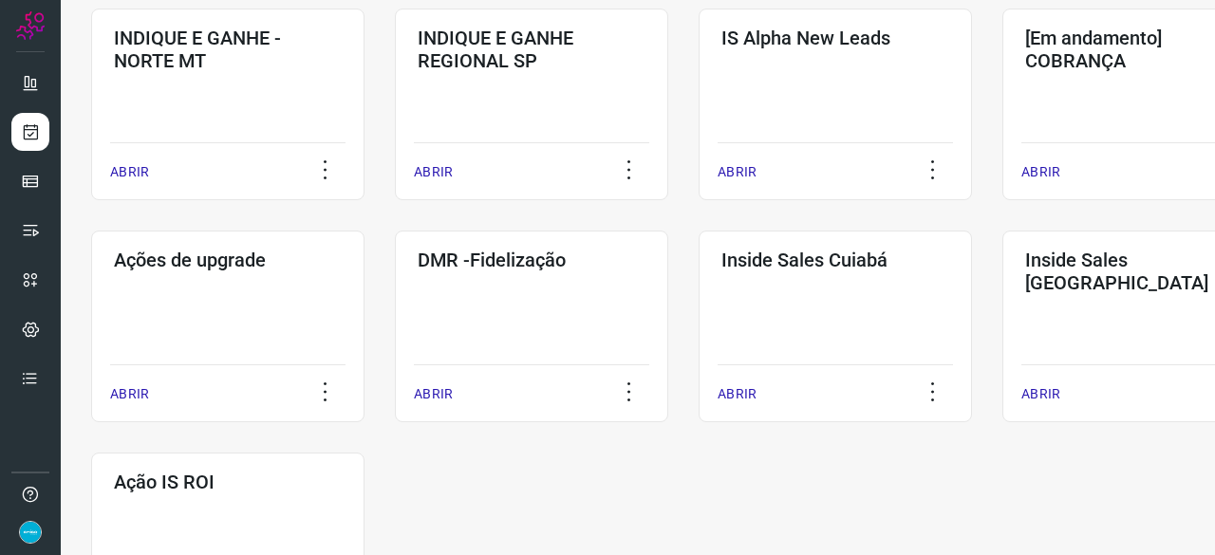
scroll to position [816, 0]
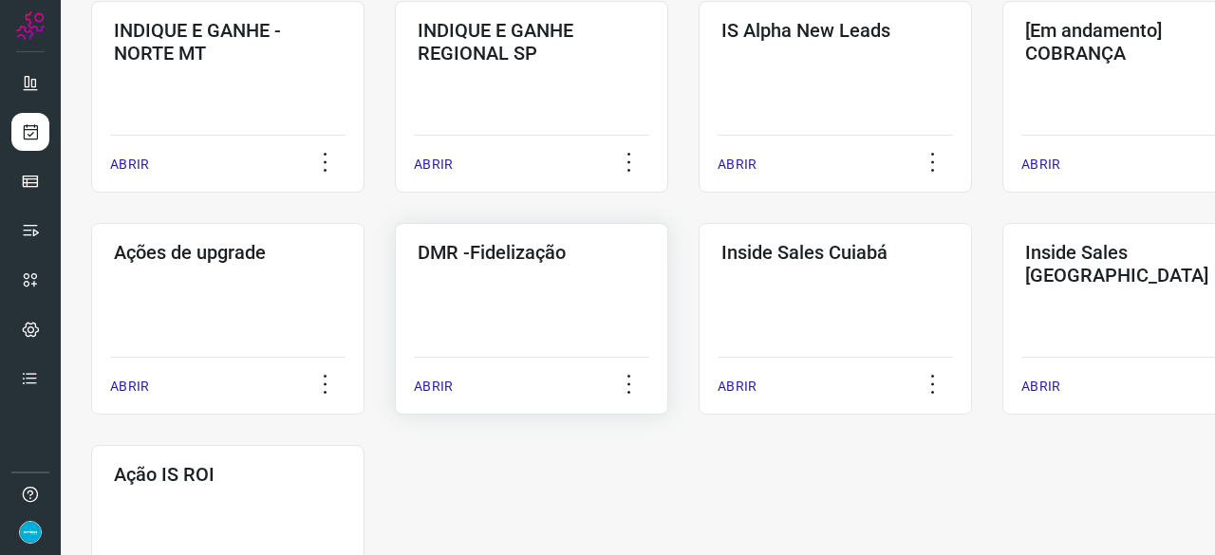
click at [436, 382] on p "ABRIR" at bounding box center [433, 387] width 39 height 20
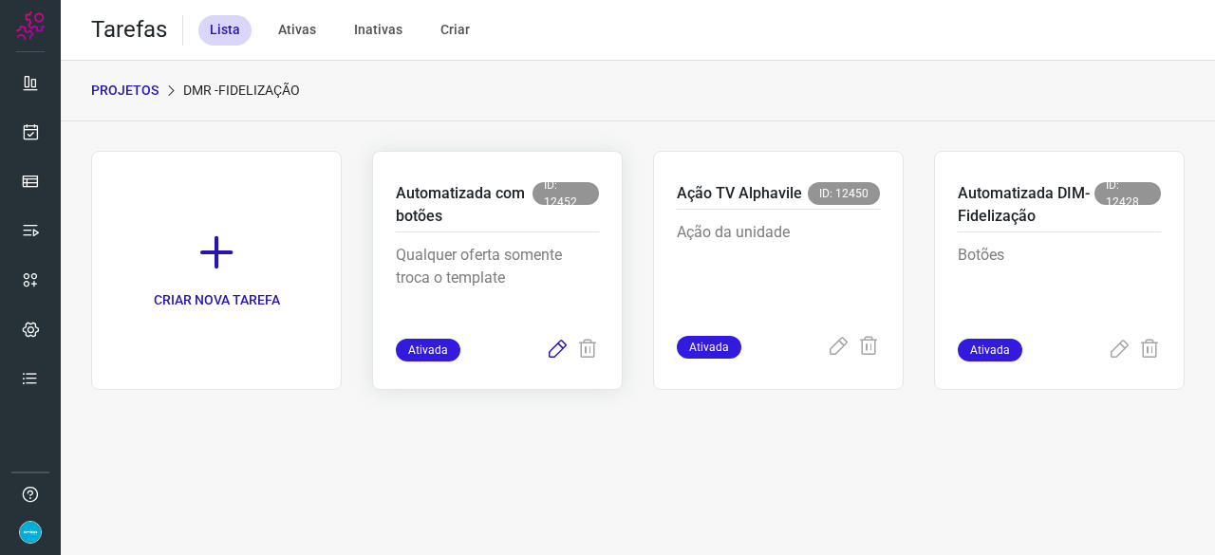
click at [558, 345] on icon at bounding box center [557, 350] width 23 height 23
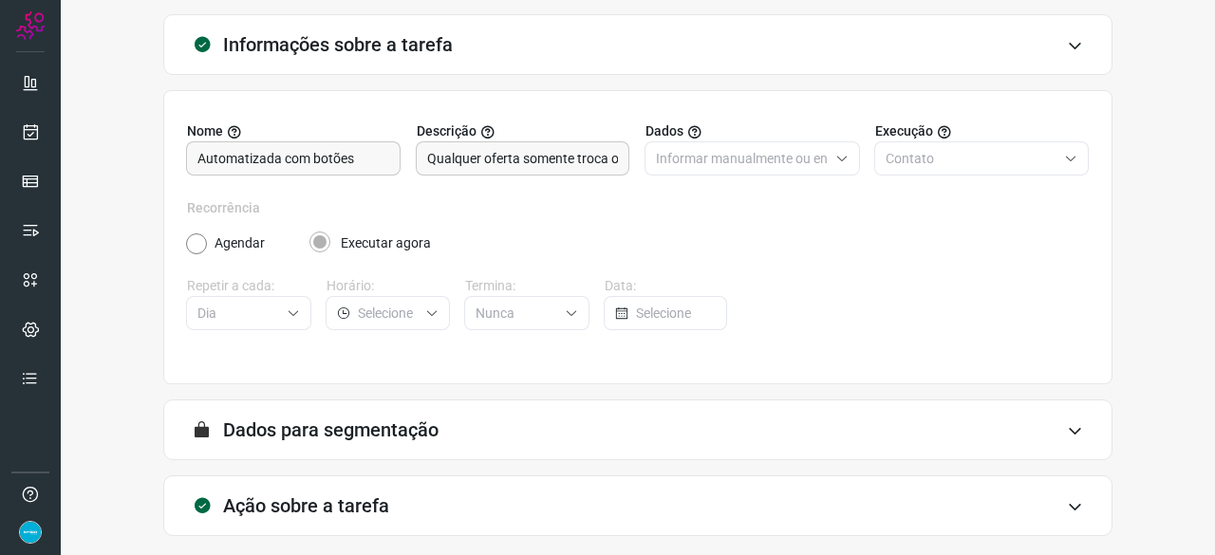
scroll to position [185, 0]
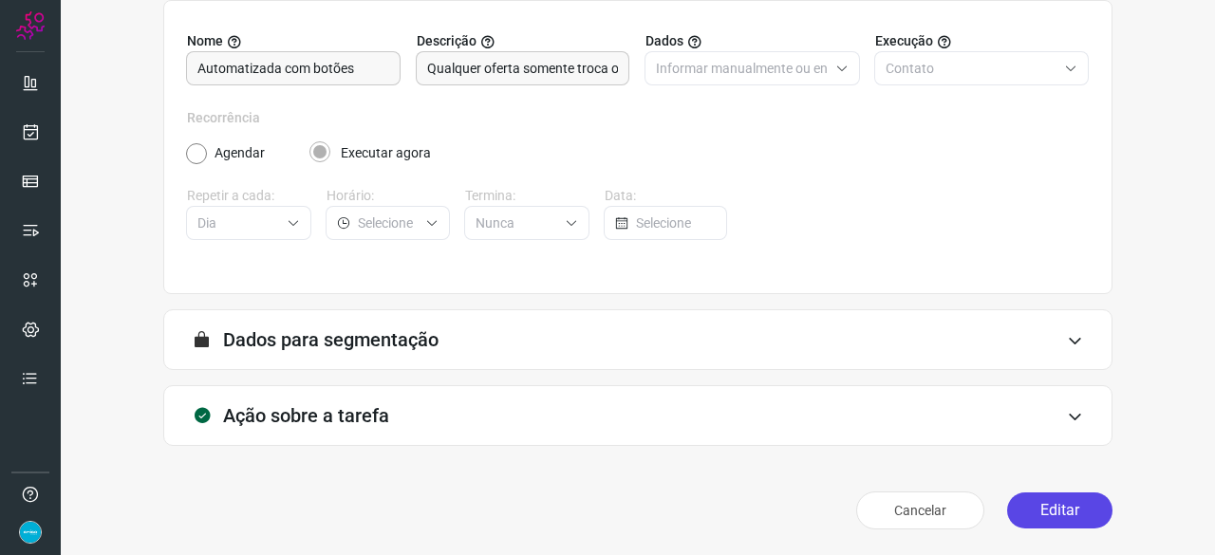
click at [1052, 510] on button "Editar" at bounding box center [1059, 511] width 105 height 36
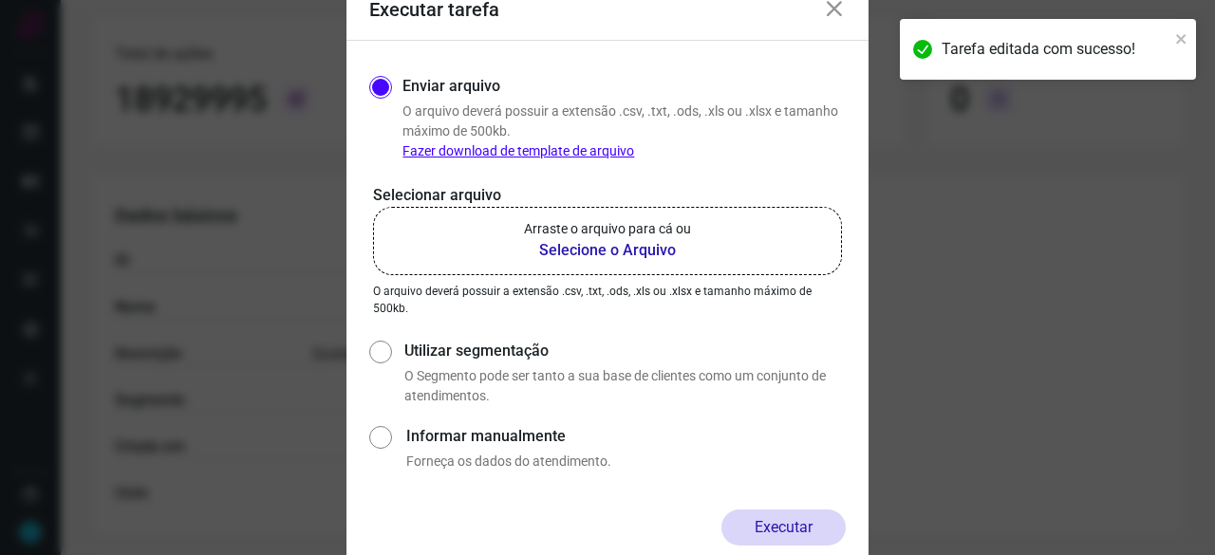
click at [577, 248] on b "Selecione o Arquivo" at bounding box center [607, 250] width 167 height 23
click at [0, 0] on input "Arraste o arquivo para cá ou Selecione o Arquivo" at bounding box center [0, 0] width 0 height 0
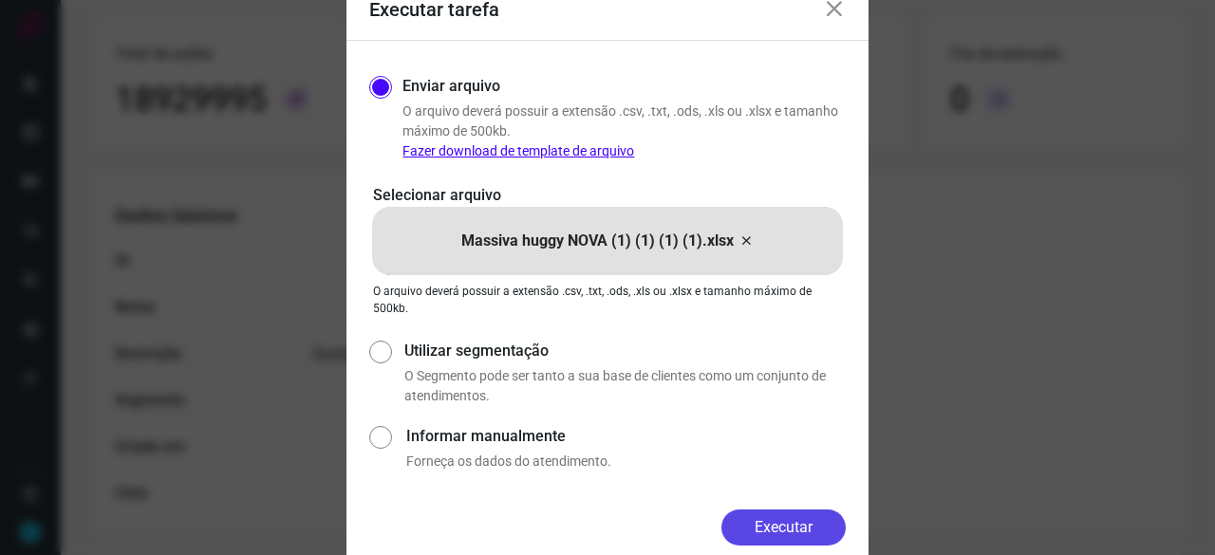
click at [792, 517] on button "Executar" at bounding box center [783, 528] width 124 height 36
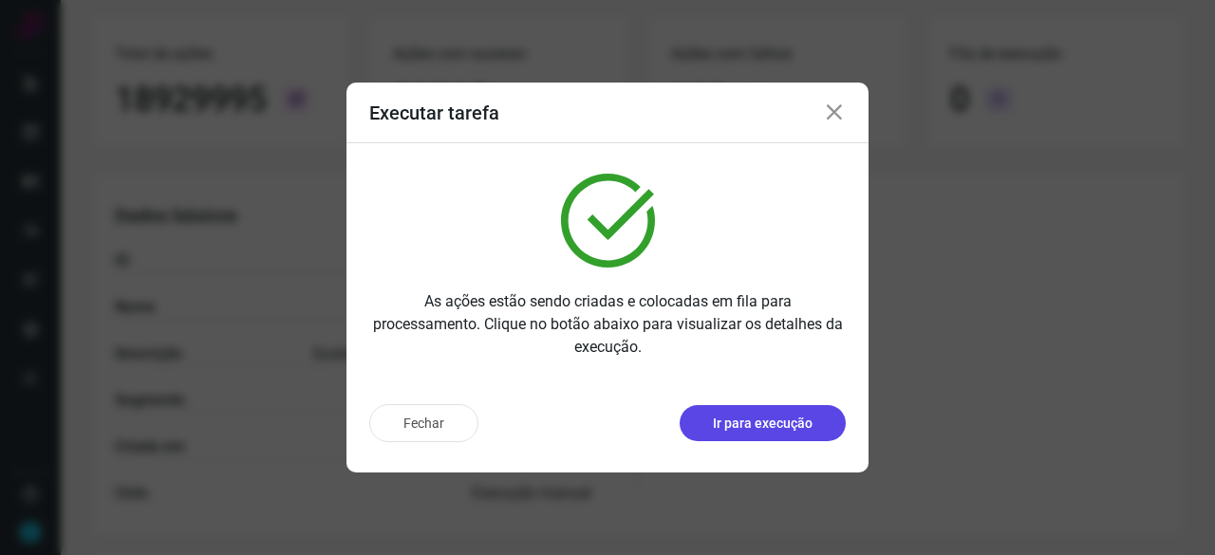
click at [736, 428] on p "Ir para execução" at bounding box center [763, 424] width 100 height 20
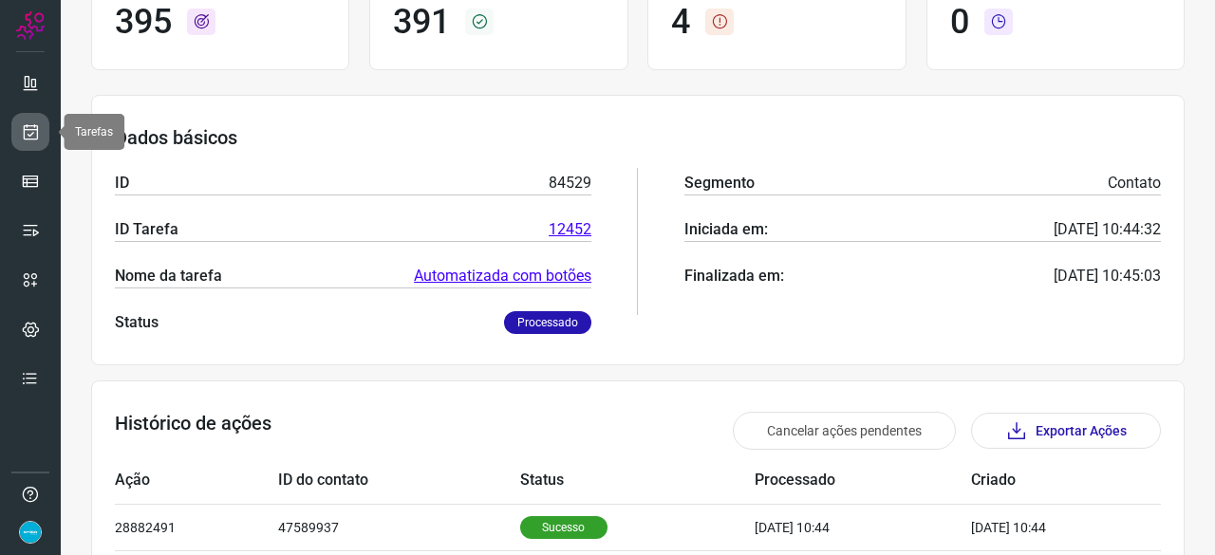
click at [33, 130] on icon at bounding box center [31, 131] width 20 height 19
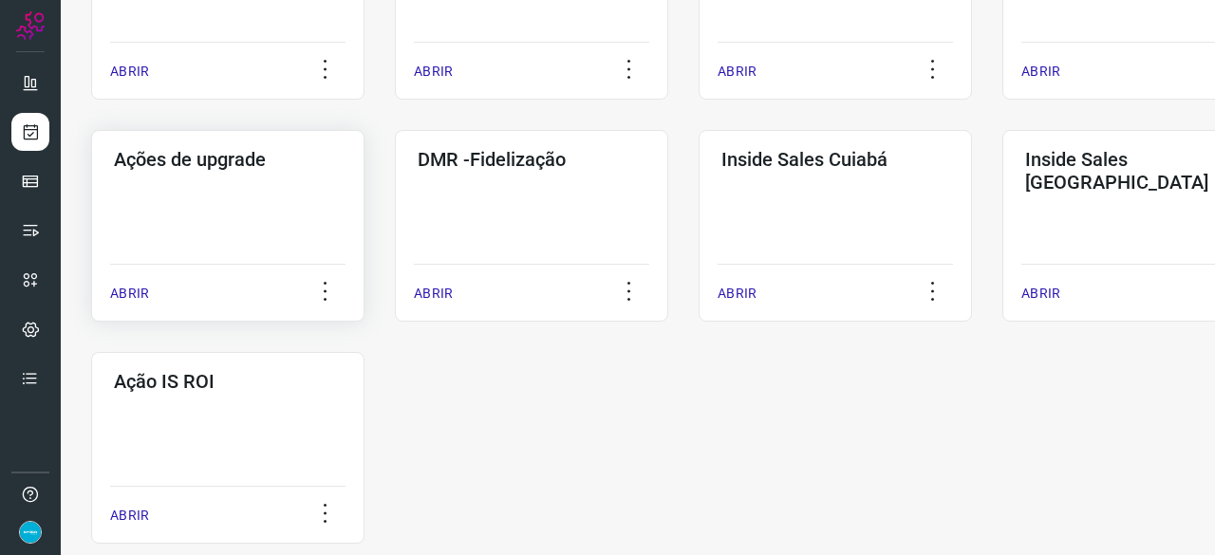
scroll to position [911, 0]
click at [445, 292] on p "ABRIR" at bounding box center [433, 292] width 39 height 20
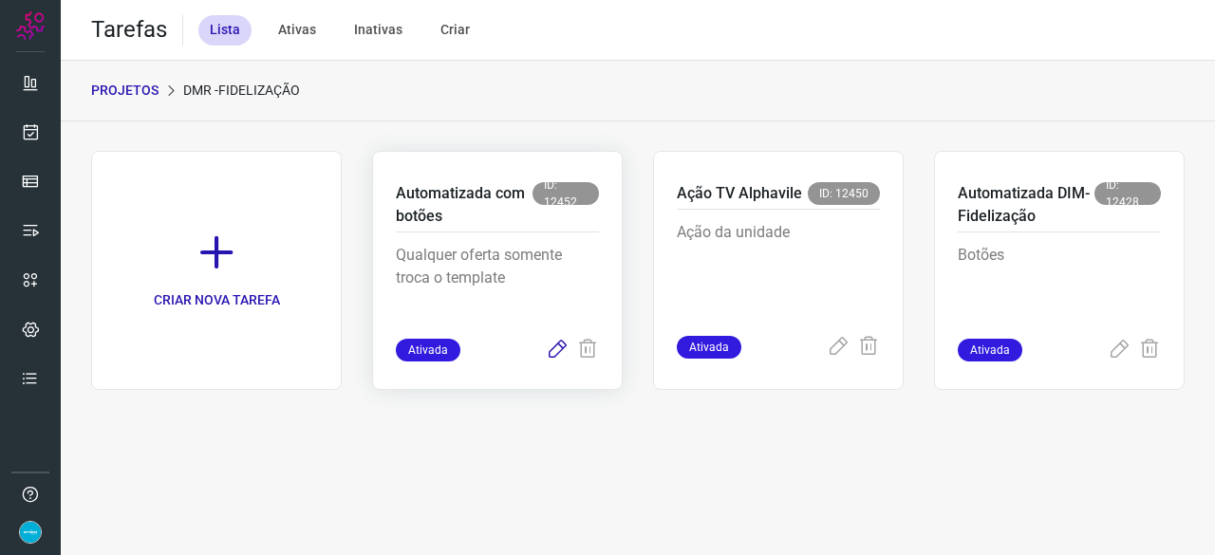
click at [556, 346] on icon at bounding box center [557, 350] width 23 height 23
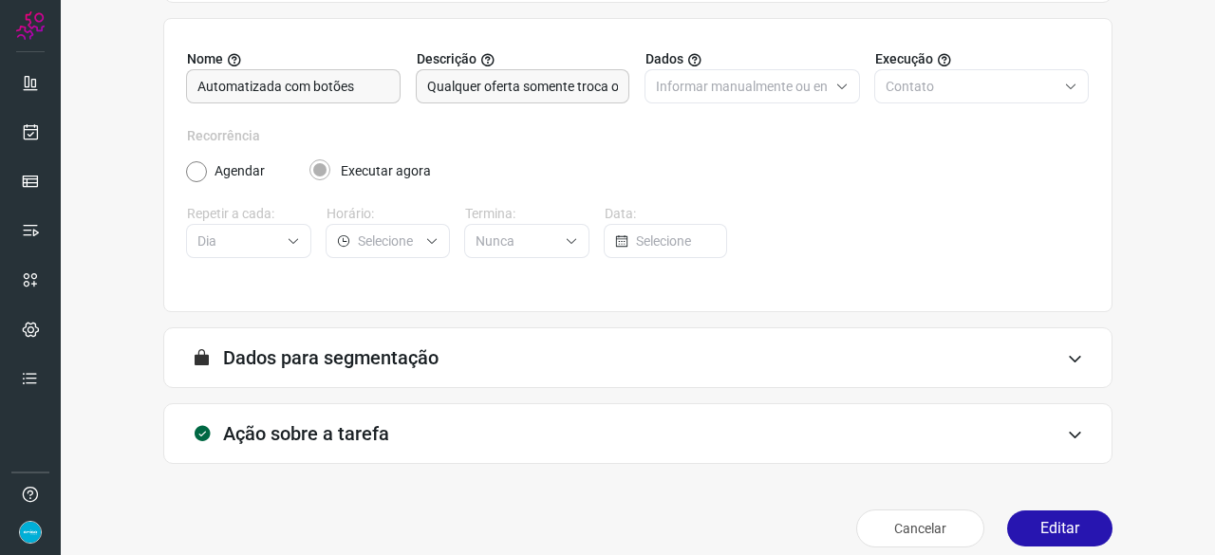
scroll to position [185, 0]
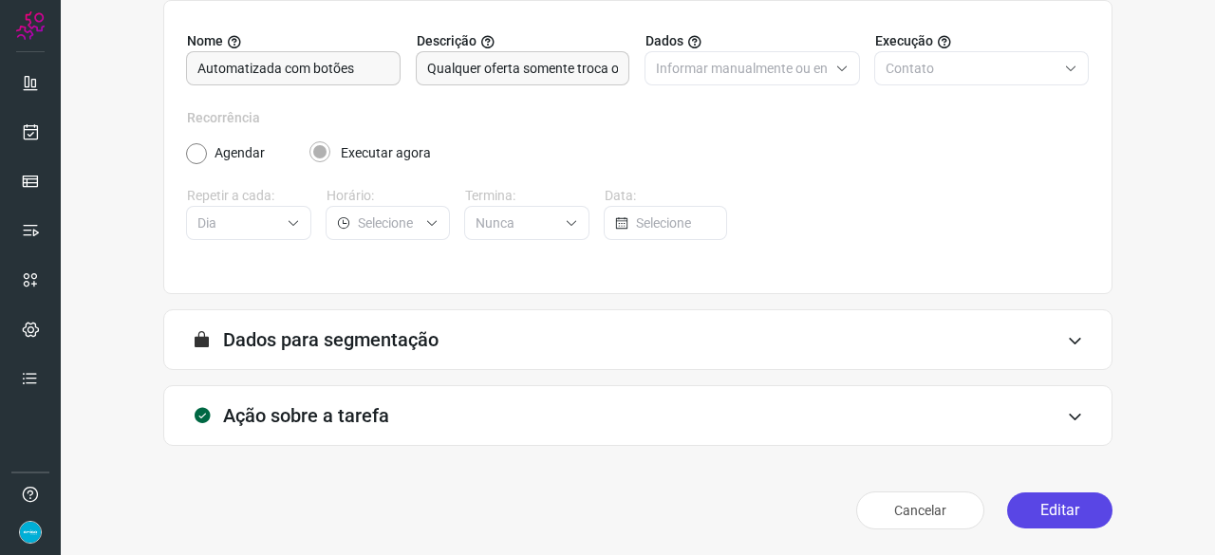
click at [1050, 502] on button "Editar" at bounding box center [1059, 511] width 105 height 36
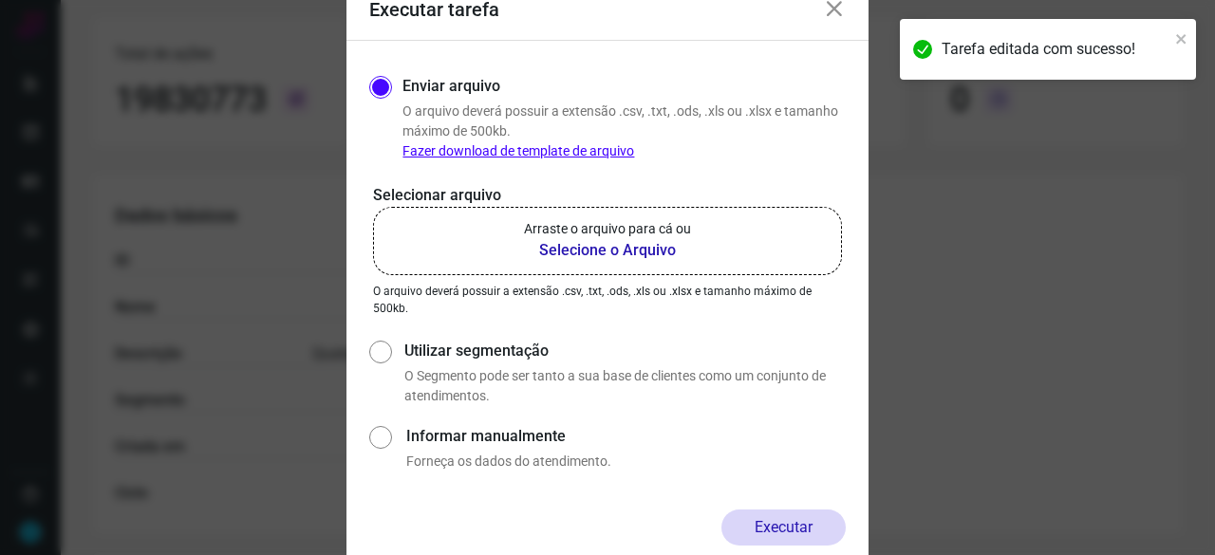
click at [544, 250] on b "Selecione o Arquivo" at bounding box center [607, 250] width 167 height 23
click at [0, 0] on input "Arraste o arquivo para cá ou Selecione o Arquivo" at bounding box center [0, 0] width 0 height 0
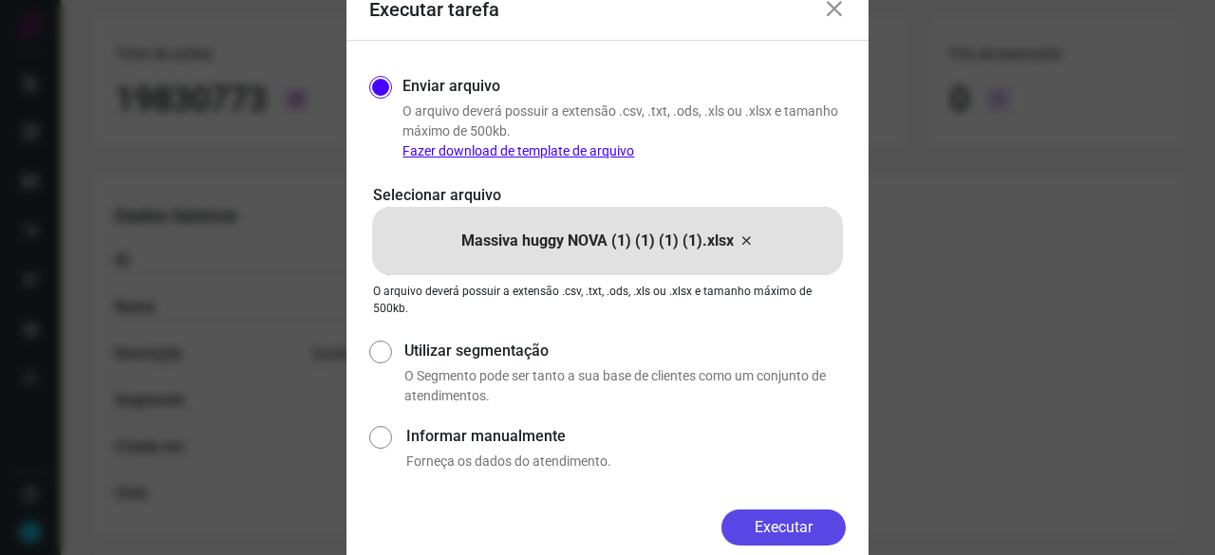
click at [816, 511] on button "Executar" at bounding box center [783, 528] width 124 height 36
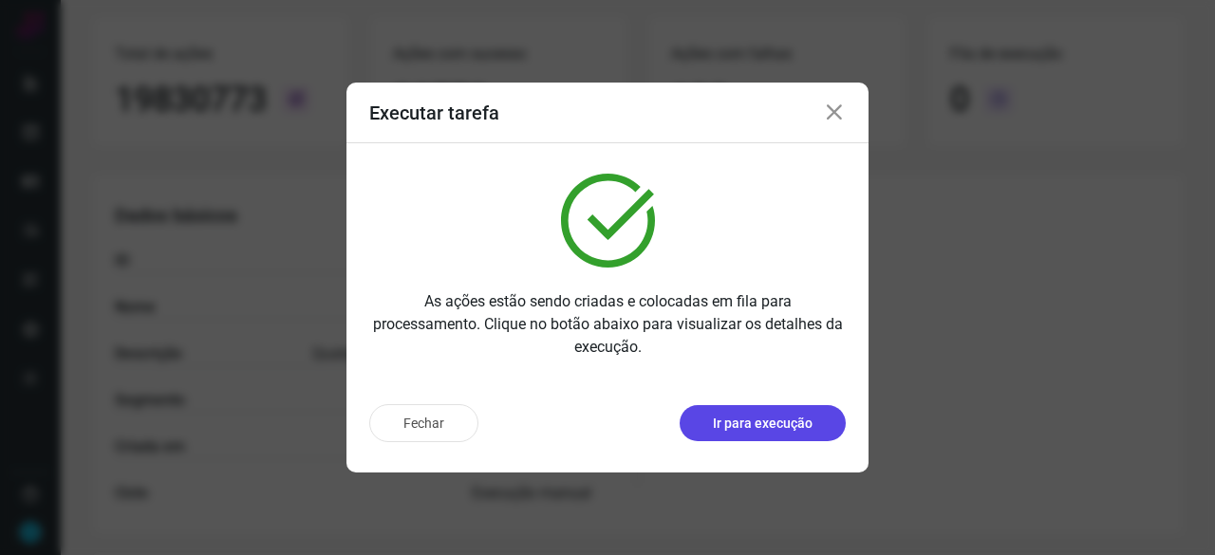
click at [737, 424] on p "Ir para execução" at bounding box center [763, 424] width 100 height 20
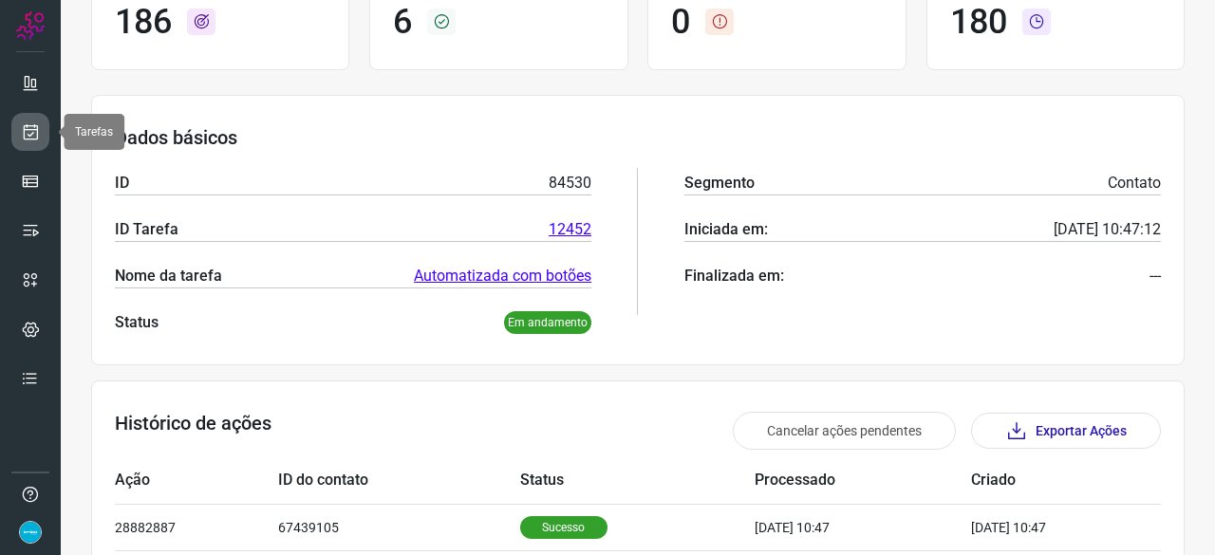
click at [35, 134] on icon at bounding box center [31, 131] width 20 height 19
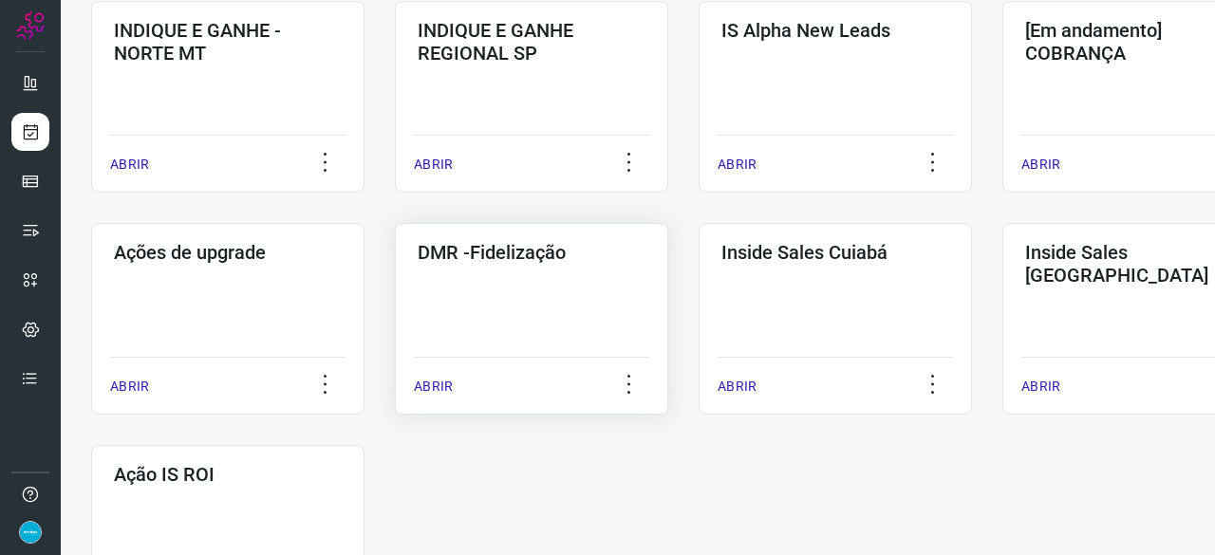
click at [438, 390] on p "ABRIR" at bounding box center [433, 387] width 39 height 20
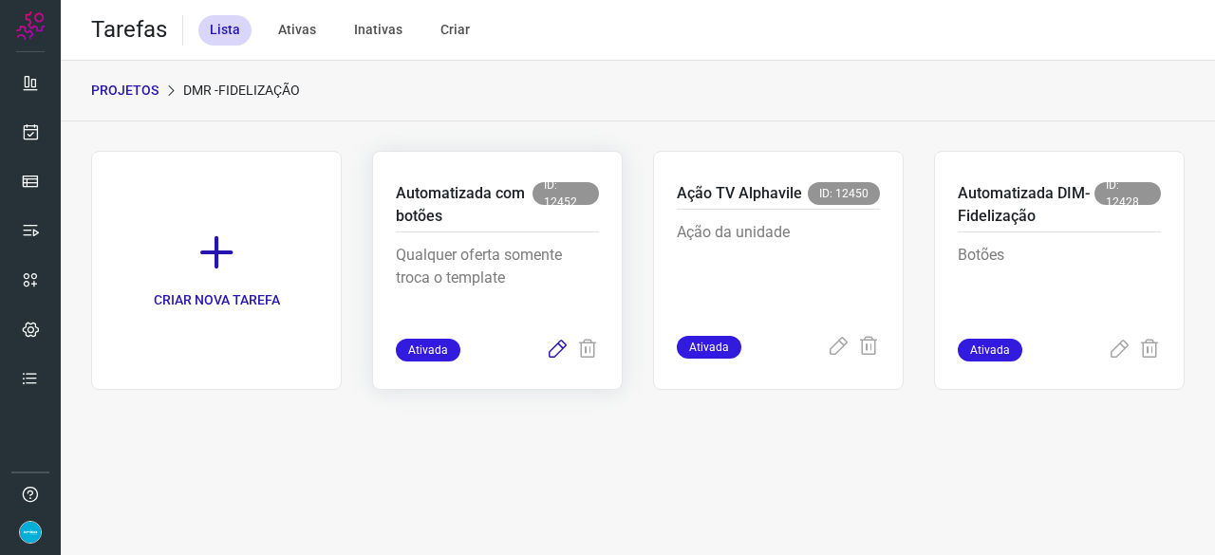
click at [558, 353] on icon at bounding box center [557, 350] width 23 height 23
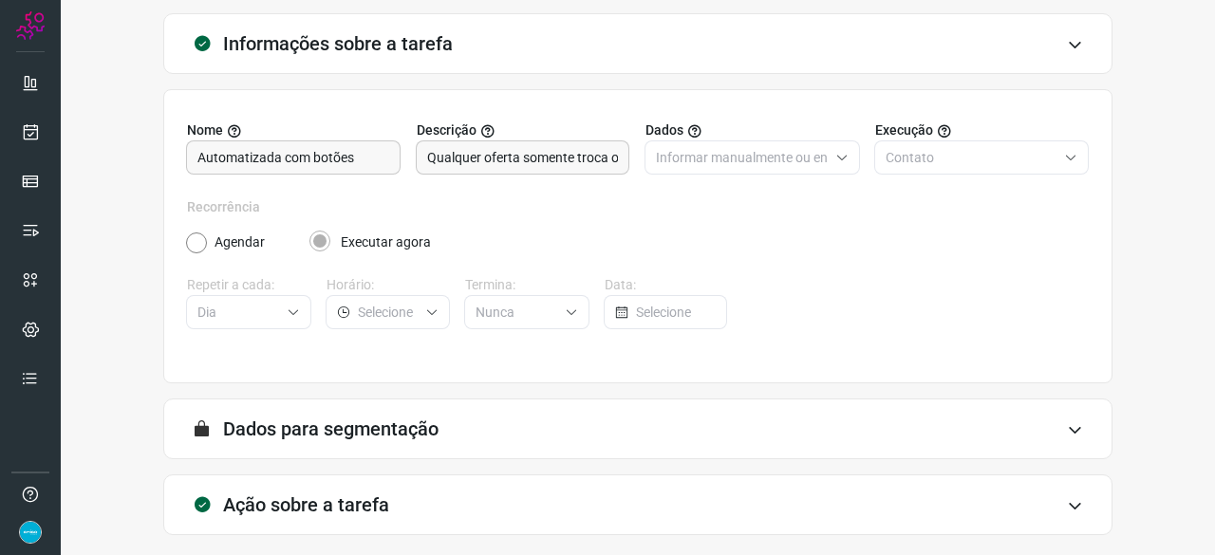
scroll to position [185, 0]
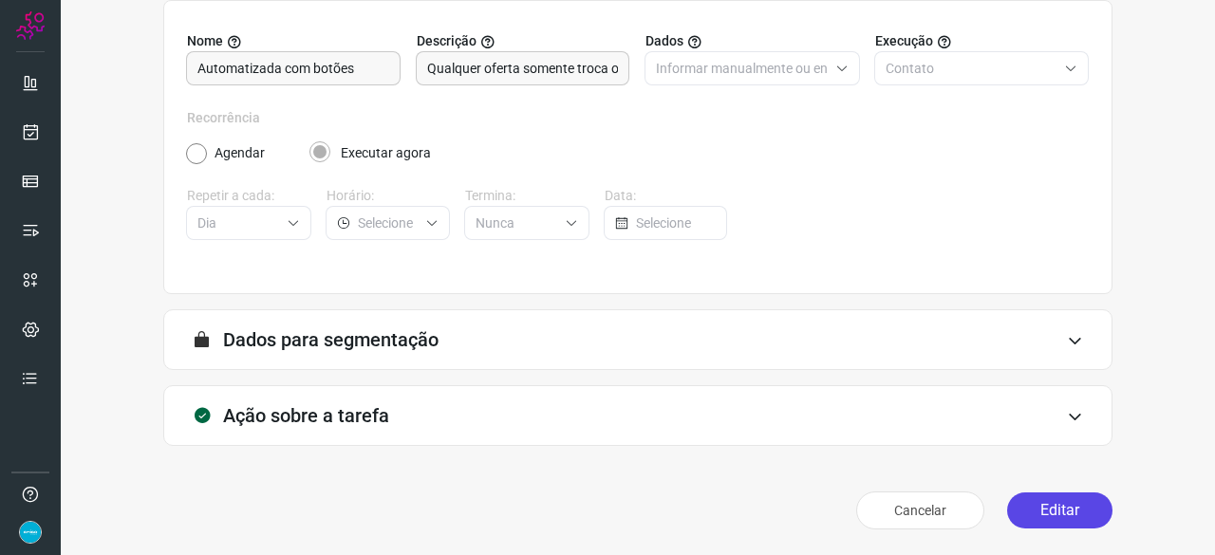
click at [1055, 498] on button "Editar" at bounding box center [1059, 511] width 105 height 36
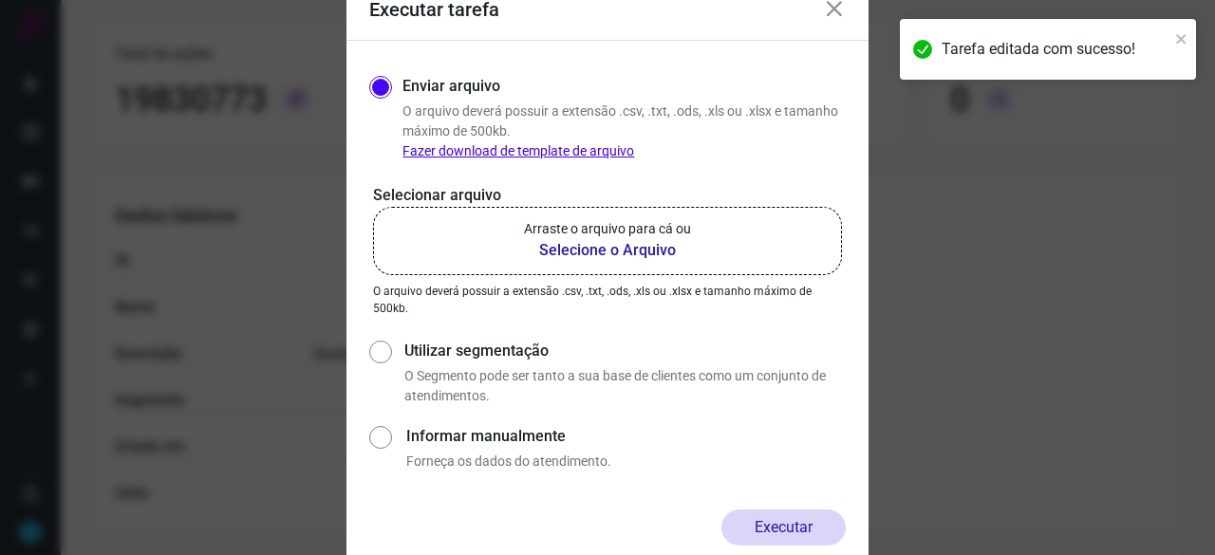
click at [612, 251] on b "Selecione o Arquivo" at bounding box center [607, 250] width 167 height 23
click at [0, 0] on input "Arraste o arquivo para cá ou Selecione o Arquivo" at bounding box center [0, 0] width 0 height 0
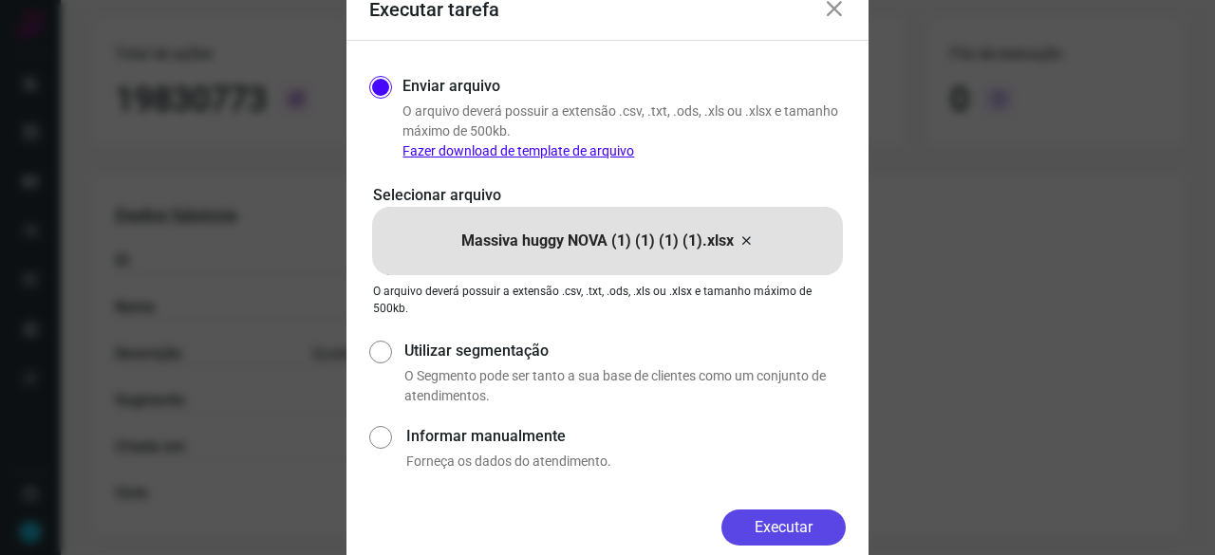
click at [814, 519] on button "Executar" at bounding box center [783, 528] width 124 height 36
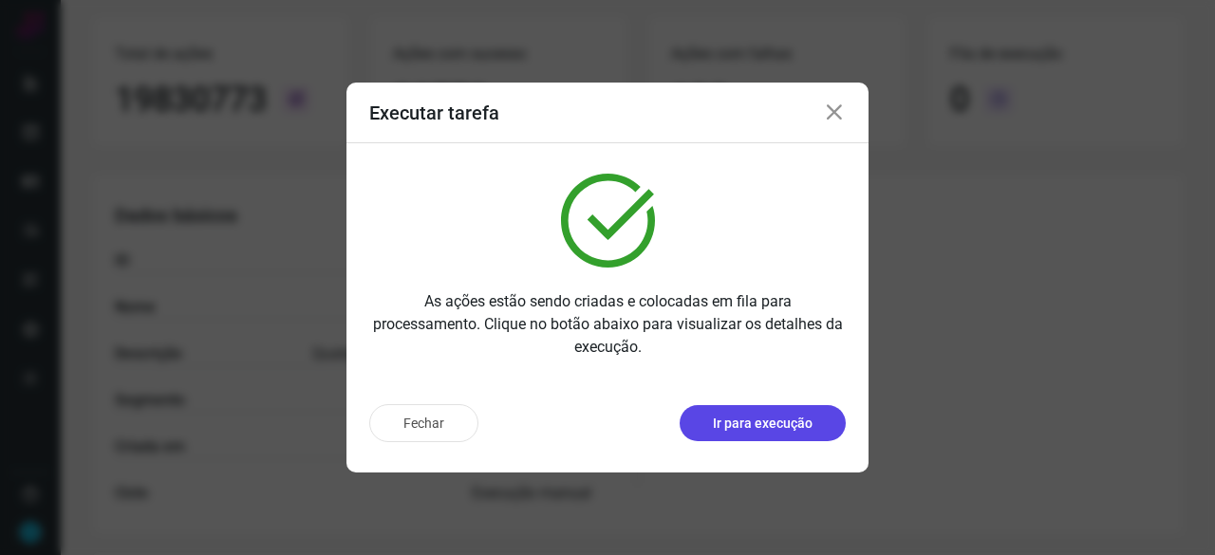
click at [773, 431] on p "Ir para execução" at bounding box center [763, 424] width 100 height 20
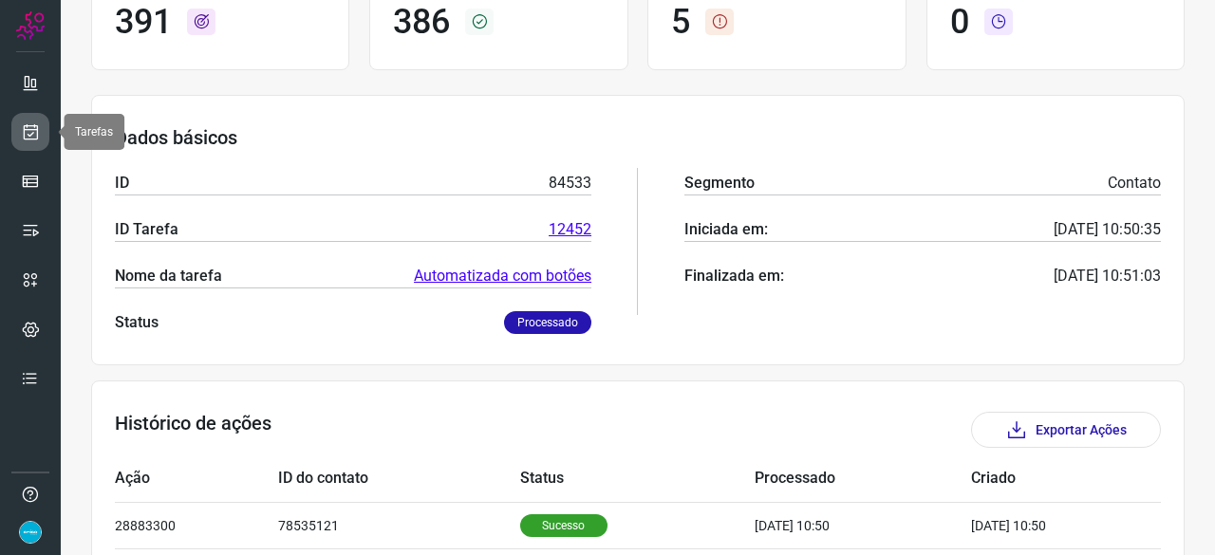
click at [19, 128] on link at bounding box center [30, 132] width 38 height 38
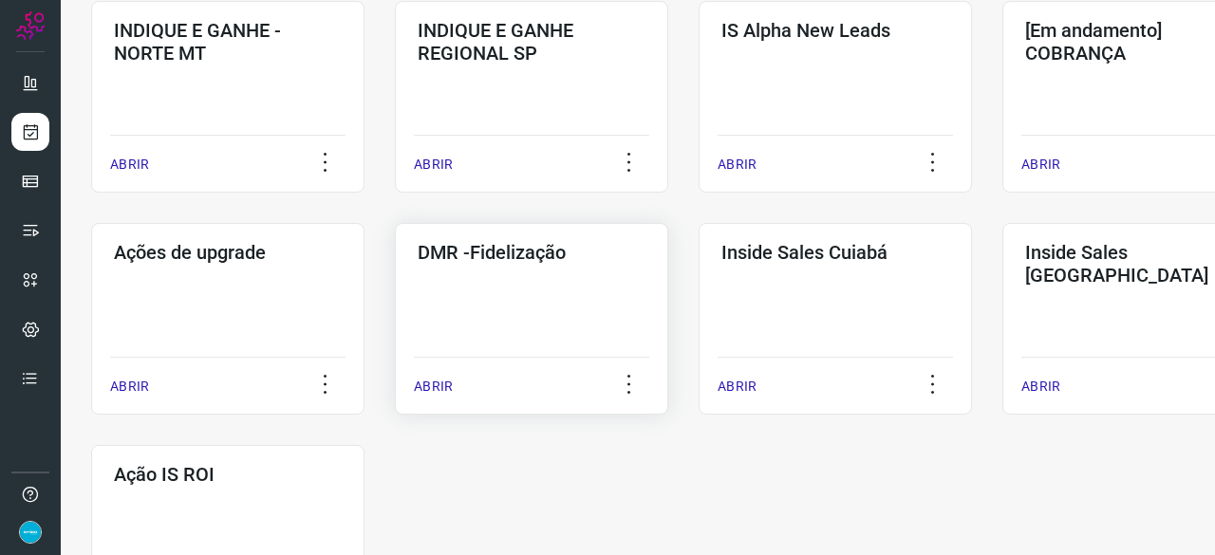
click at [431, 391] on p "ABRIR" at bounding box center [433, 387] width 39 height 20
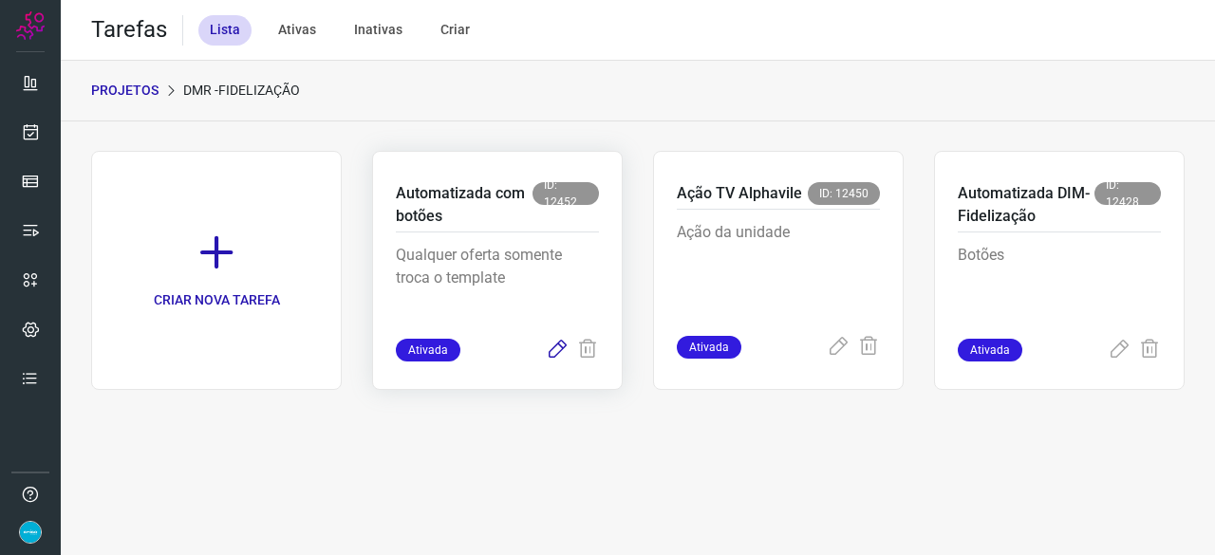
click at [552, 351] on icon at bounding box center [557, 350] width 23 height 23
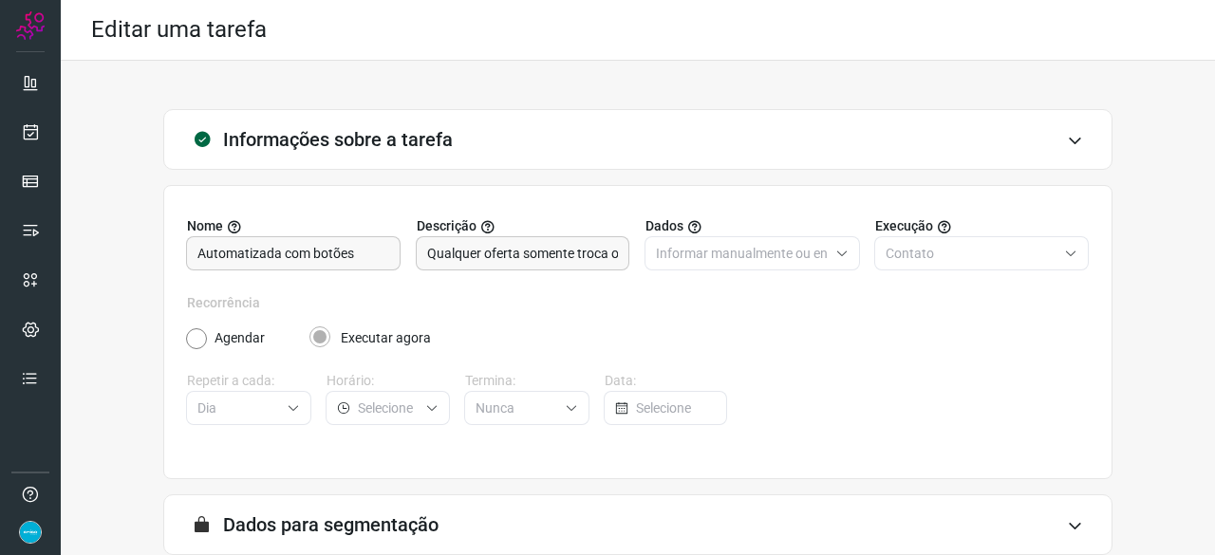
scroll to position [185, 0]
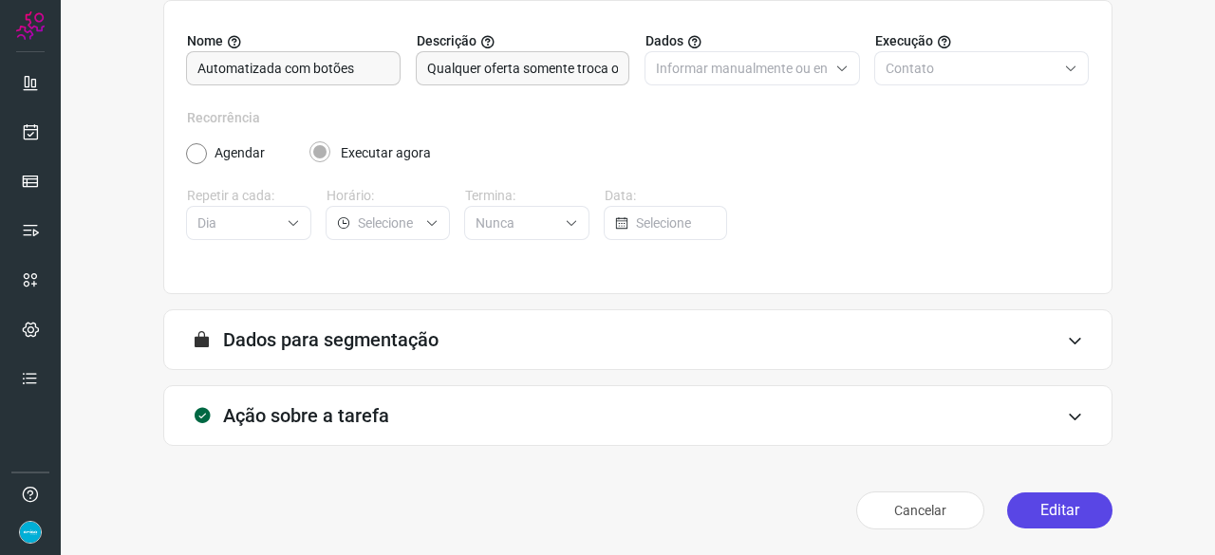
click at [1045, 512] on button "Editar" at bounding box center [1059, 511] width 105 height 36
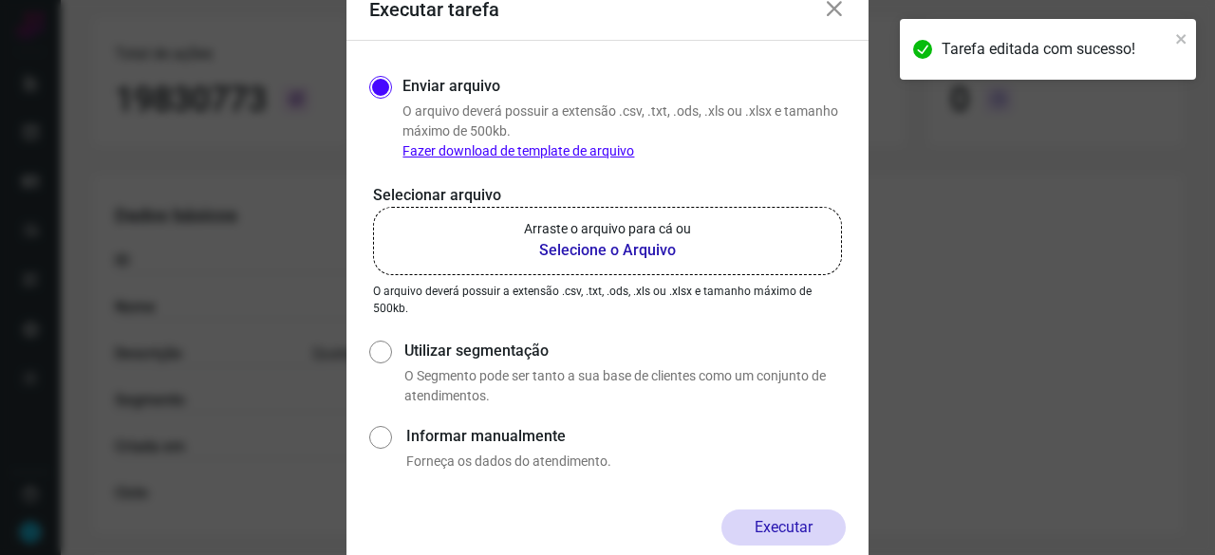
click at [560, 251] on b "Selecione o Arquivo" at bounding box center [607, 250] width 167 height 23
click at [0, 0] on input "Arraste o arquivo para cá ou Selecione o Arquivo" at bounding box center [0, 0] width 0 height 0
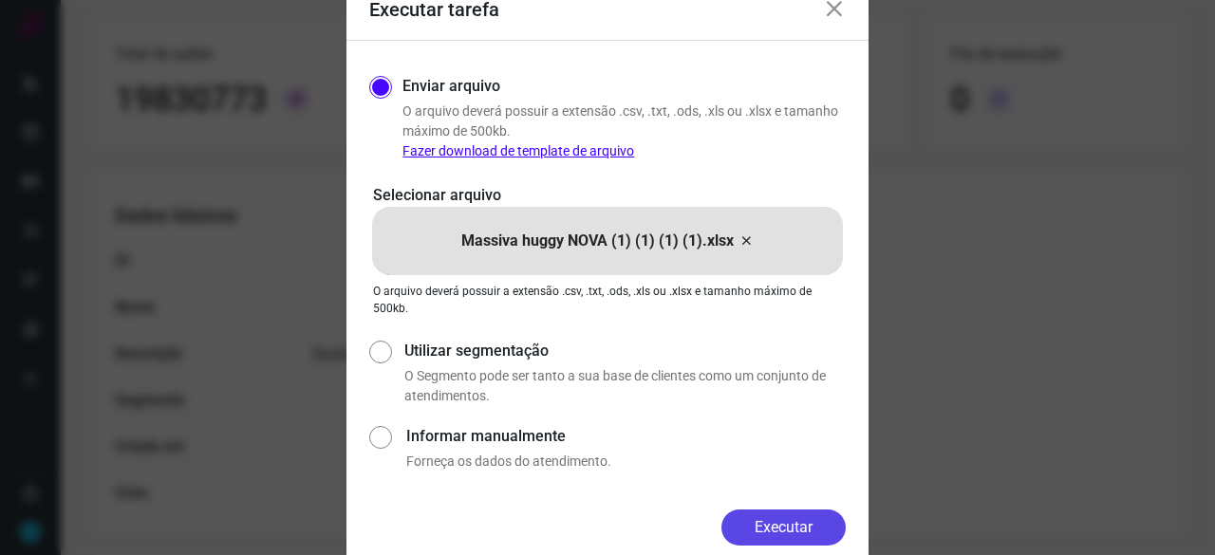
click at [740, 515] on button "Executar" at bounding box center [783, 528] width 124 height 36
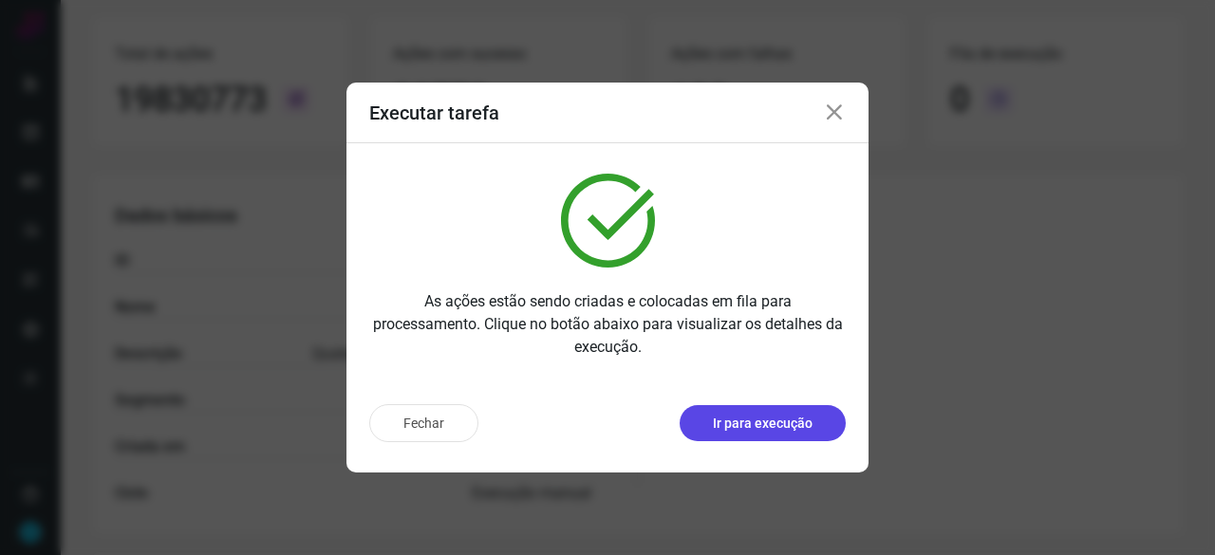
click at [749, 429] on p "Ir para execução" at bounding box center [763, 424] width 100 height 20
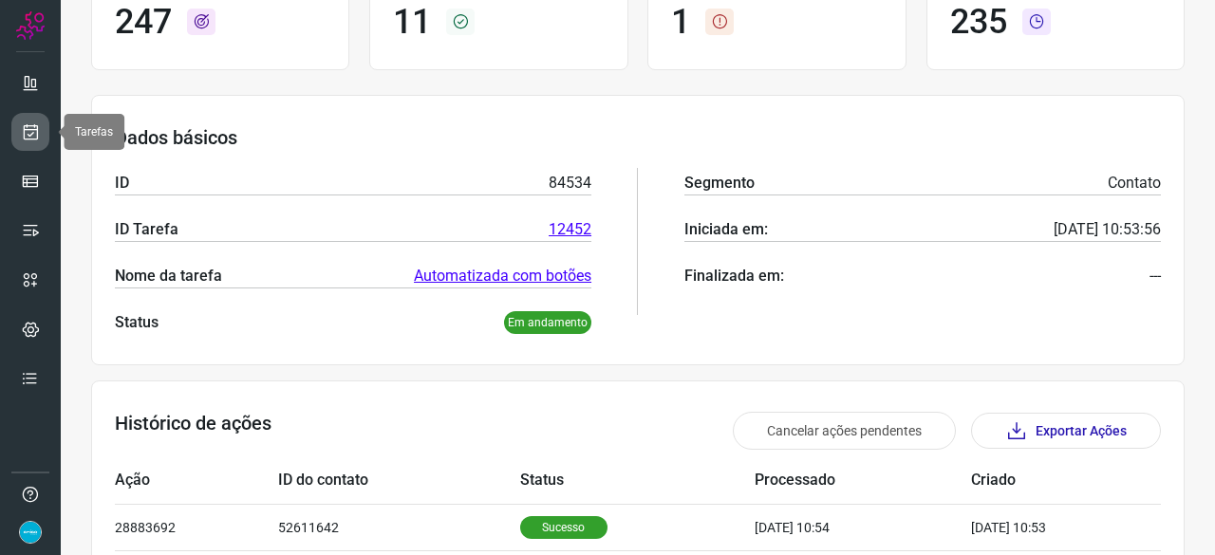
click at [34, 124] on icon at bounding box center [31, 131] width 20 height 19
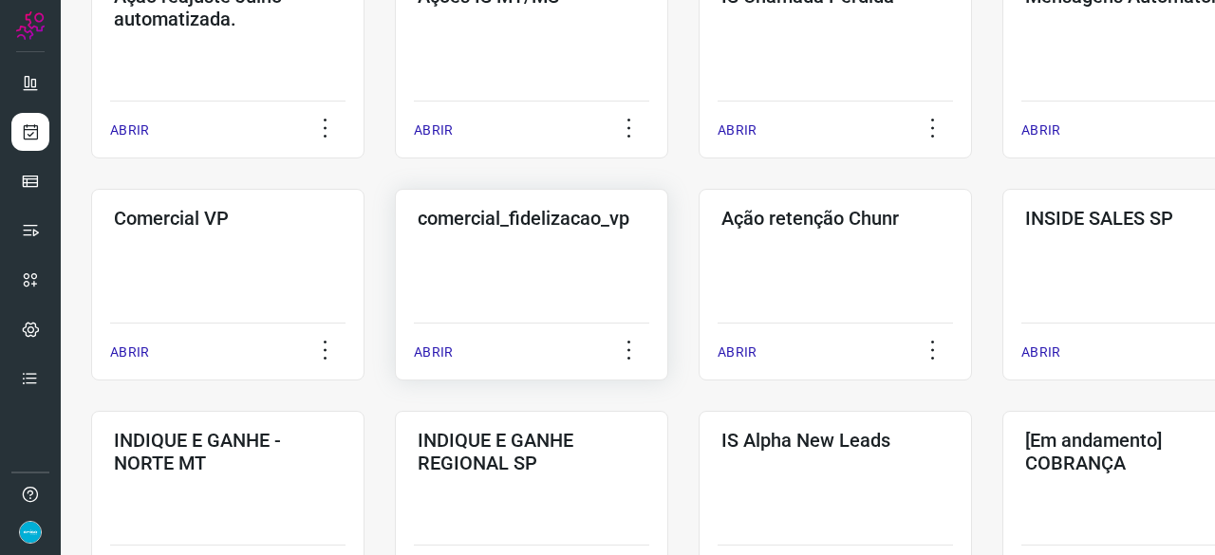
scroll to position [437, 0]
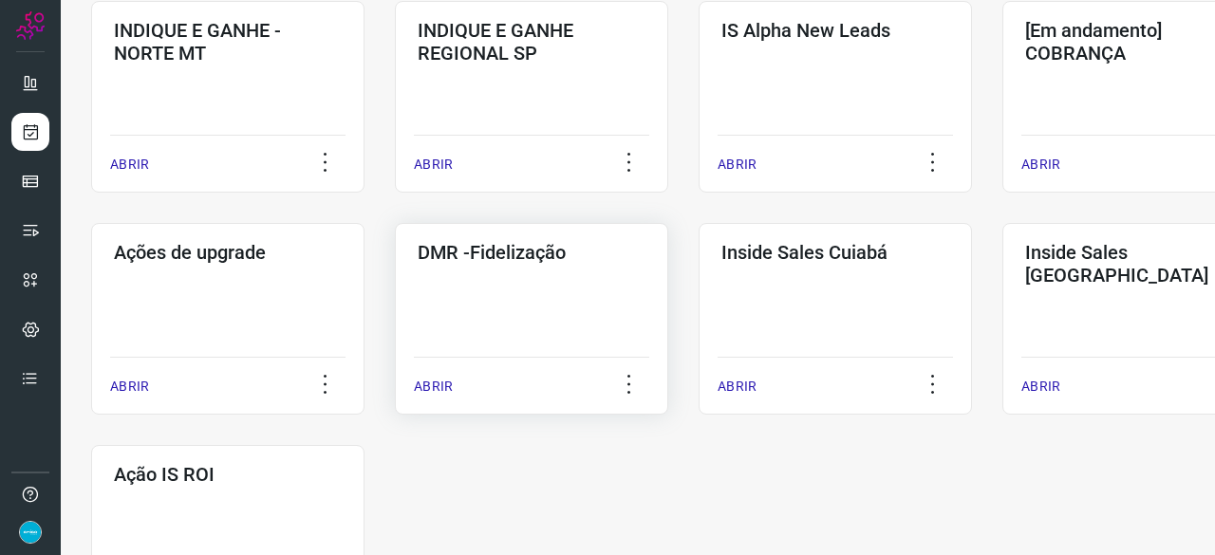
click at [437, 385] on p "ABRIR" at bounding box center [433, 387] width 39 height 20
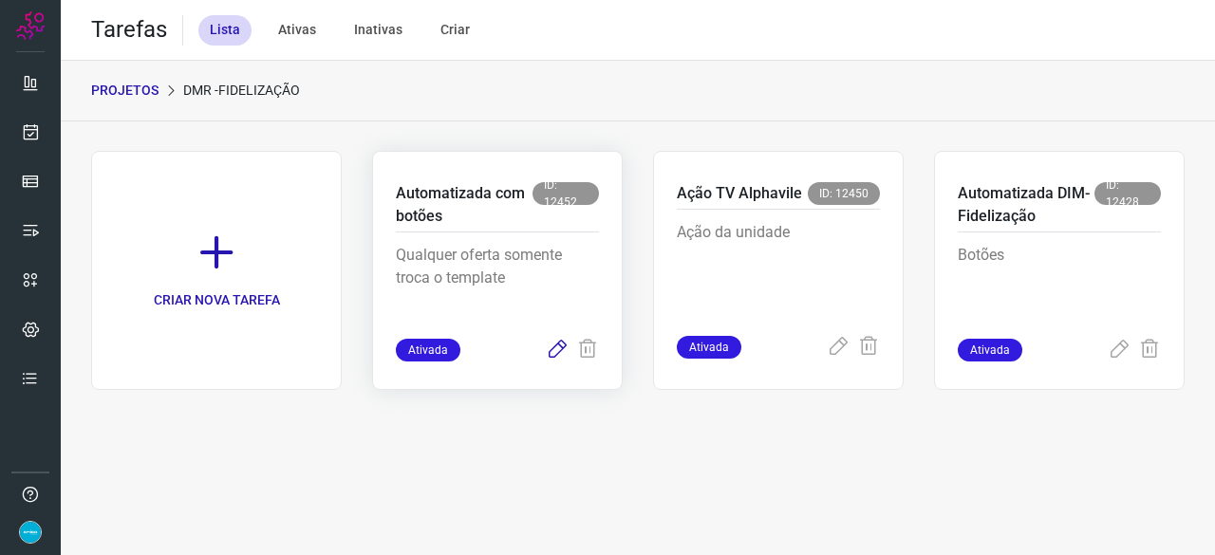
click at [560, 346] on icon at bounding box center [557, 350] width 23 height 23
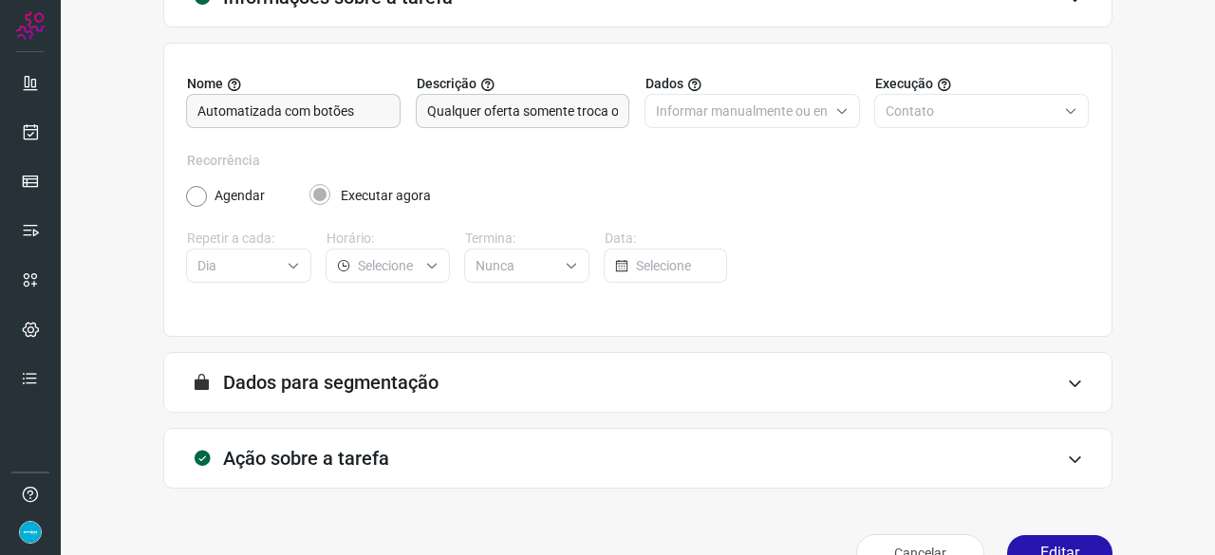
scroll to position [185, 0]
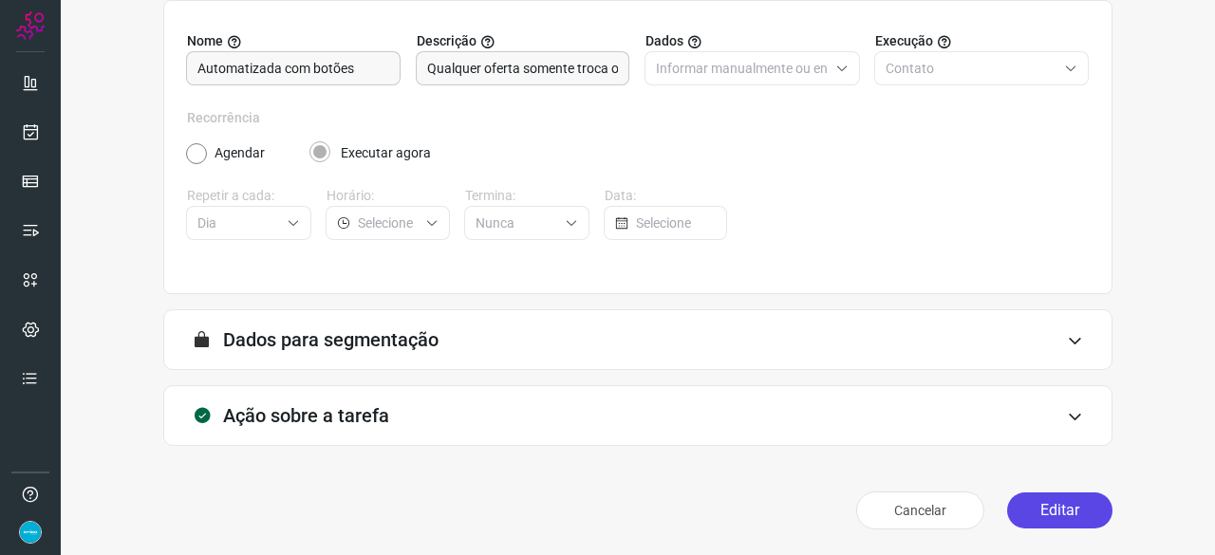
click at [1078, 506] on button "Editar" at bounding box center [1059, 511] width 105 height 36
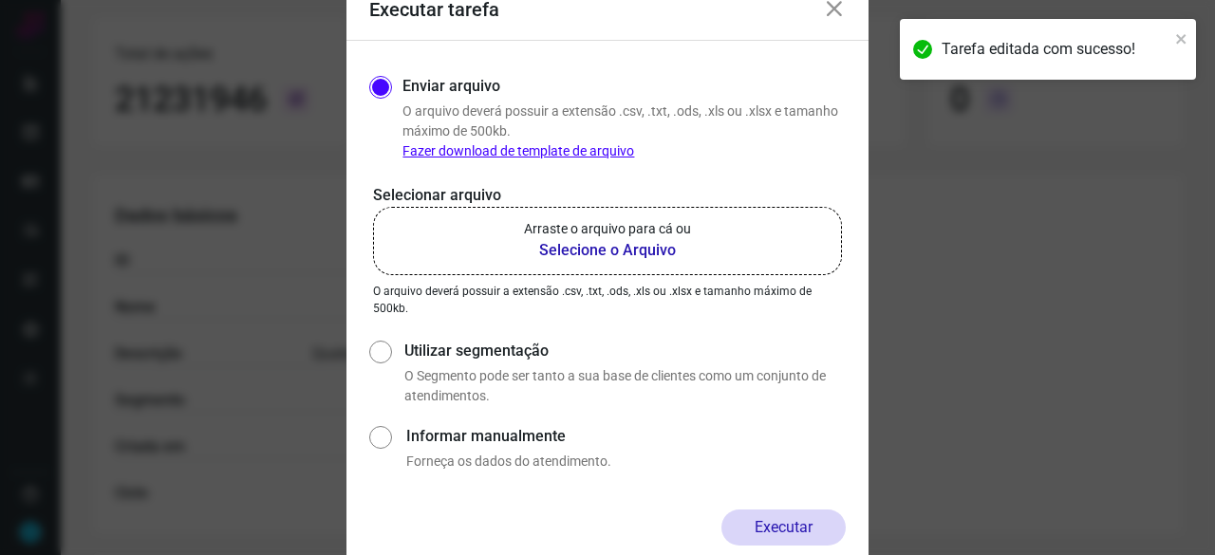
click at [573, 251] on b "Selecione o Arquivo" at bounding box center [607, 250] width 167 height 23
click at [0, 0] on input "Arraste o arquivo para cá ou Selecione o Arquivo" at bounding box center [0, 0] width 0 height 0
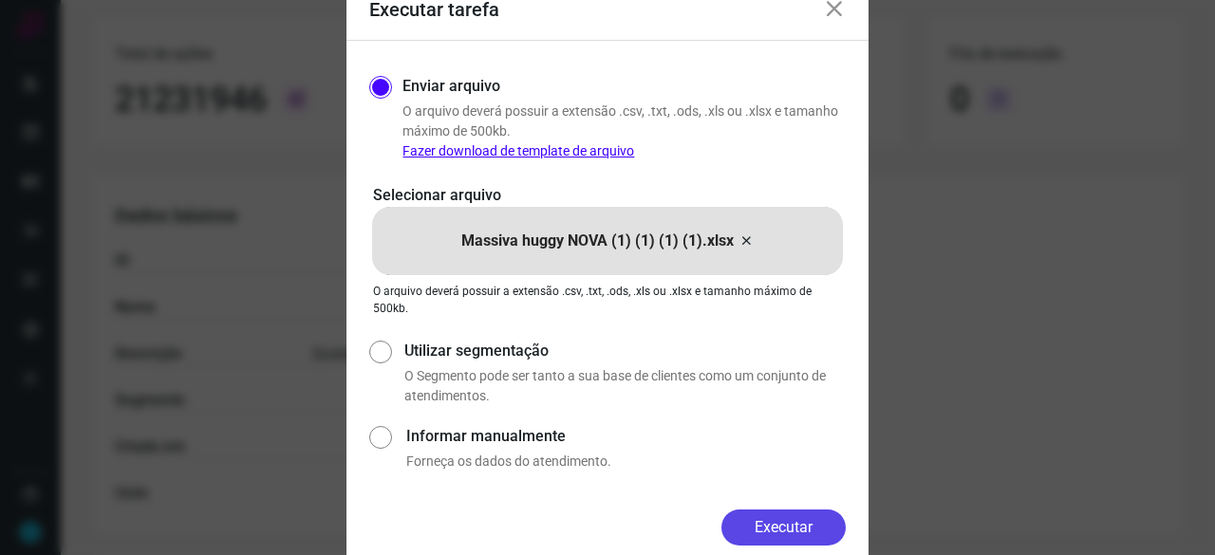
click at [820, 531] on button "Executar" at bounding box center [783, 528] width 124 height 36
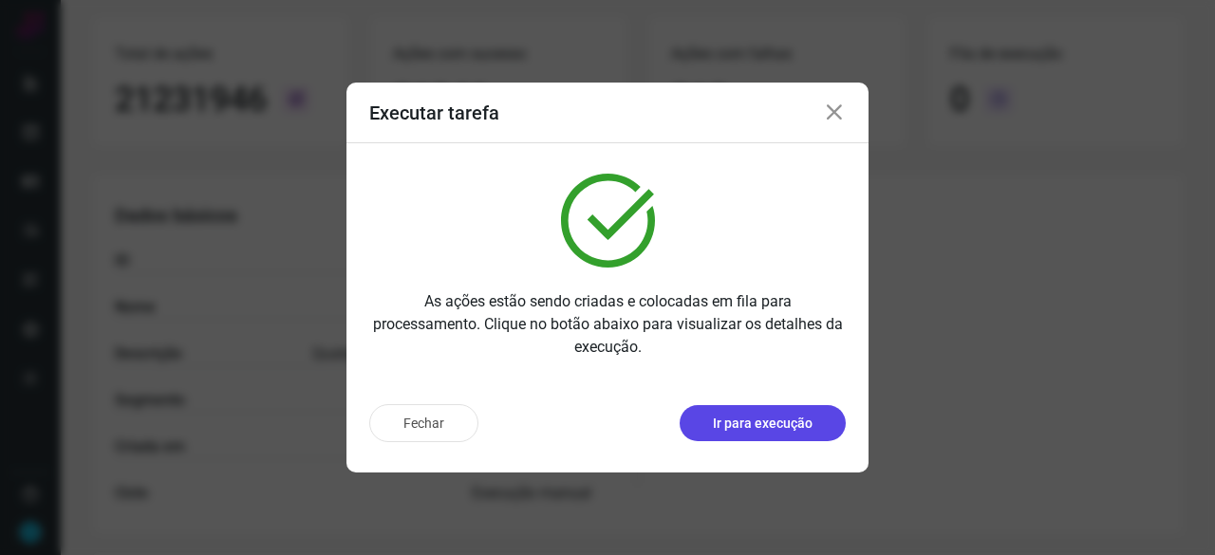
click at [762, 422] on p "Ir para execução" at bounding box center [763, 424] width 100 height 20
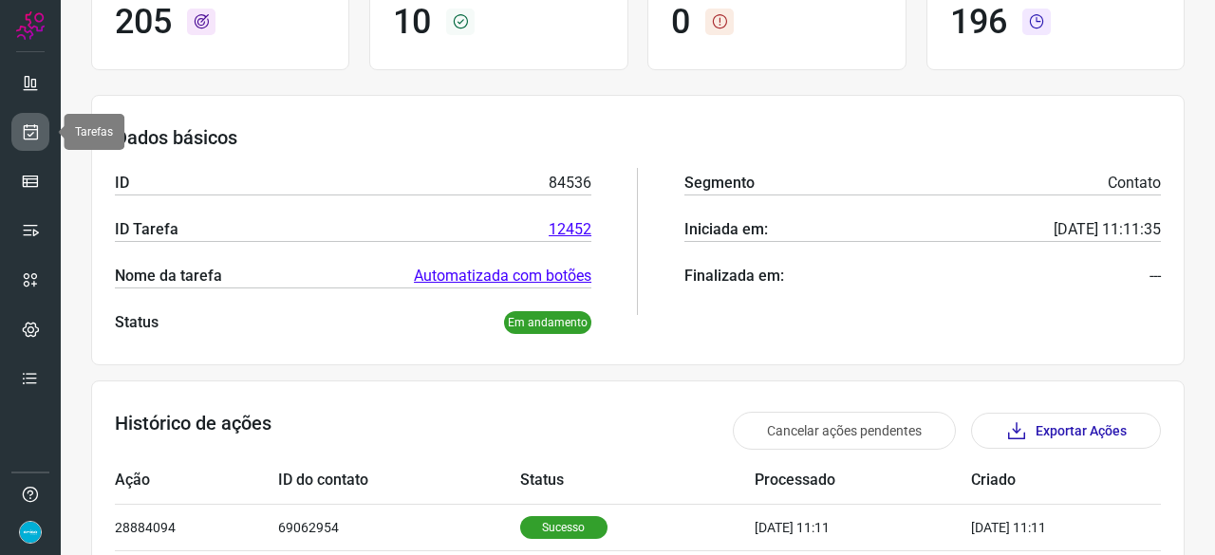
click at [32, 123] on icon at bounding box center [31, 131] width 20 height 19
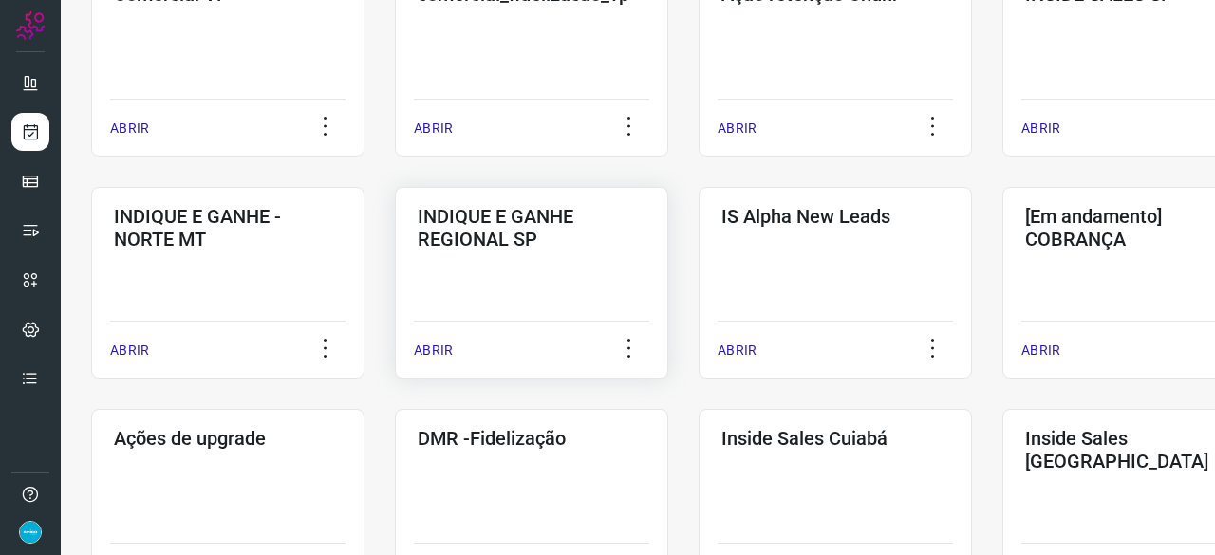
scroll to position [816, 0]
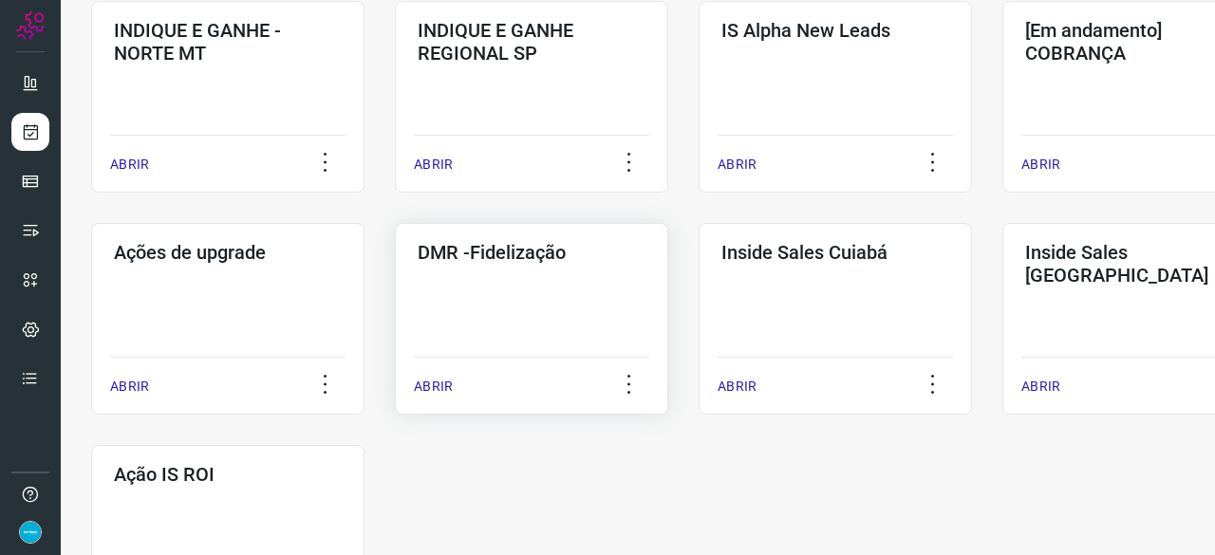
click at [445, 377] on p "ABRIR" at bounding box center [433, 387] width 39 height 20
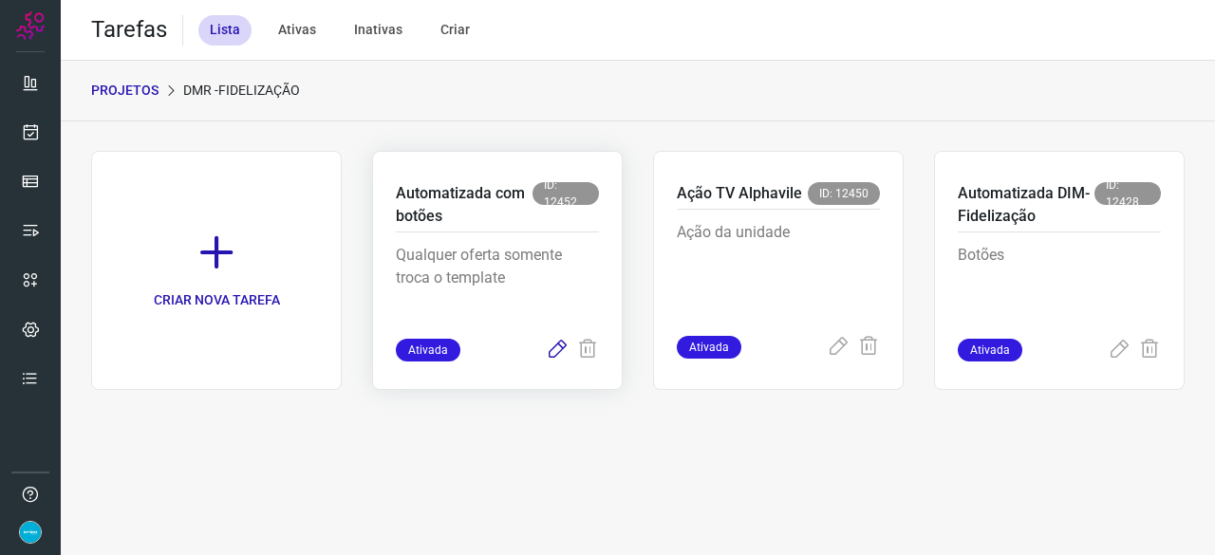
click at [554, 345] on icon at bounding box center [557, 350] width 23 height 23
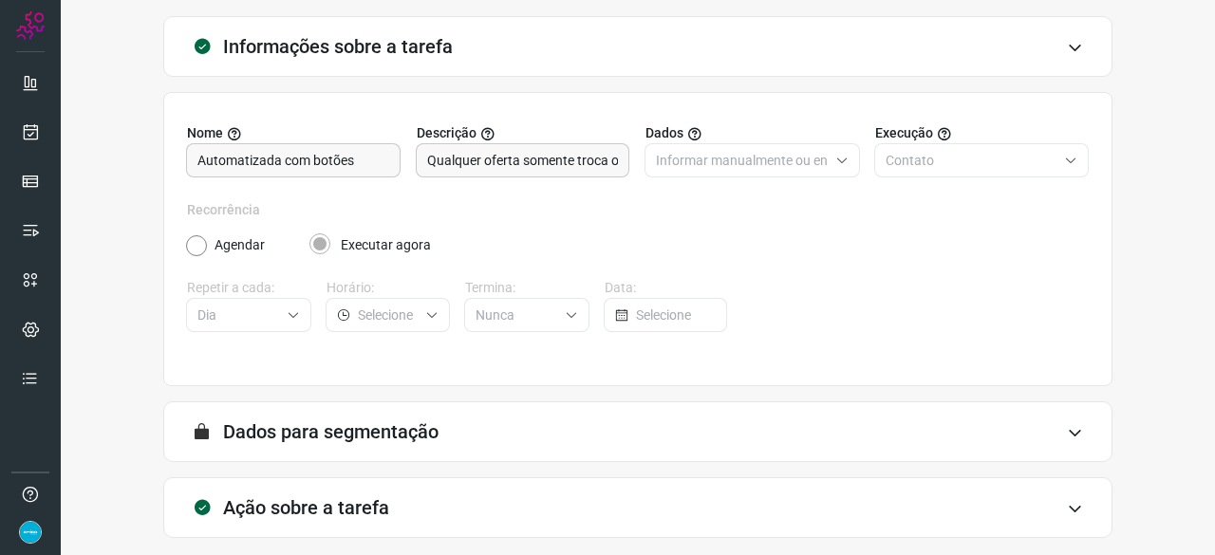
scroll to position [185, 0]
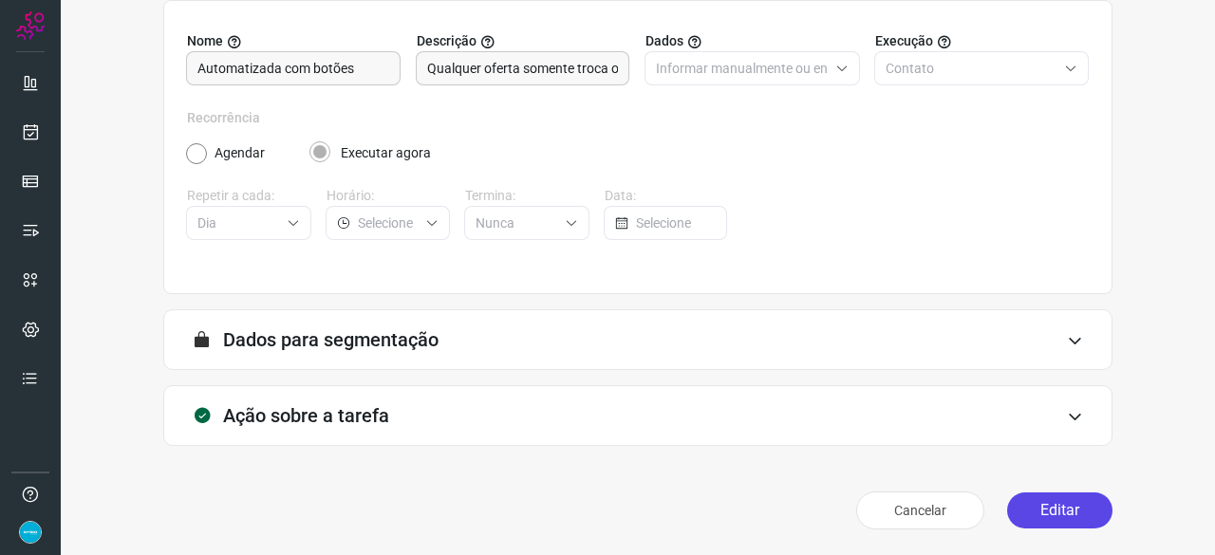
click at [1044, 506] on button "Editar" at bounding box center [1059, 511] width 105 height 36
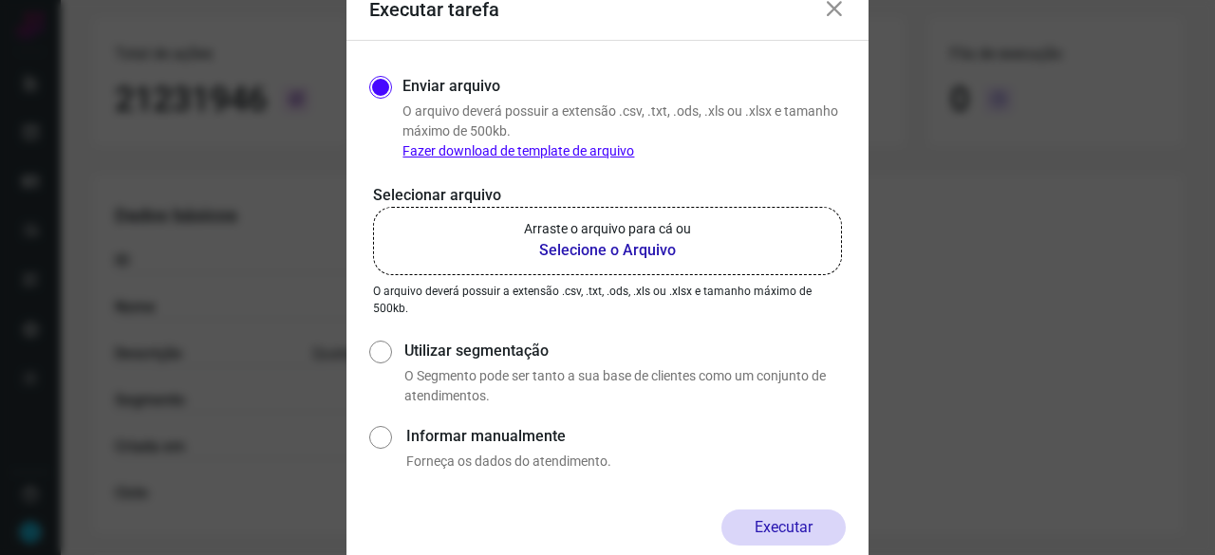
click at [586, 253] on b "Selecione o Arquivo" at bounding box center [607, 250] width 167 height 23
click at [0, 0] on input "Arraste o arquivo para cá ou Selecione o Arquivo" at bounding box center [0, 0] width 0 height 0
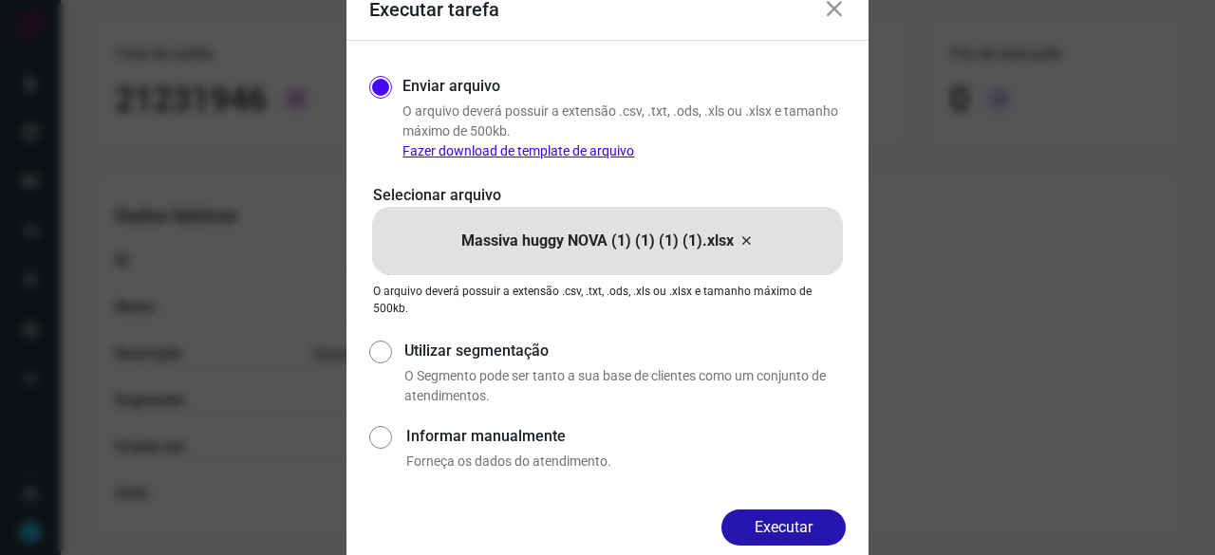
drag, startPoint x: 827, startPoint y: 521, endPoint x: 872, endPoint y: 542, distance: 50.1
click at [833, 522] on button "Executar" at bounding box center [783, 528] width 124 height 36
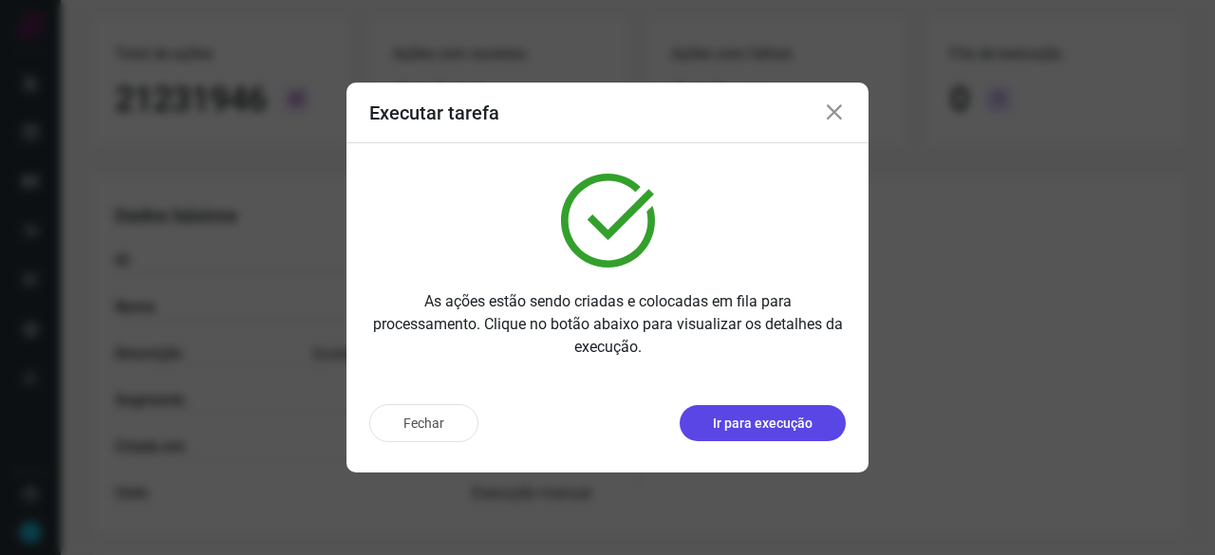
click at [765, 434] on button "Ir para execução" at bounding box center [763, 423] width 166 height 36
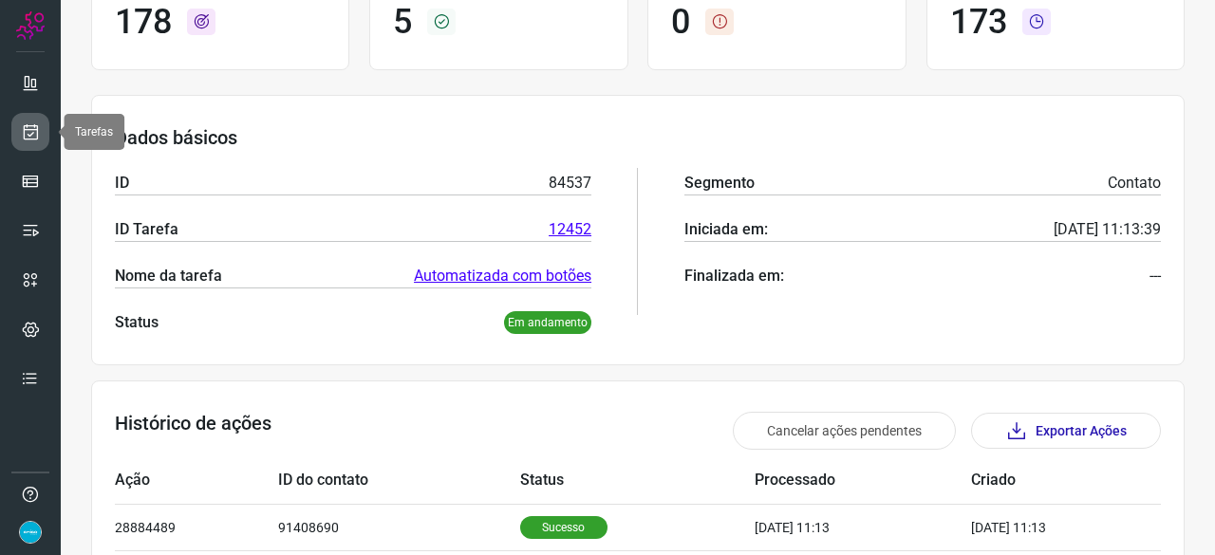
click at [35, 128] on icon at bounding box center [31, 131] width 20 height 19
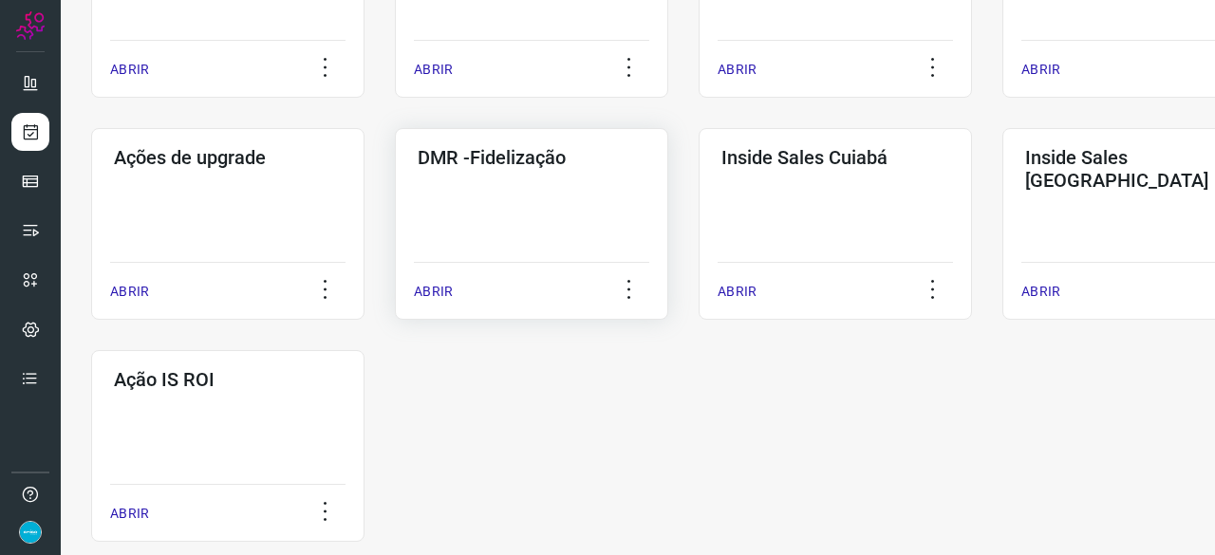
click at [432, 284] on p "ABRIR" at bounding box center [433, 292] width 39 height 20
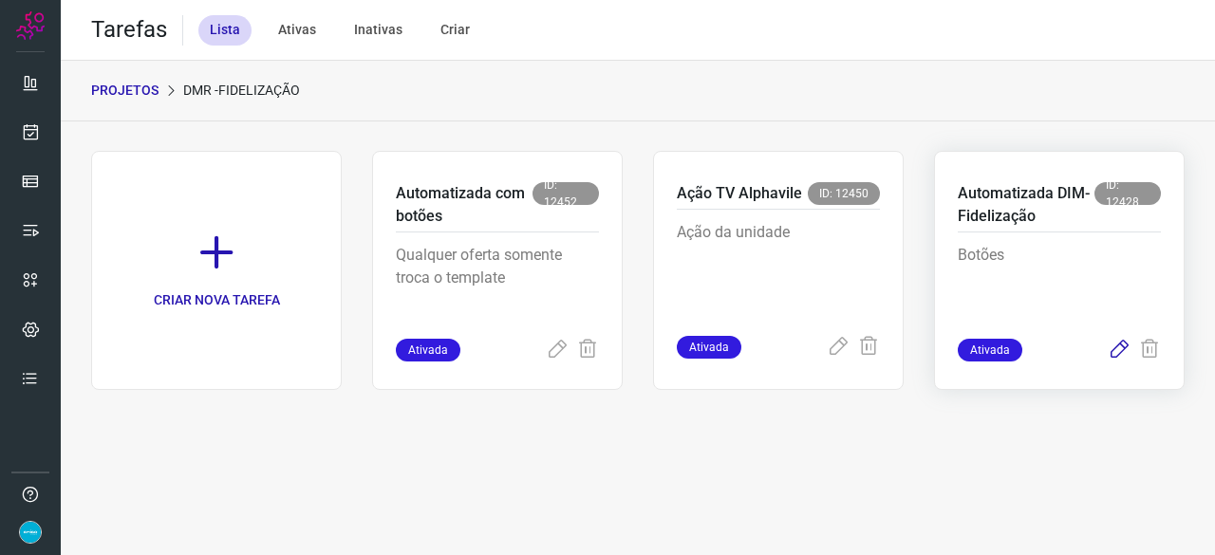
click at [1117, 349] on icon at bounding box center [1119, 350] width 23 height 23
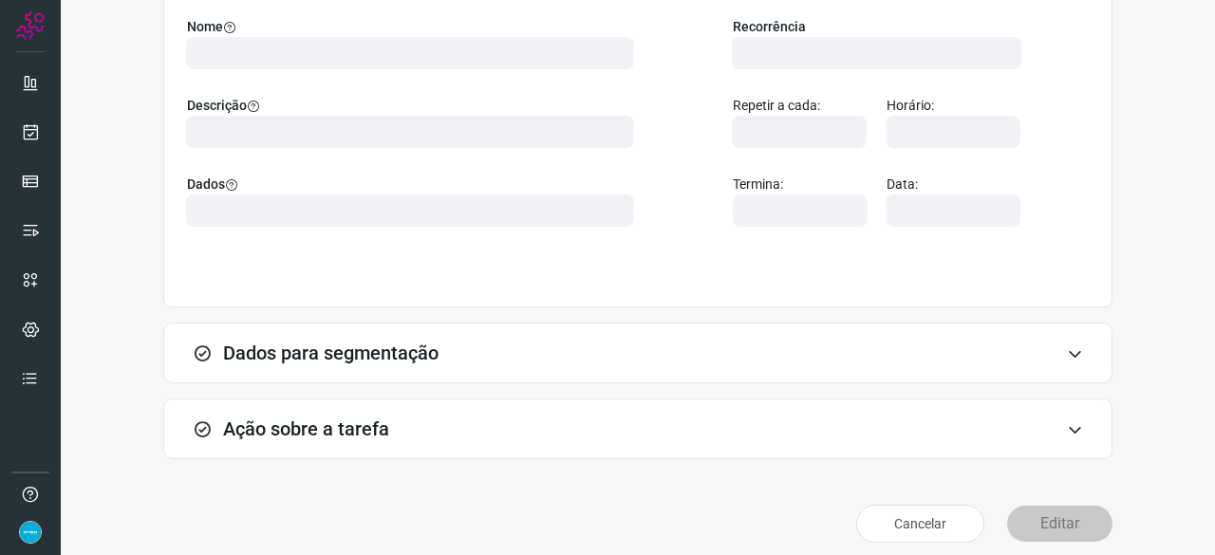
scroll to position [213, 0]
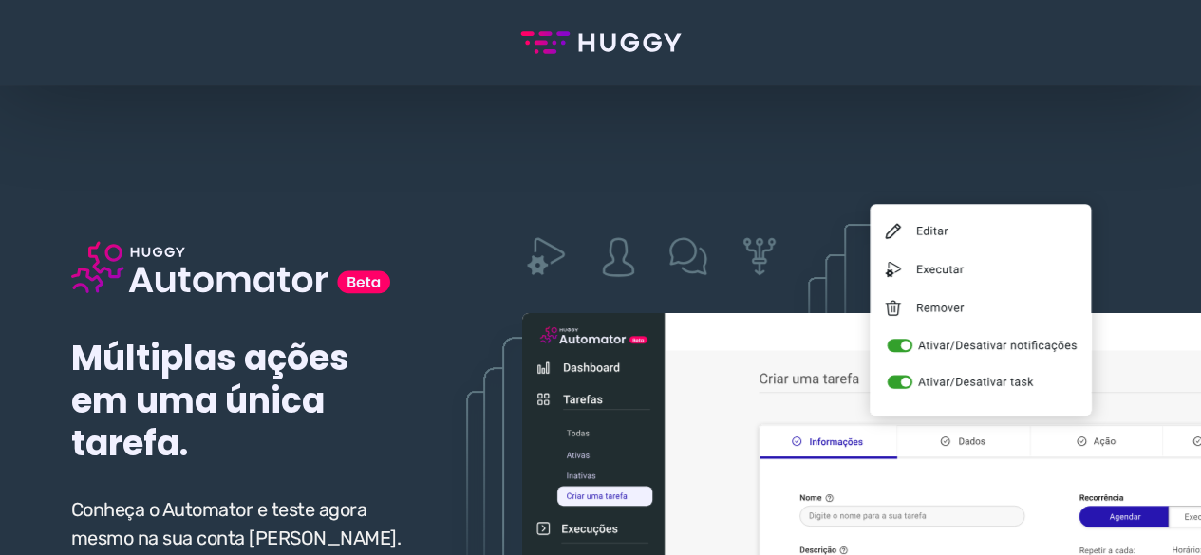
scroll to position [380, 0]
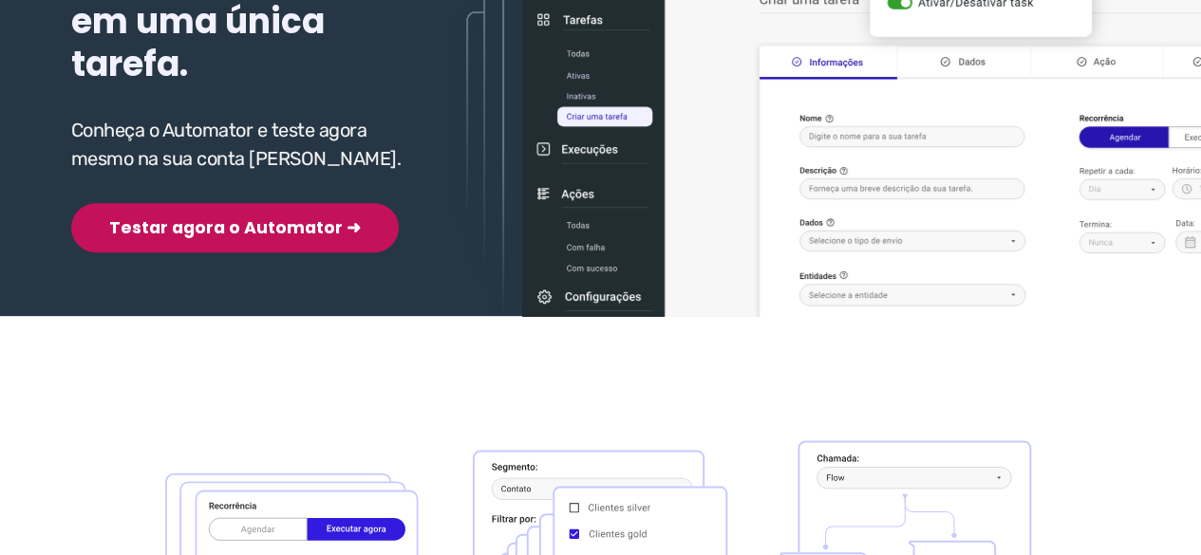
click at [233, 230] on button "Testar agora o Automator ➜" at bounding box center [234, 227] width 327 height 49
click at [287, 240] on button "Testar agora o Automator ➜" at bounding box center [234, 227] width 327 height 49
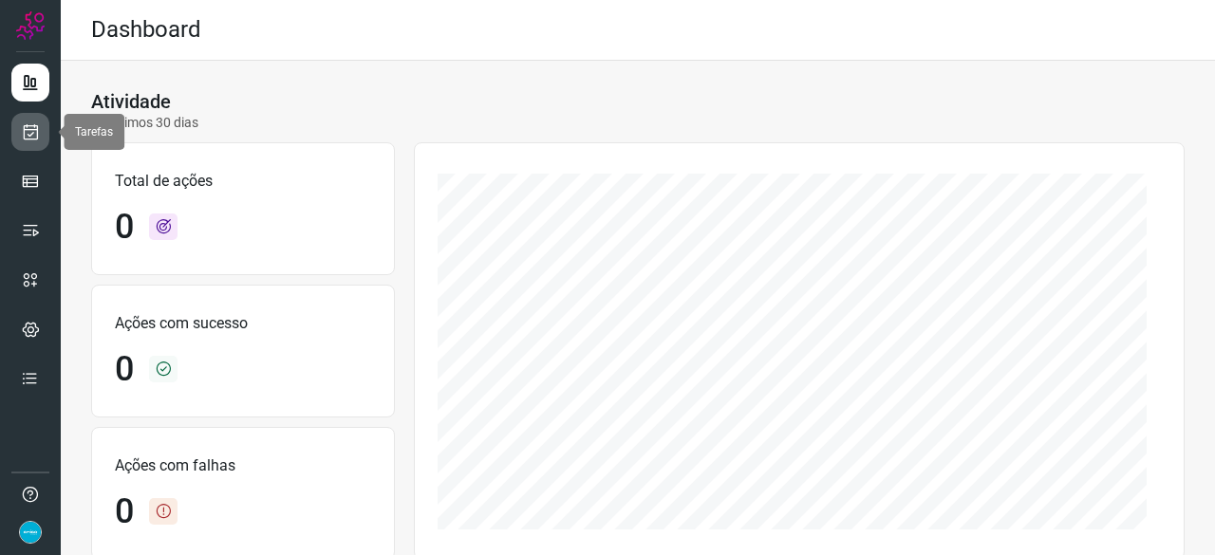
click at [29, 132] on icon at bounding box center [31, 131] width 20 height 19
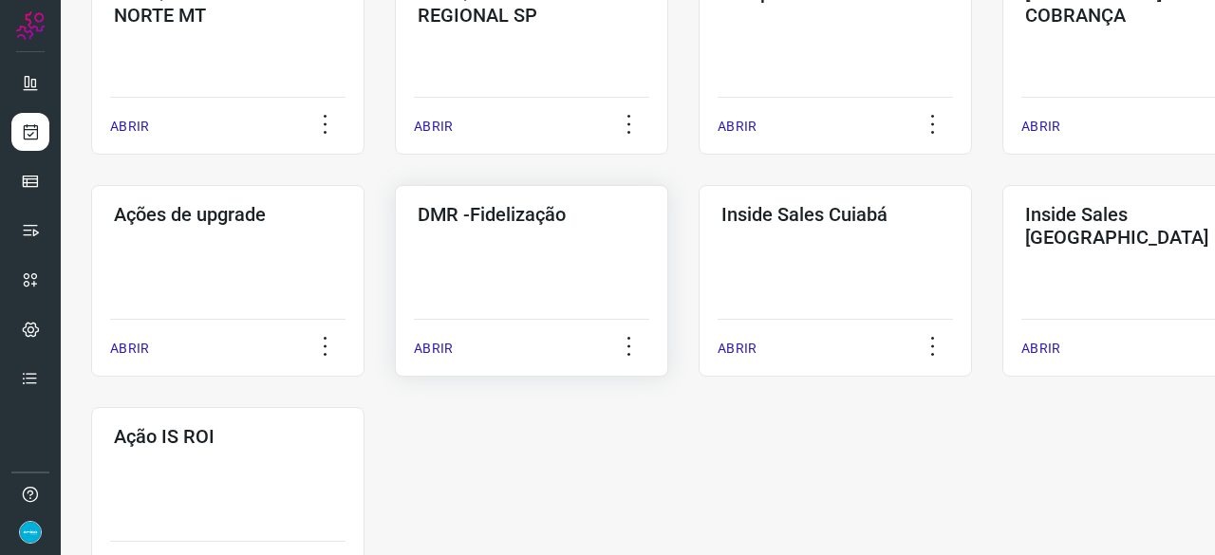
click at [427, 348] on p "ABRIR" at bounding box center [433, 349] width 39 height 20
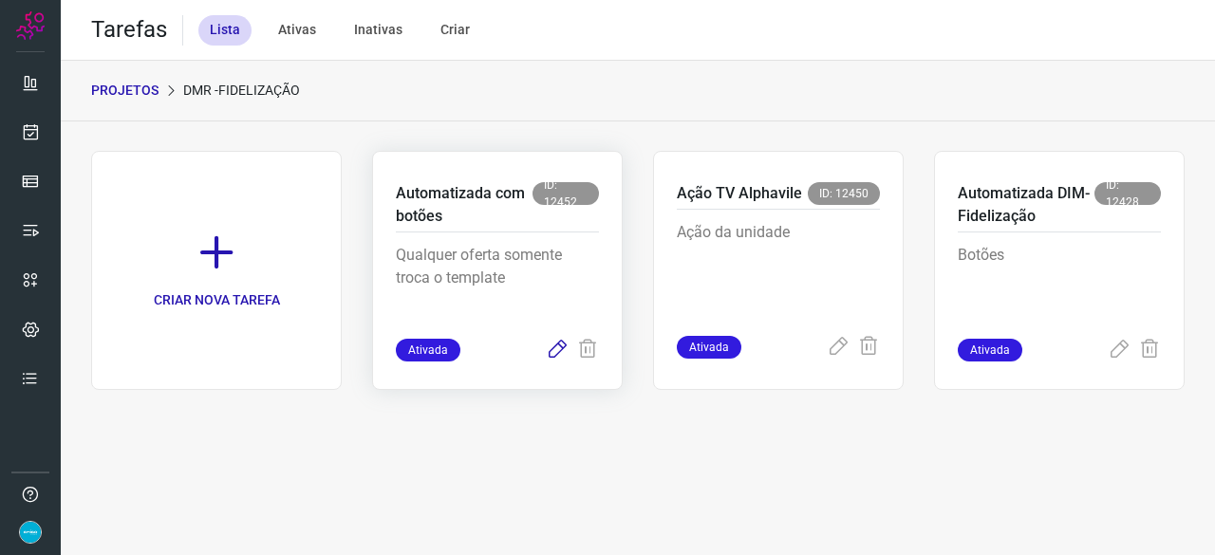
click at [558, 348] on icon at bounding box center [557, 350] width 23 height 23
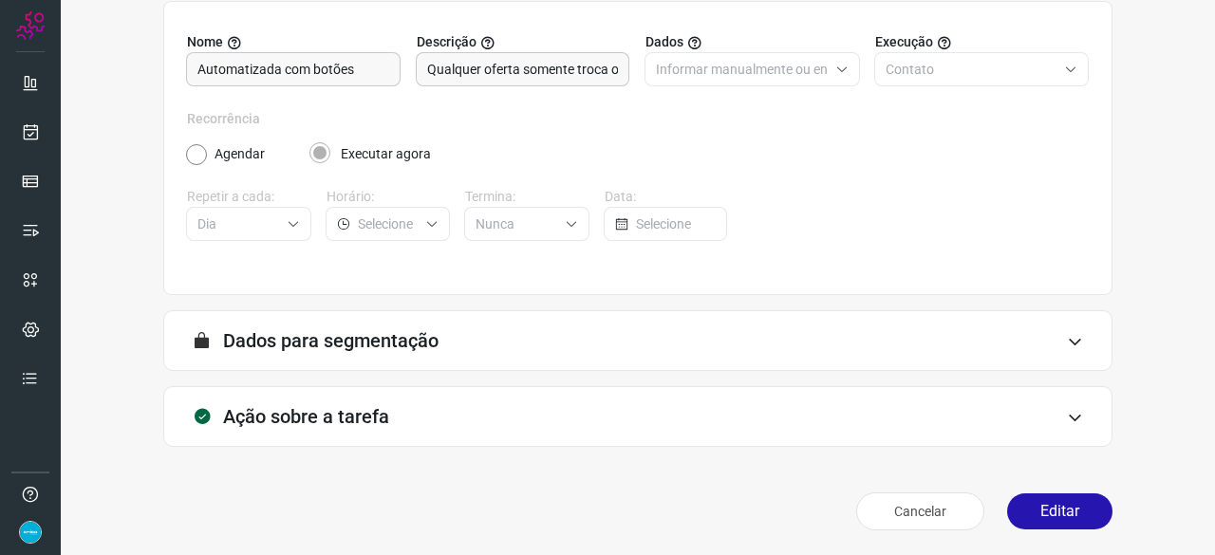
scroll to position [185, 0]
click at [1044, 506] on button "Editar" at bounding box center [1059, 511] width 105 height 36
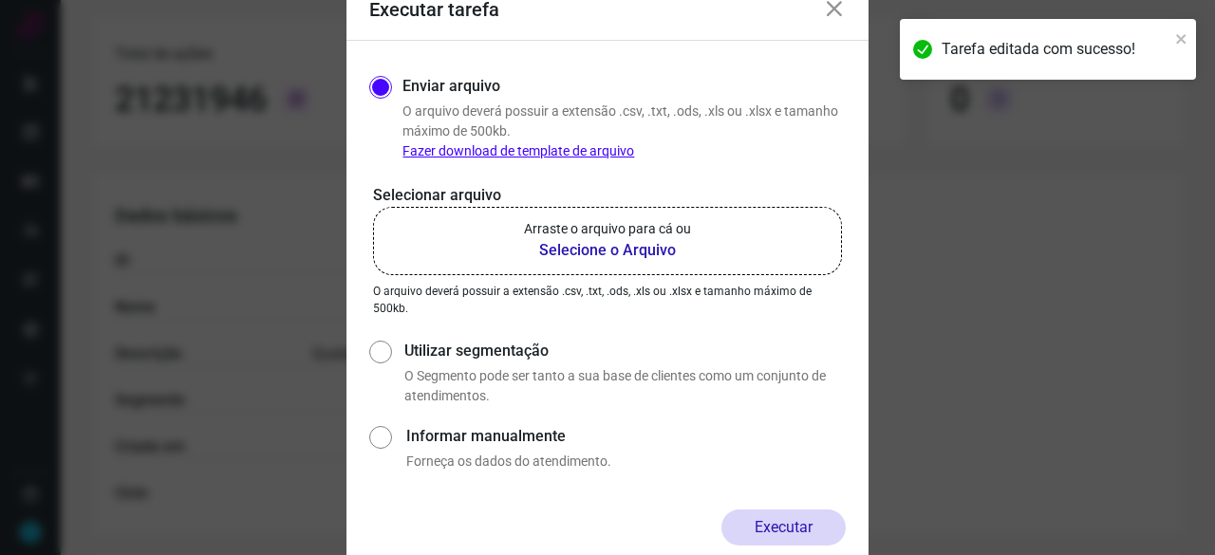
click at [619, 252] on b "Selecione o Arquivo" at bounding box center [607, 250] width 167 height 23
click at [0, 0] on input "Arraste o arquivo para cá ou Selecione o Arquivo" at bounding box center [0, 0] width 0 height 0
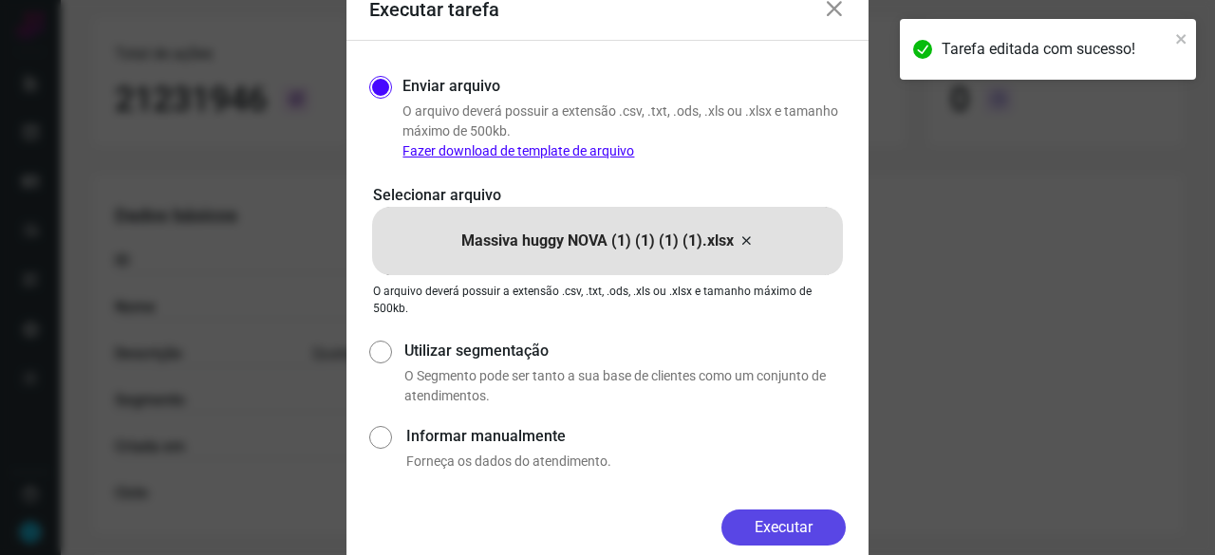
click at [767, 522] on button "Executar" at bounding box center [783, 528] width 124 height 36
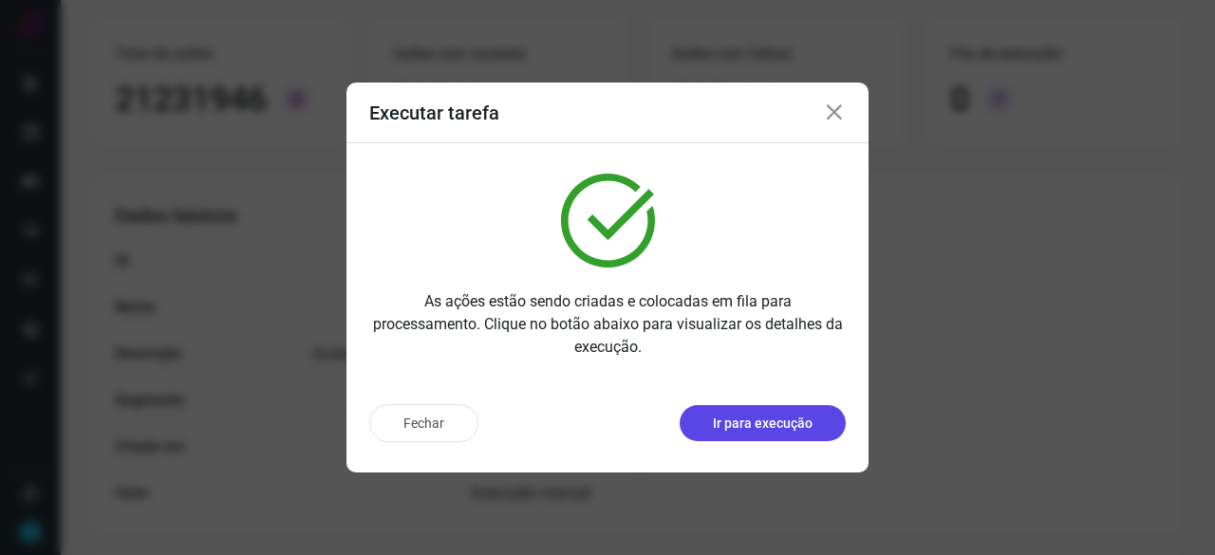
click at [761, 423] on p "Ir para execução" at bounding box center [763, 424] width 100 height 20
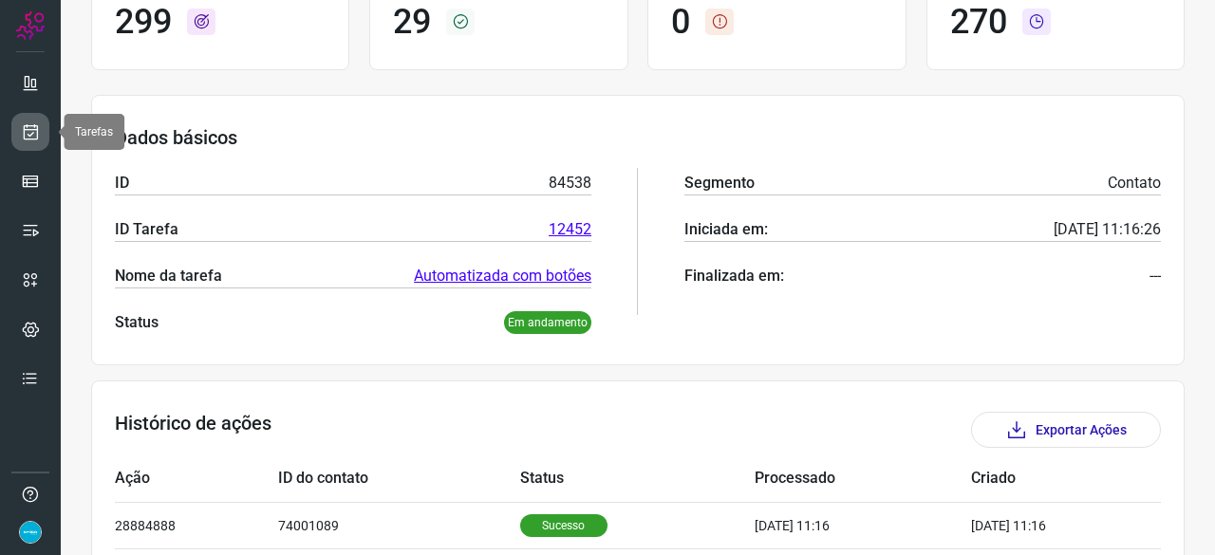
click at [29, 119] on link at bounding box center [30, 132] width 38 height 38
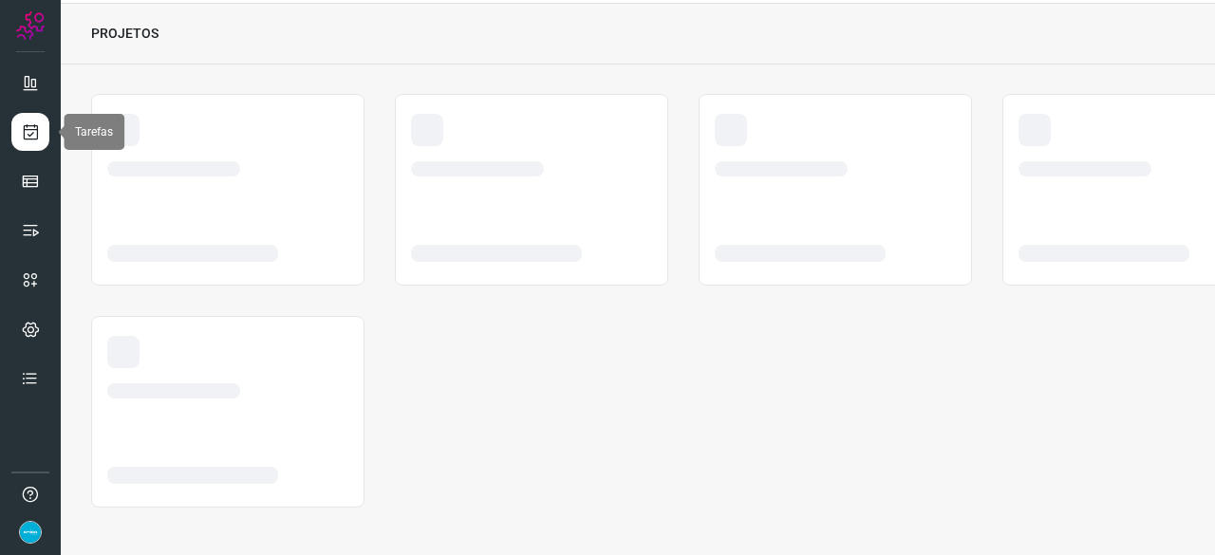
scroll to position [57, 0]
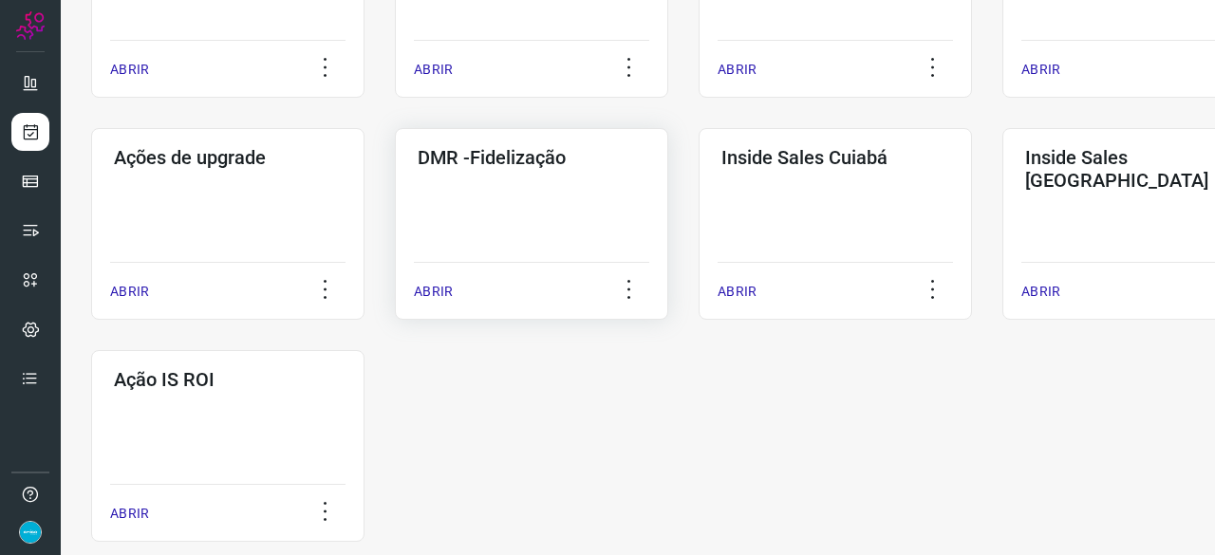
click at [432, 286] on p "ABRIR" at bounding box center [433, 292] width 39 height 20
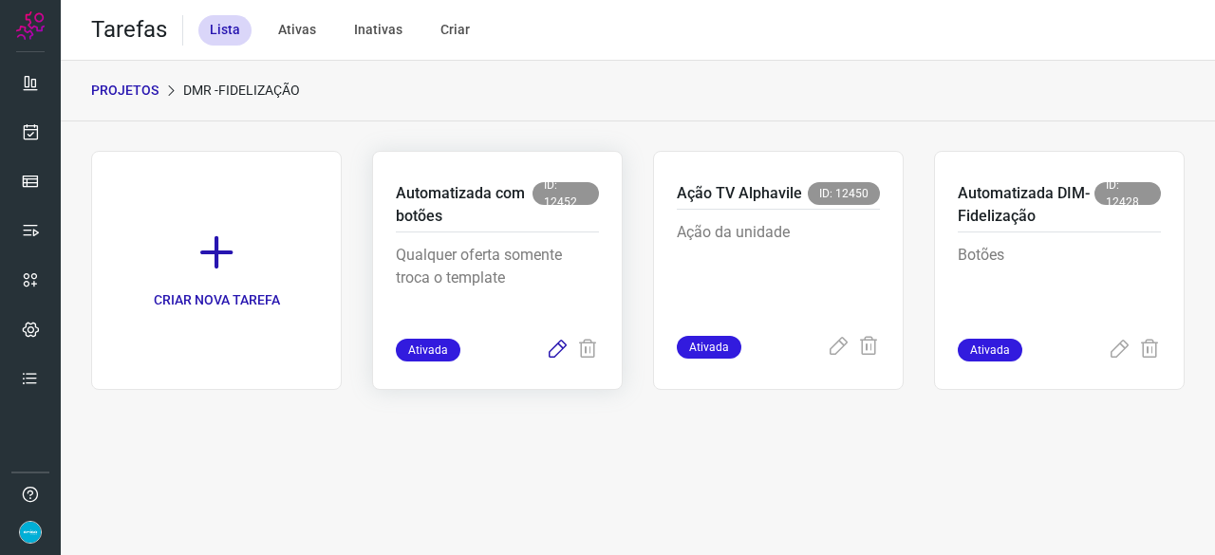
click at [560, 346] on icon at bounding box center [557, 350] width 23 height 23
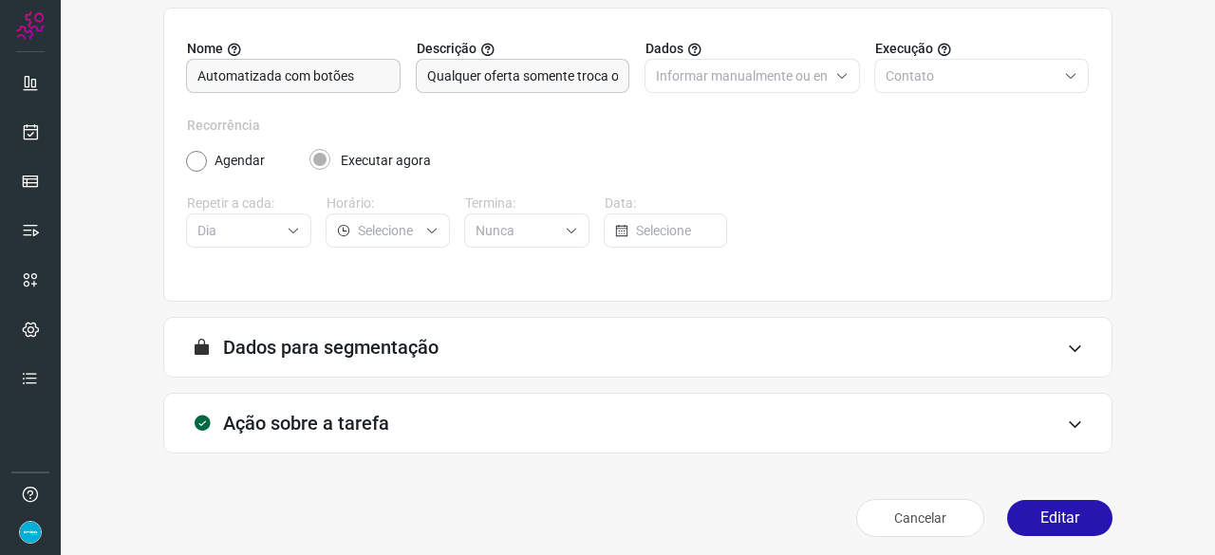
scroll to position [185, 0]
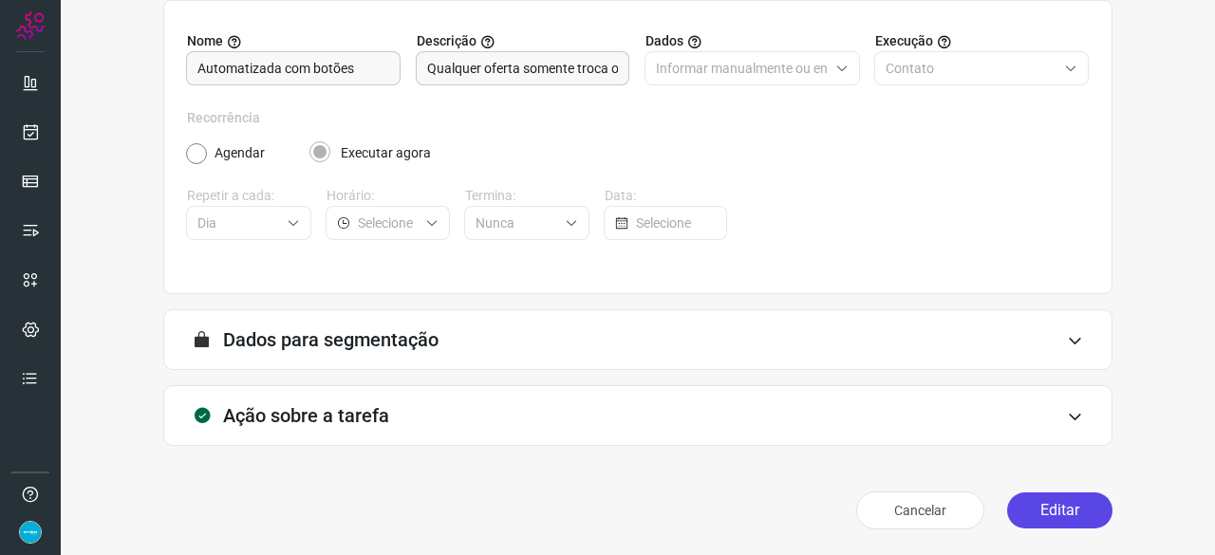
click at [1073, 504] on button "Editar" at bounding box center [1059, 511] width 105 height 36
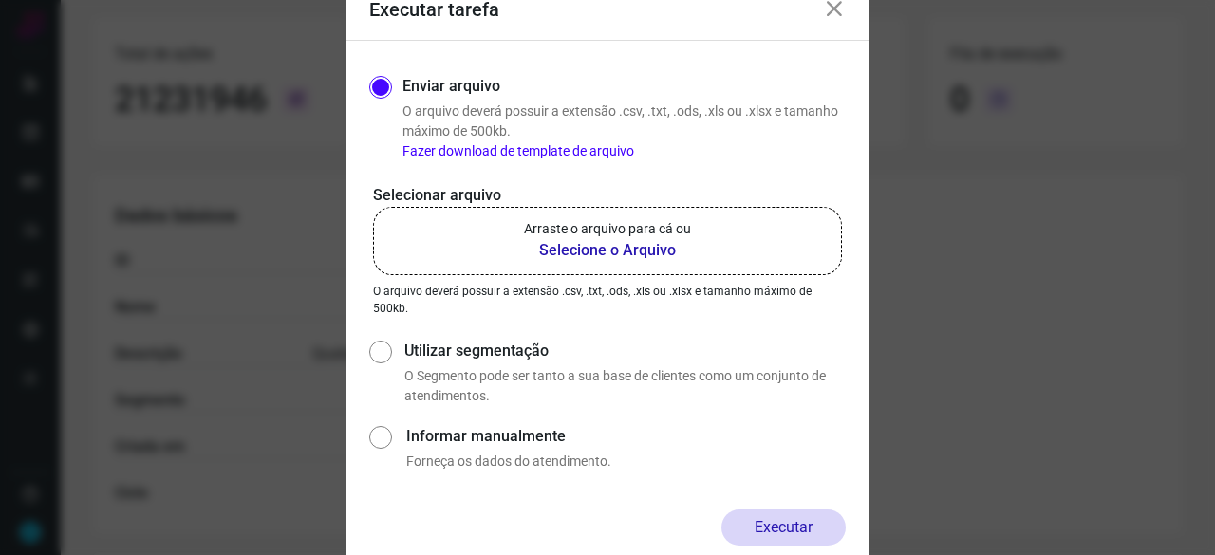
click at [603, 249] on b "Selecione o Arquivo" at bounding box center [607, 250] width 167 height 23
click at [0, 0] on input "Arraste o arquivo para cá ou Selecione o Arquivo" at bounding box center [0, 0] width 0 height 0
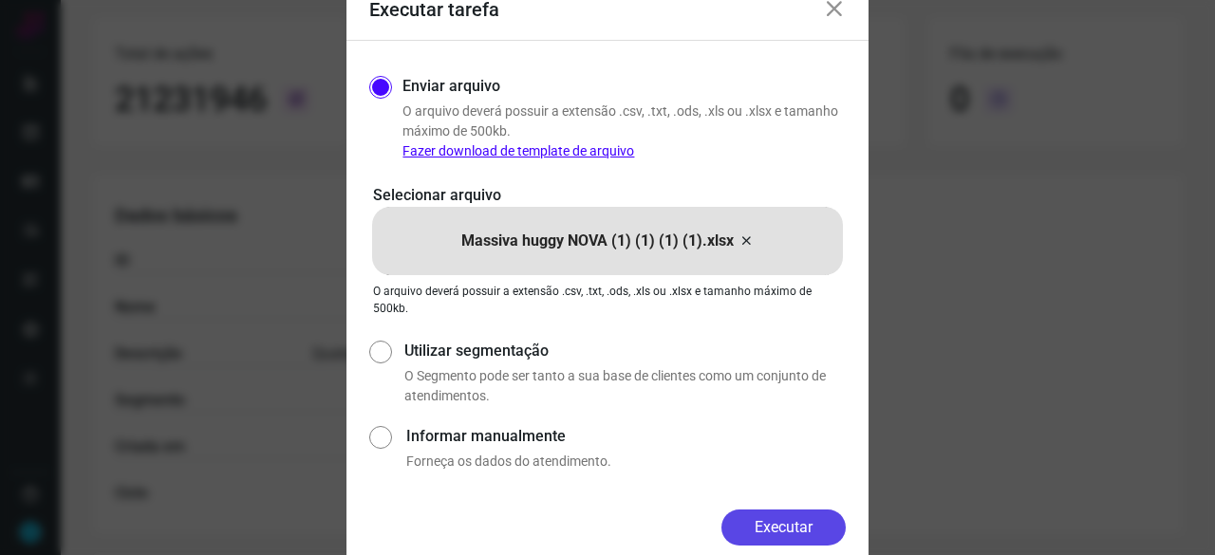
click at [792, 532] on button "Executar" at bounding box center [783, 528] width 124 height 36
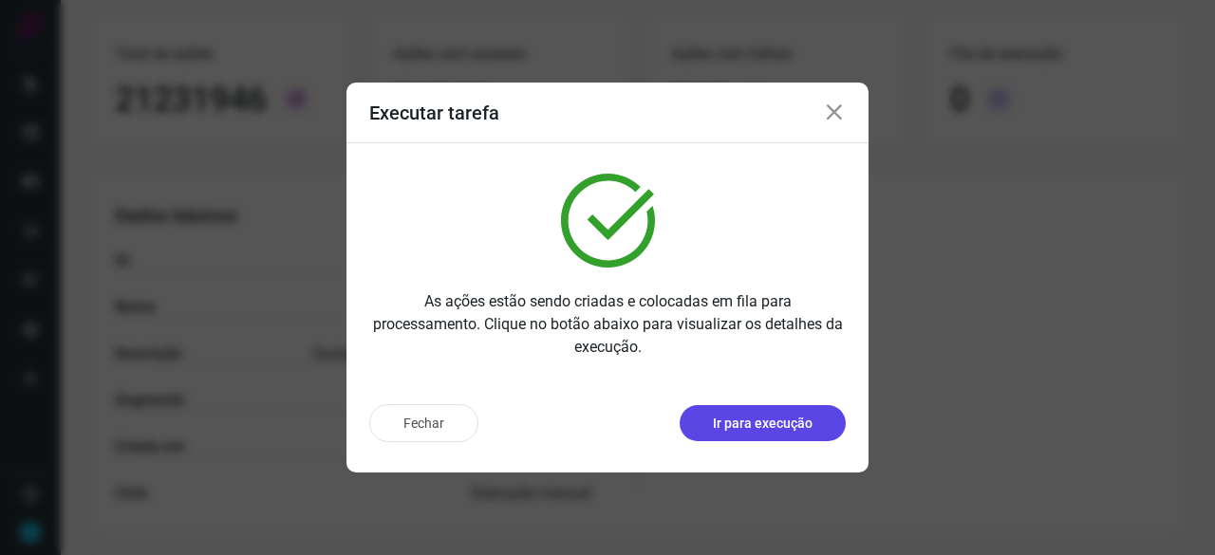
click at [731, 417] on p "Ir para execução" at bounding box center [763, 424] width 100 height 20
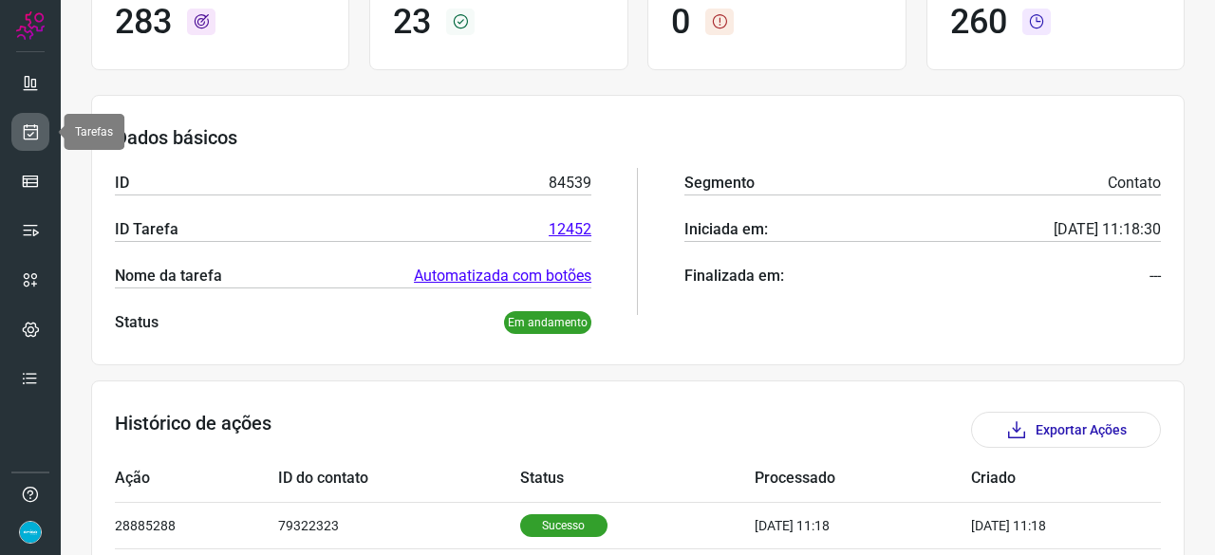
click at [29, 125] on icon at bounding box center [31, 131] width 20 height 19
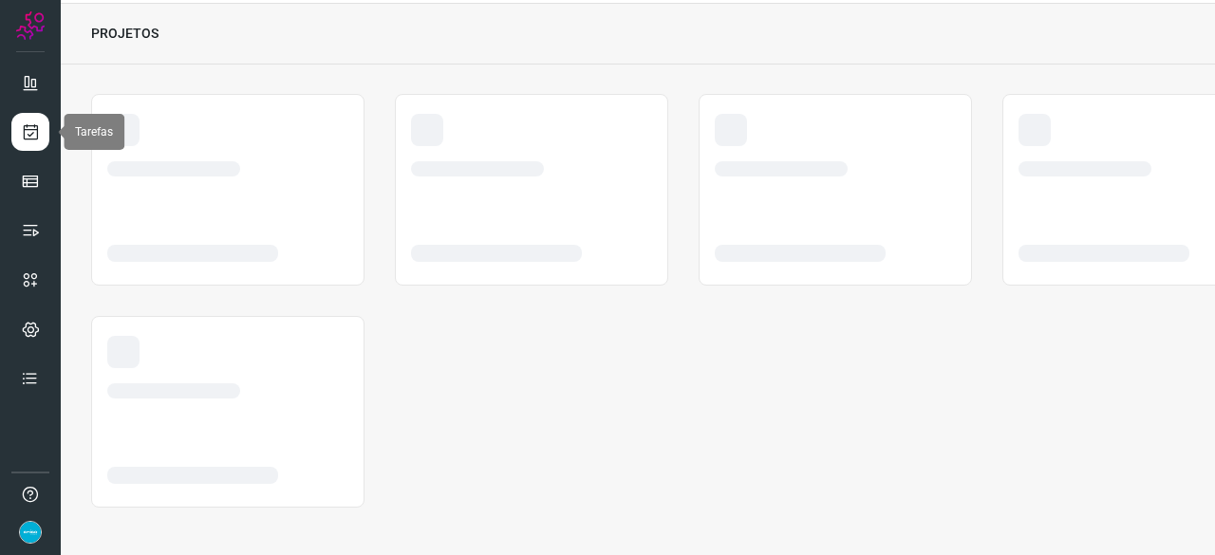
scroll to position [57, 0]
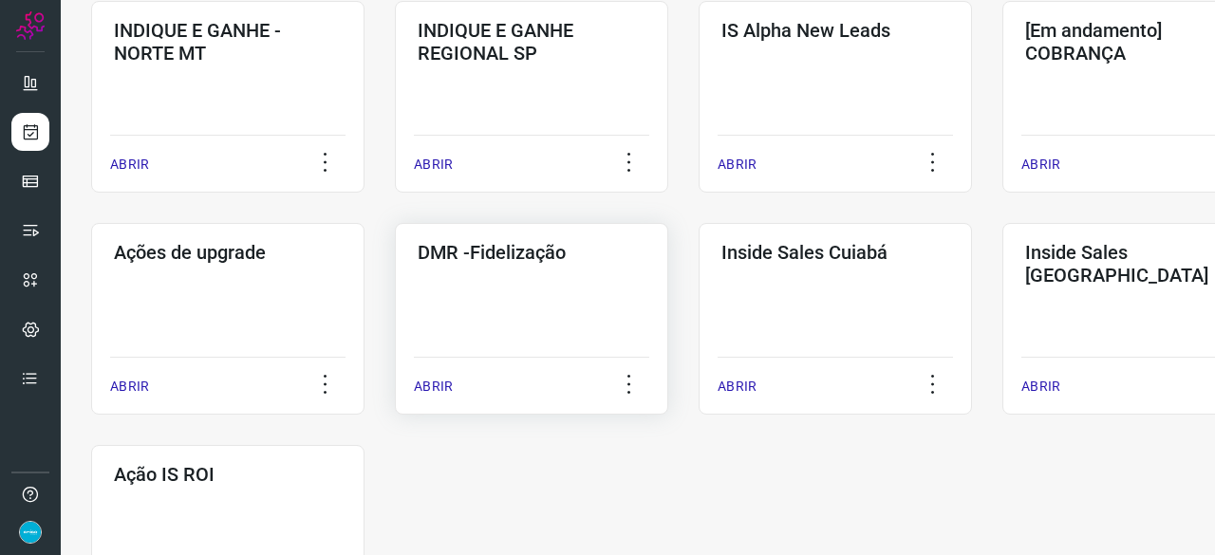
click at [443, 387] on p "ABRIR" at bounding box center [433, 387] width 39 height 20
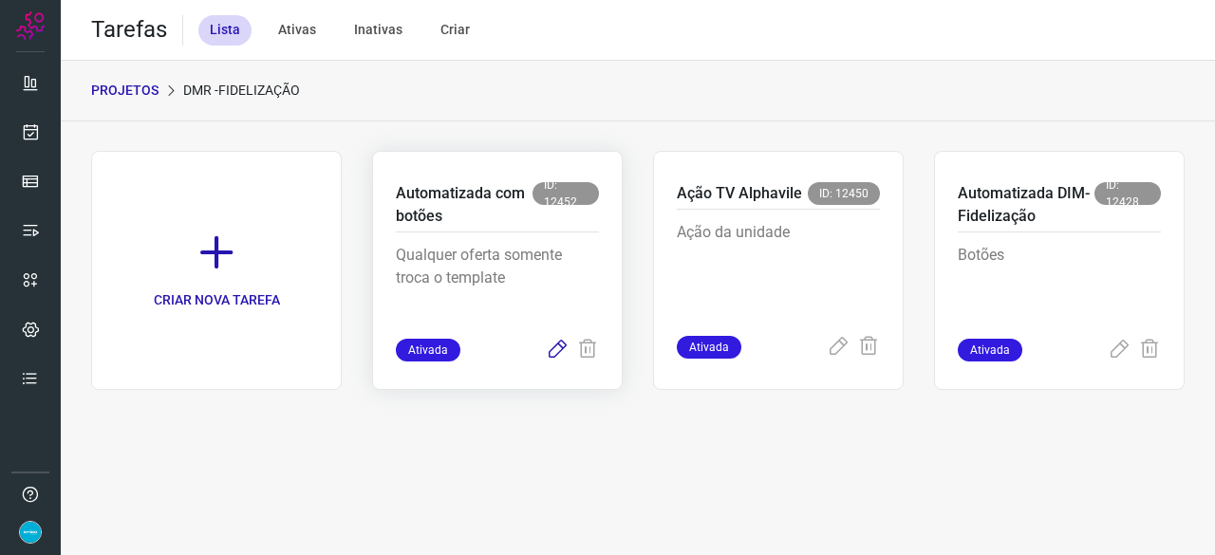
click at [553, 347] on icon at bounding box center [557, 350] width 23 height 23
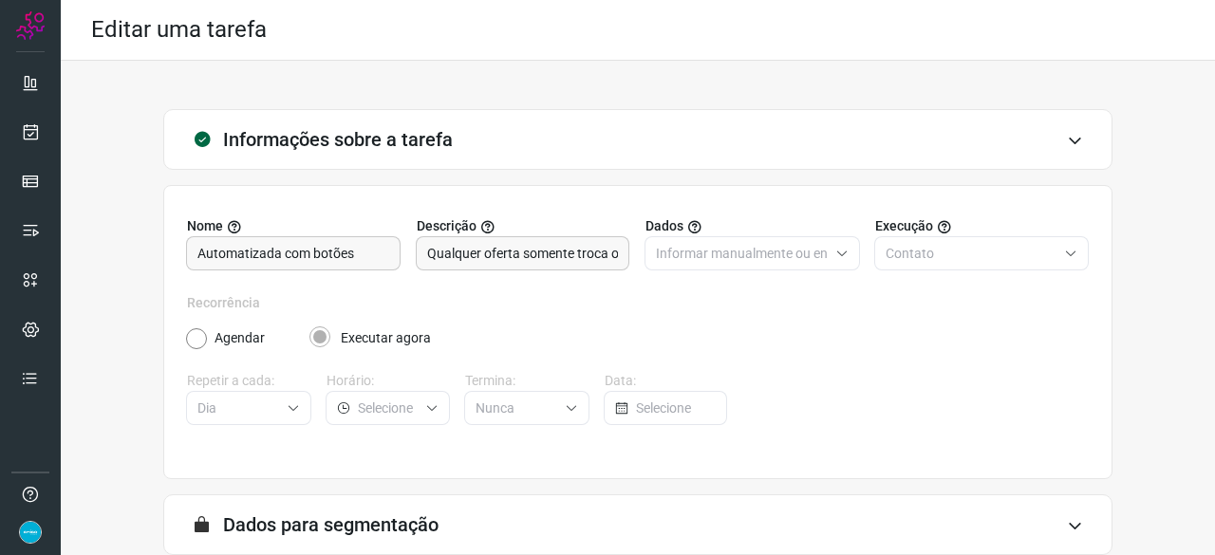
scroll to position [185, 0]
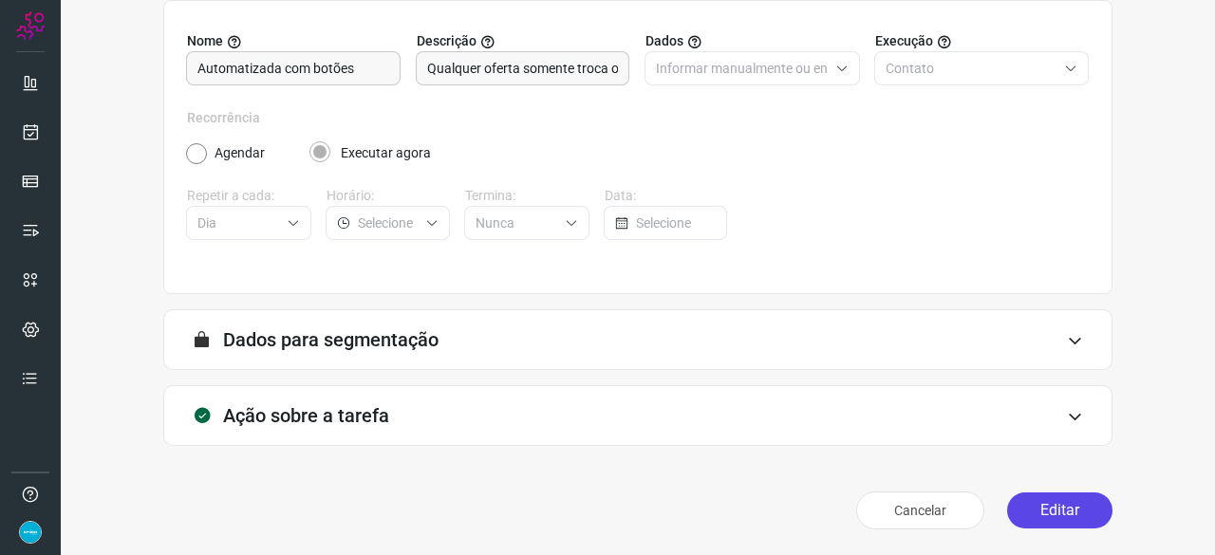
click at [1043, 512] on button "Editar" at bounding box center [1059, 511] width 105 height 36
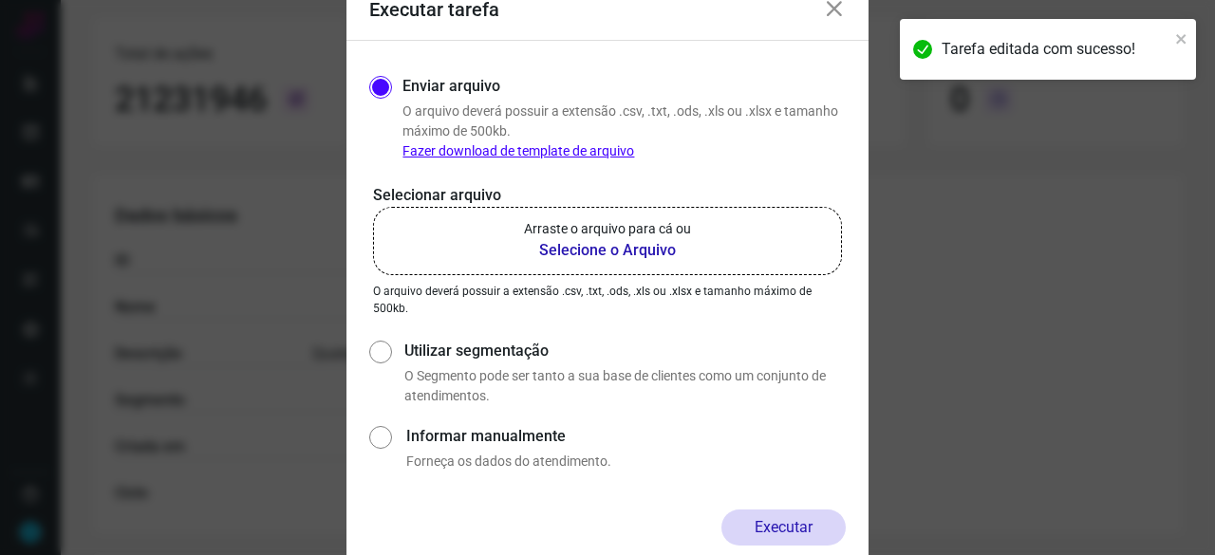
click at [581, 255] on b "Selecione o Arquivo" at bounding box center [607, 250] width 167 height 23
click at [0, 0] on input "Arraste o arquivo para cá ou Selecione o Arquivo" at bounding box center [0, 0] width 0 height 0
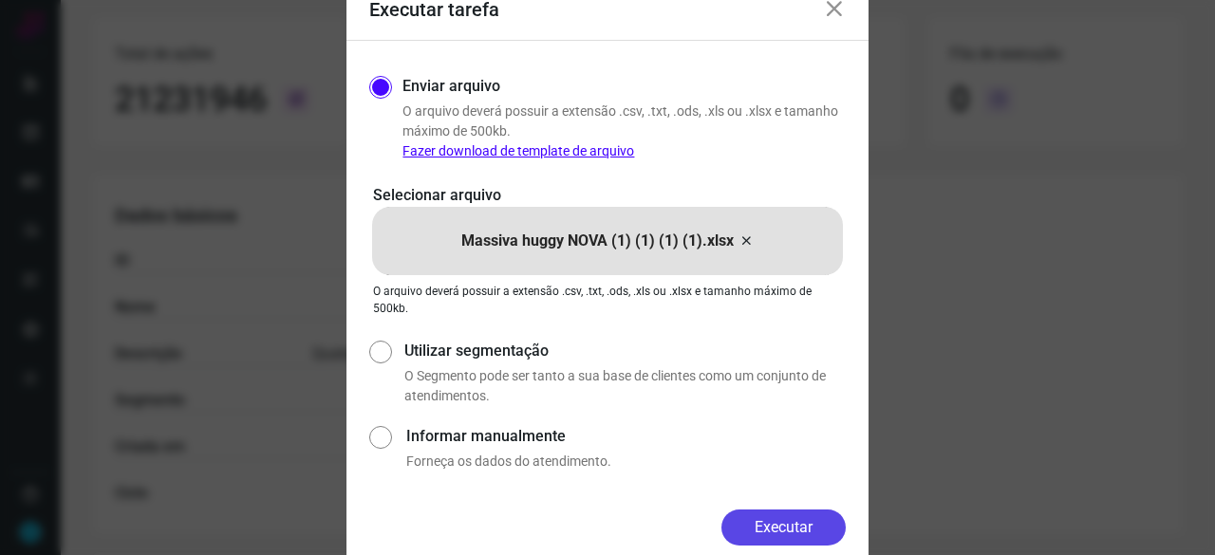
click at [820, 536] on button "Executar" at bounding box center [783, 528] width 124 height 36
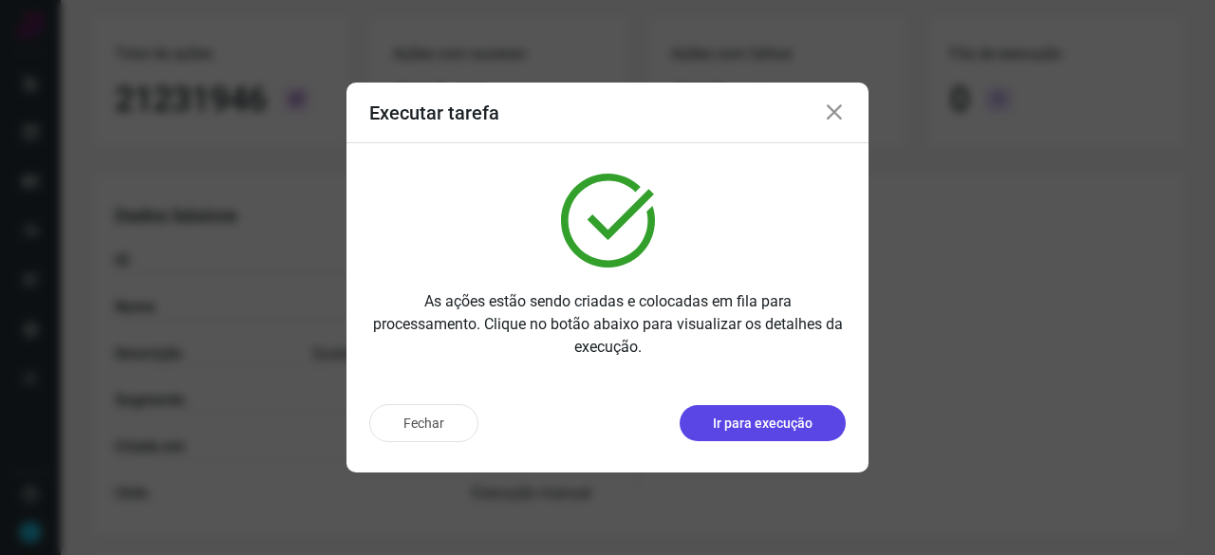
click at [737, 426] on p "Ir para execução" at bounding box center [763, 424] width 100 height 20
